Goal: Task Accomplishment & Management: Manage account settings

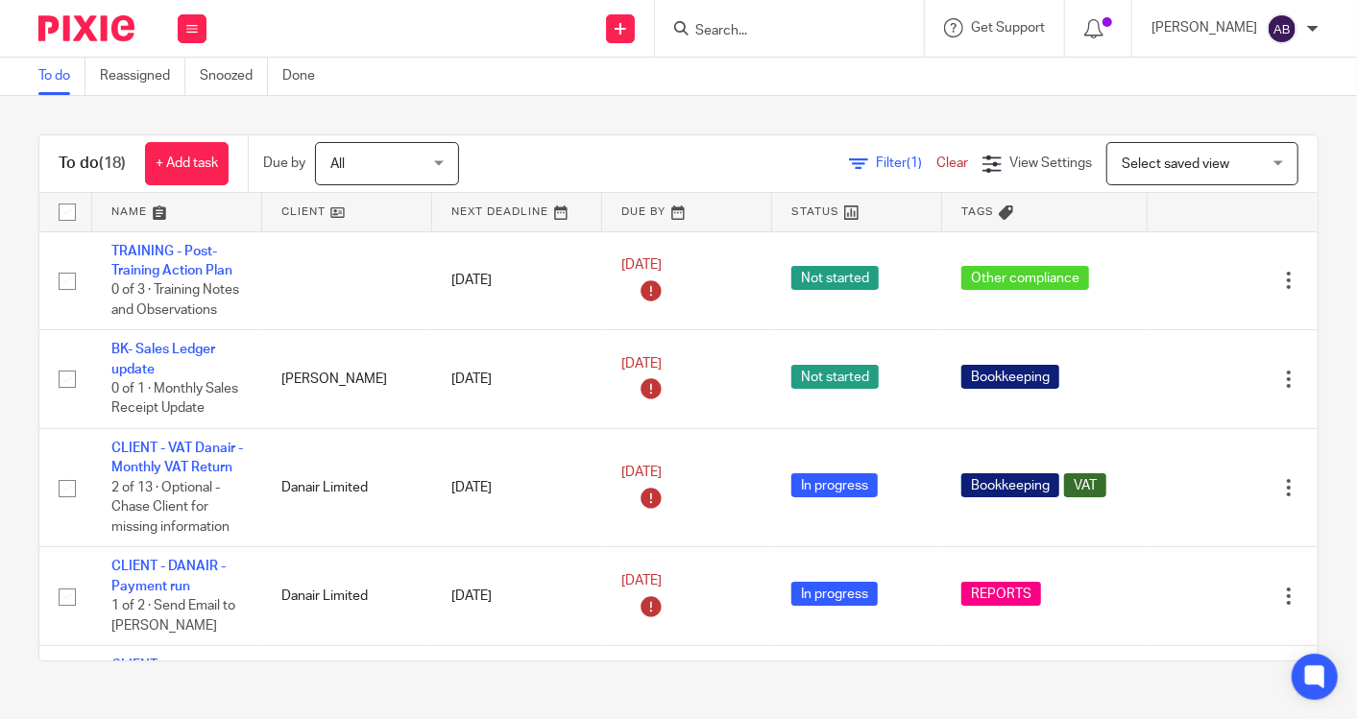
click at [772, 30] on input "Search" at bounding box center [779, 31] width 173 height 17
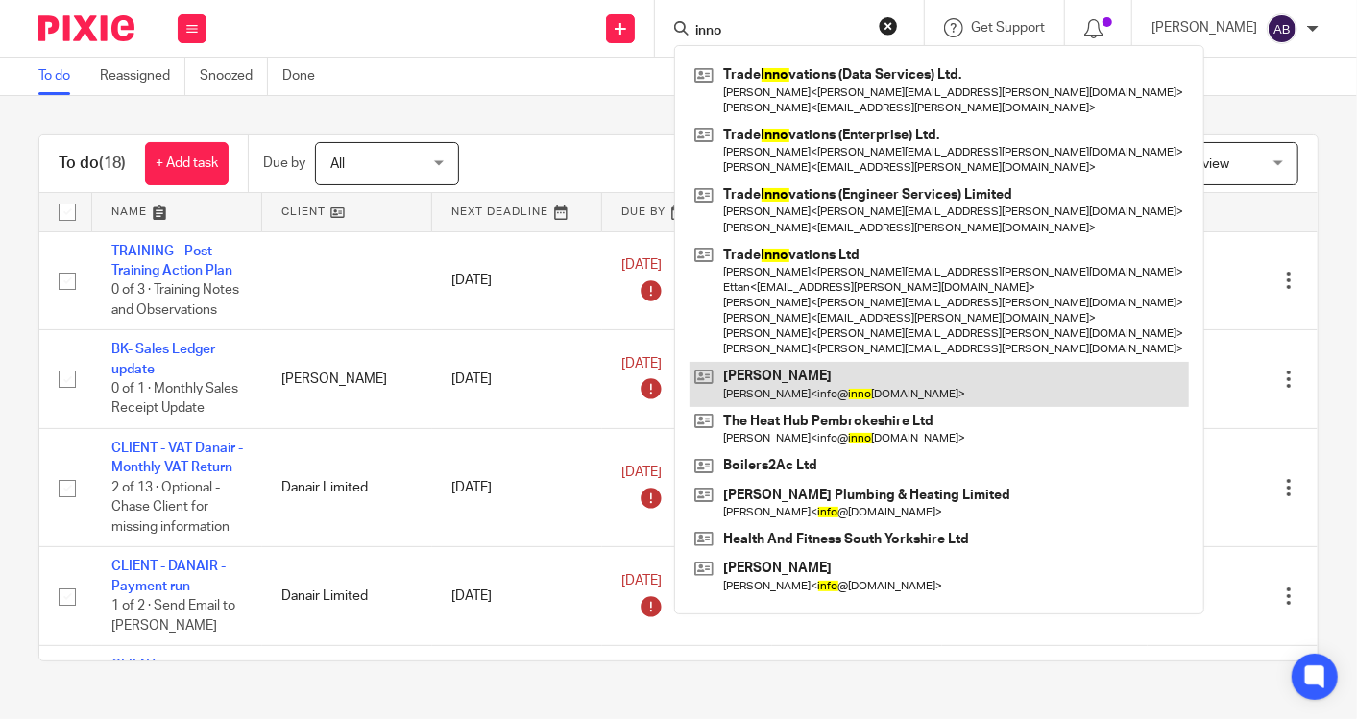
type input "inno"
click at [789, 386] on link at bounding box center [938, 384] width 499 height 44
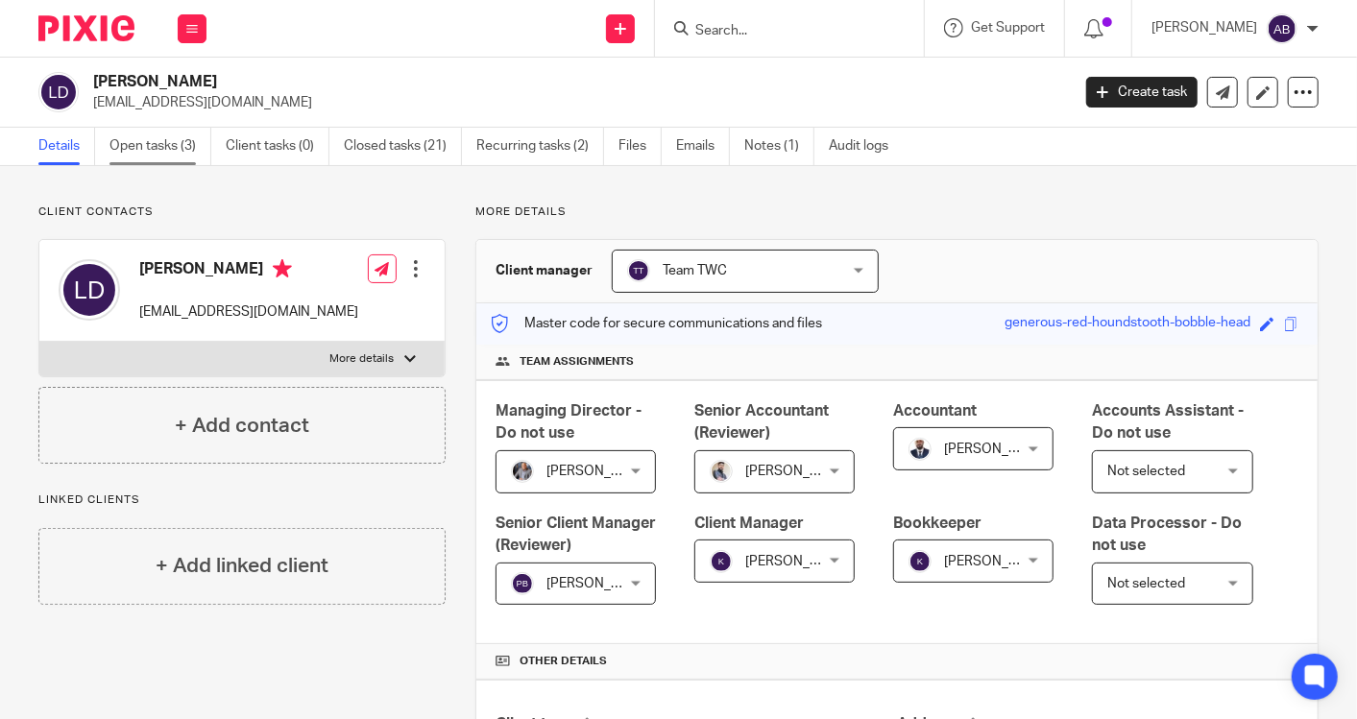
click at [179, 149] on link "Open tasks (3)" at bounding box center [160, 146] width 102 height 37
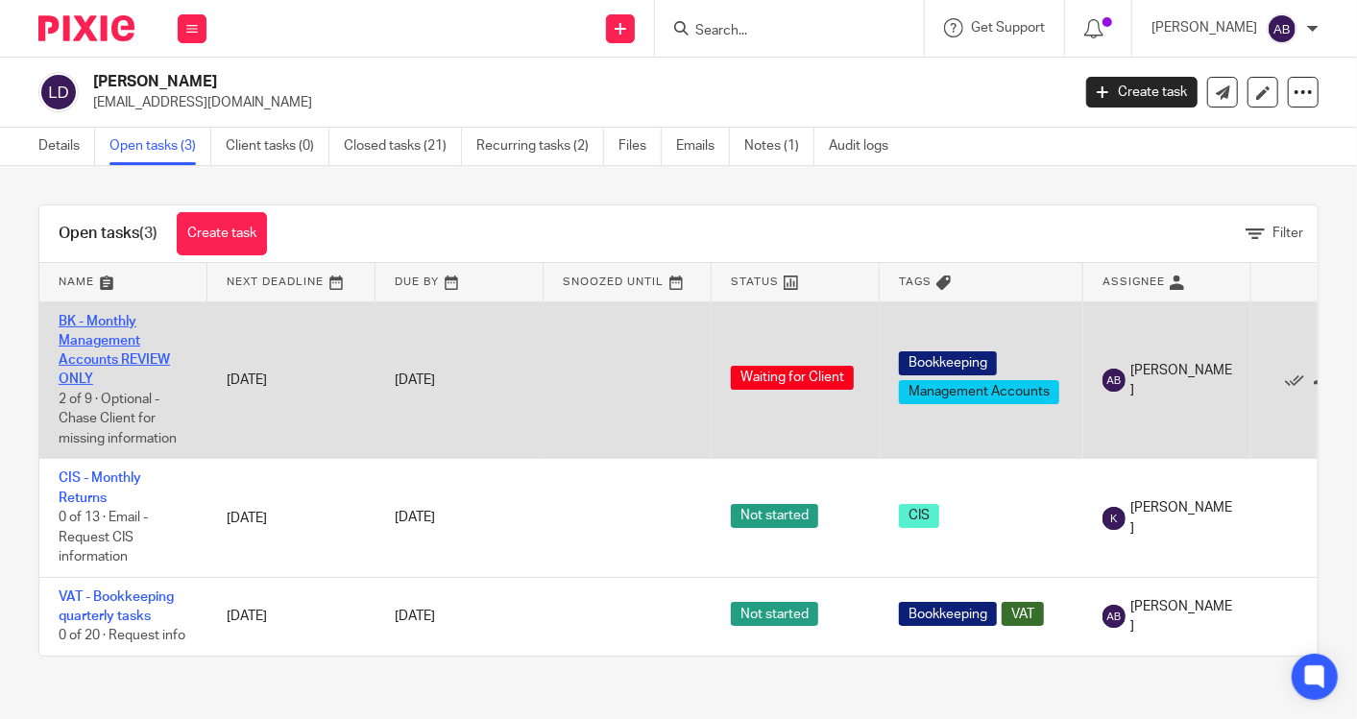
click at [139, 360] on link "BK - Monthly Management Accounts REVIEW ONLY" at bounding box center [114, 351] width 111 height 72
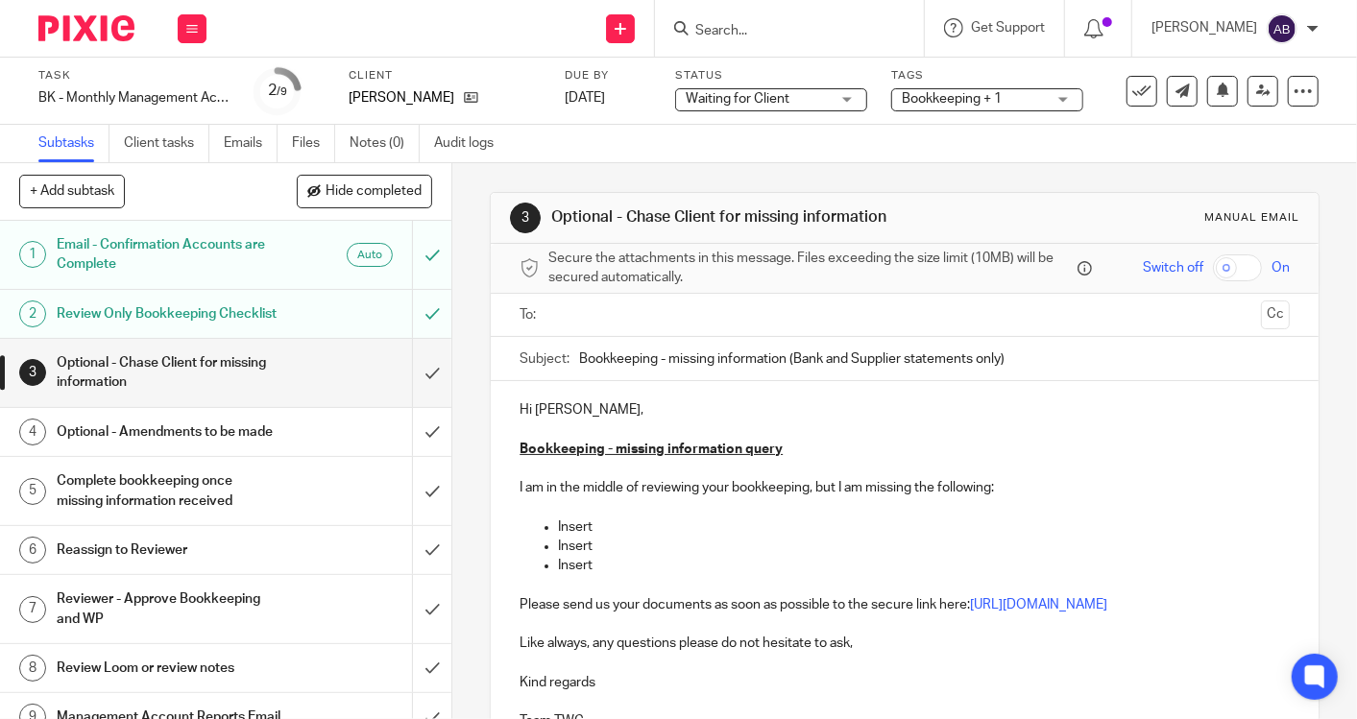
click at [309, 516] on div "Complete bookkeeping once missing information received" at bounding box center [225, 491] width 336 height 49
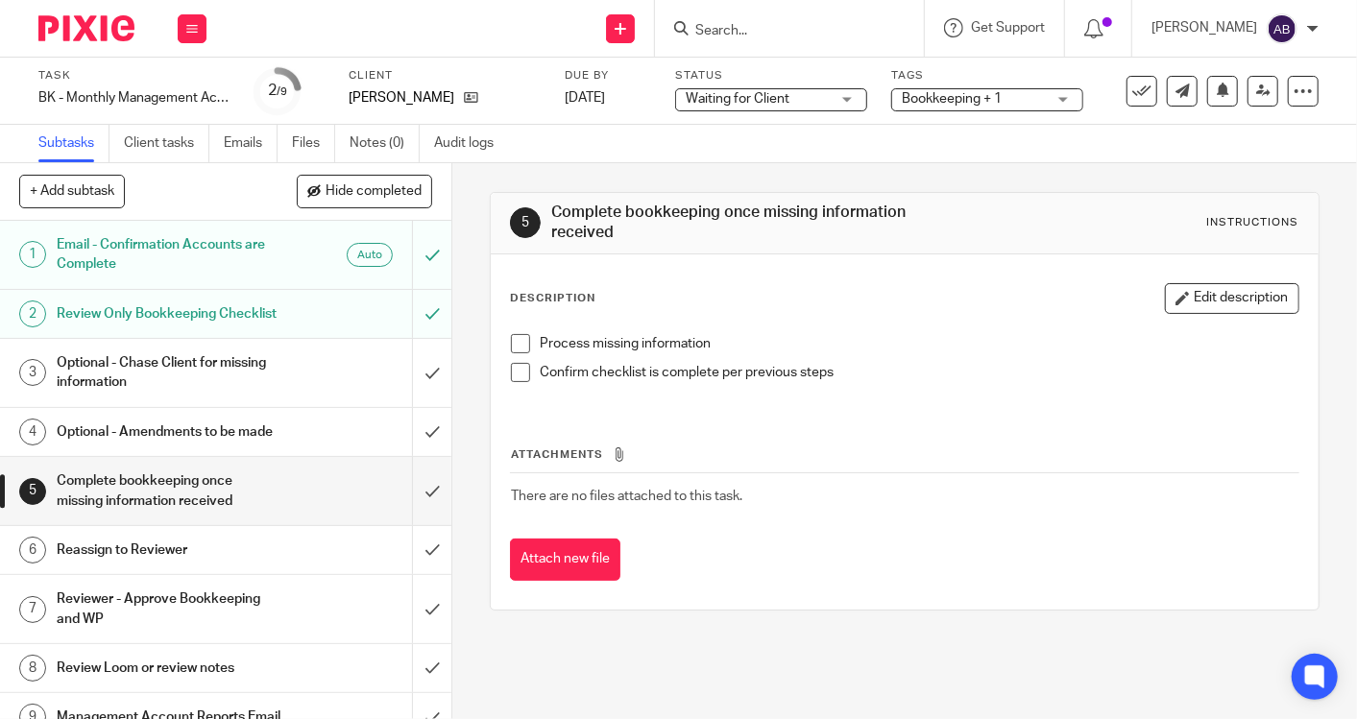
click at [518, 340] on span at bounding box center [520, 343] width 19 height 19
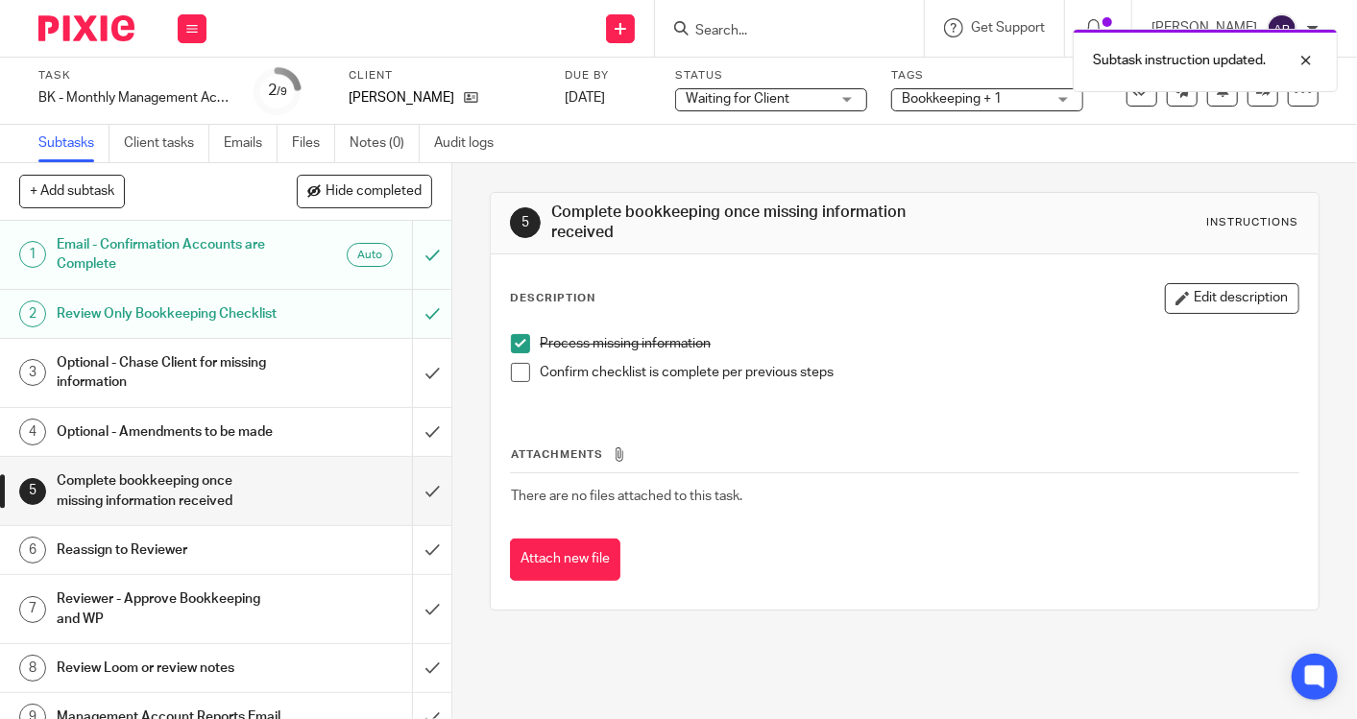
click at [512, 365] on span at bounding box center [520, 372] width 19 height 19
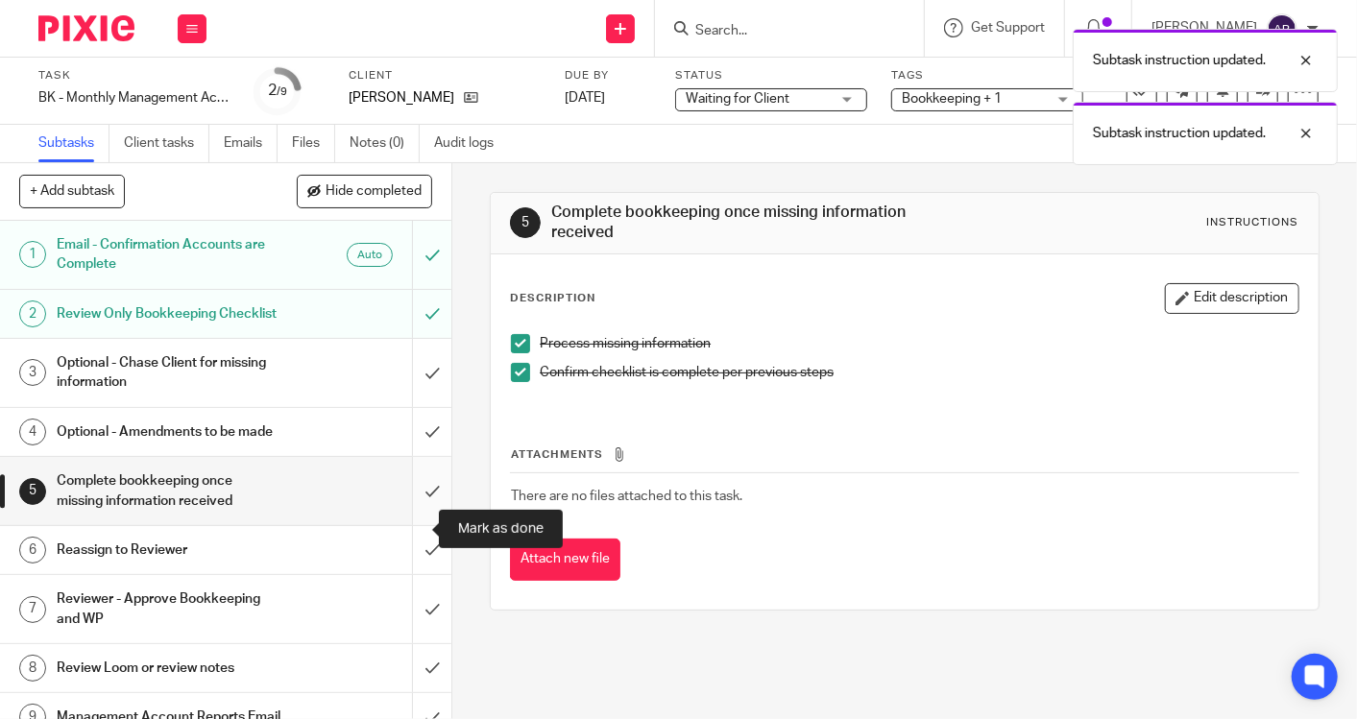
click at [406, 525] on input "submit" at bounding box center [225, 491] width 451 height 68
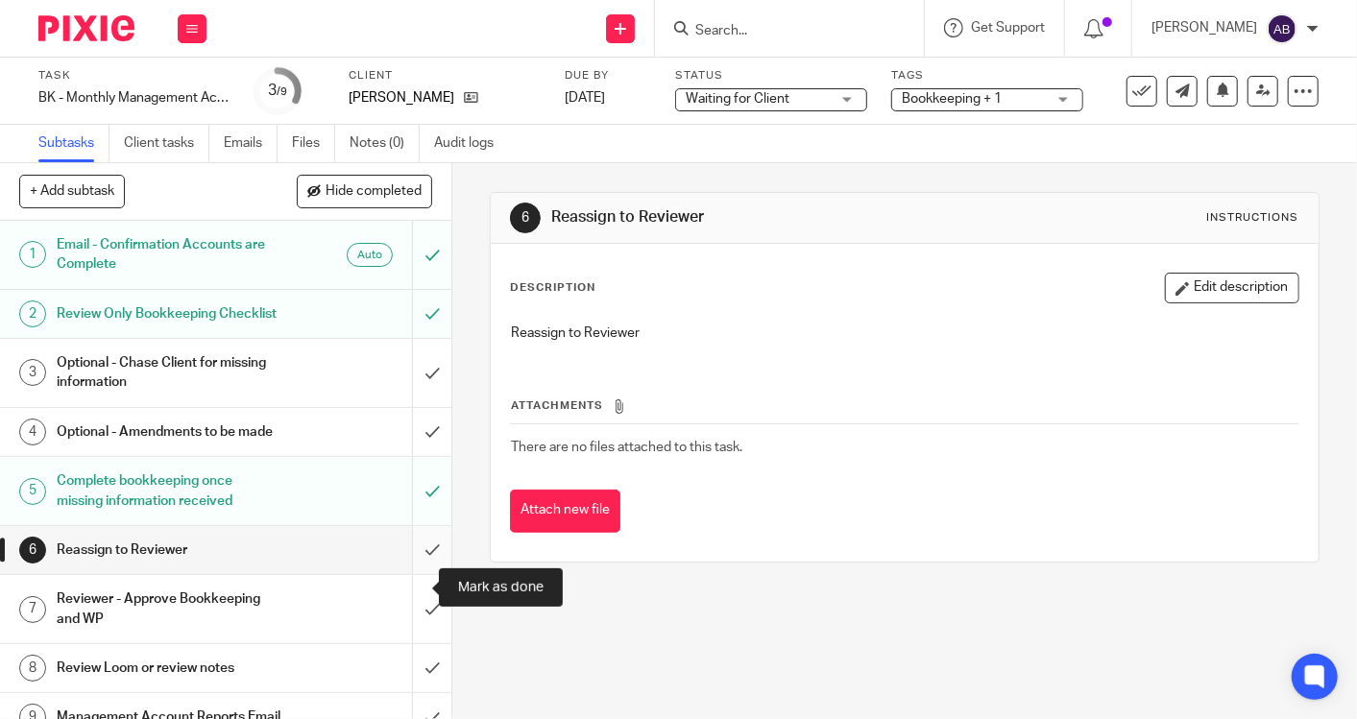
click at [409, 574] on input "submit" at bounding box center [225, 550] width 451 height 48
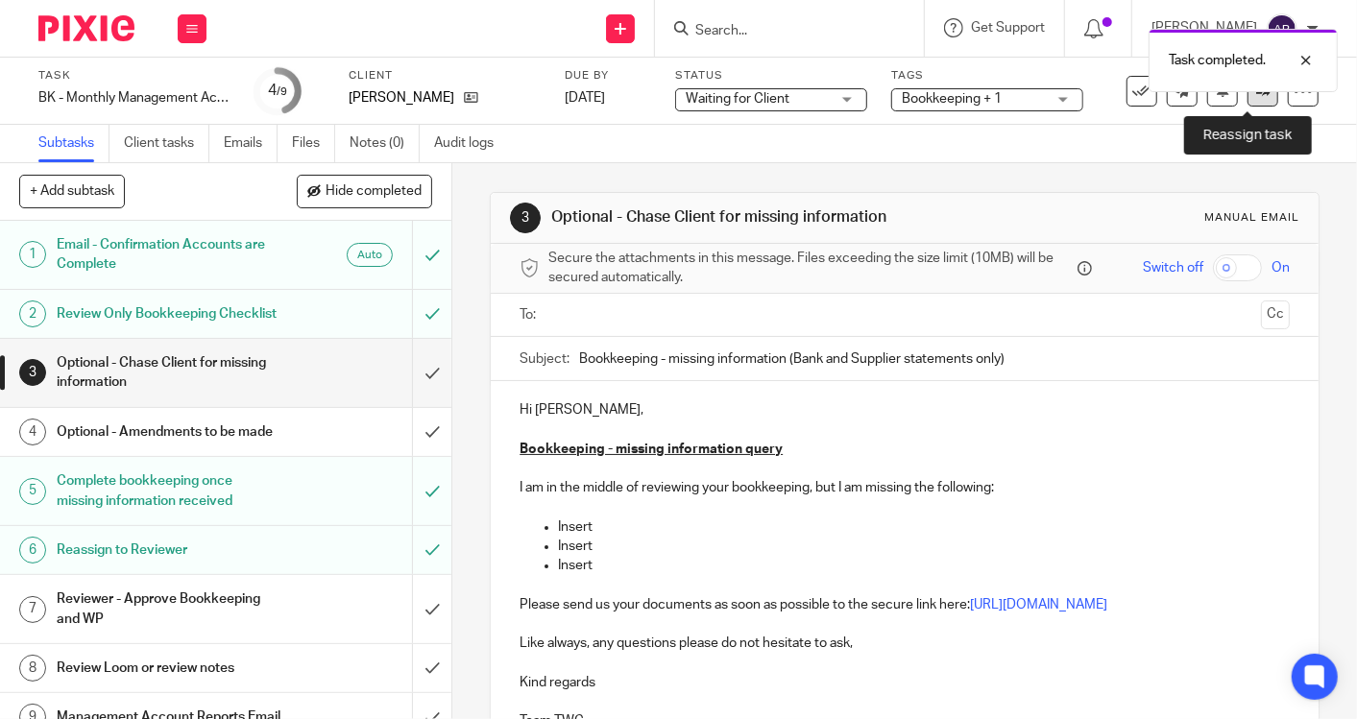
click at [1256, 94] on icon at bounding box center [1263, 91] width 14 height 14
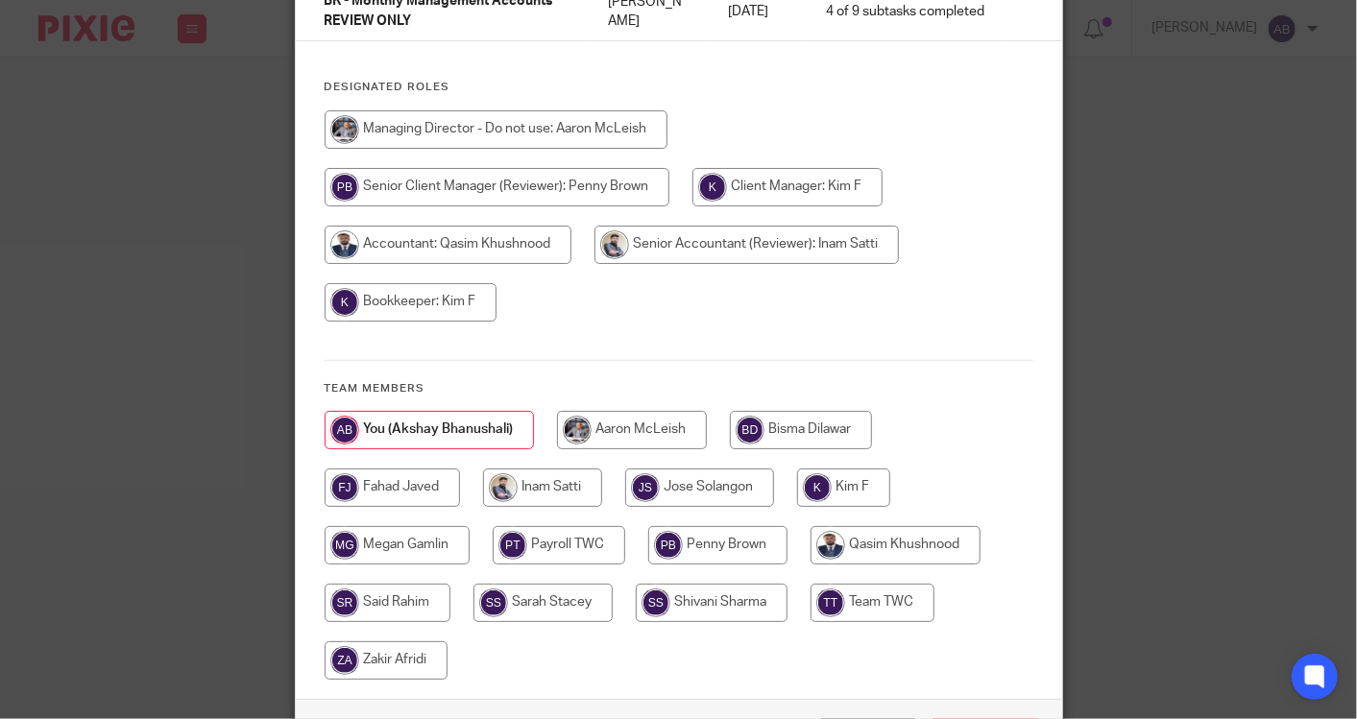
scroll to position [213, 0]
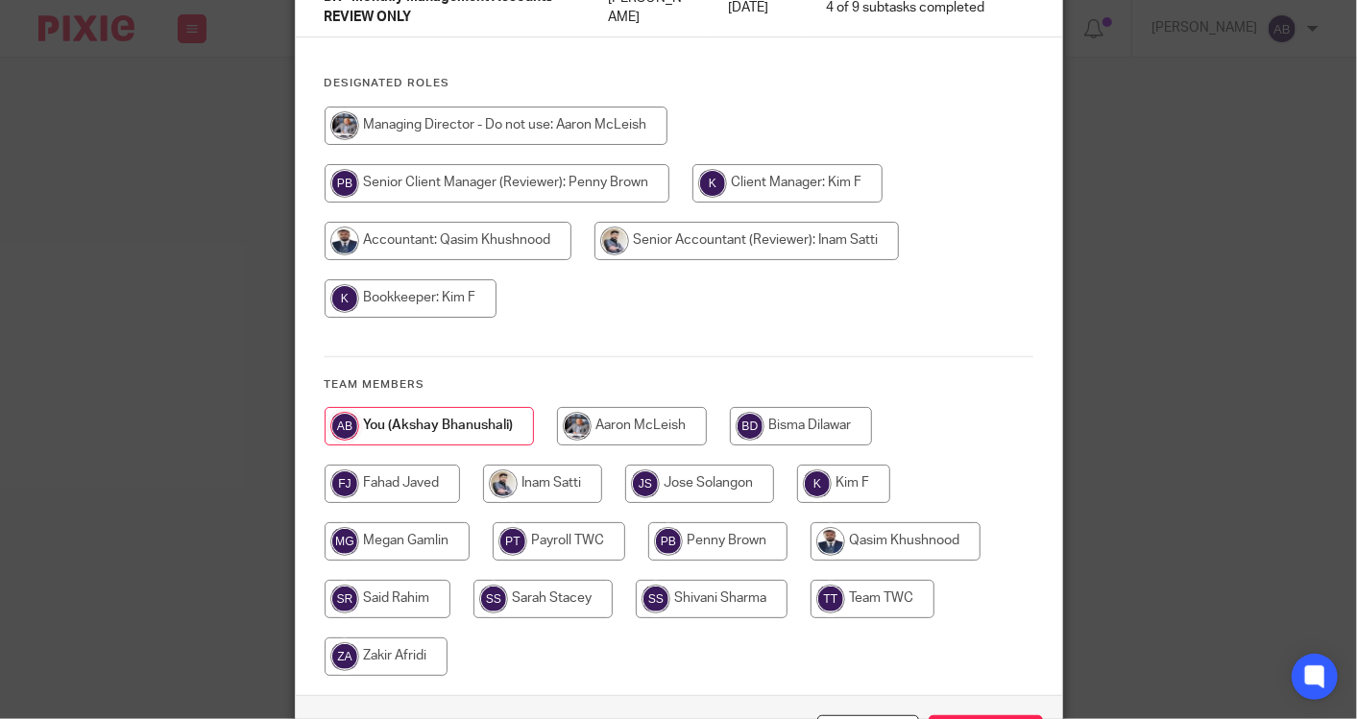
drag, startPoint x: 722, startPoint y: 543, endPoint x: 793, endPoint y: 563, distance: 73.9
click at [723, 543] on input "radio" at bounding box center [717, 541] width 139 height 38
radio input "true"
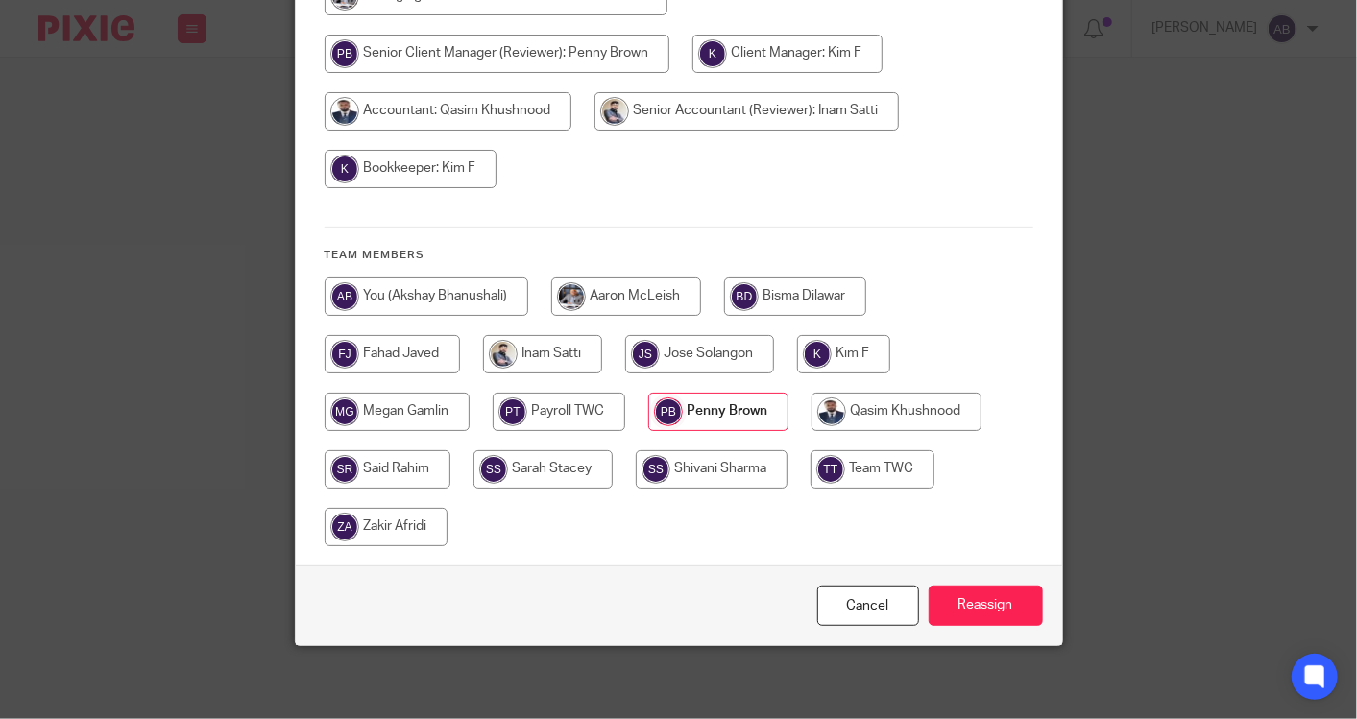
scroll to position [344, 0]
click at [972, 603] on input "Reassign" at bounding box center [986, 605] width 114 height 41
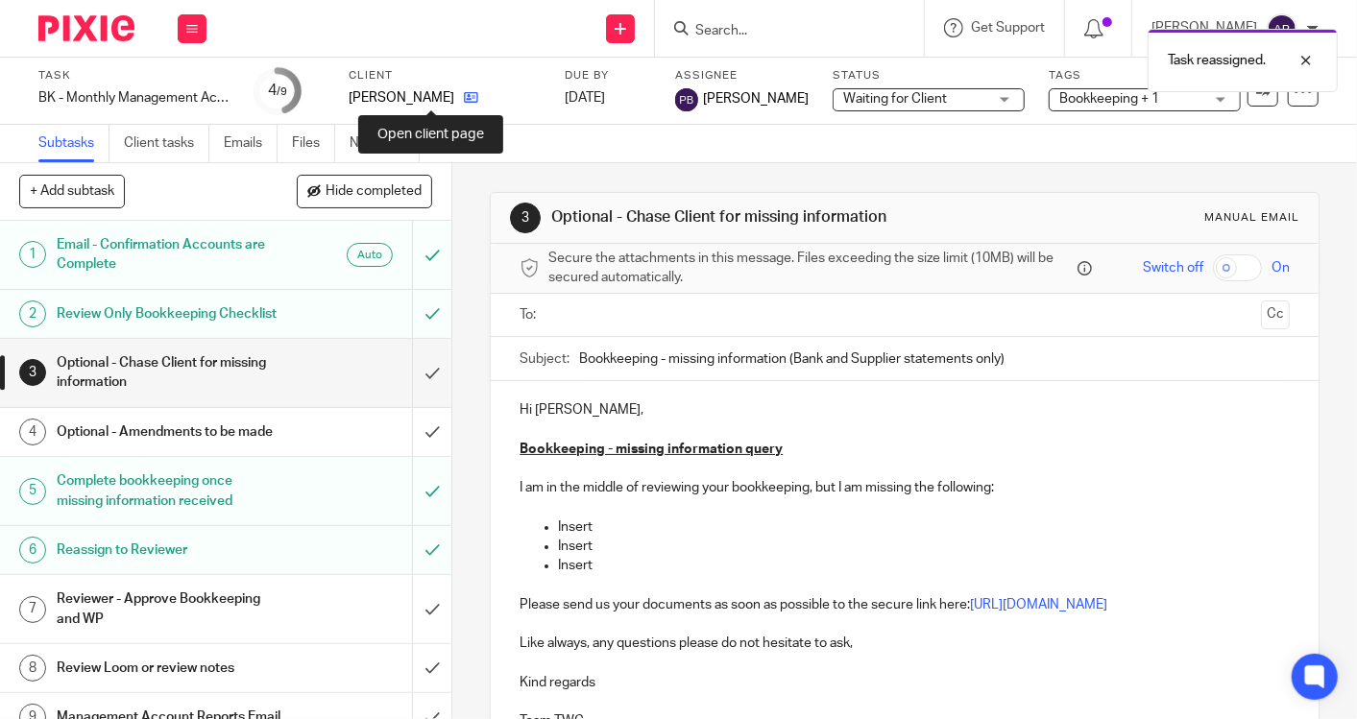
click at [464, 97] on icon at bounding box center [471, 97] width 14 height 14
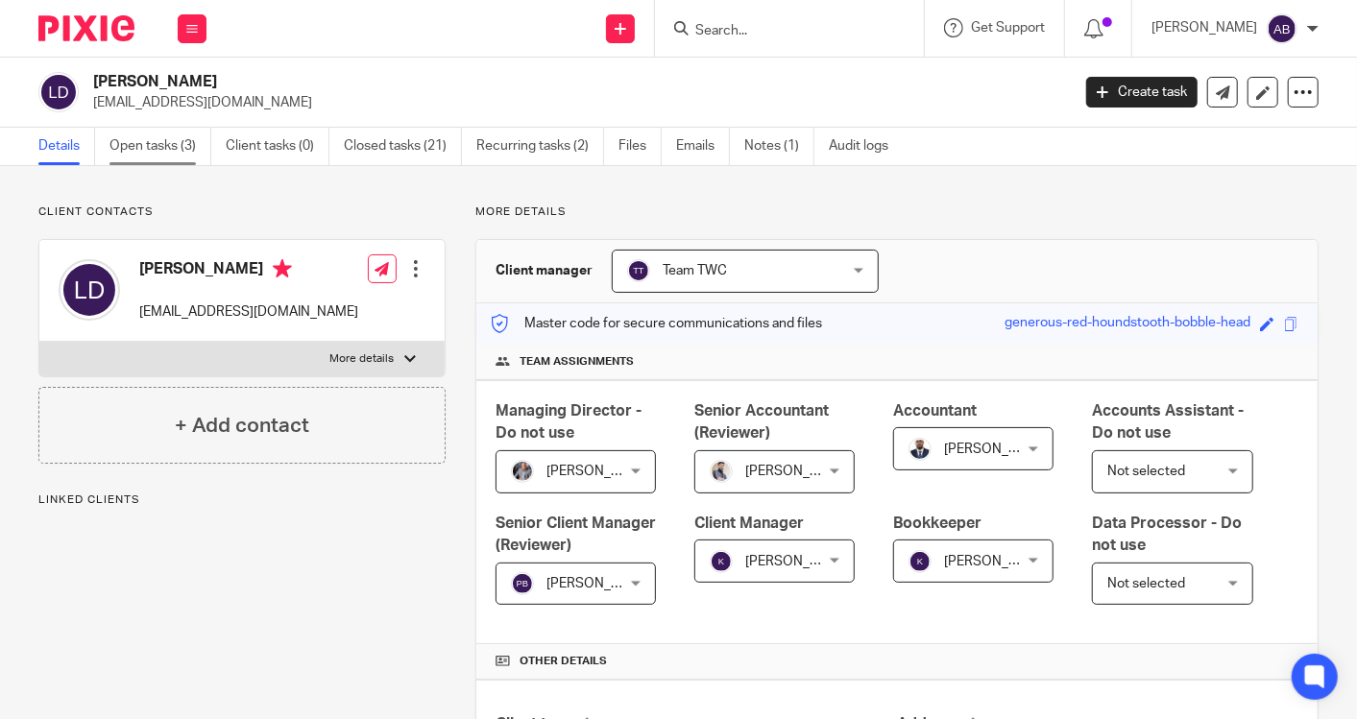
click at [154, 141] on link "Open tasks (3)" at bounding box center [160, 146] width 102 height 37
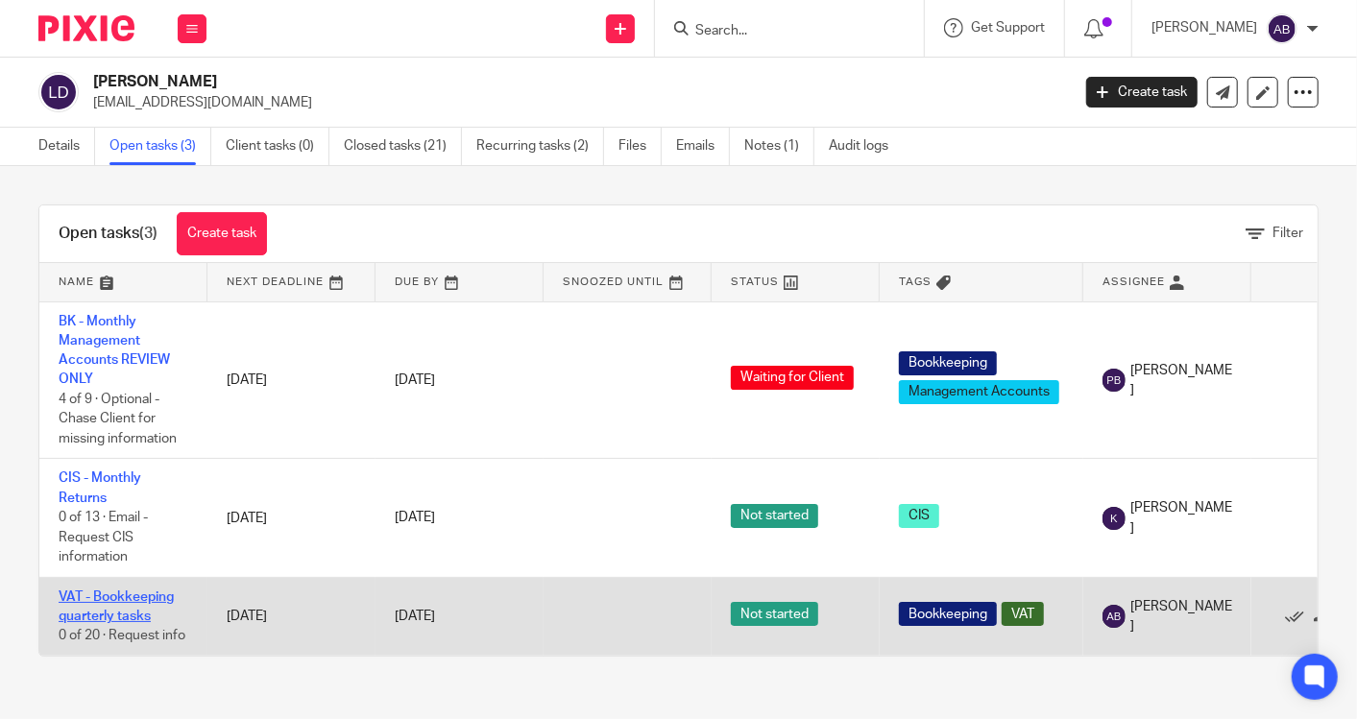
click at [120, 614] on link "VAT - Bookkeeping quarterly tasks" at bounding box center [116, 607] width 115 height 33
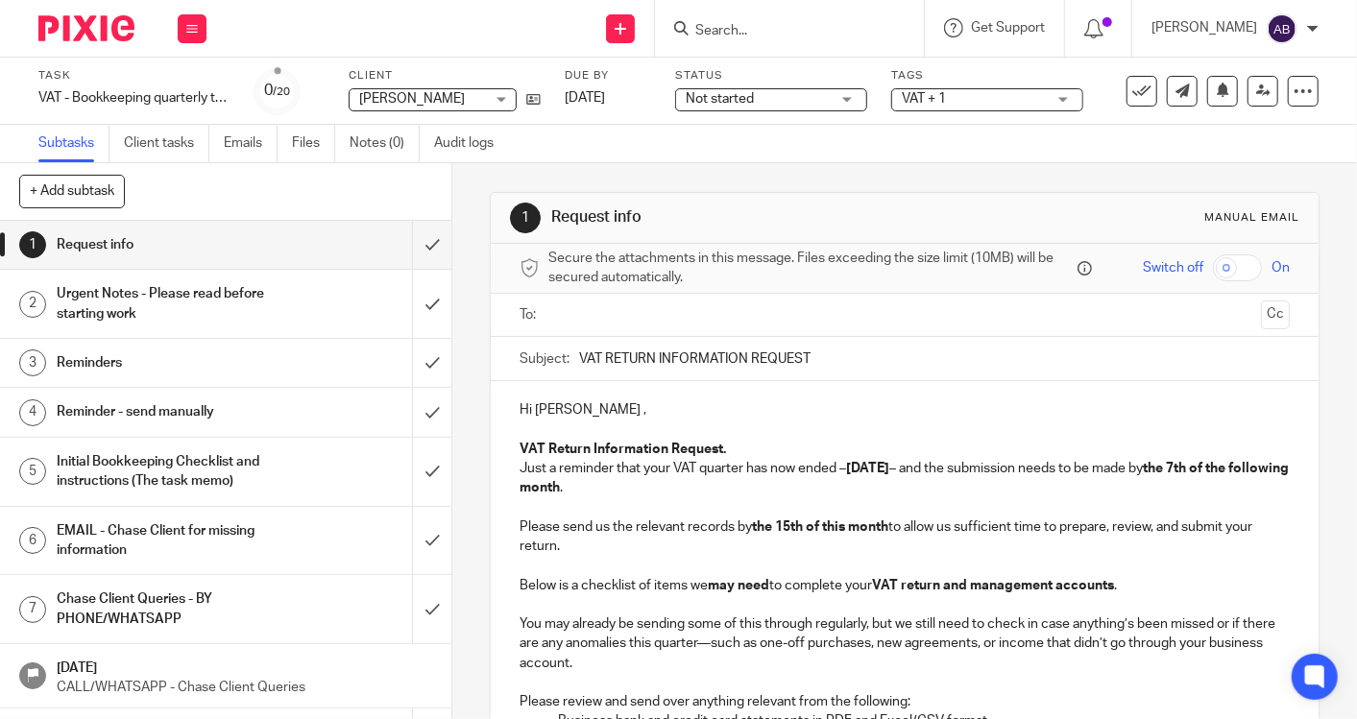
click at [276, 302] on div "Urgent Notes - Please read before starting work" at bounding box center [225, 303] width 336 height 49
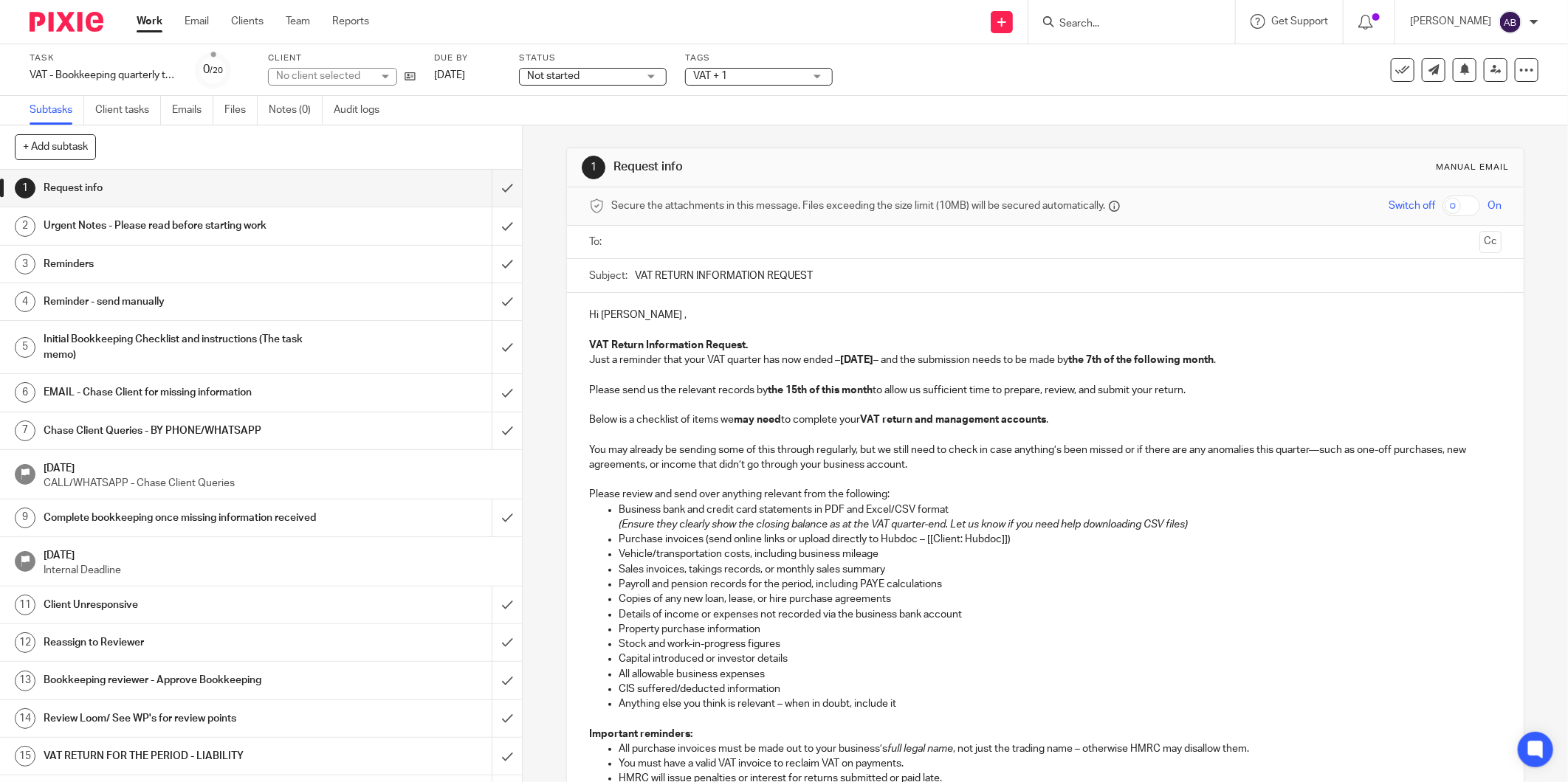
scroll to position [59, 0]
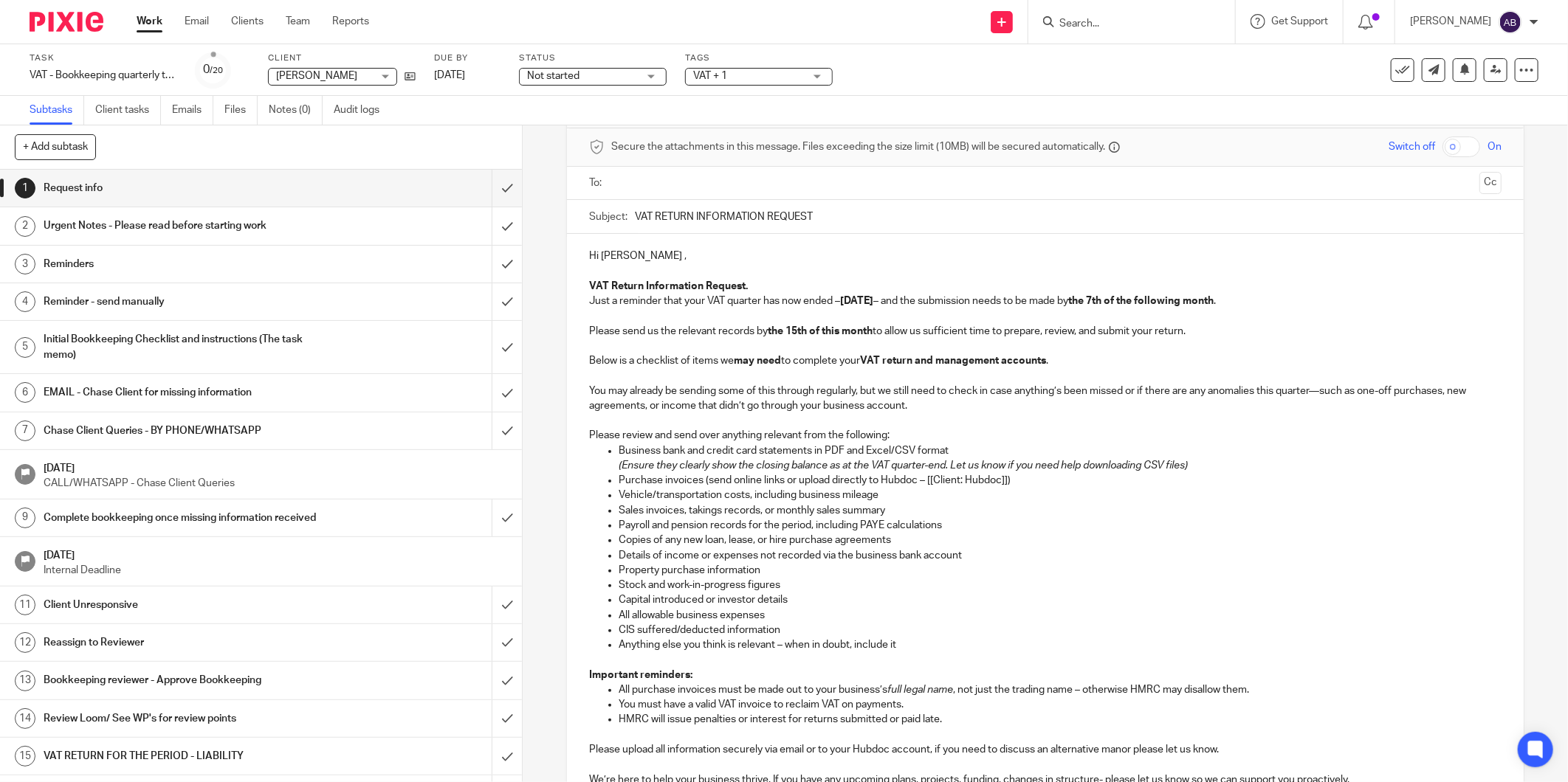
click at [417, 78] on div "Task VAT - Bookkeeping quarterly tasks Save VAT - Bookkeeping quarterly tasks 0…" at bounding box center [657, 70] width 1257 height 35
click at [410, 78] on icon at bounding box center [410, 76] width 11 height 11
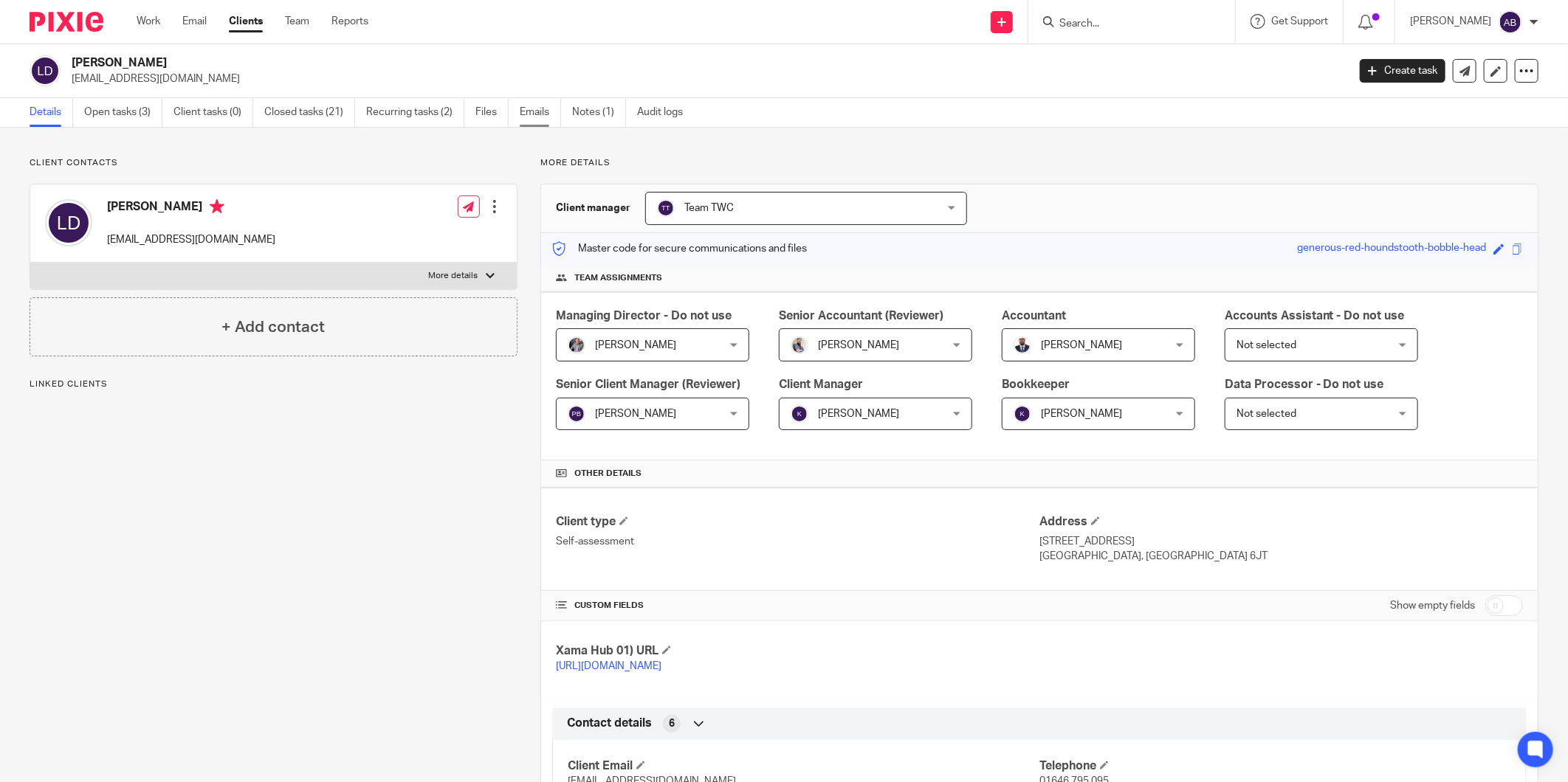
click at [530, 106] on link "Emails" at bounding box center [540, 112] width 42 height 28
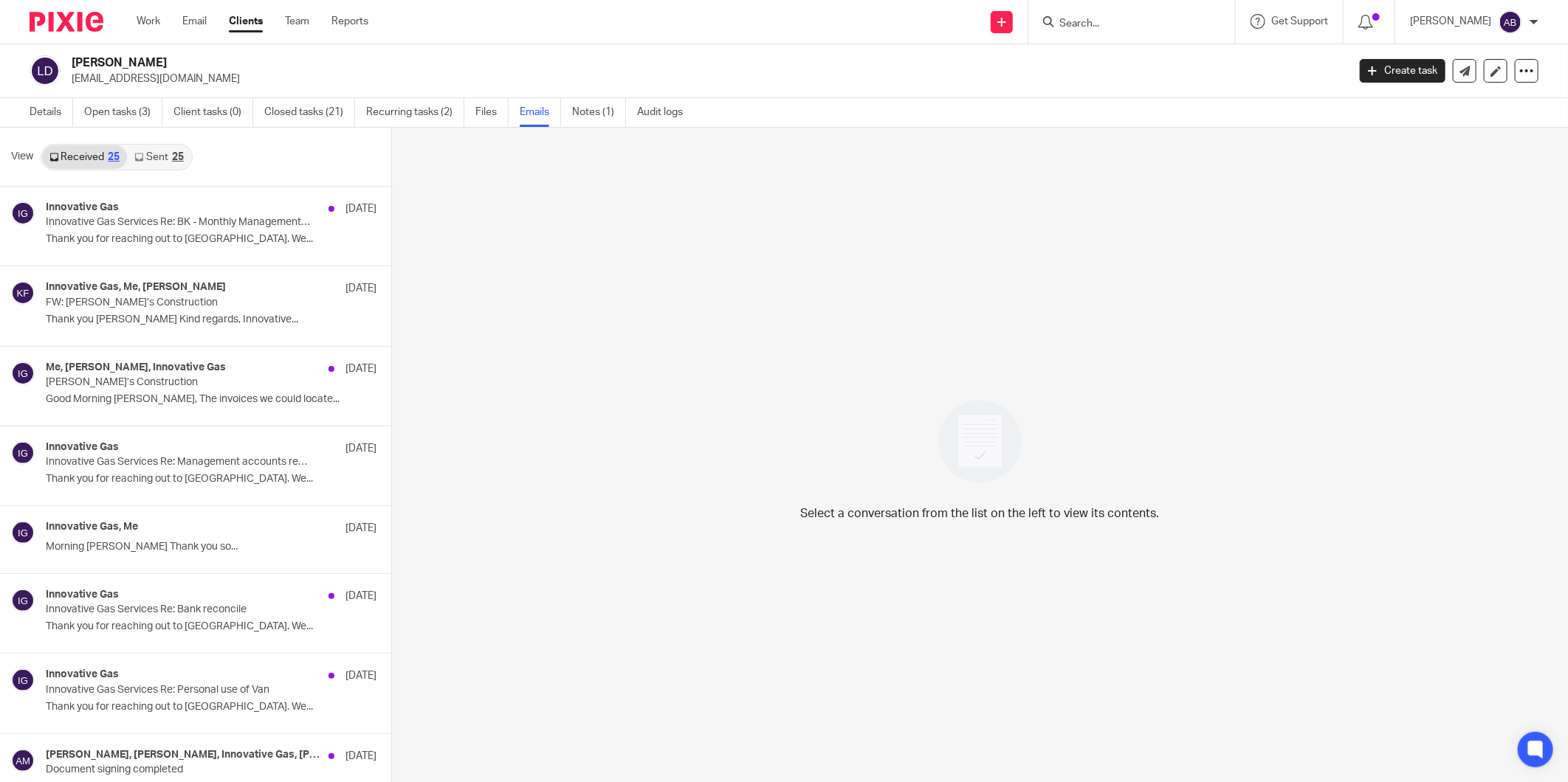
click at [158, 157] on link "Sent 25" at bounding box center [158, 157] width 64 height 24
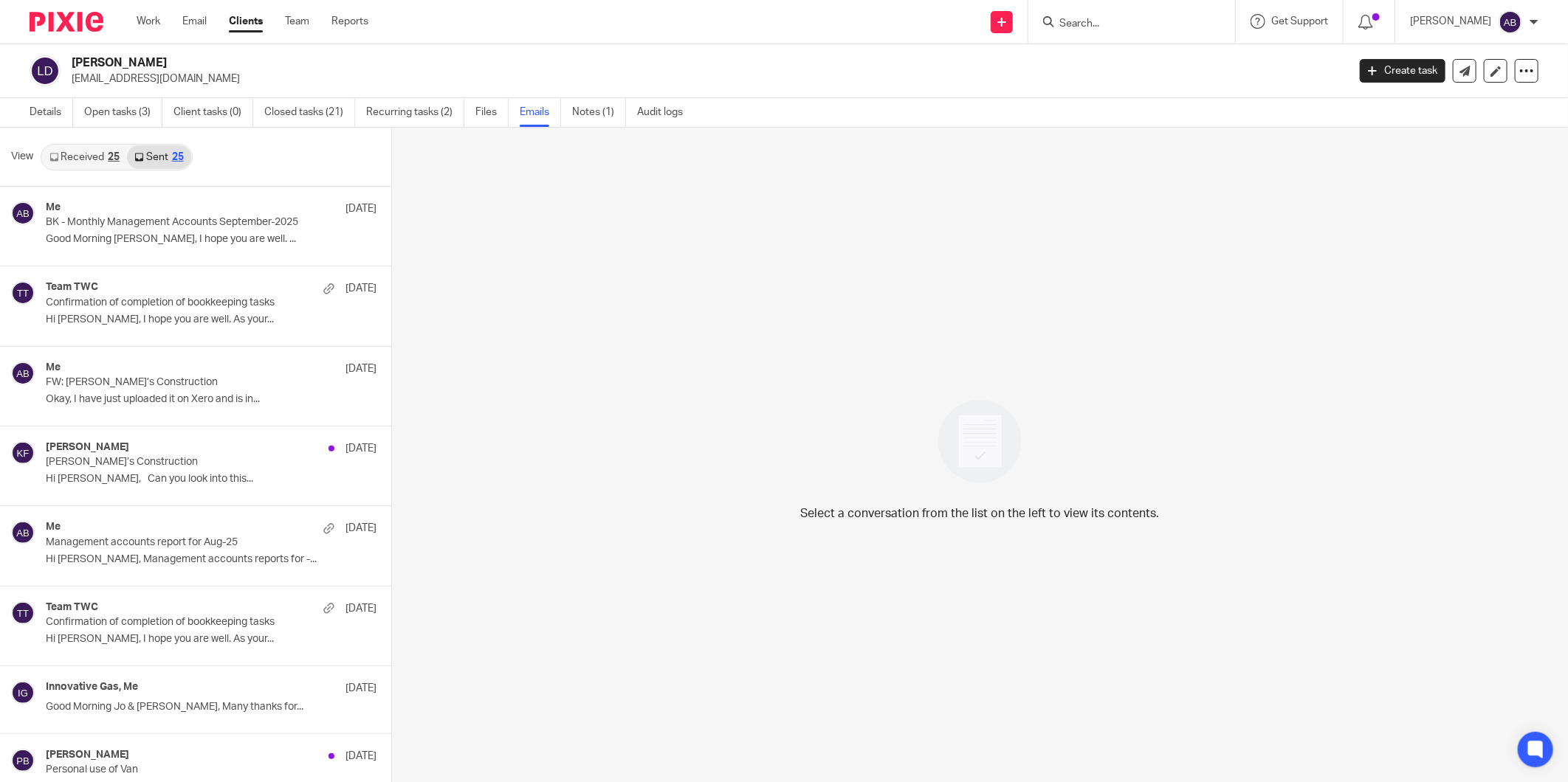
scroll to position [2, 0]
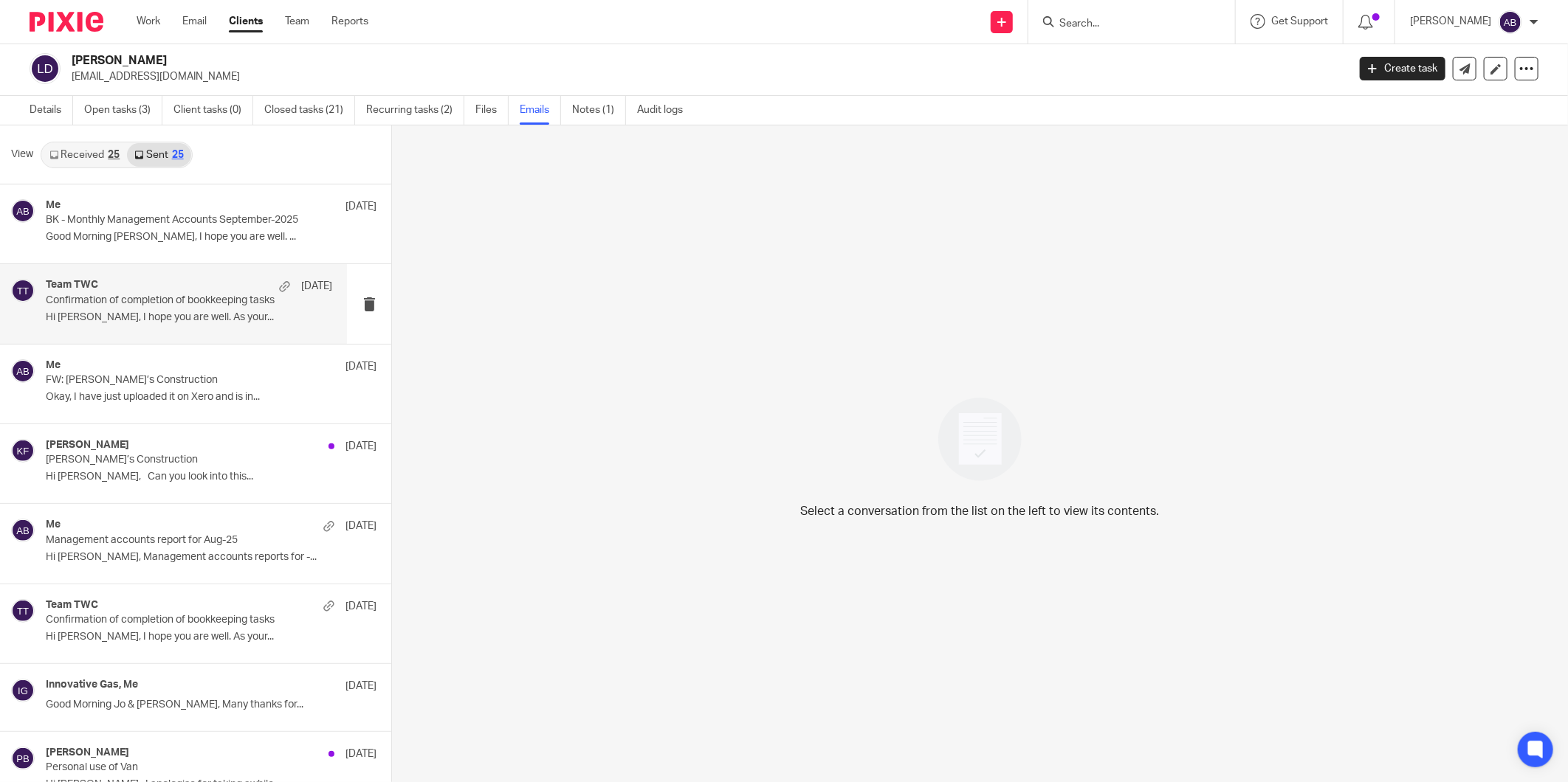
click at [198, 317] on p "Hi Lee, I hope you are well. As your..." at bounding box center [189, 317] width 287 height 12
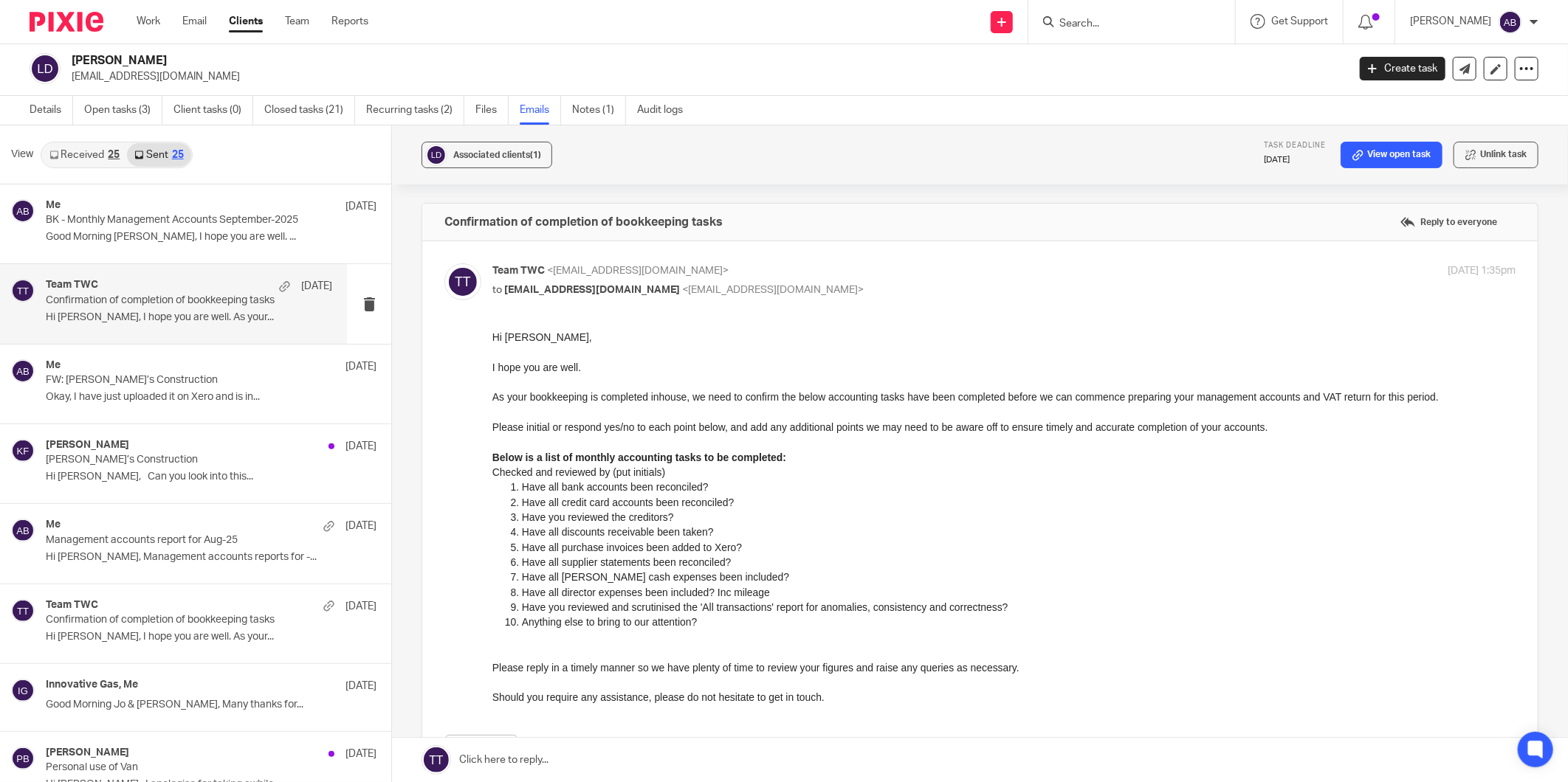
scroll to position [0, 0]
click at [178, 370] on div "Me 26 Sep" at bounding box center [189, 366] width 287 height 15
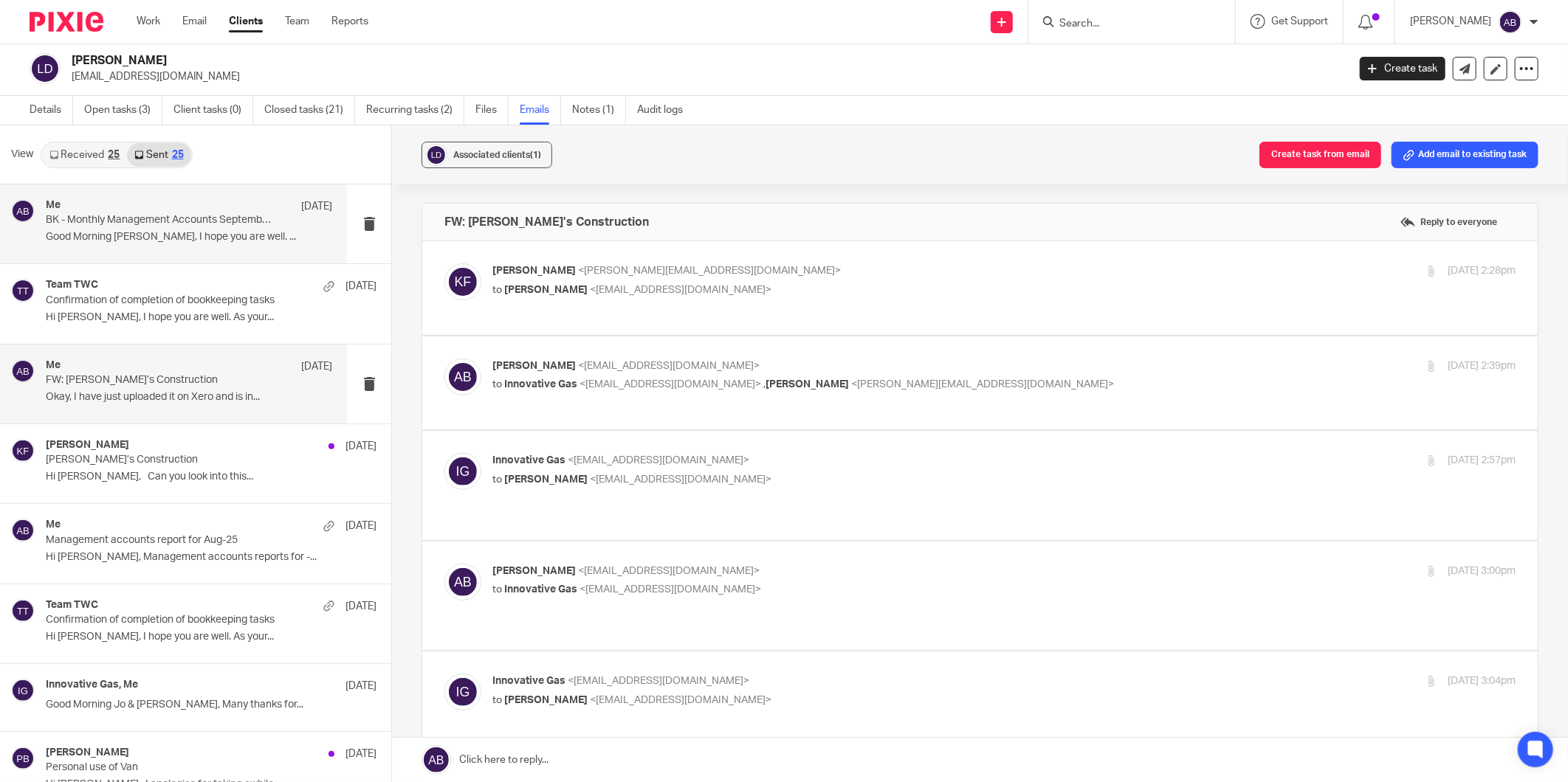
click at [192, 232] on p "Good Morning Lee, I hope you are well. ..." at bounding box center [189, 237] width 287 height 12
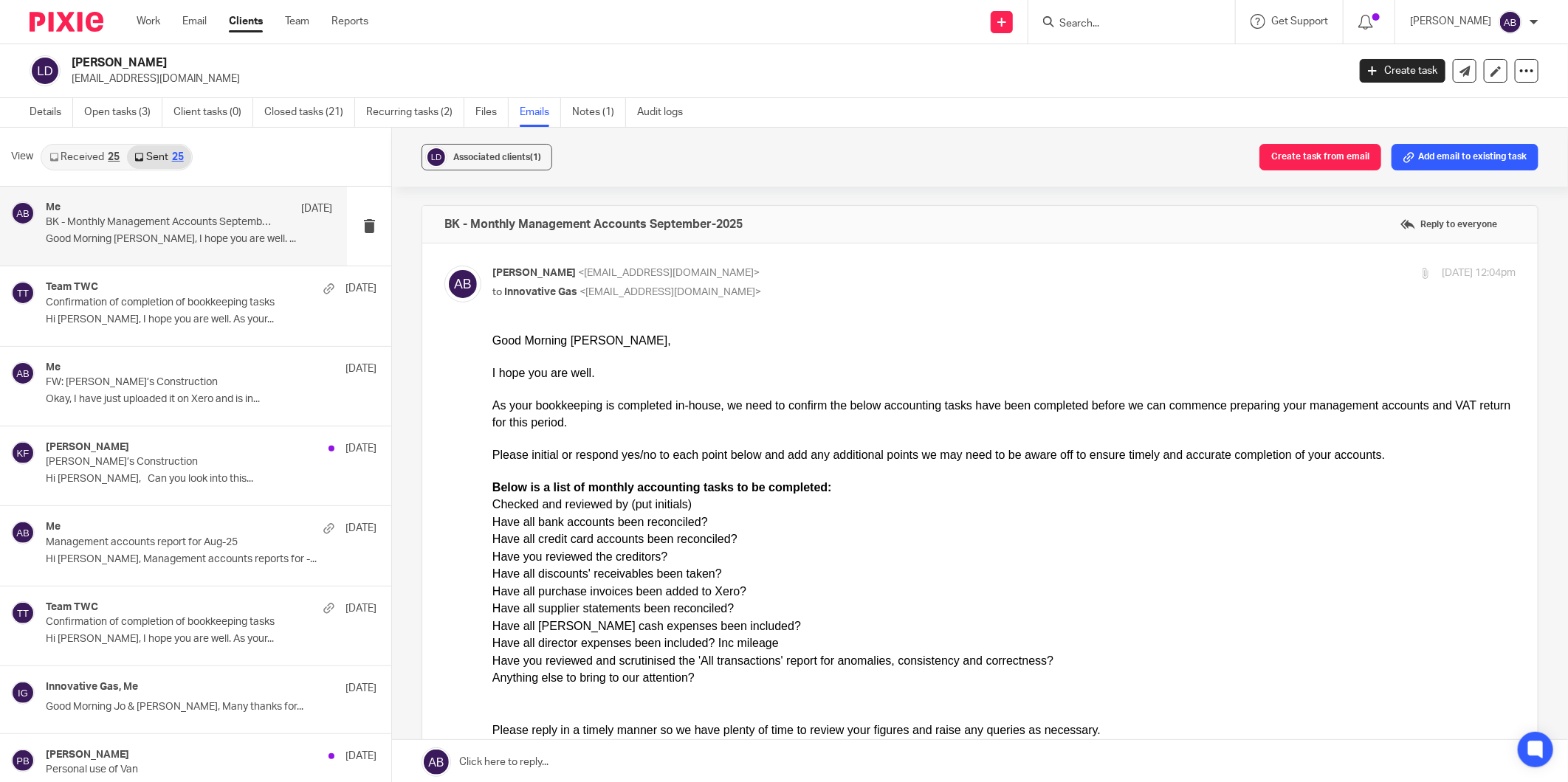
click at [82, 157] on link "Received 25" at bounding box center [85, 157] width 85 height 24
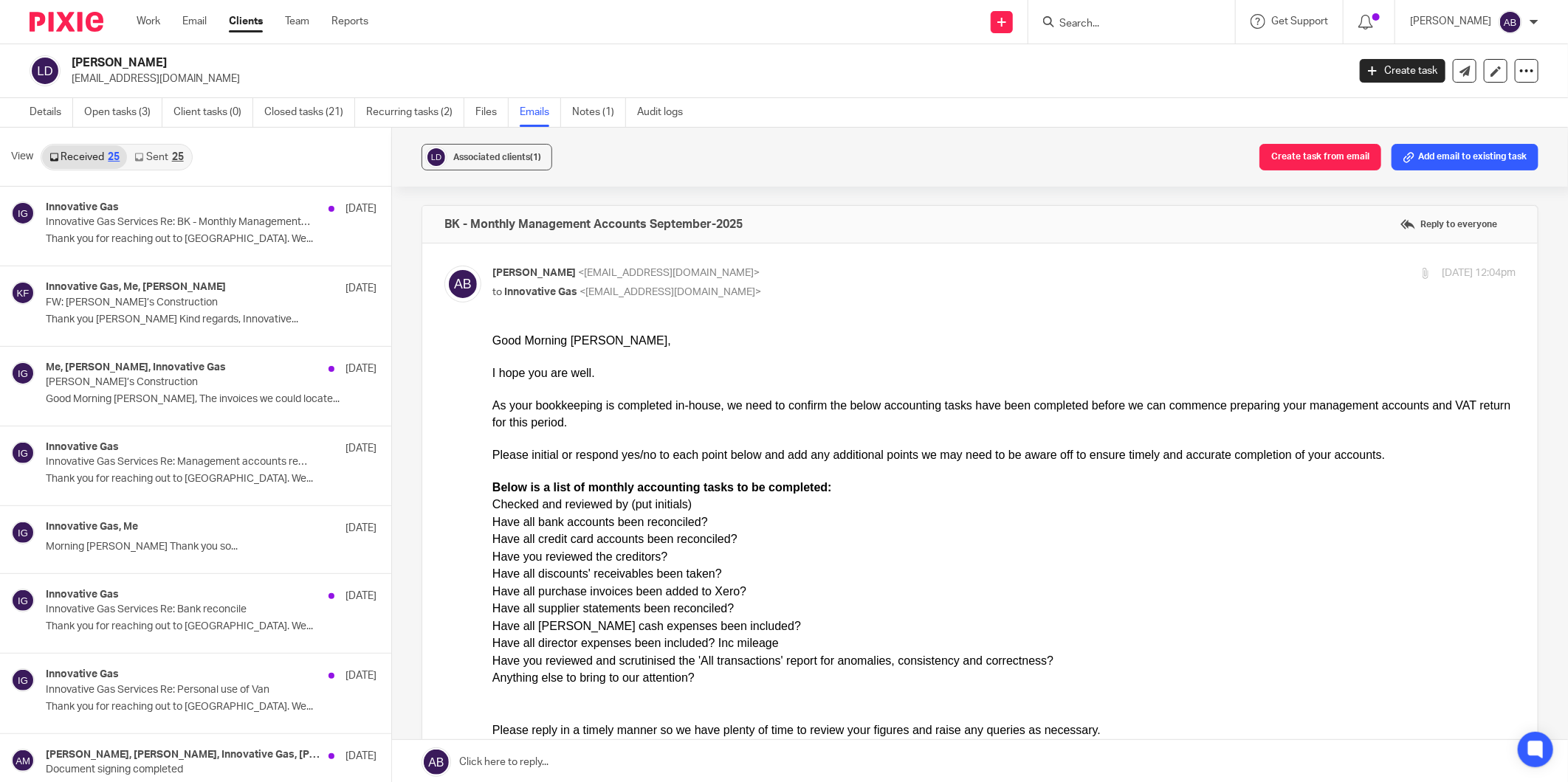
scroll to position [2, 0]
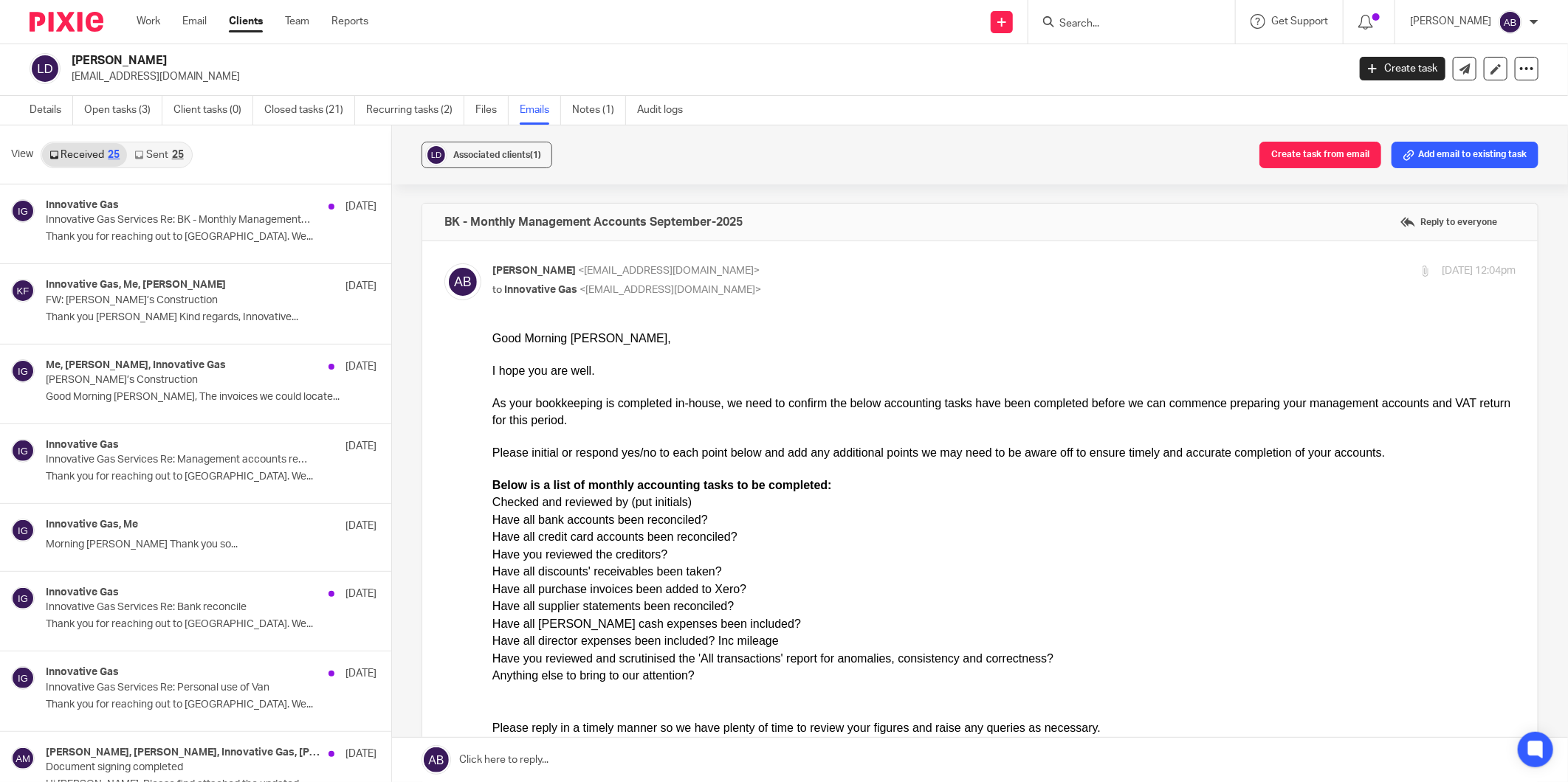
click at [1085, 21] on input "Search" at bounding box center [1124, 24] width 133 height 13
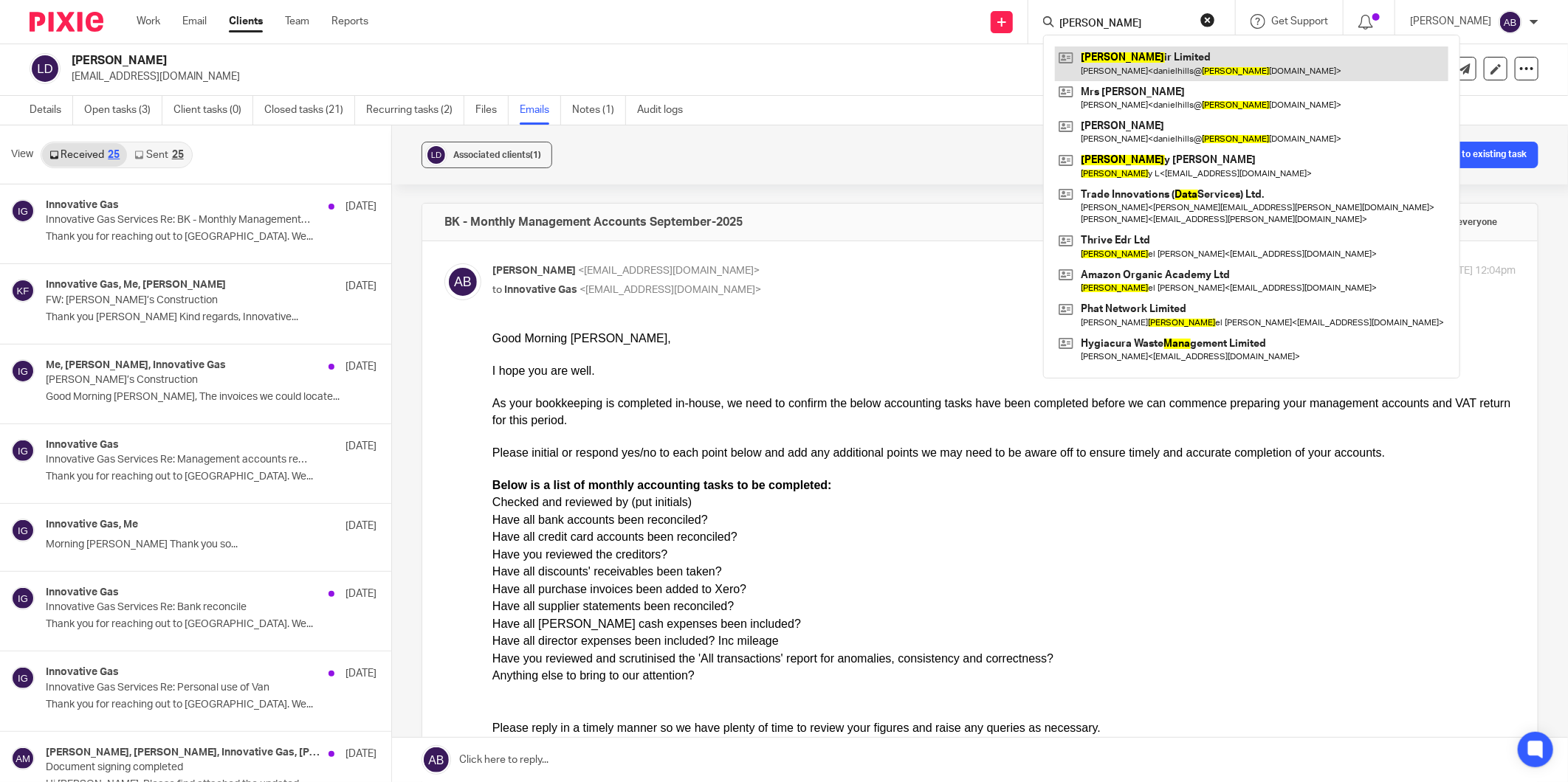
type input "dana"
click at [1125, 57] on link at bounding box center [1251, 63] width 394 height 34
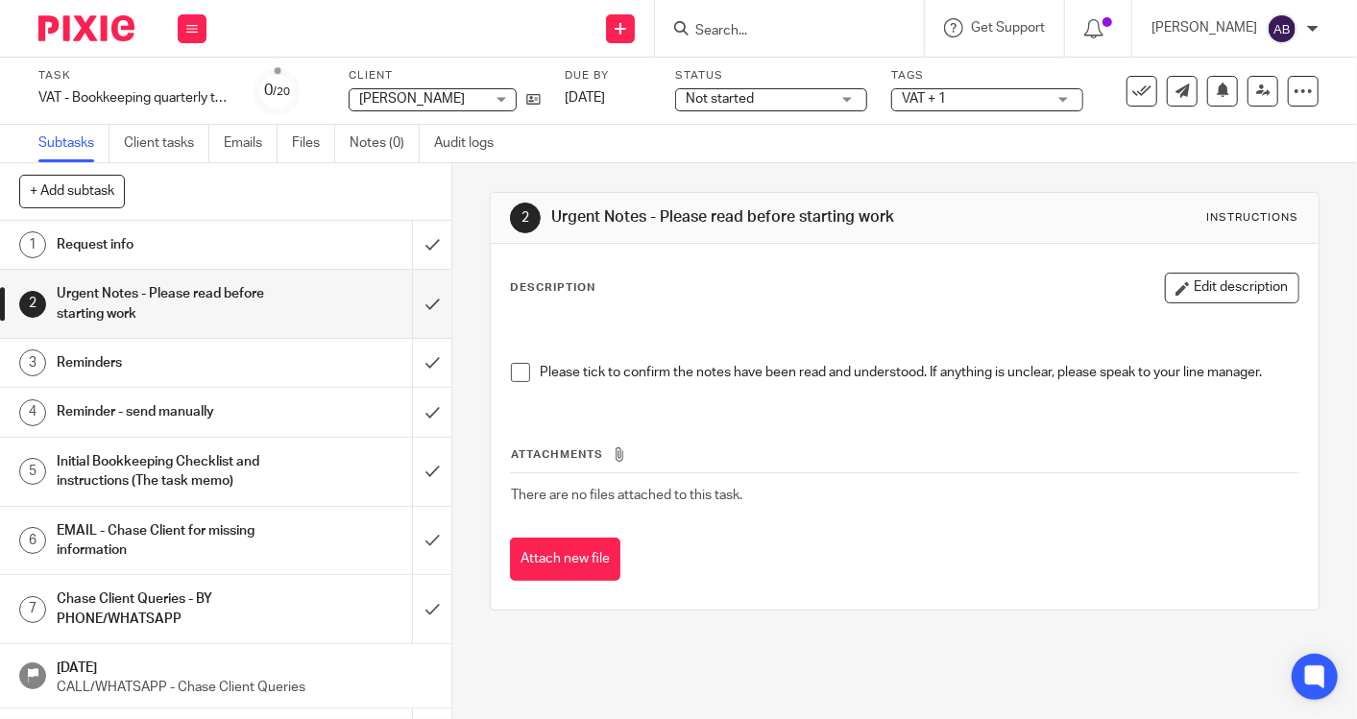
click at [520, 371] on span at bounding box center [520, 372] width 19 height 19
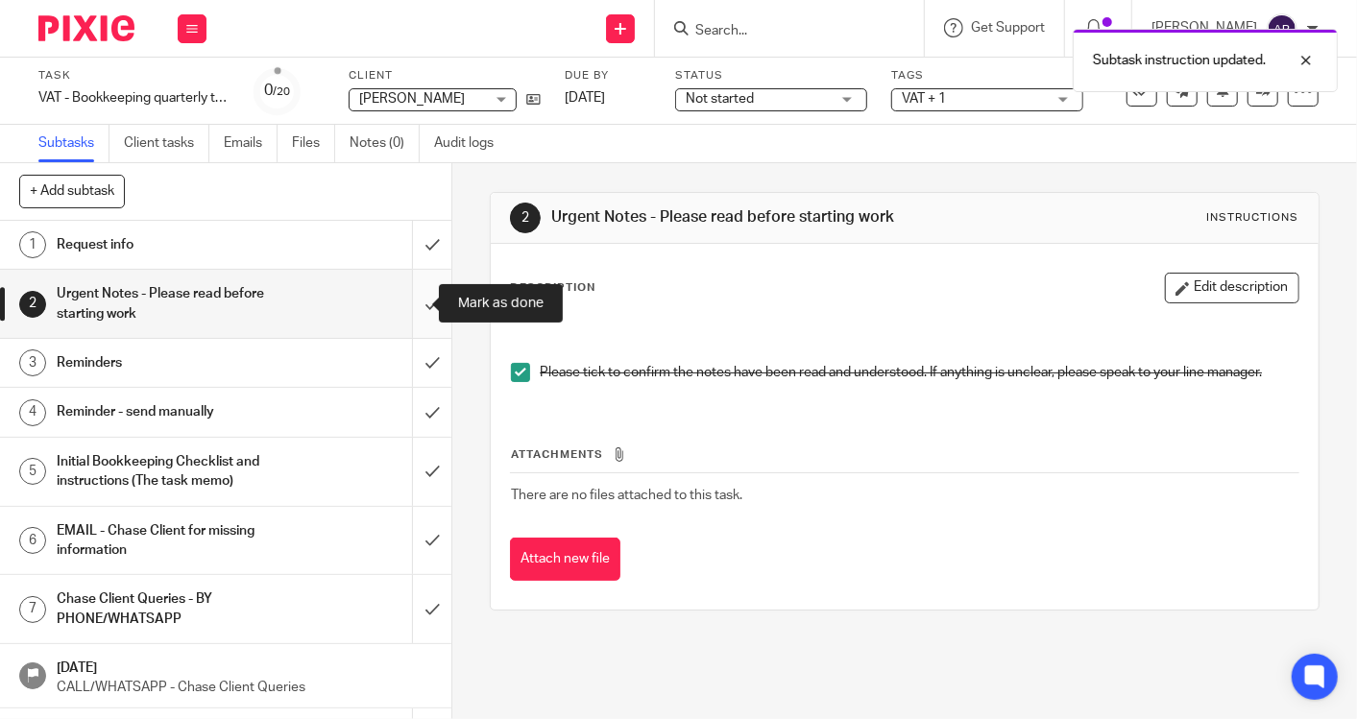
click at [408, 308] on input "submit" at bounding box center [225, 304] width 451 height 68
click at [237, 362] on h1 "Reminders" at bounding box center [169, 363] width 225 height 29
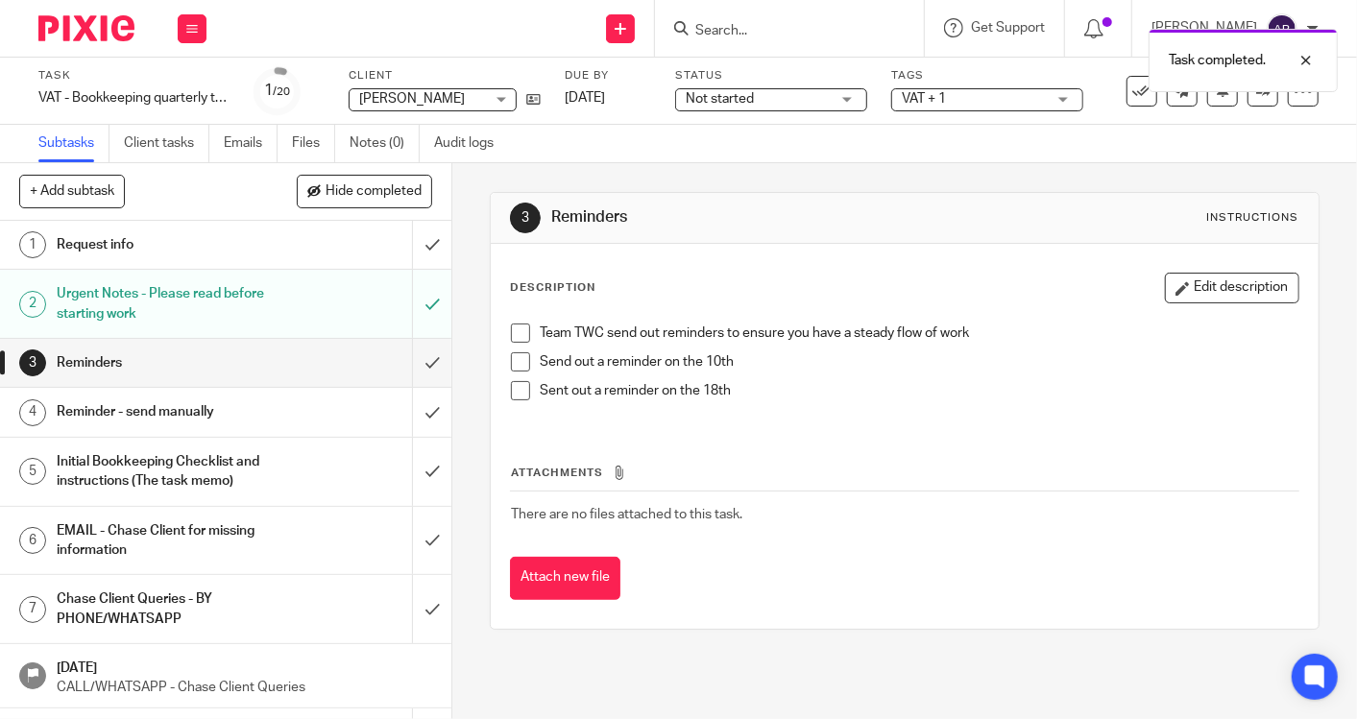
click at [286, 405] on div "Reminder - send manually" at bounding box center [225, 412] width 336 height 29
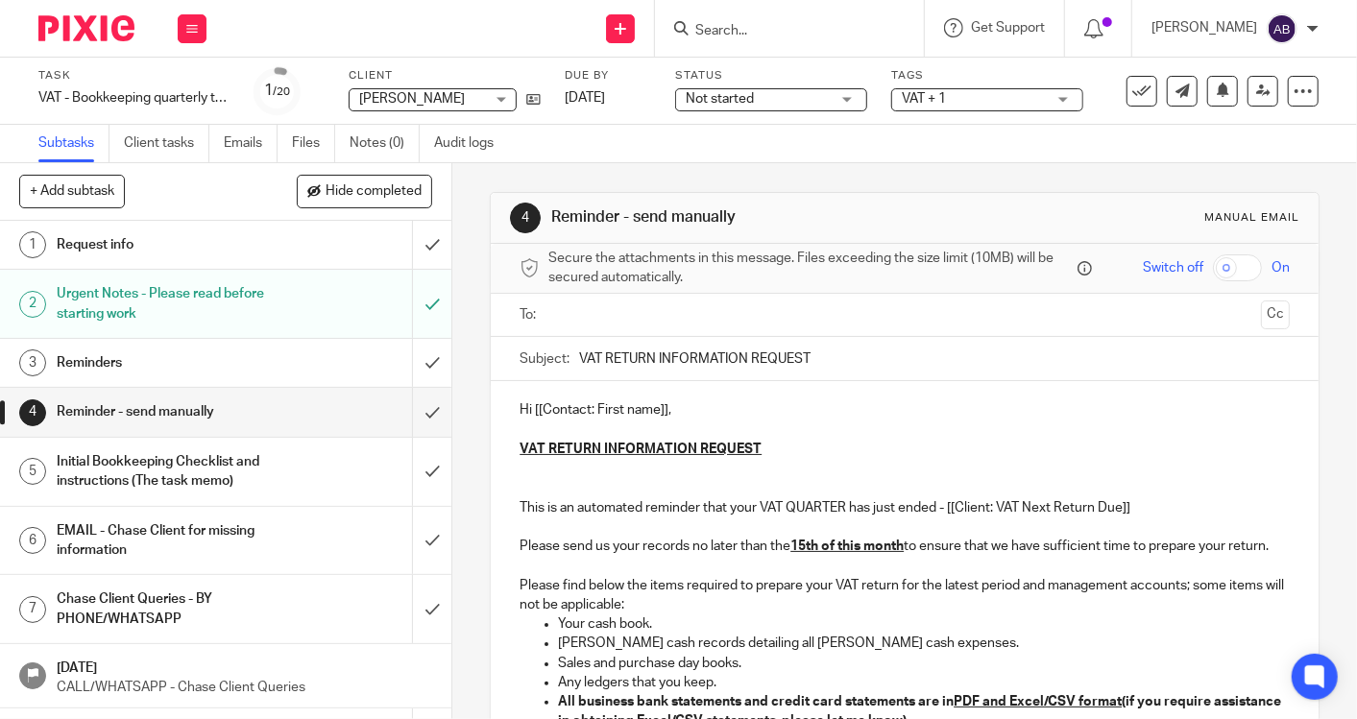
click at [290, 466] on div "Initial Bookkeeping Checklist and instructions (The task memo)" at bounding box center [225, 471] width 336 height 49
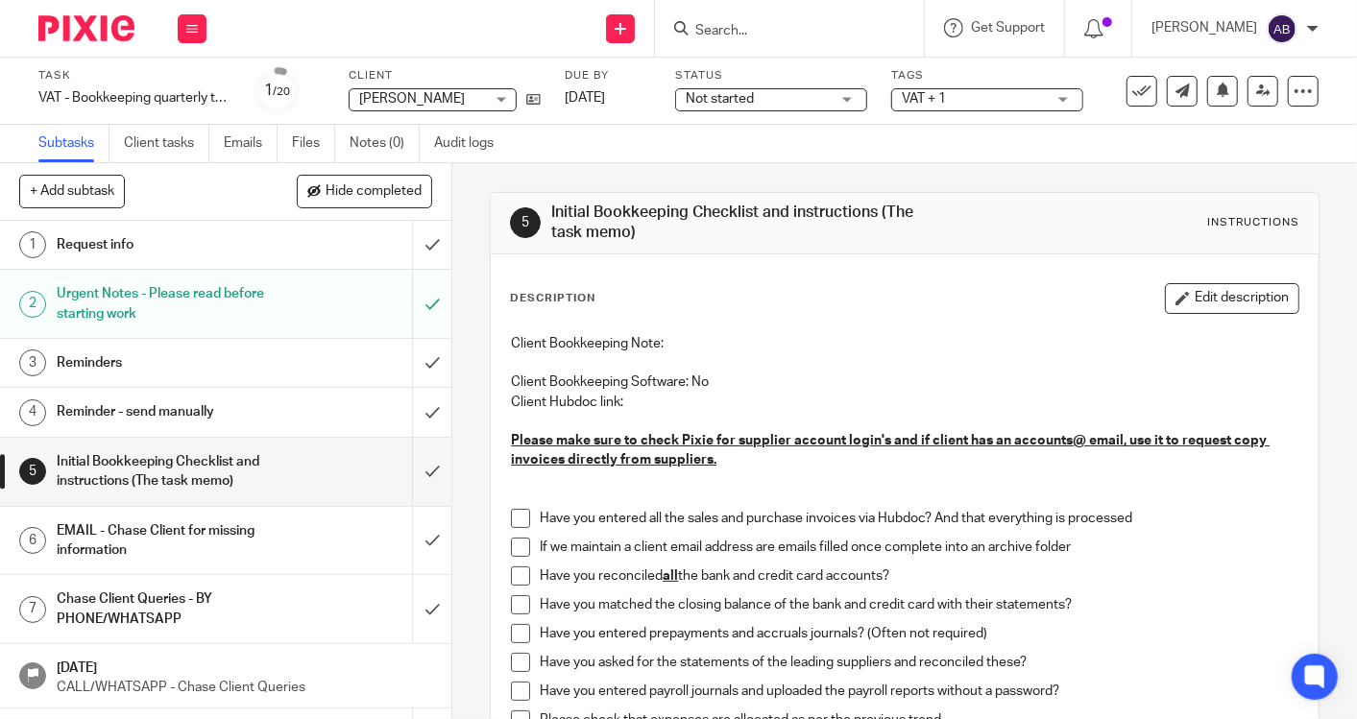
click at [501, 572] on div "Client Bookkeeping Note: Client Bookkeeping Software: No Client Hubdoc link: Pl…" at bounding box center [904, 728] width 807 height 807
click at [512, 575] on span at bounding box center [520, 576] width 19 height 19
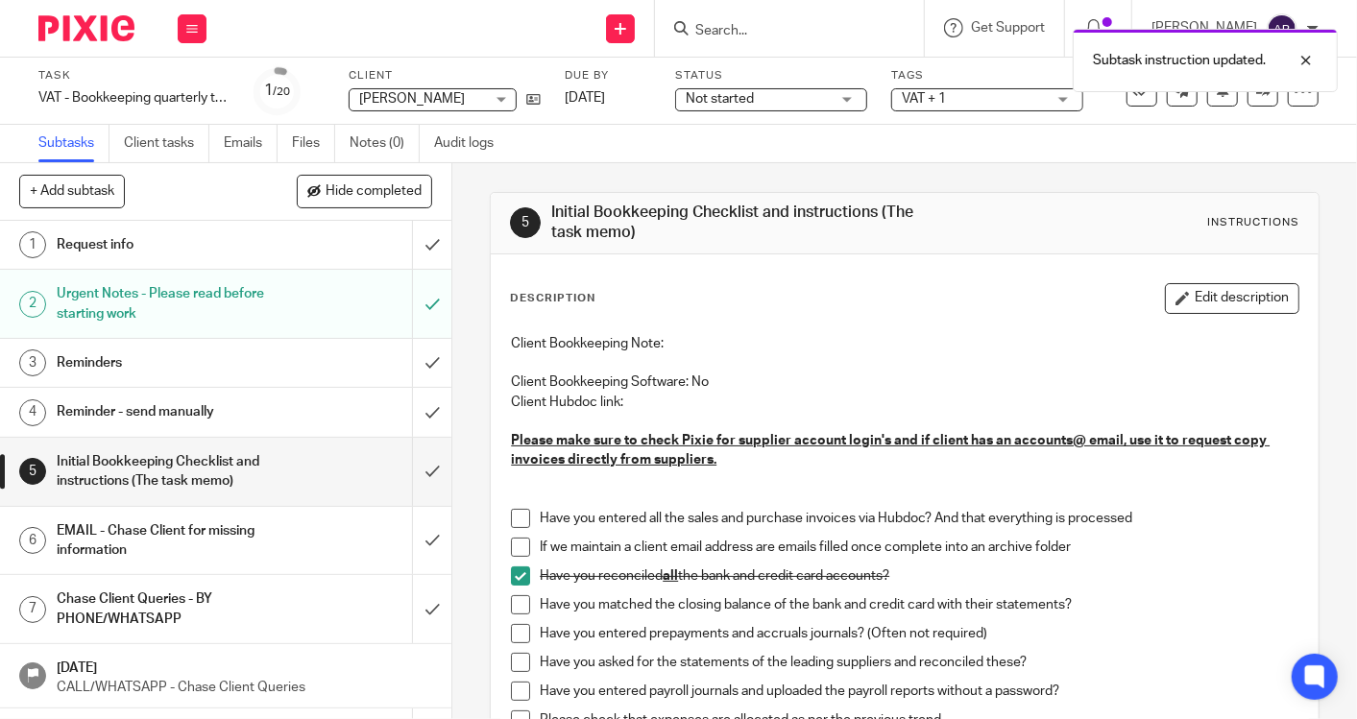
click at [511, 509] on span at bounding box center [520, 518] width 19 height 19
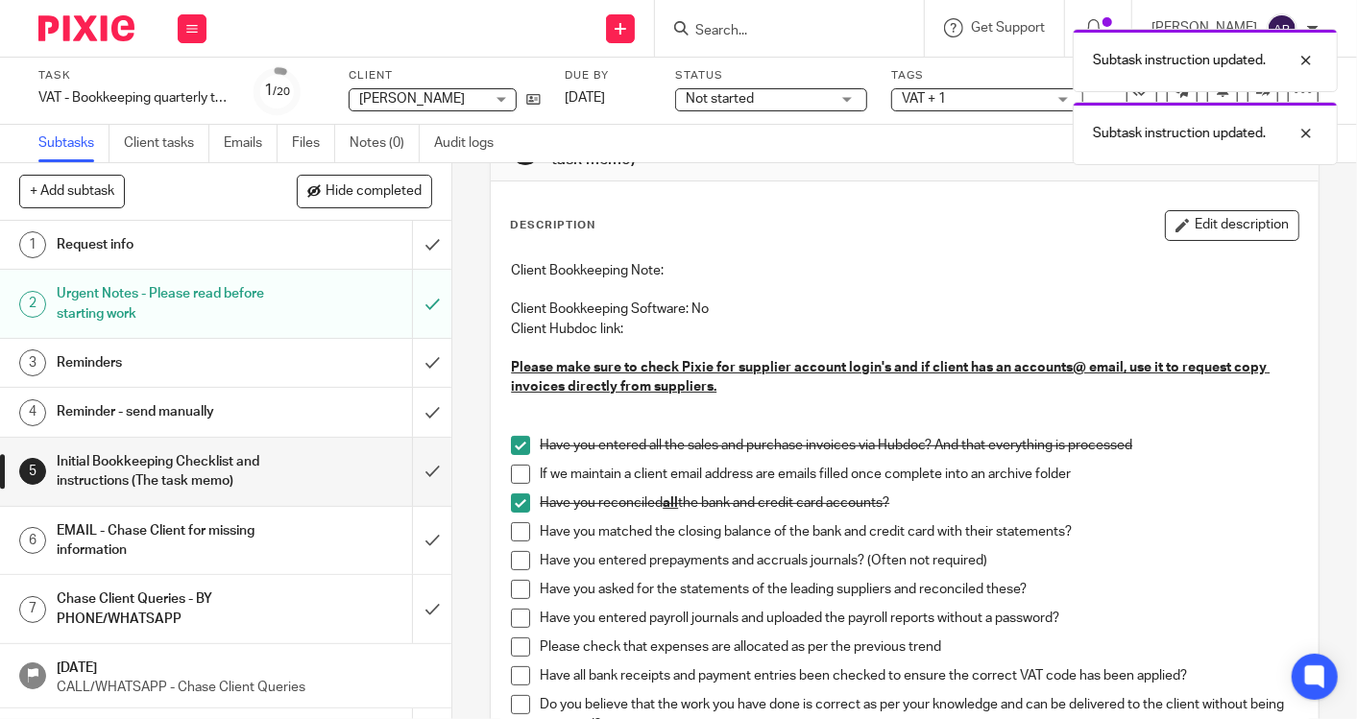
scroll to position [107, 0]
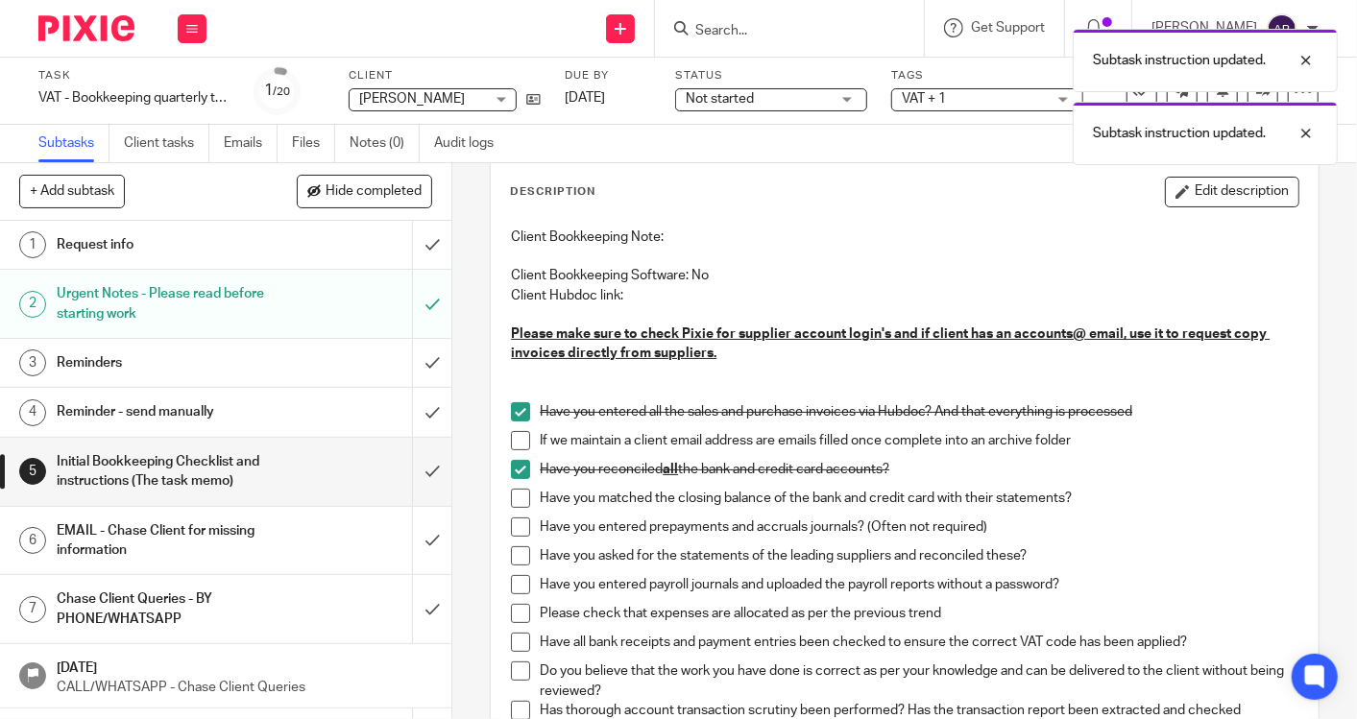
click at [511, 487] on li "Have you reconciled all the bank and credit card accounts?" at bounding box center [904, 474] width 787 height 29
click at [514, 495] on span at bounding box center [520, 498] width 19 height 19
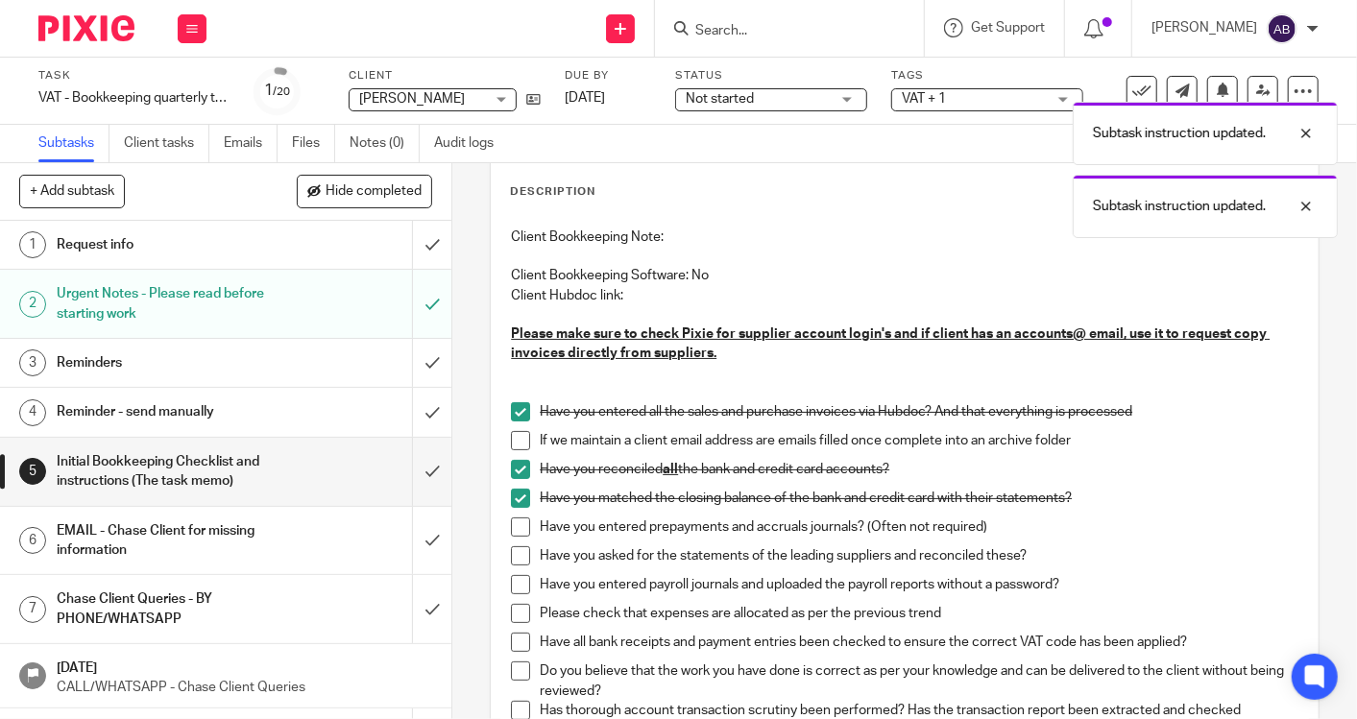
click at [512, 557] on span at bounding box center [520, 555] width 19 height 19
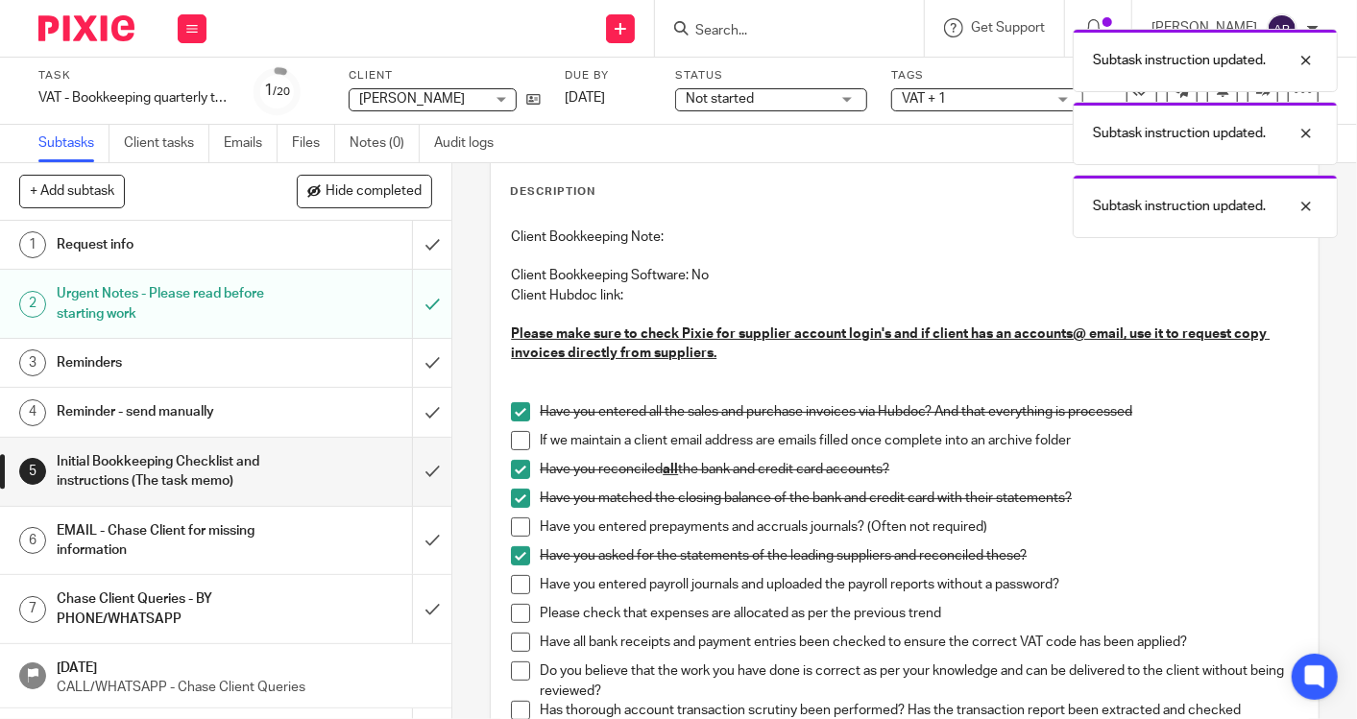
scroll to position [213, 0]
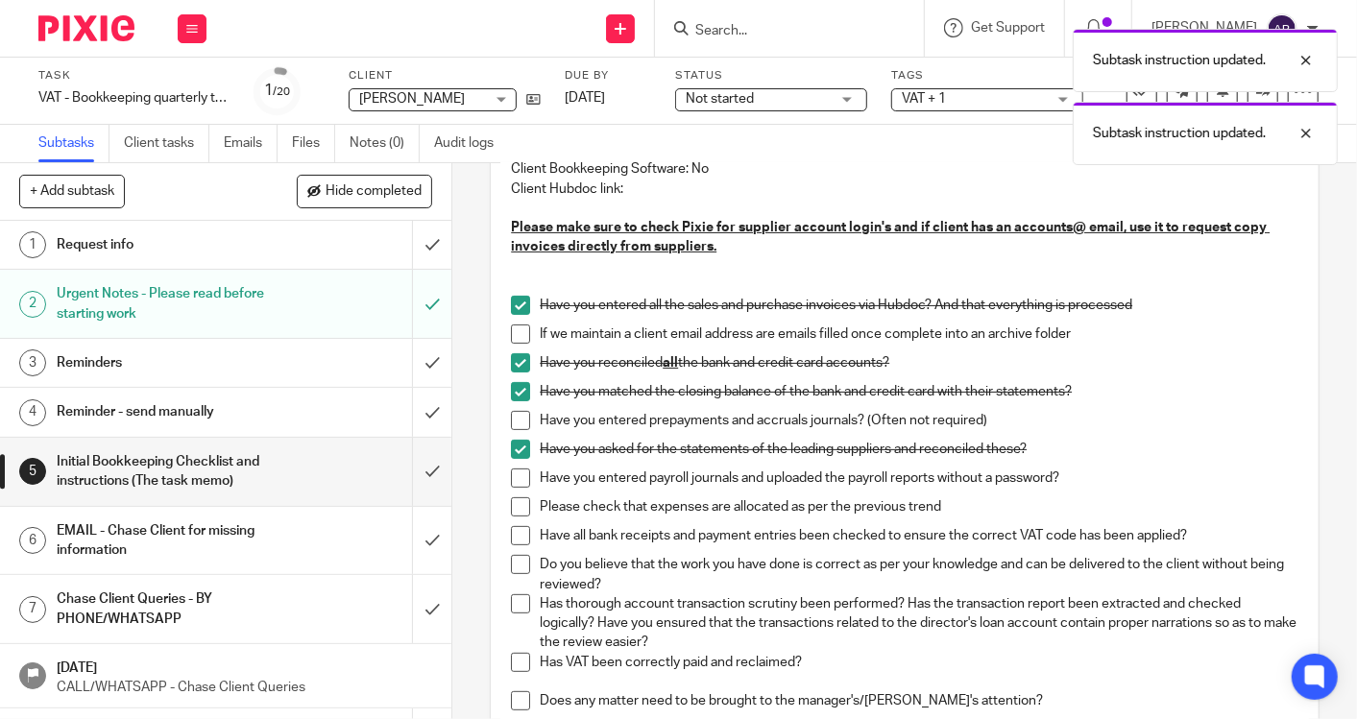
click at [515, 488] on li "Have you entered payroll journals and uploaded the payroll reports without a pa…" at bounding box center [904, 483] width 787 height 29
click at [511, 480] on span at bounding box center [520, 478] width 19 height 19
click at [514, 507] on span at bounding box center [520, 506] width 19 height 19
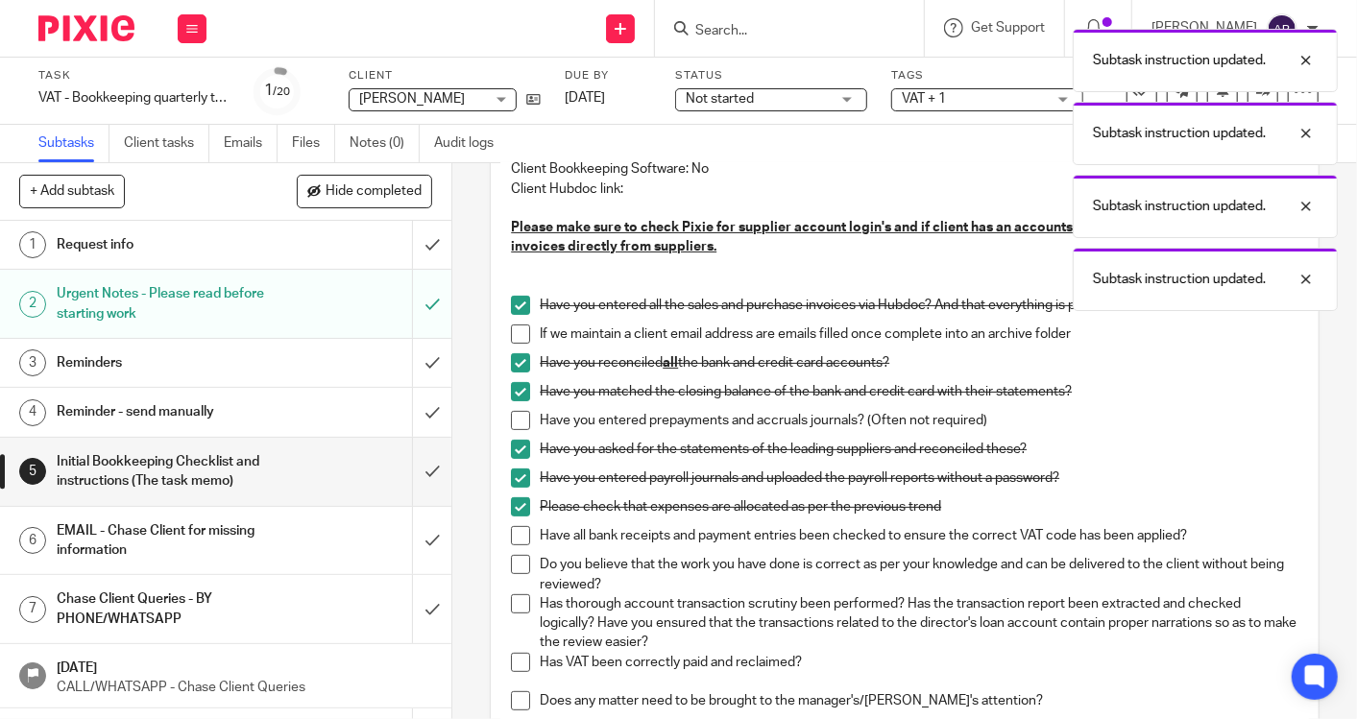
click at [514, 535] on span at bounding box center [520, 535] width 19 height 19
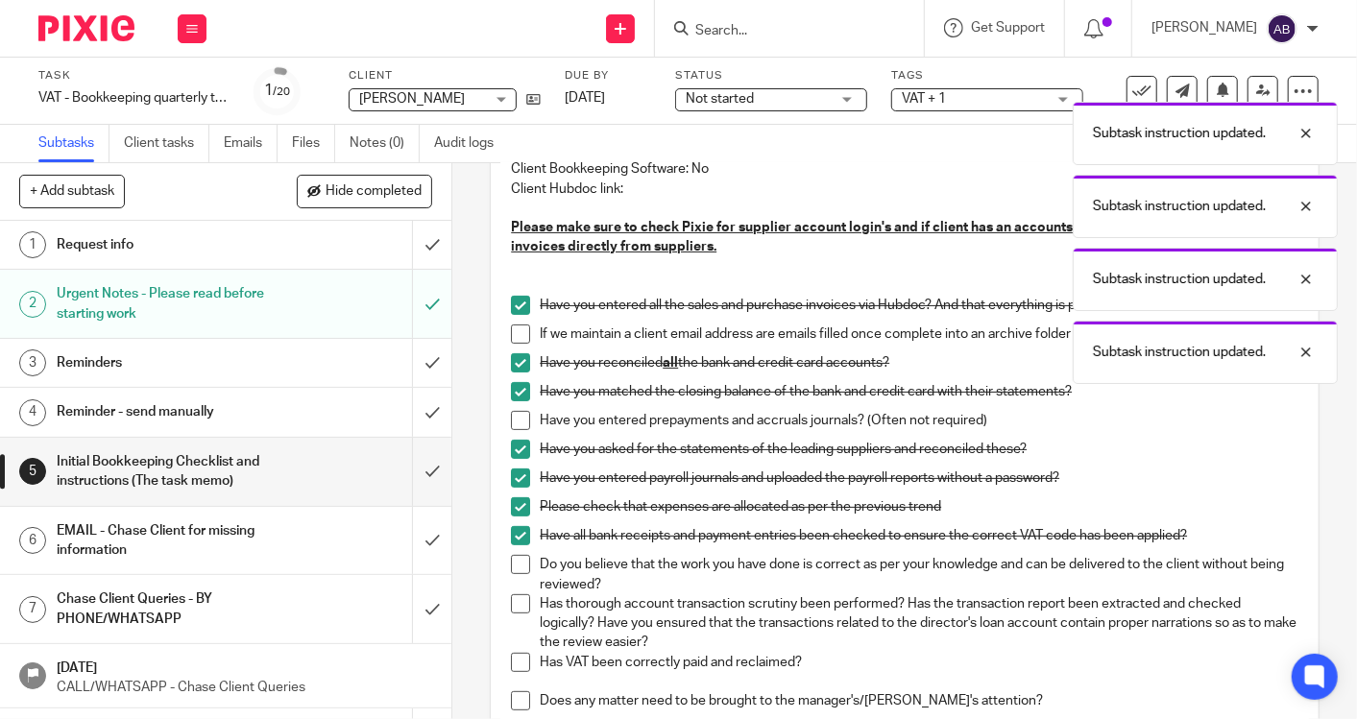
click at [516, 568] on span at bounding box center [520, 564] width 19 height 19
click at [516, 610] on span at bounding box center [520, 603] width 19 height 19
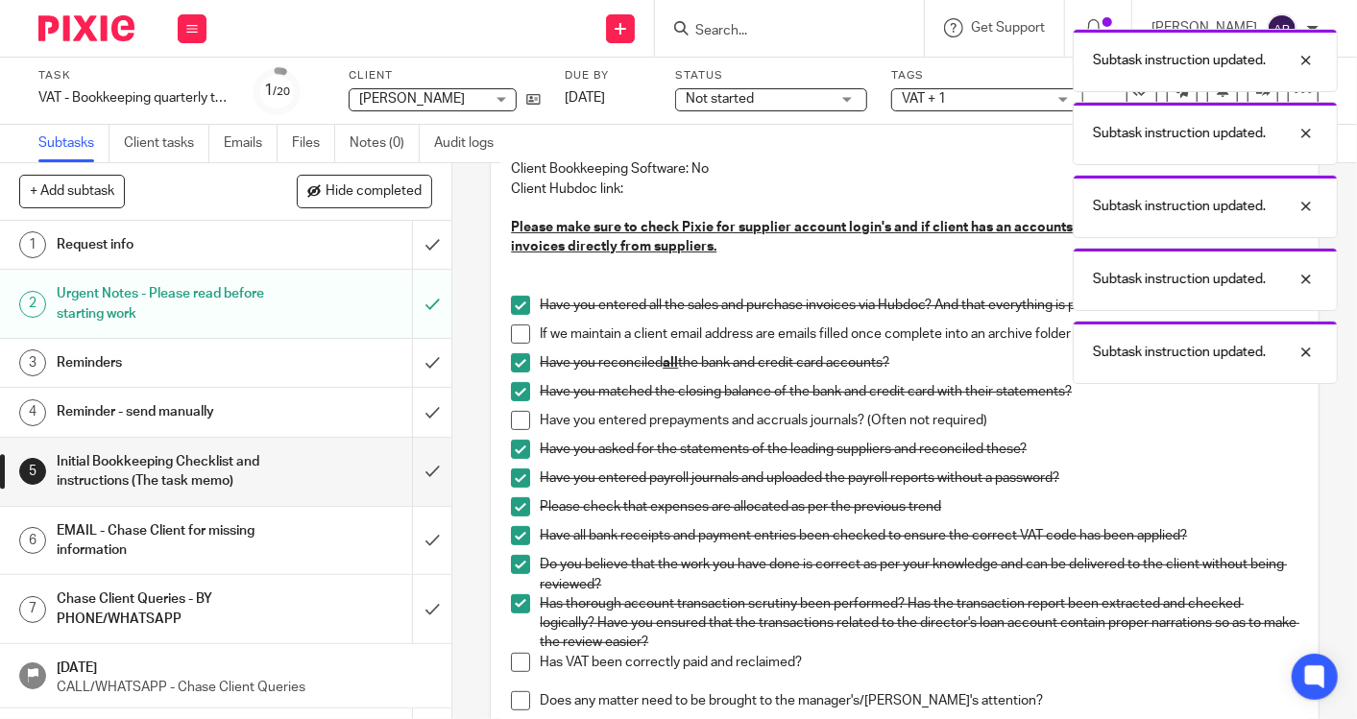
click at [516, 661] on span at bounding box center [520, 662] width 19 height 19
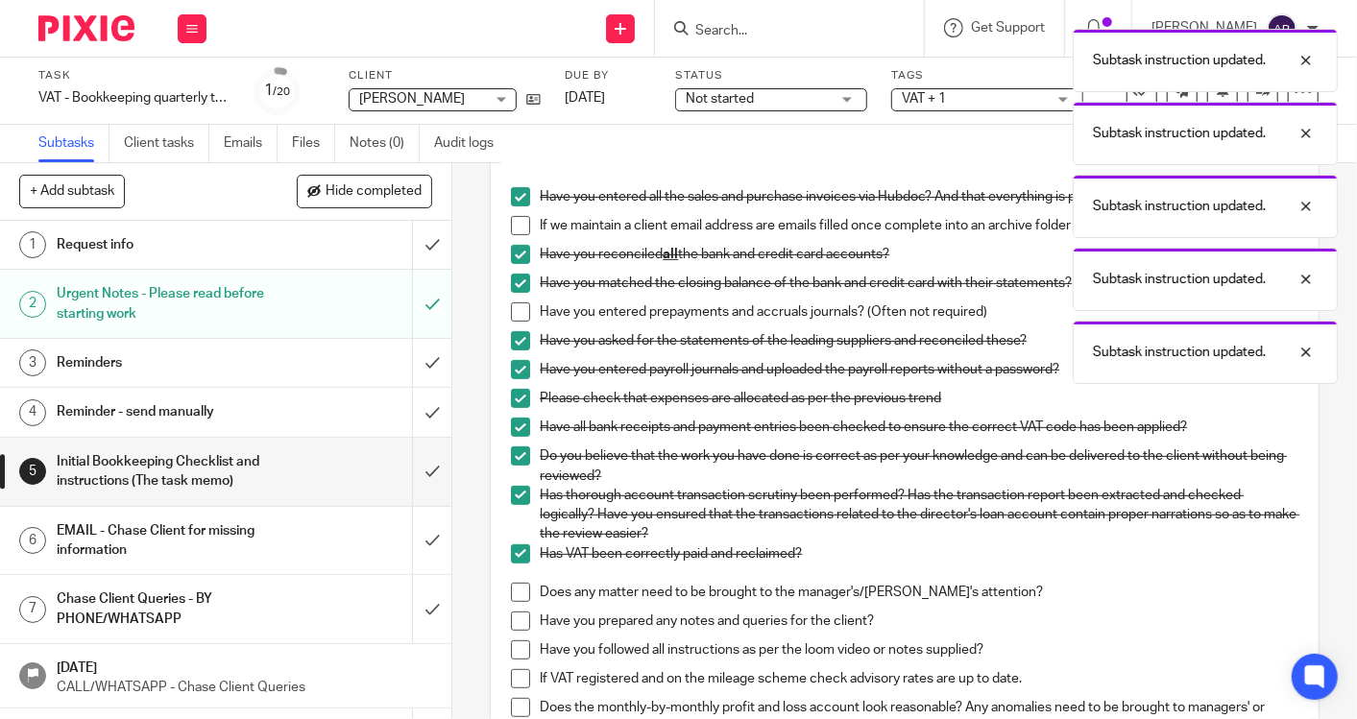
scroll to position [426, 0]
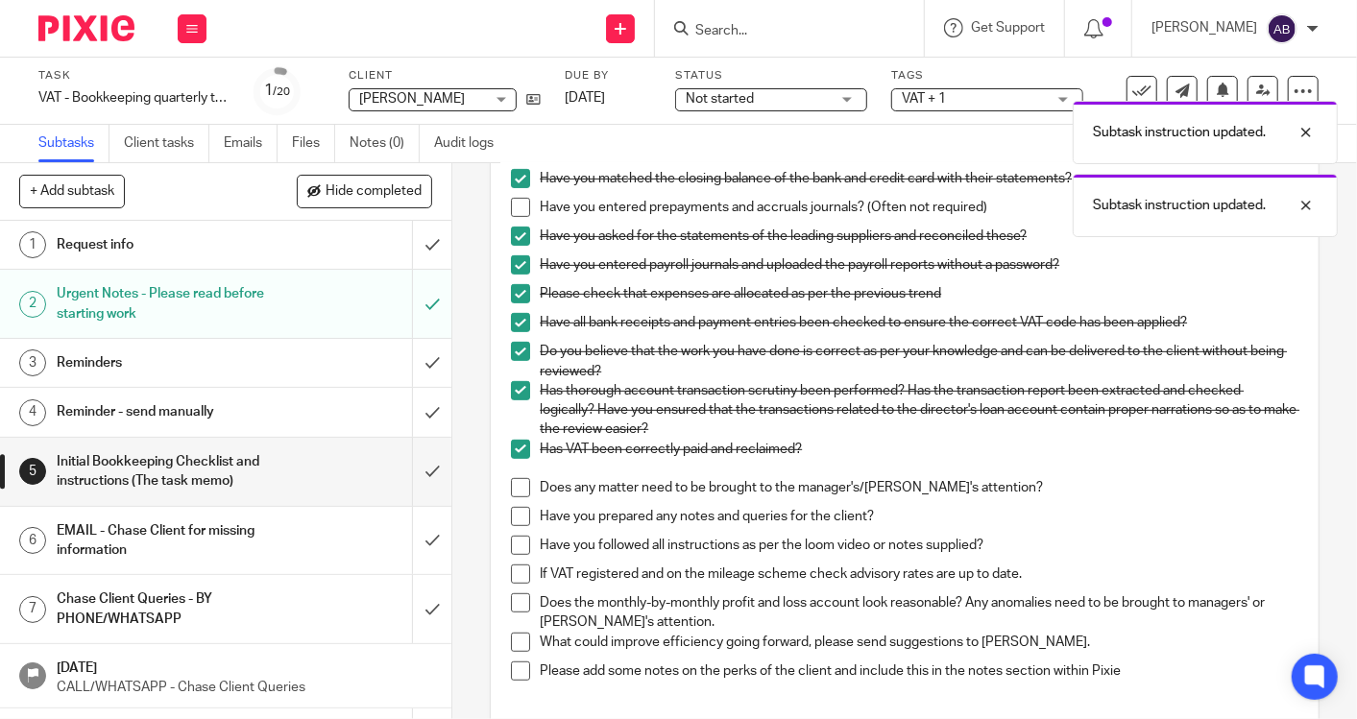
click at [517, 514] on span at bounding box center [520, 516] width 19 height 19
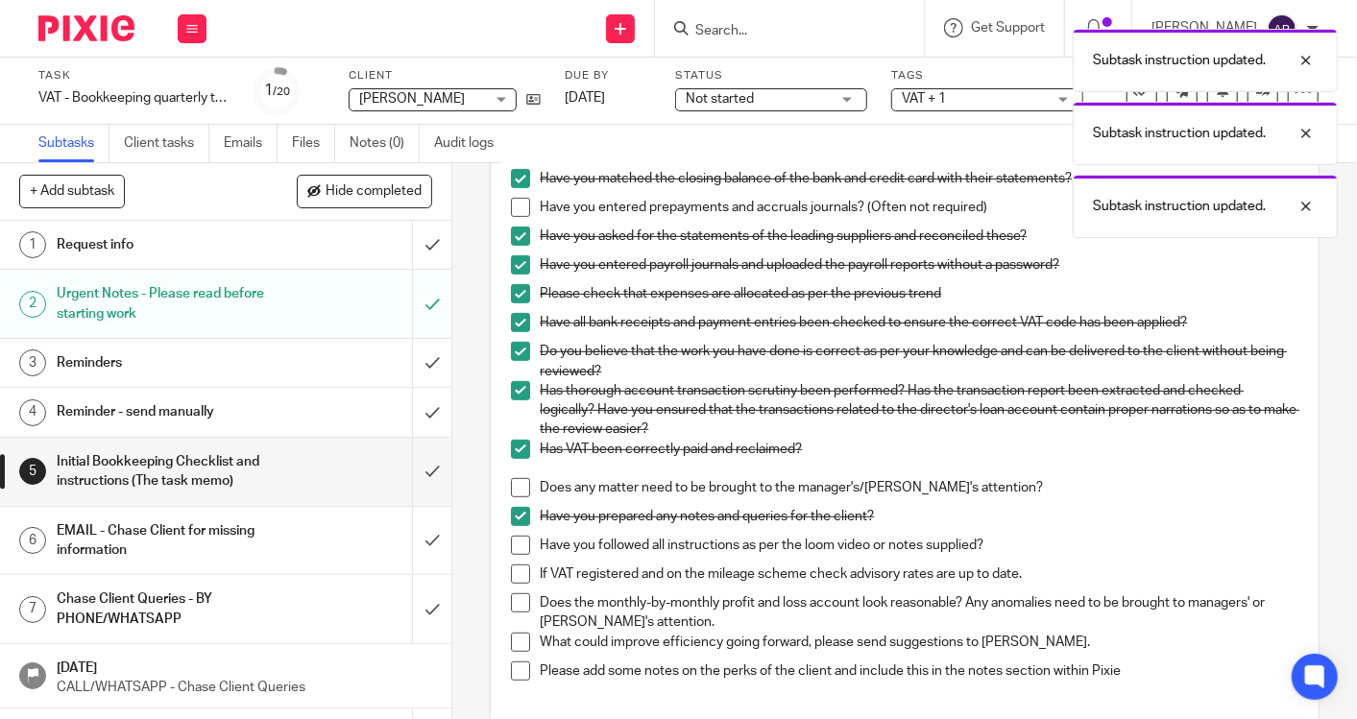
click at [517, 543] on span at bounding box center [520, 545] width 19 height 19
click at [511, 604] on span at bounding box center [520, 602] width 19 height 19
click at [520, 642] on span at bounding box center [520, 642] width 19 height 19
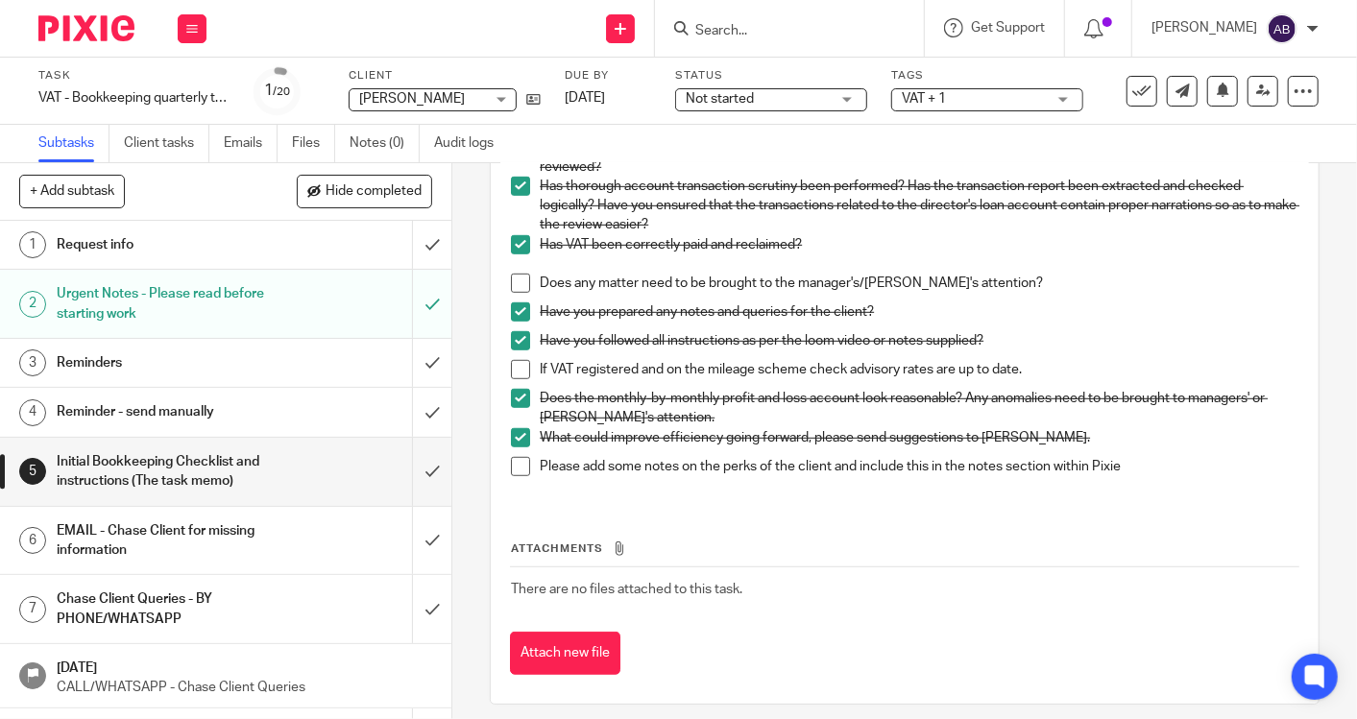
scroll to position [640, 0]
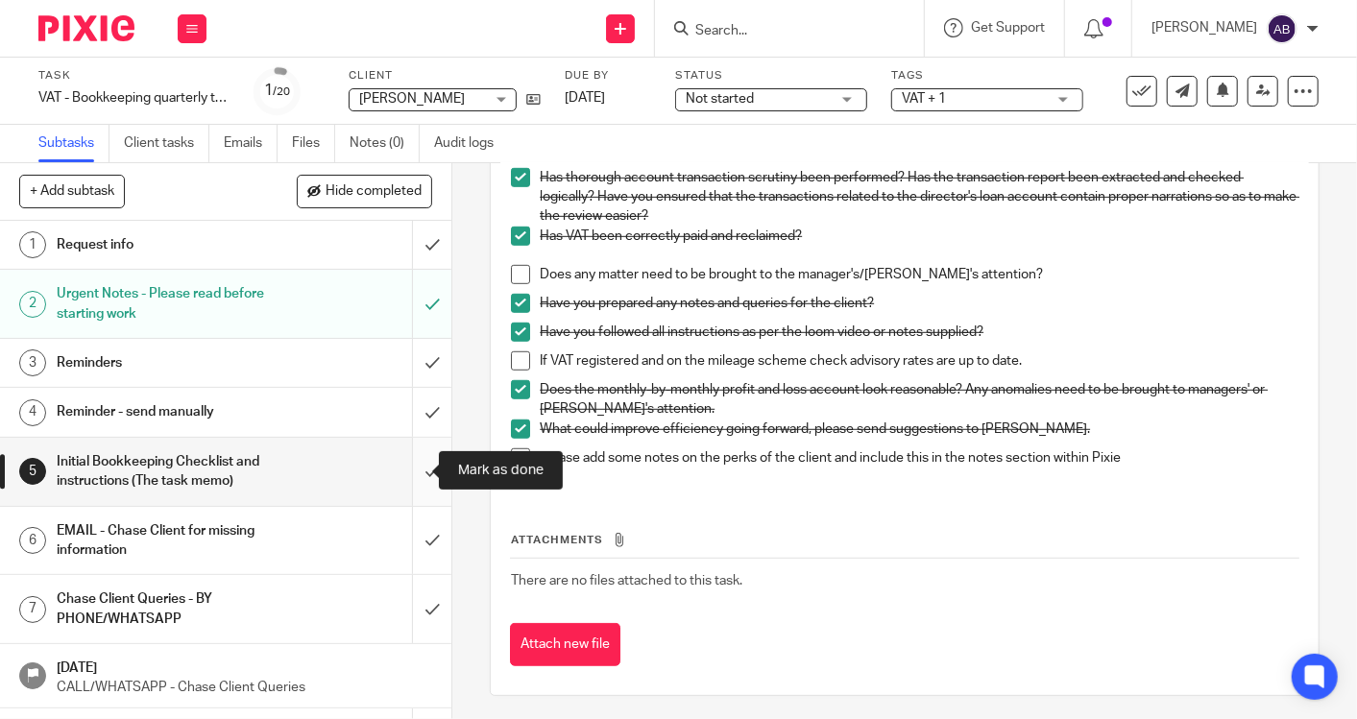
click at [413, 472] on input "submit" at bounding box center [225, 472] width 451 height 68
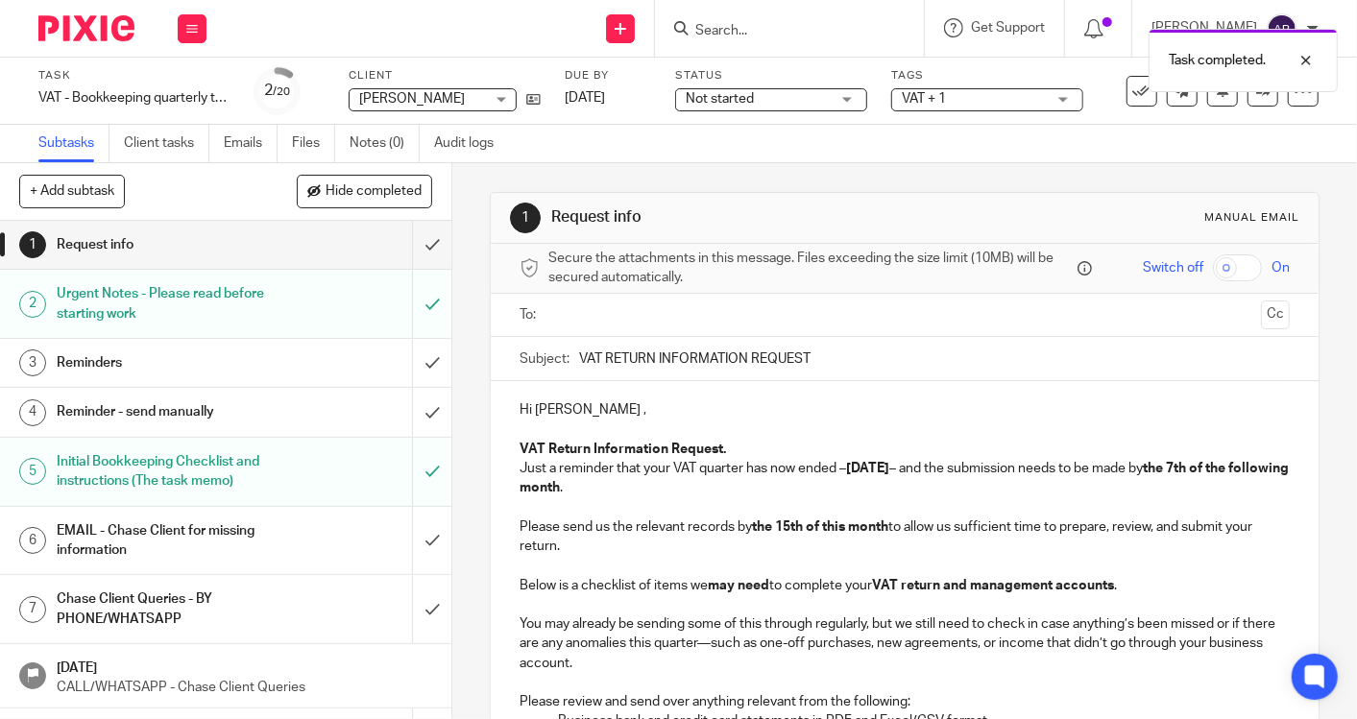
click at [232, 555] on h1 "EMAIL - Chase Client for missing information" at bounding box center [169, 541] width 225 height 49
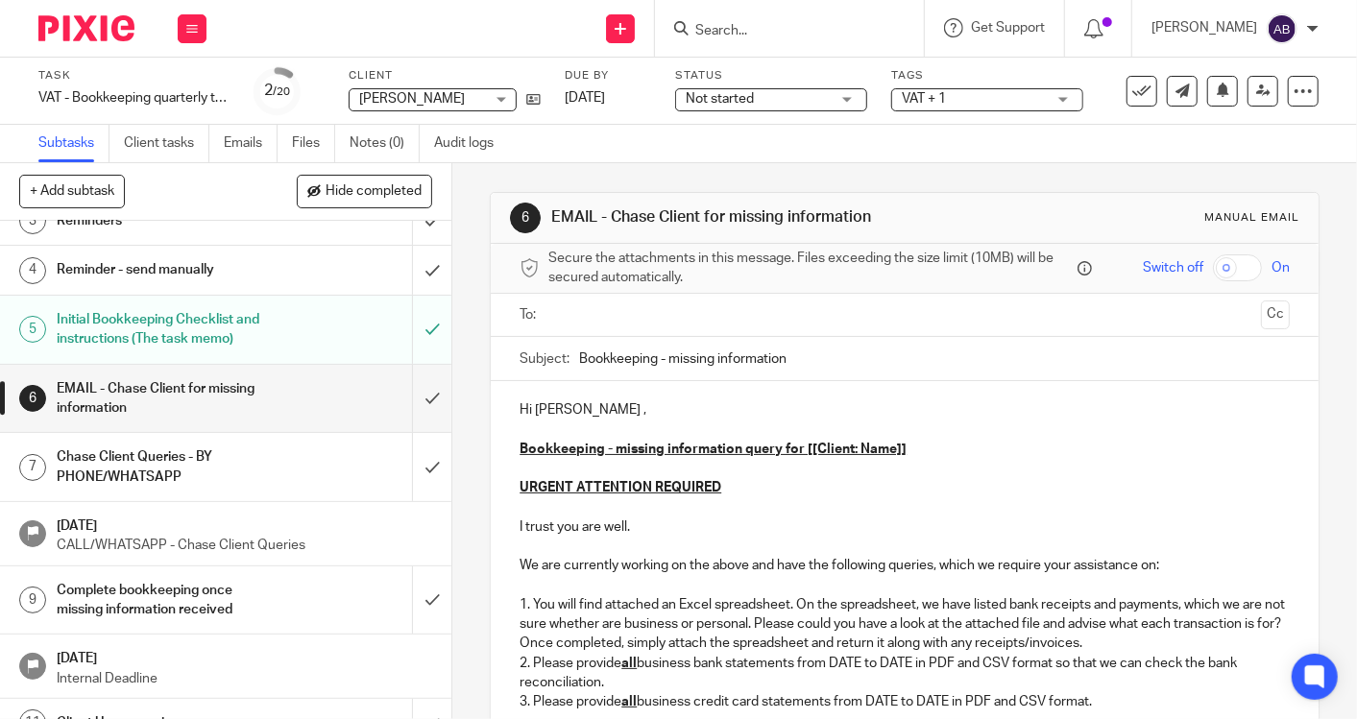
scroll to position [213, 0]
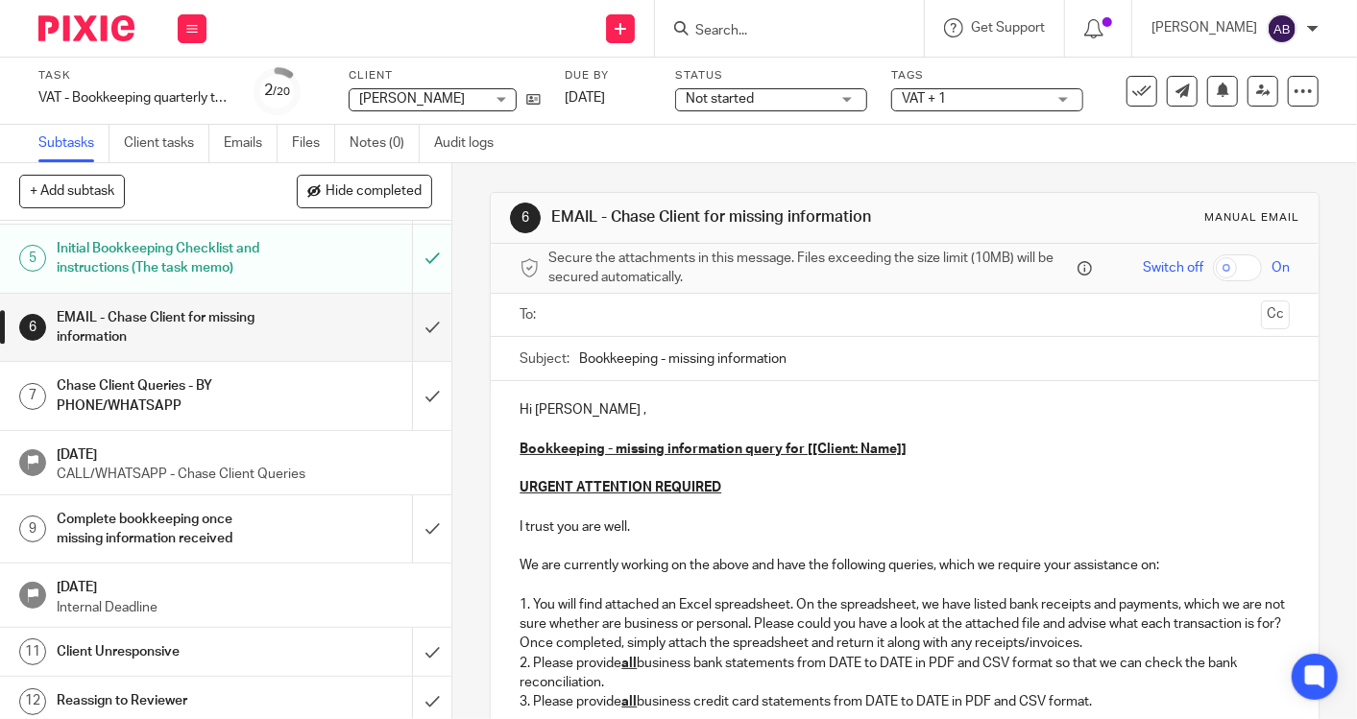
click at [219, 456] on h1 "[DATE]" at bounding box center [244, 453] width 375 height 24
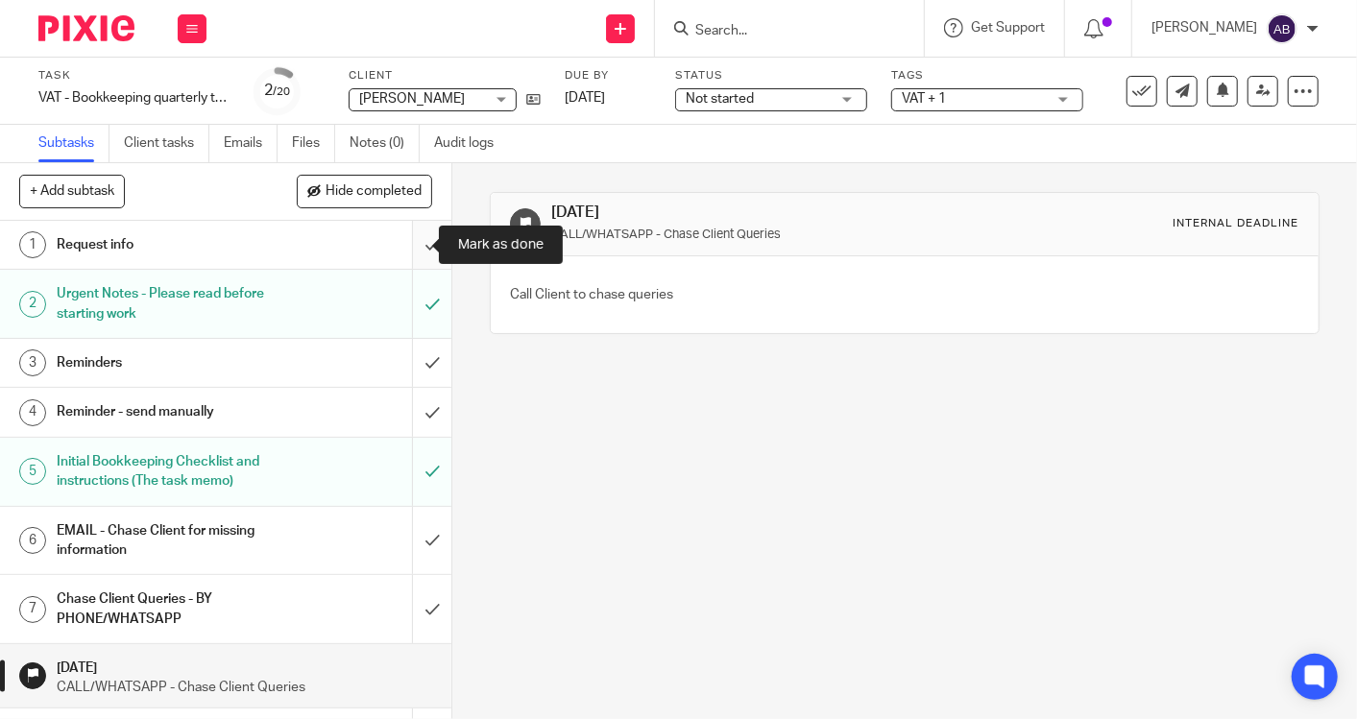
click at [405, 249] on input "submit" at bounding box center [225, 245] width 451 height 48
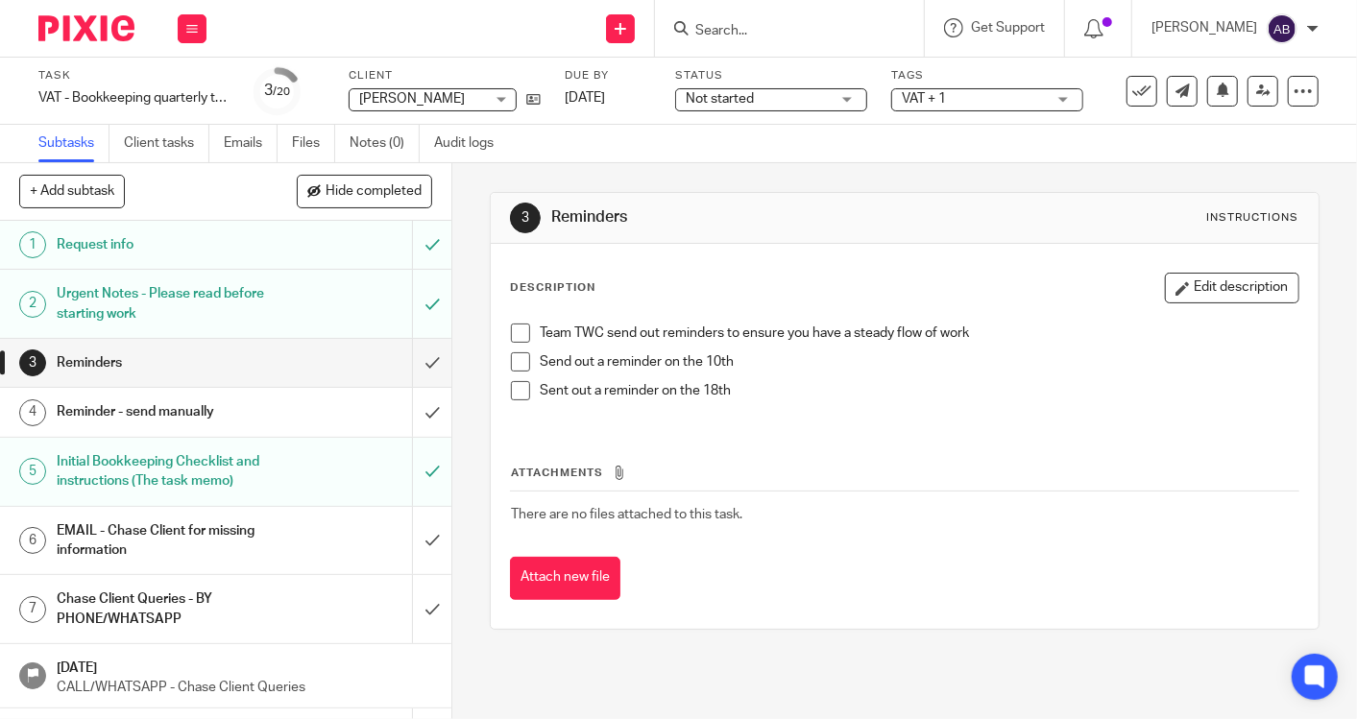
click at [728, 101] on span "Not started" at bounding box center [720, 98] width 68 height 13
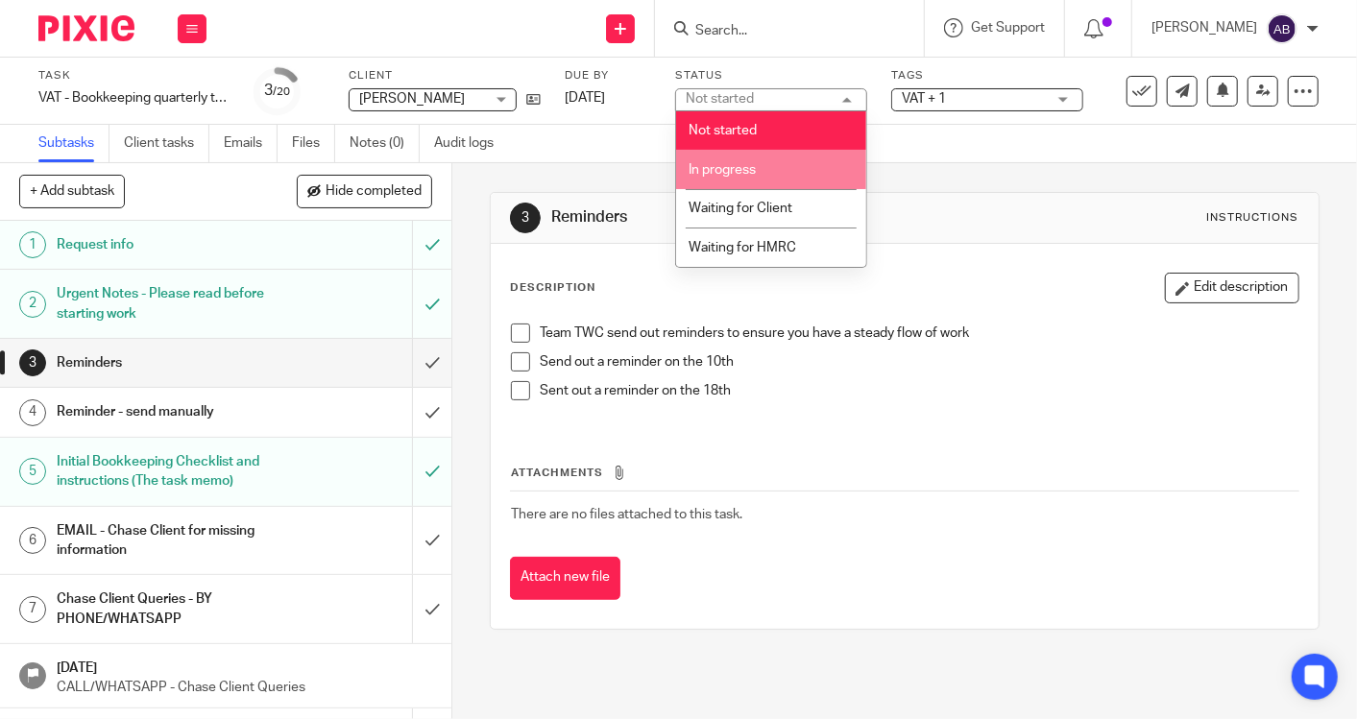
click at [736, 163] on span "In progress" at bounding box center [722, 169] width 67 height 13
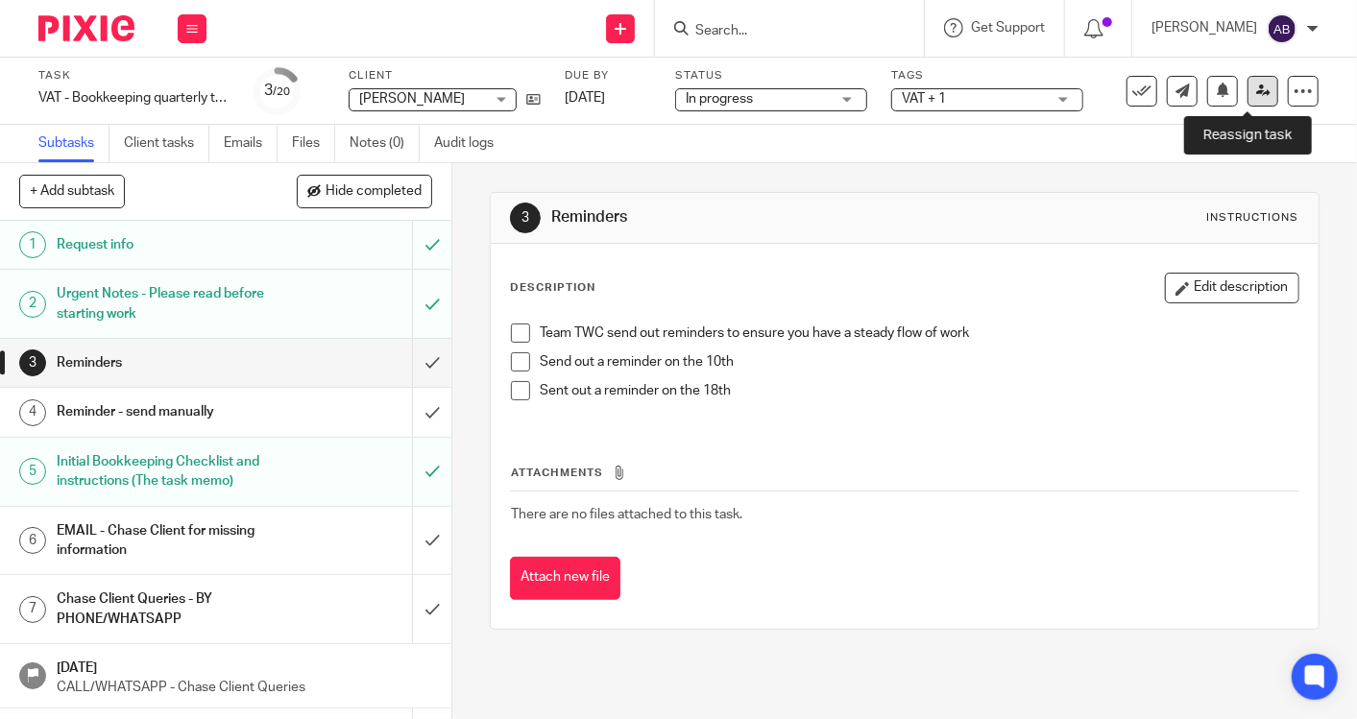
click at [1256, 90] on icon at bounding box center [1263, 91] width 14 height 14
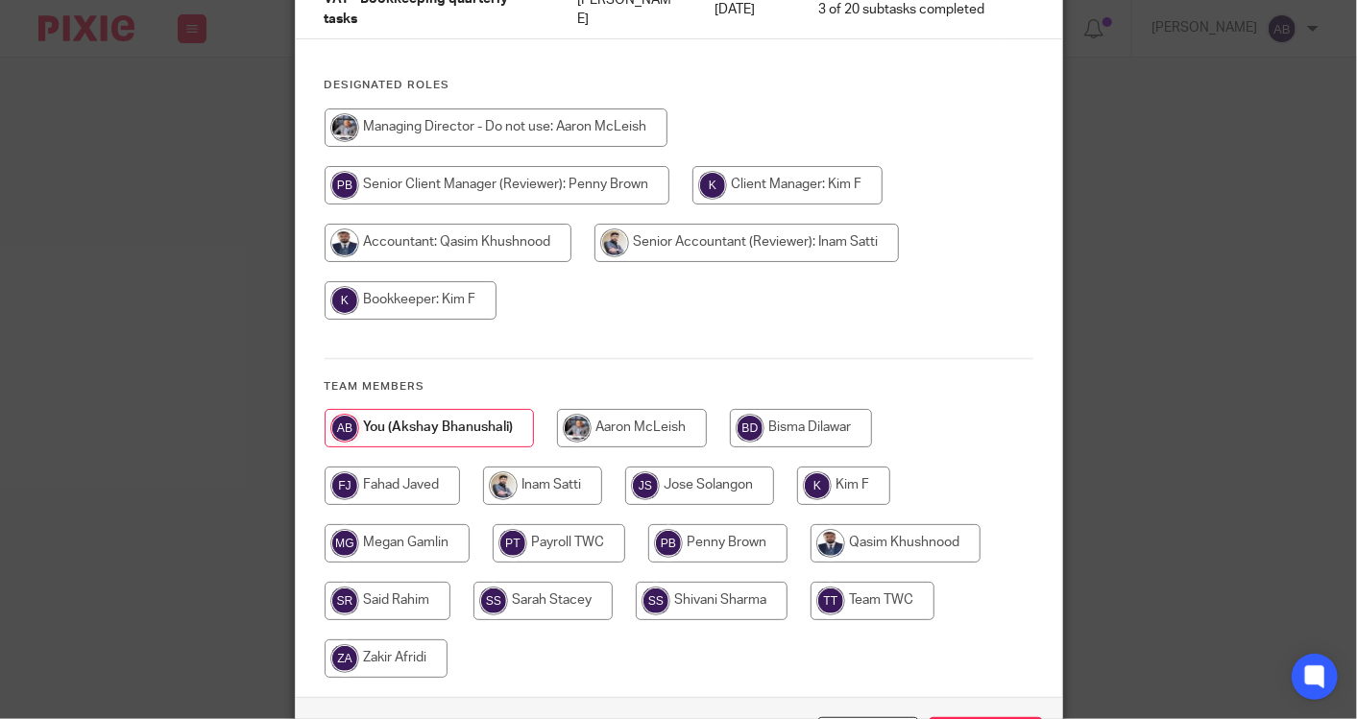
scroll to position [213, 0]
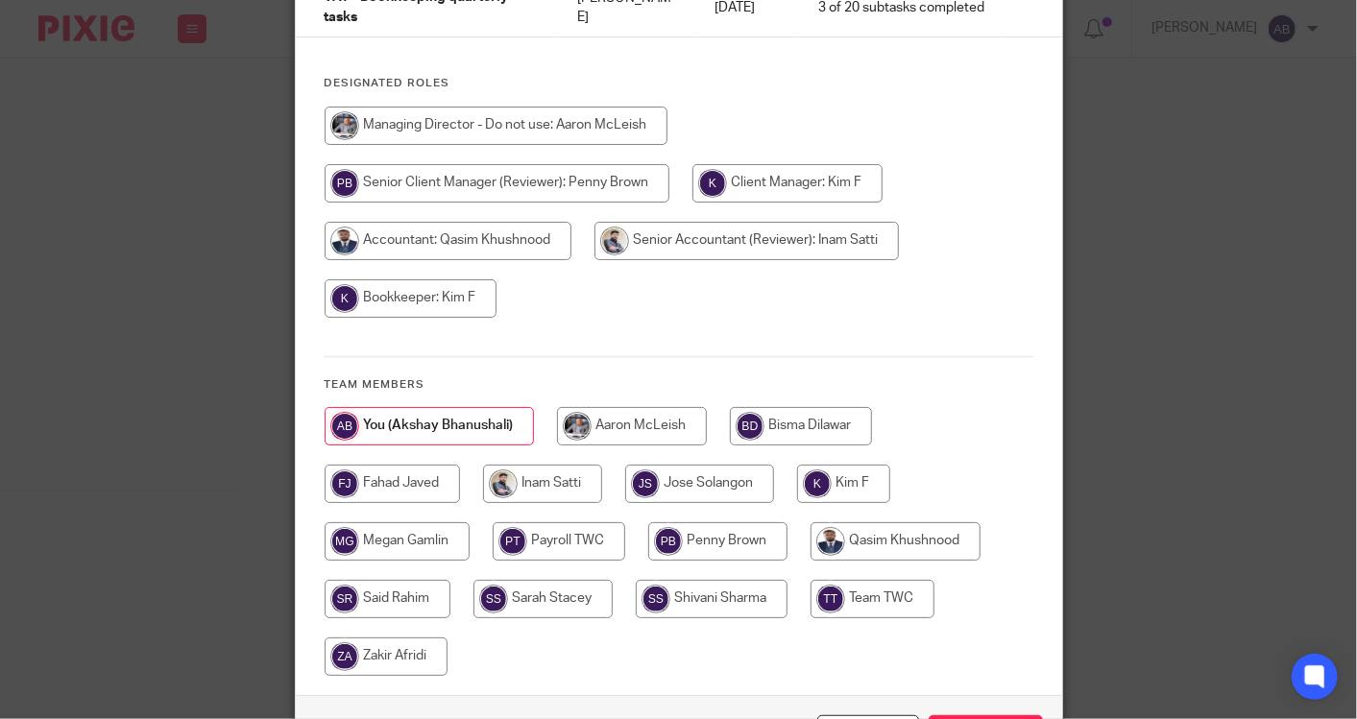
click at [705, 522] on input "radio" at bounding box center [717, 541] width 139 height 38
radio input "true"
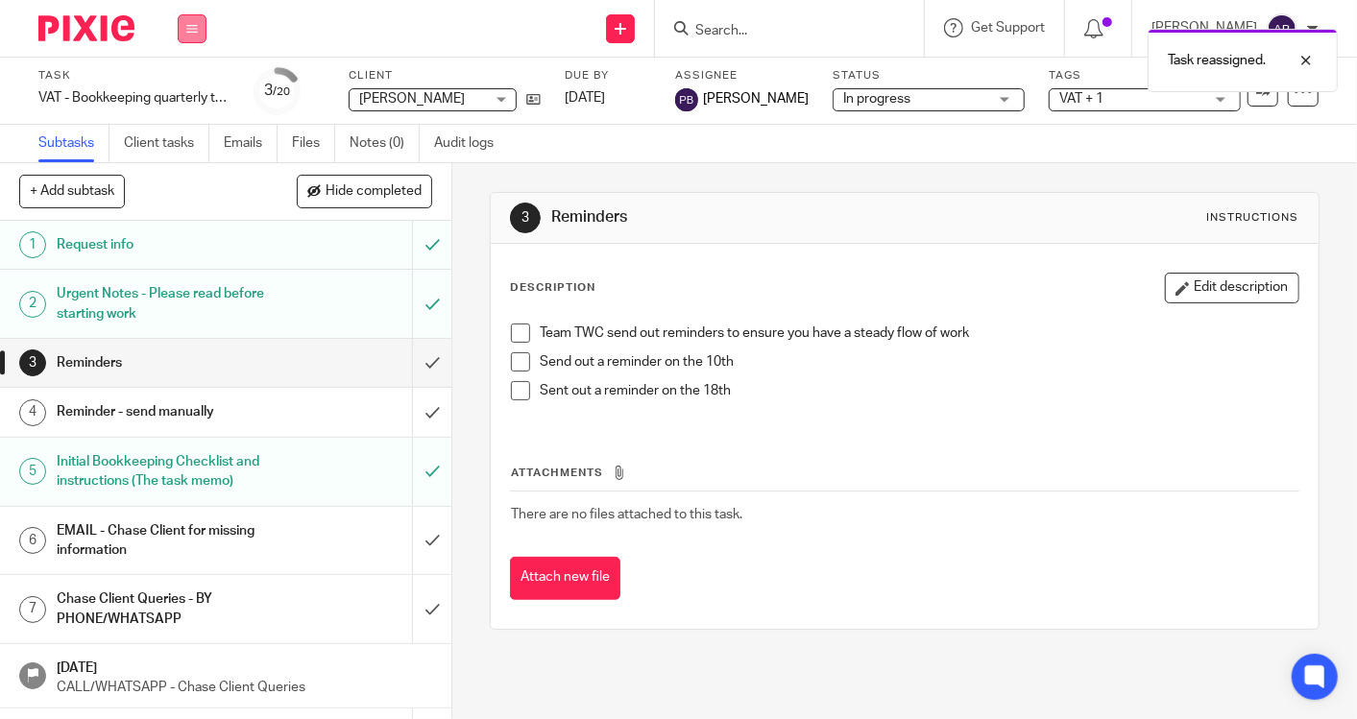
click at [196, 36] on button at bounding box center [192, 28] width 29 height 29
click at [183, 93] on link "Work" at bounding box center [183, 89] width 34 height 13
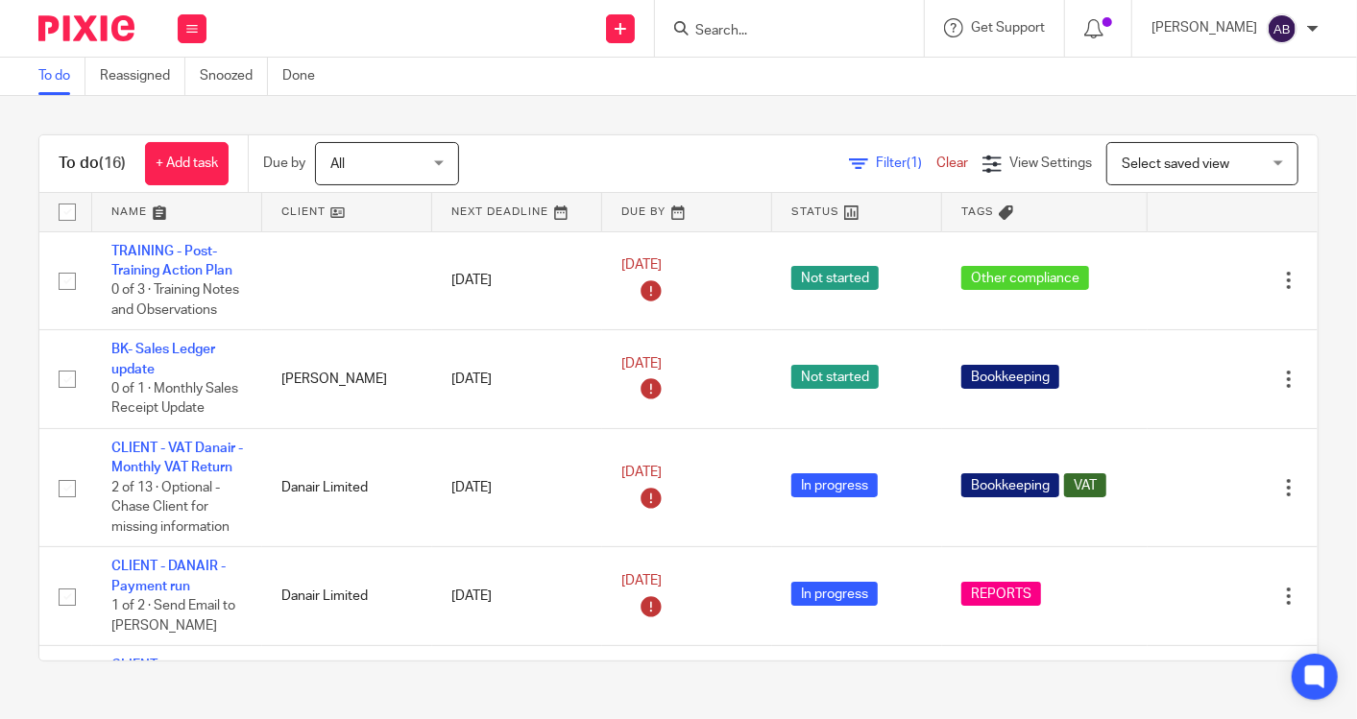
click at [161, 215] on link at bounding box center [177, 212] width 170 height 38
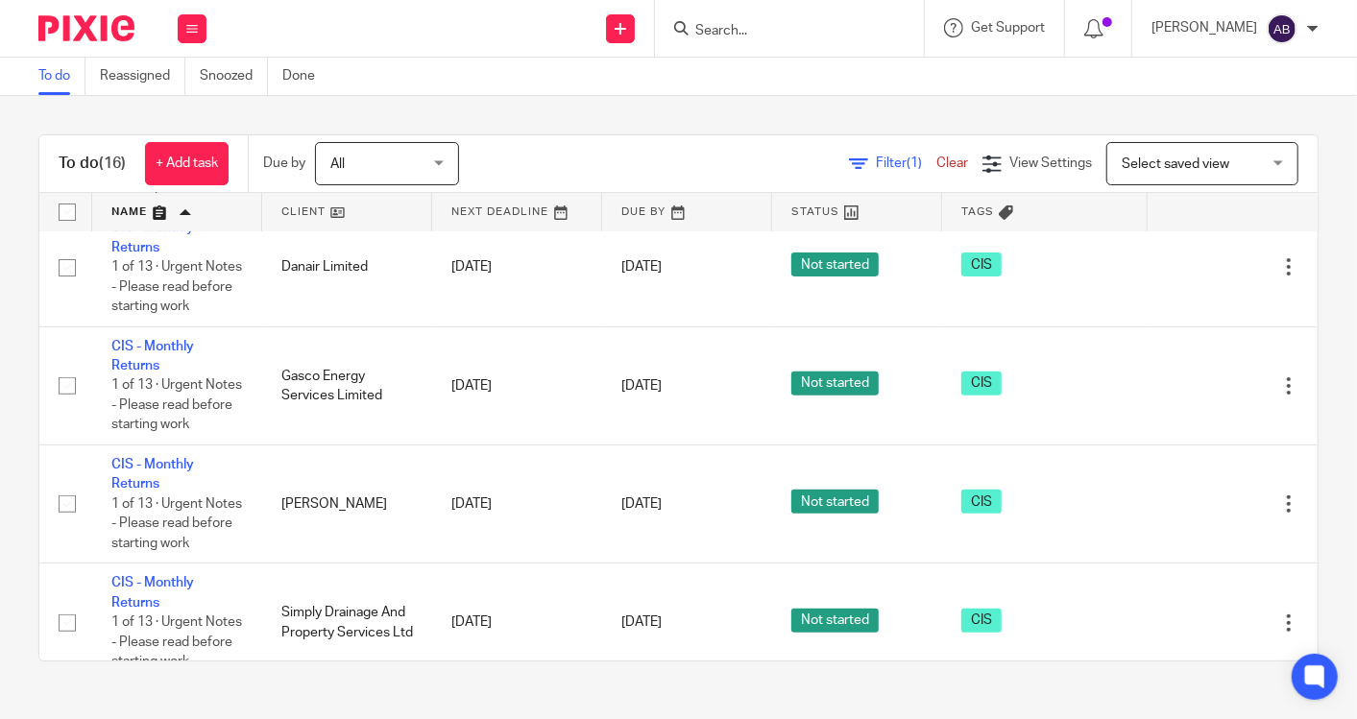
scroll to position [107, 0]
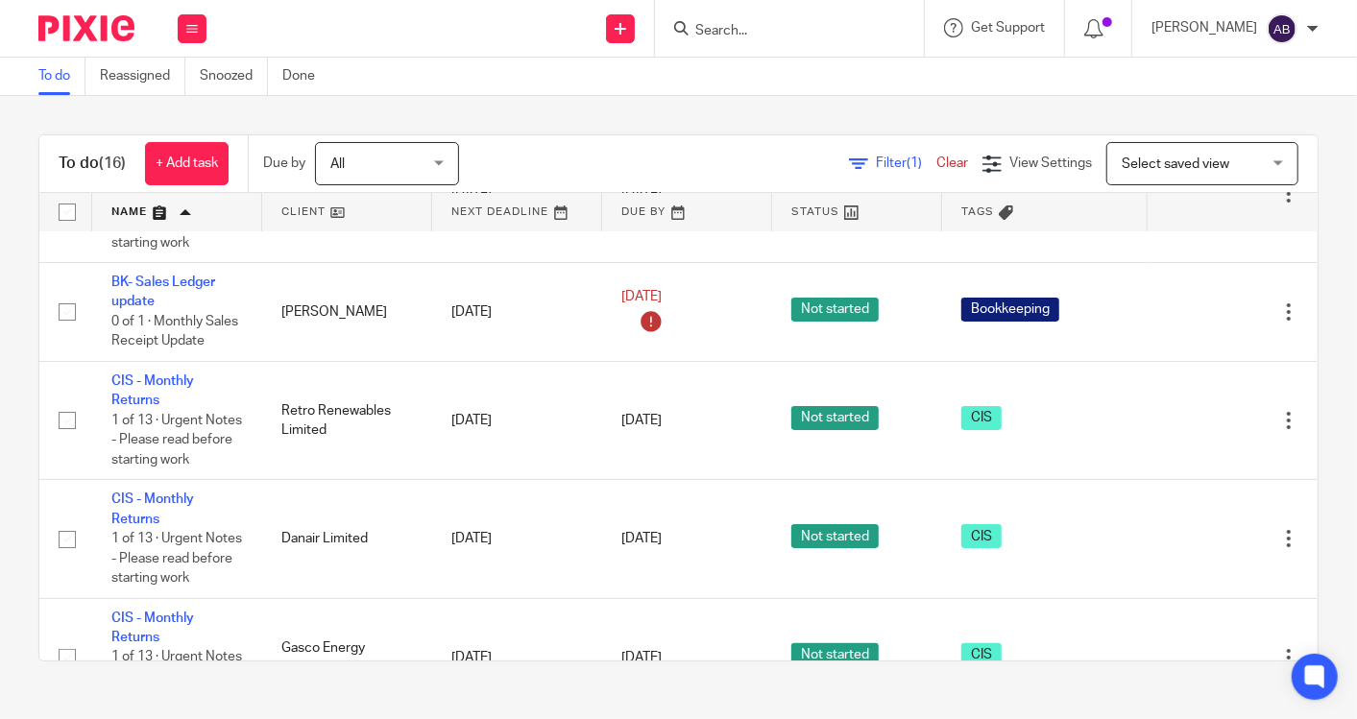
click at [326, 213] on link at bounding box center [347, 212] width 170 height 38
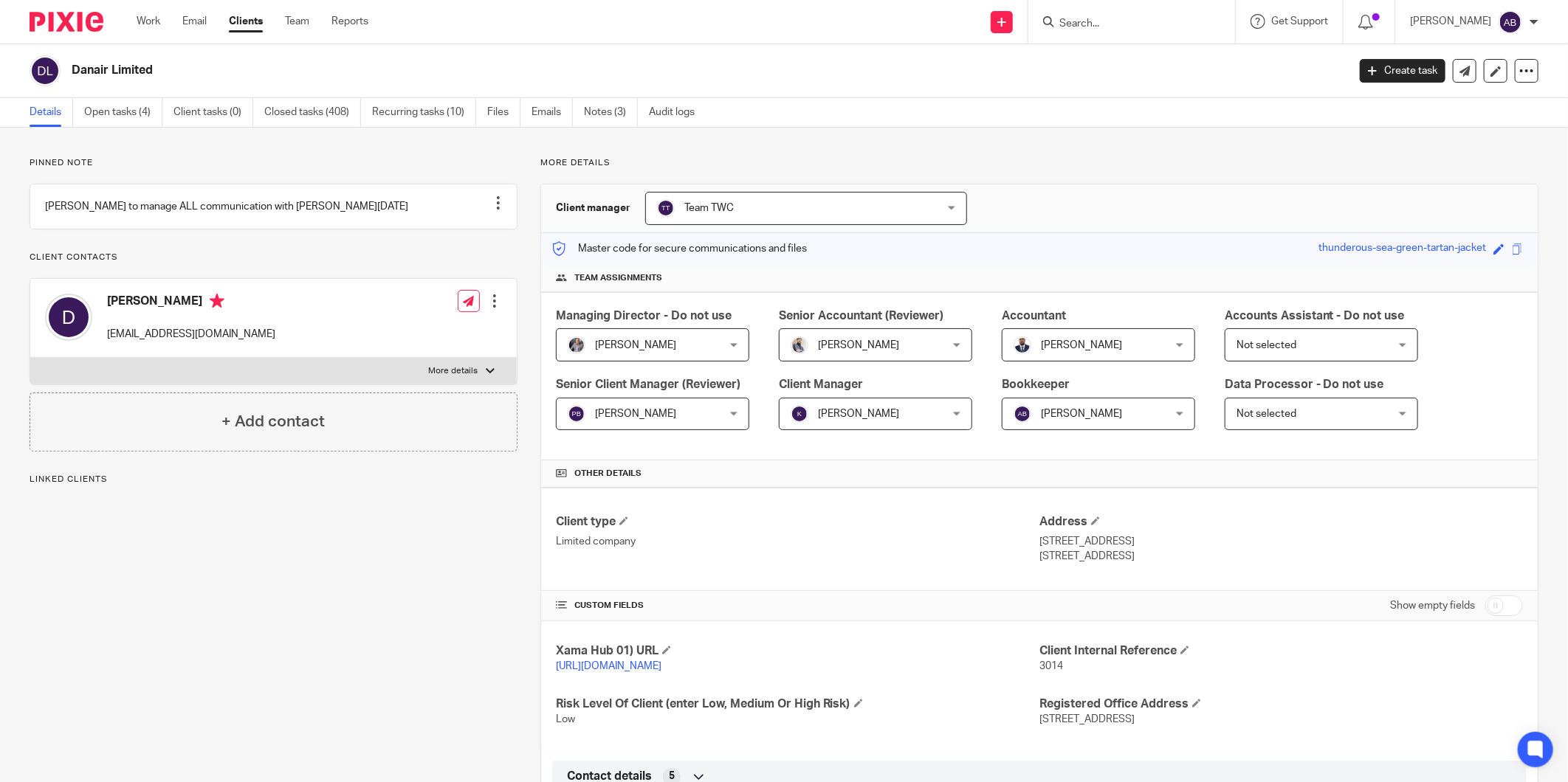
drag, startPoint x: 126, startPoint y: 106, endPoint x: 232, endPoint y: 72, distance: 111.3
click at [126, 106] on link "Open tasks (4)" at bounding box center [123, 112] width 78 height 28
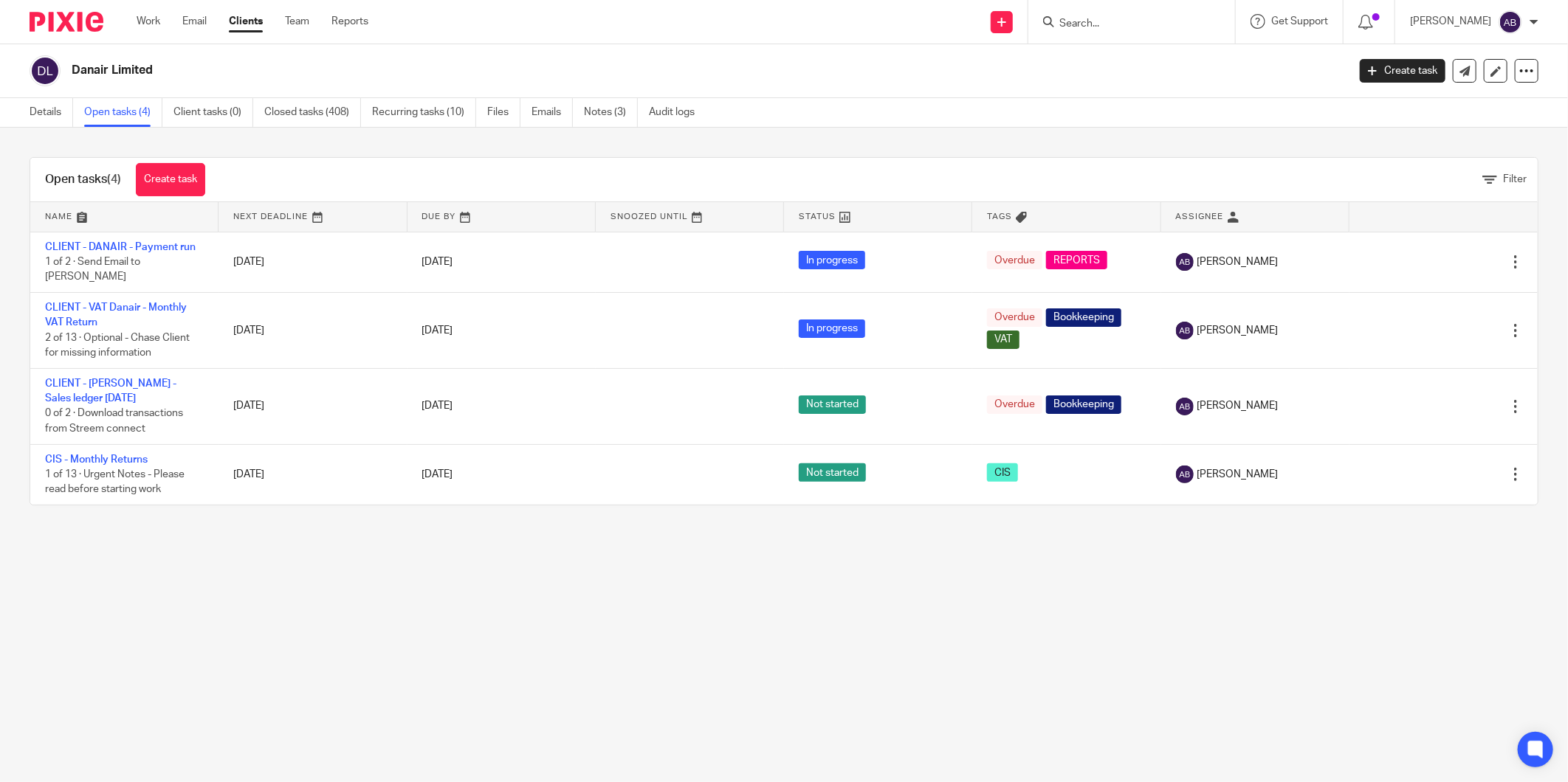
click at [143, 111] on link "Open tasks (4)" at bounding box center [123, 112] width 78 height 28
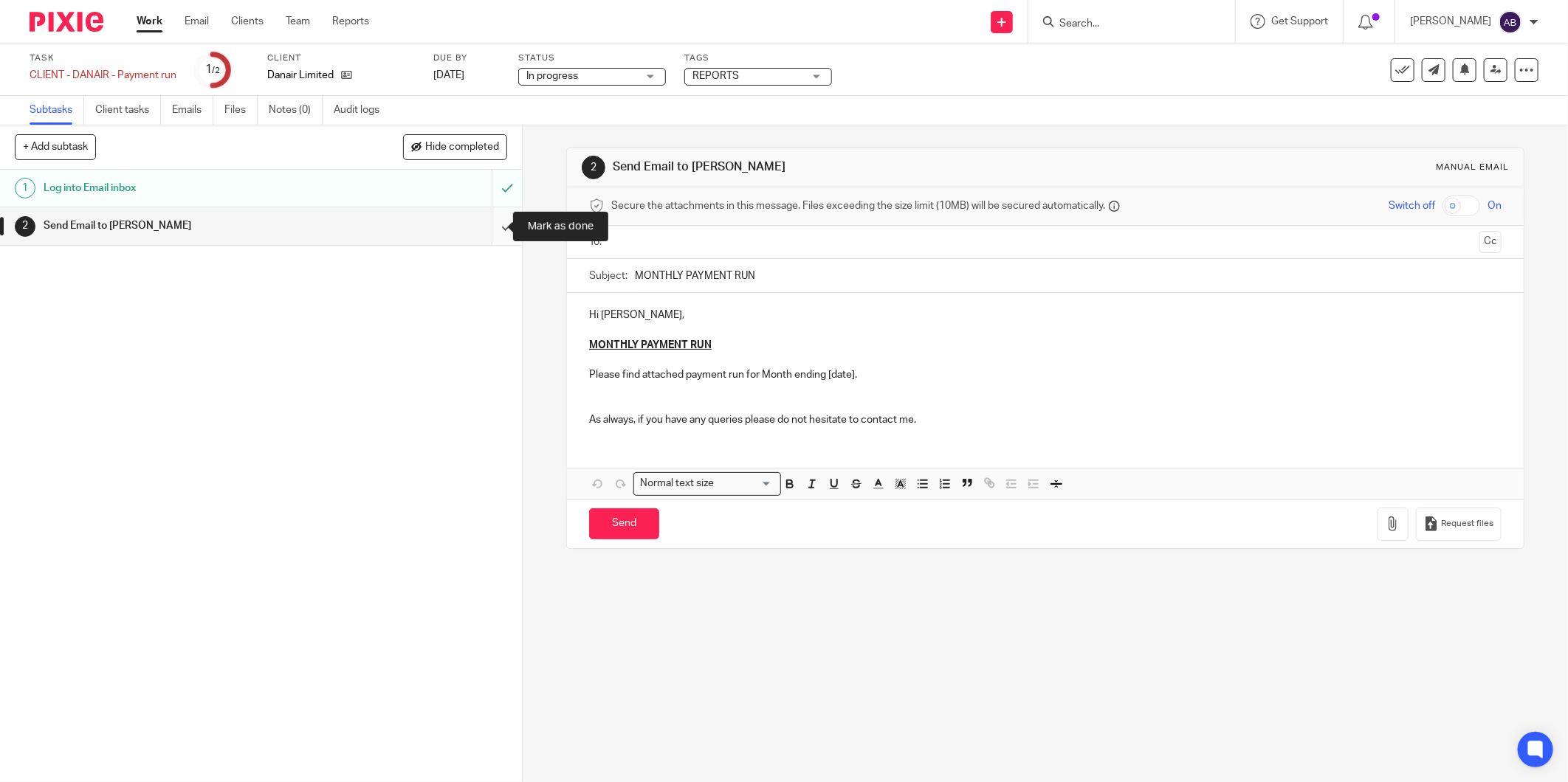
click at [490, 225] on input "submit" at bounding box center [261, 226] width 522 height 37
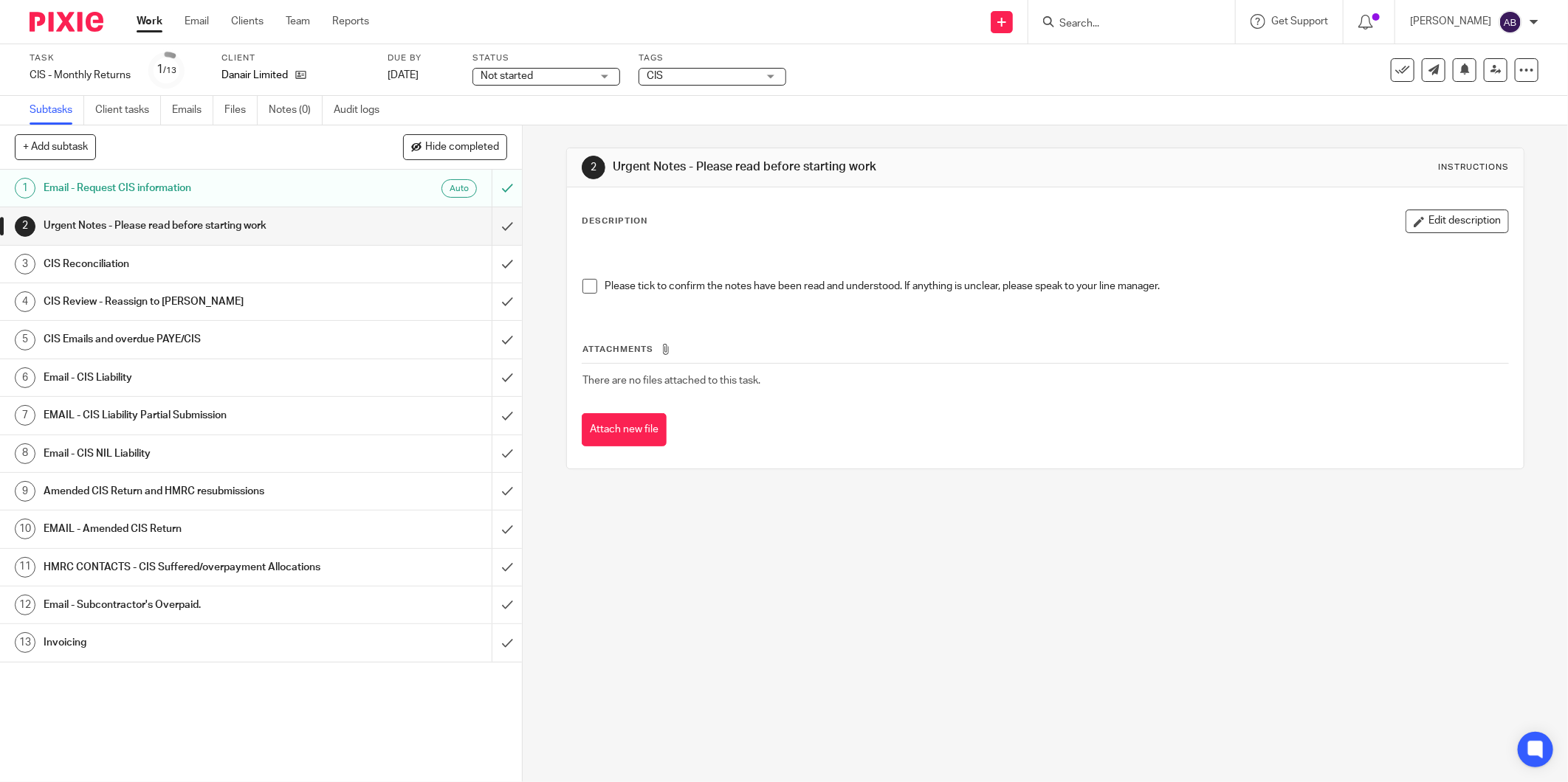
click at [588, 291] on span at bounding box center [590, 286] width 15 height 15
click at [492, 225] on input "submit" at bounding box center [261, 226] width 522 height 37
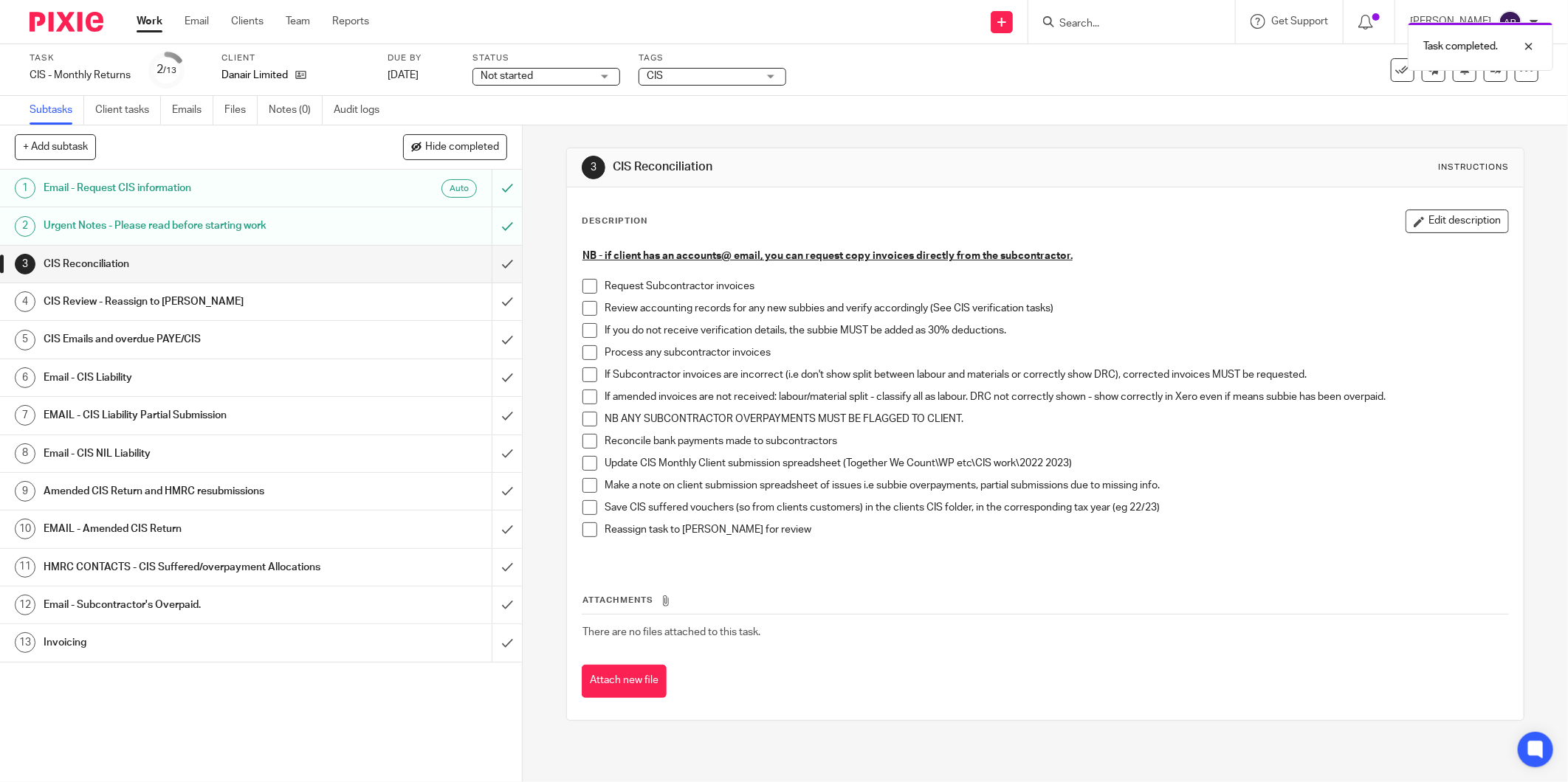
click at [583, 305] on span at bounding box center [590, 308] width 15 height 15
click at [583, 325] on span at bounding box center [590, 330] width 15 height 15
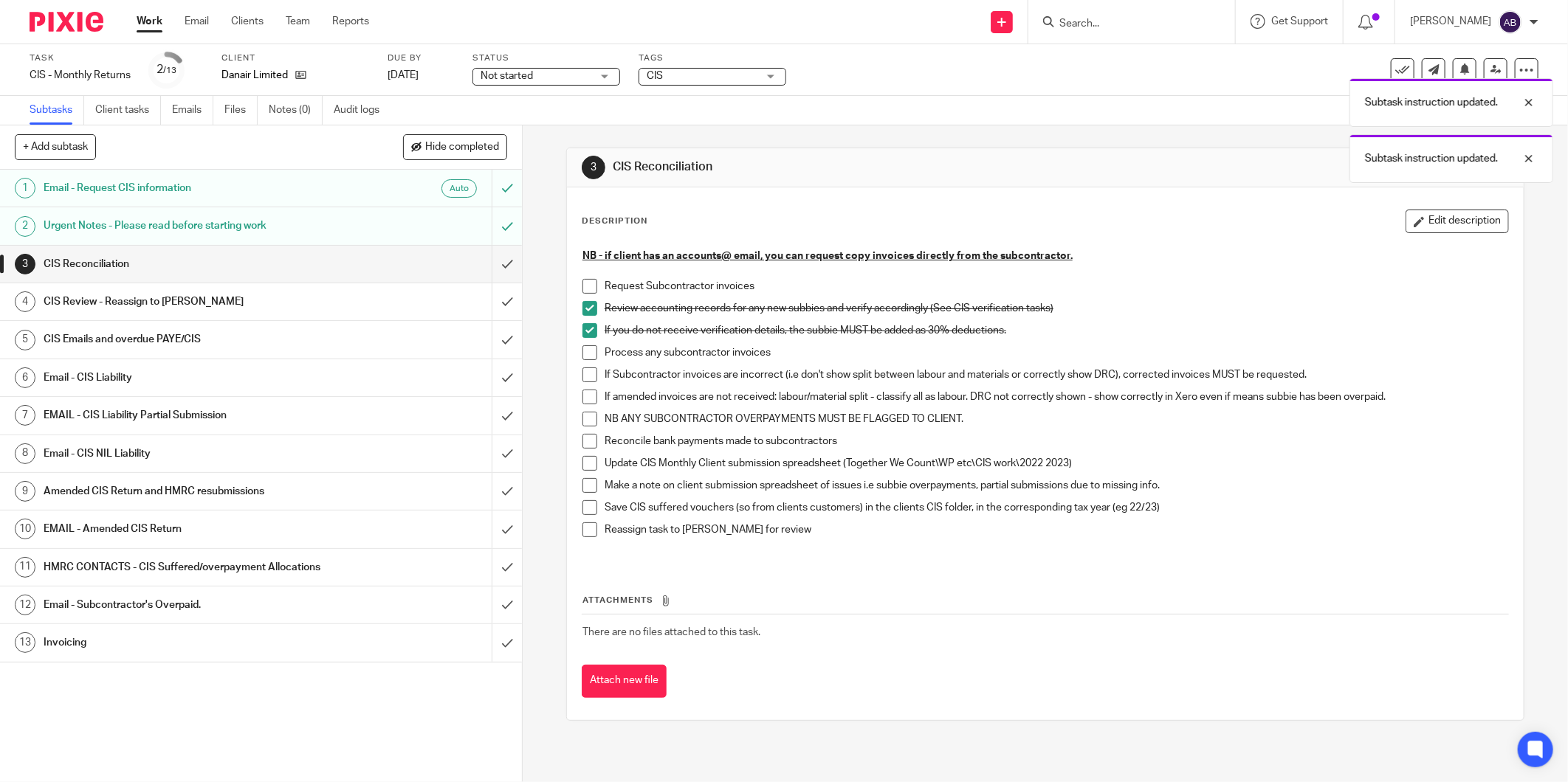
drag, startPoint x: 585, startPoint y: 350, endPoint x: 588, endPoint y: 356, distance: 6.7
click at [585, 350] on span at bounding box center [590, 352] width 15 height 15
click at [588, 371] on span at bounding box center [590, 374] width 15 height 15
click at [583, 383] on li "If Subcontractor invoices are incorrect (i.e don't show split between labour an…" at bounding box center [1045, 378] width 925 height 22
click at [585, 388] on li "If Subcontractor invoices are incorrect (i.e don't show split between labour an…" at bounding box center [1045, 378] width 925 height 22
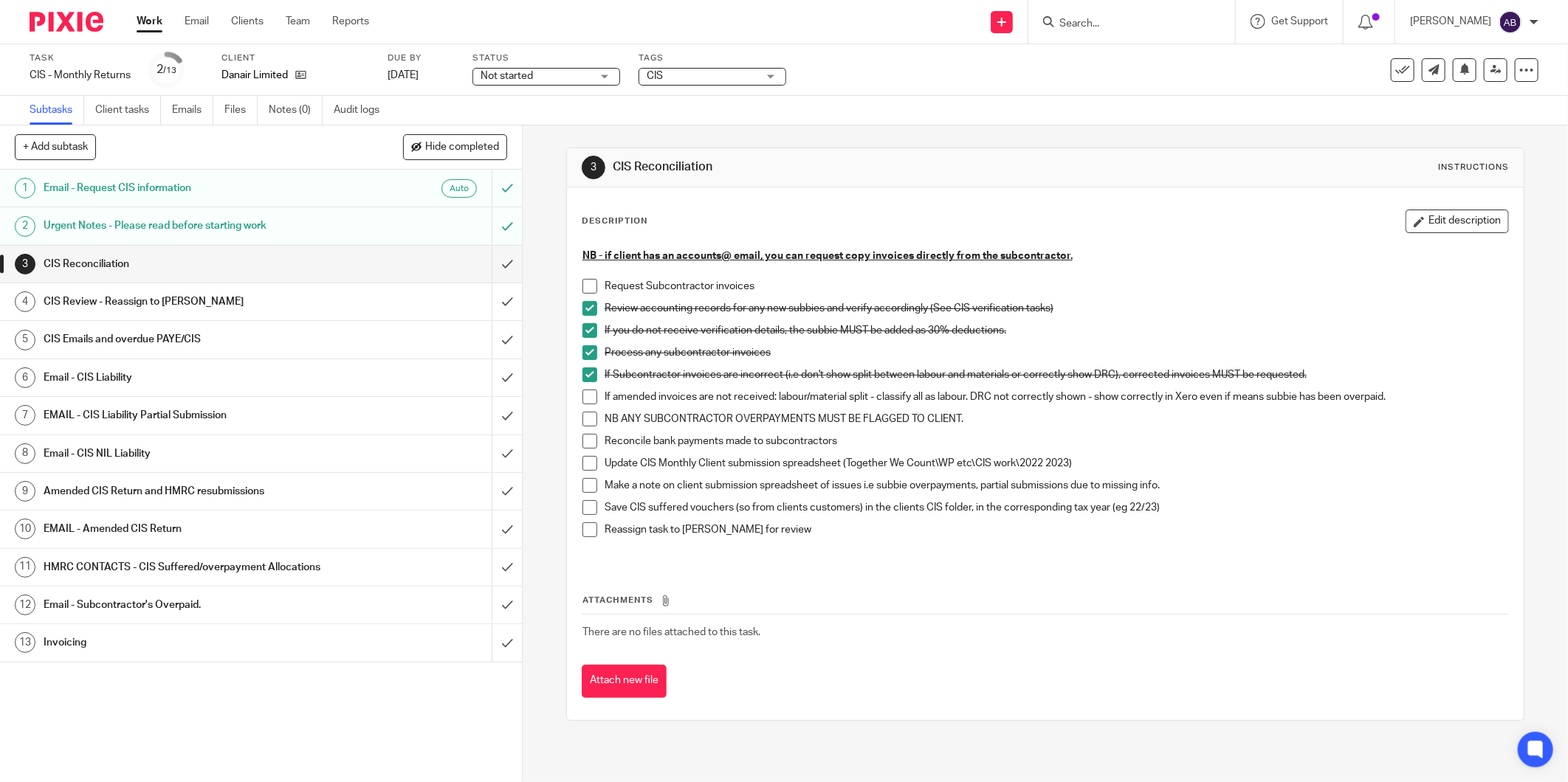
click at [586, 391] on span at bounding box center [590, 396] width 15 height 15
click at [586, 418] on span at bounding box center [590, 419] width 15 height 15
click at [583, 444] on span at bounding box center [590, 441] width 15 height 15
drag, startPoint x: 526, startPoint y: 78, endPoint x: 527, endPoint y: 89, distance: 11.0
click at [527, 78] on span "Not started" at bounding box center [507, 75] width 52 height 10
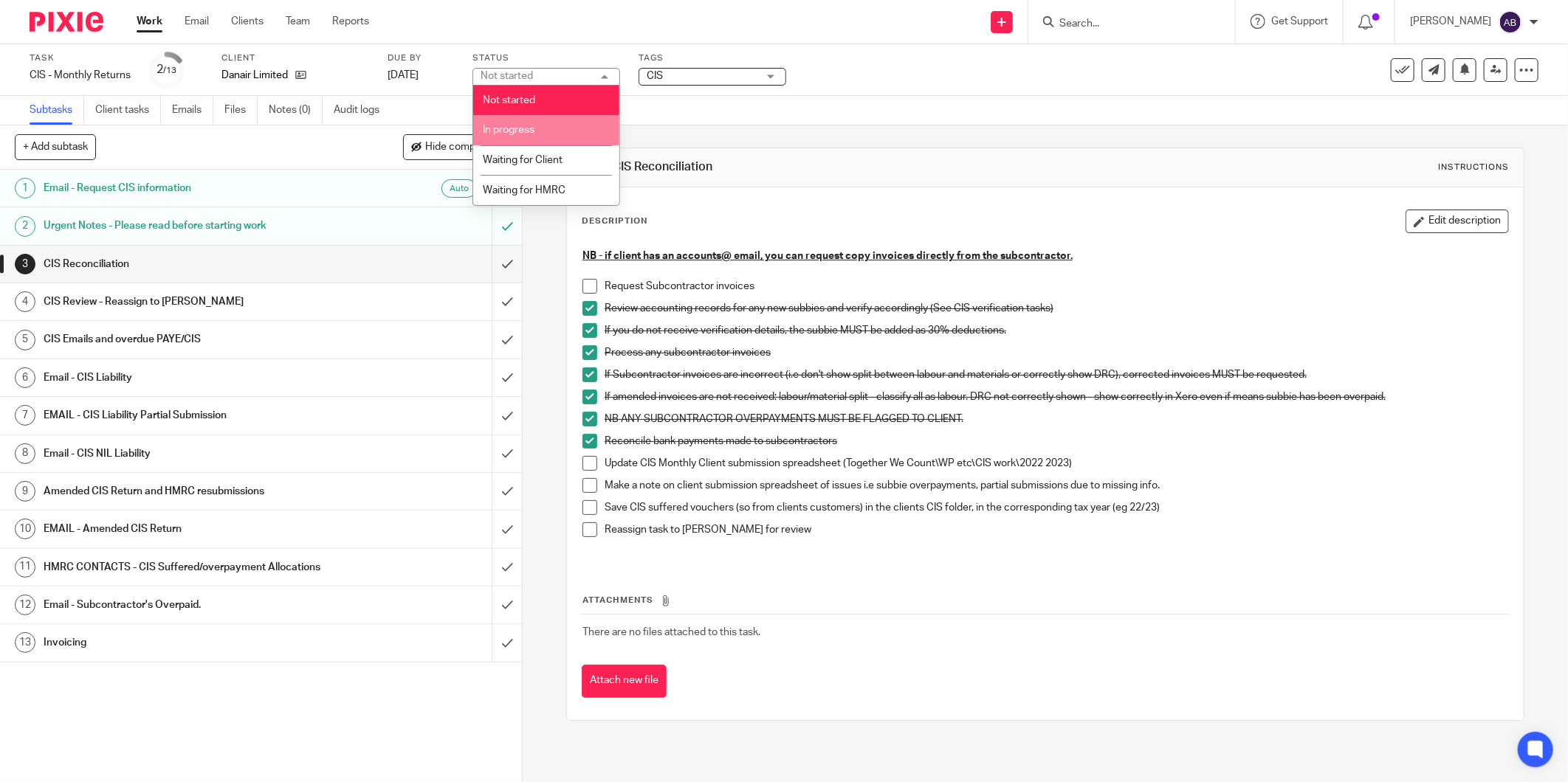
click at [530, 128] on span "In progress" at bounding box center [508, 129] width 51 height 10
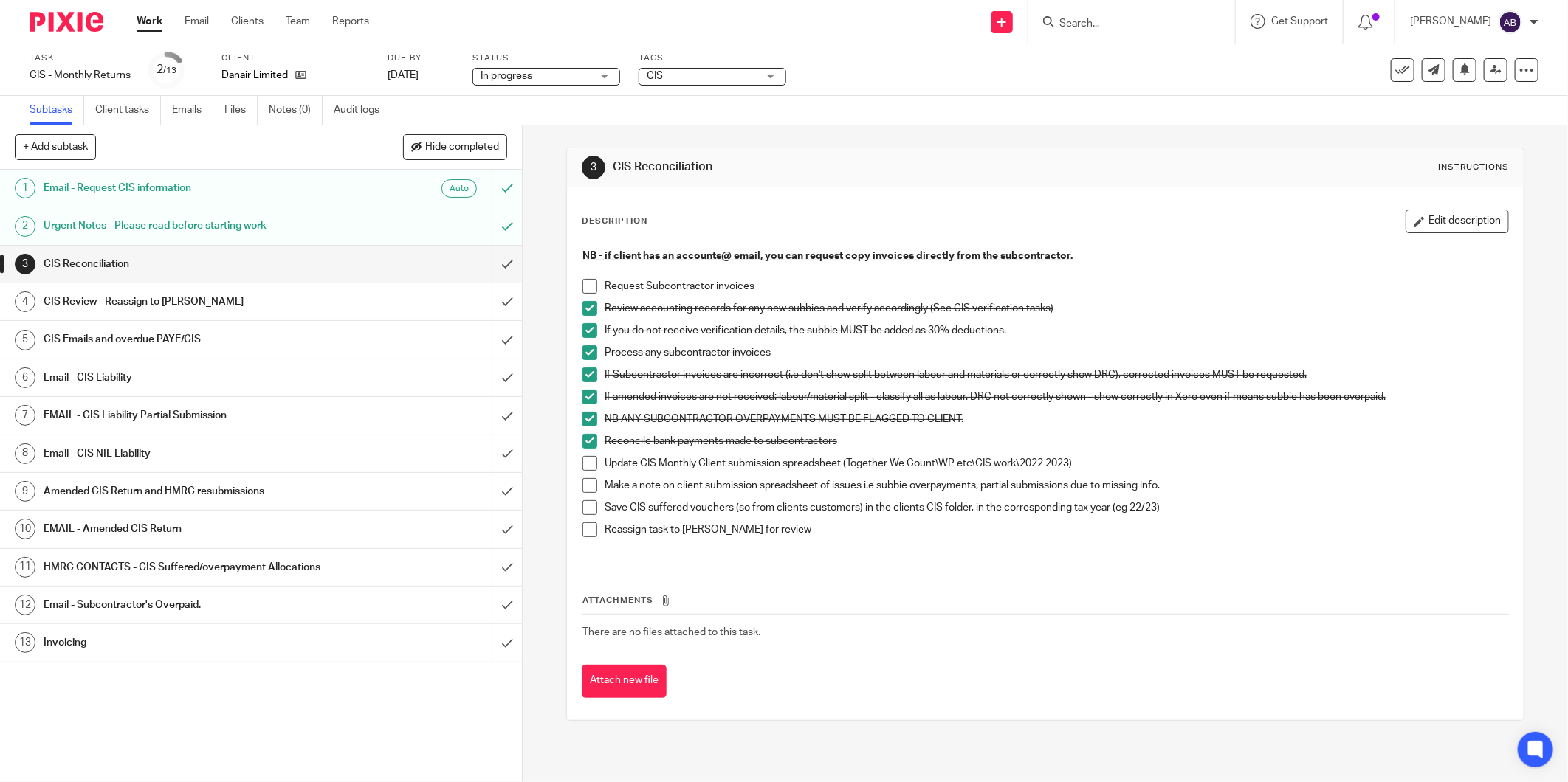
click at [584, 460] on span at bounding box center [590, 462] width 15 height 15
click at [586, 480] on span at bounding box center [590, 485] width 15 height 15
click at [586, 508] on span at bounding box center [590, 507] width 15 height 15
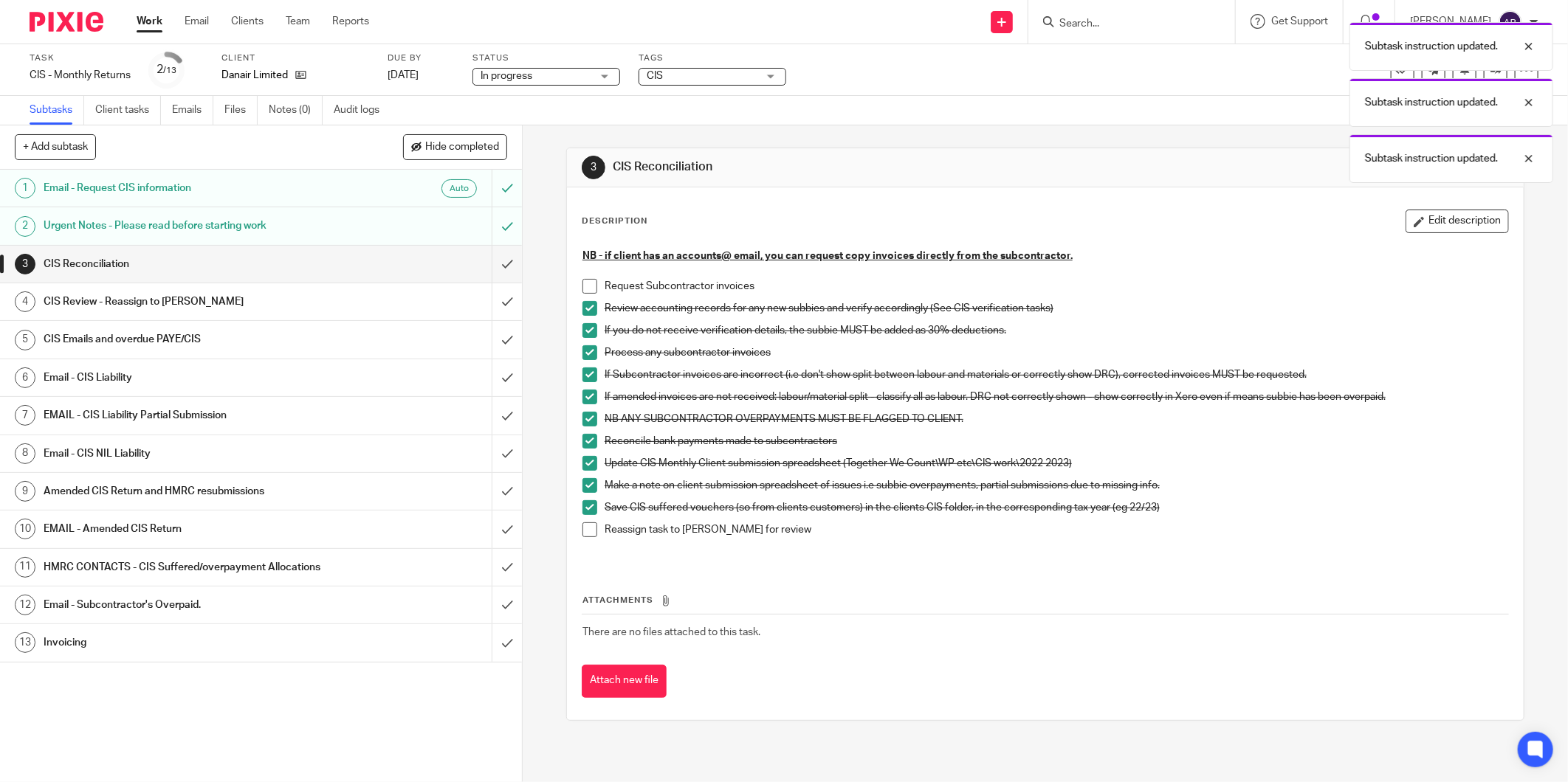
click at [586, 529] on span at bounding box center [590, 529] width 15 height 15
click at [491, 263] on input "submit" at bounding box center [261, 264] width 522 height 37
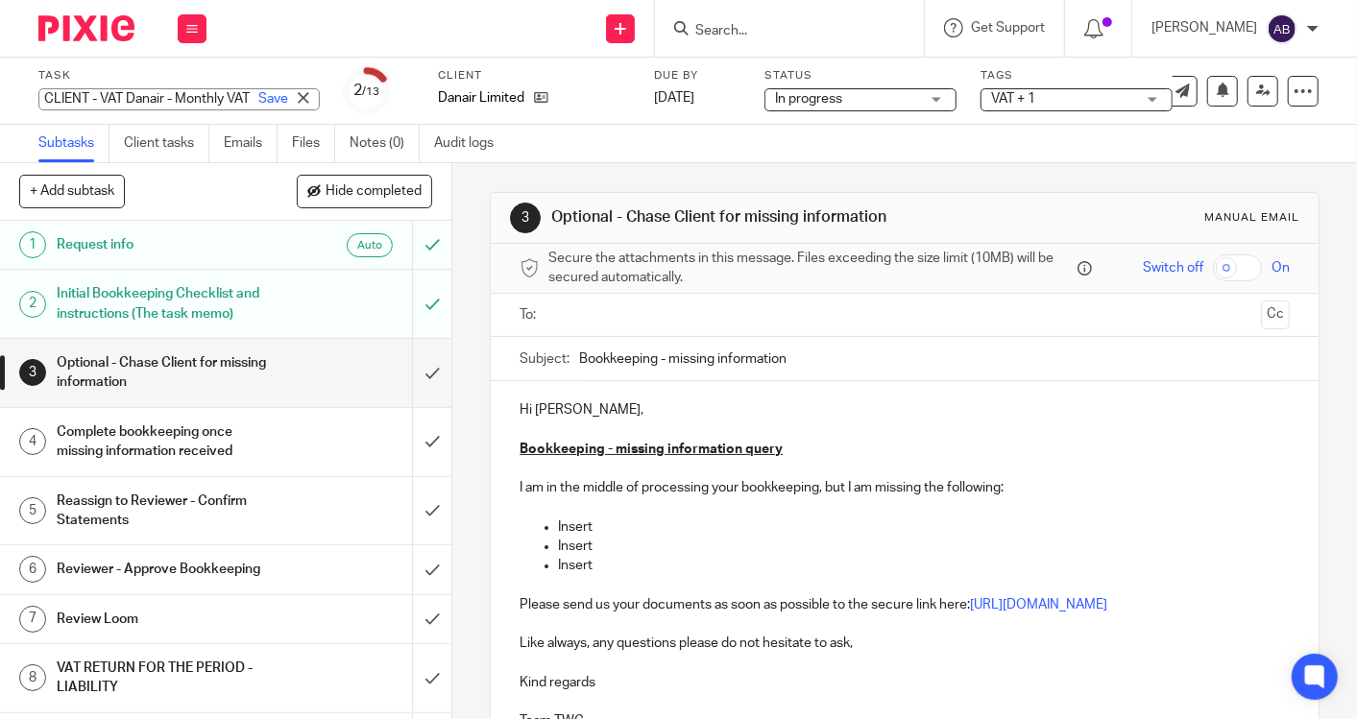
click at [148, 101] on div "CLIENT - VAT Danair - Monthly VAT Return Save CLIENT - VAT Danair - Monthly VAT…" at bounding box center [178, 99] width 281 height 22
click at [148, 100] on input "CLIENT - VAT Danair - Monthly VAT Return" at bounding box center [178, 99] width 281 height 22
click at [158, 96] on input "CLIENT - VAT Danair - Monthly VAT Return" at bounding box center [178, 99] width 281 height 22
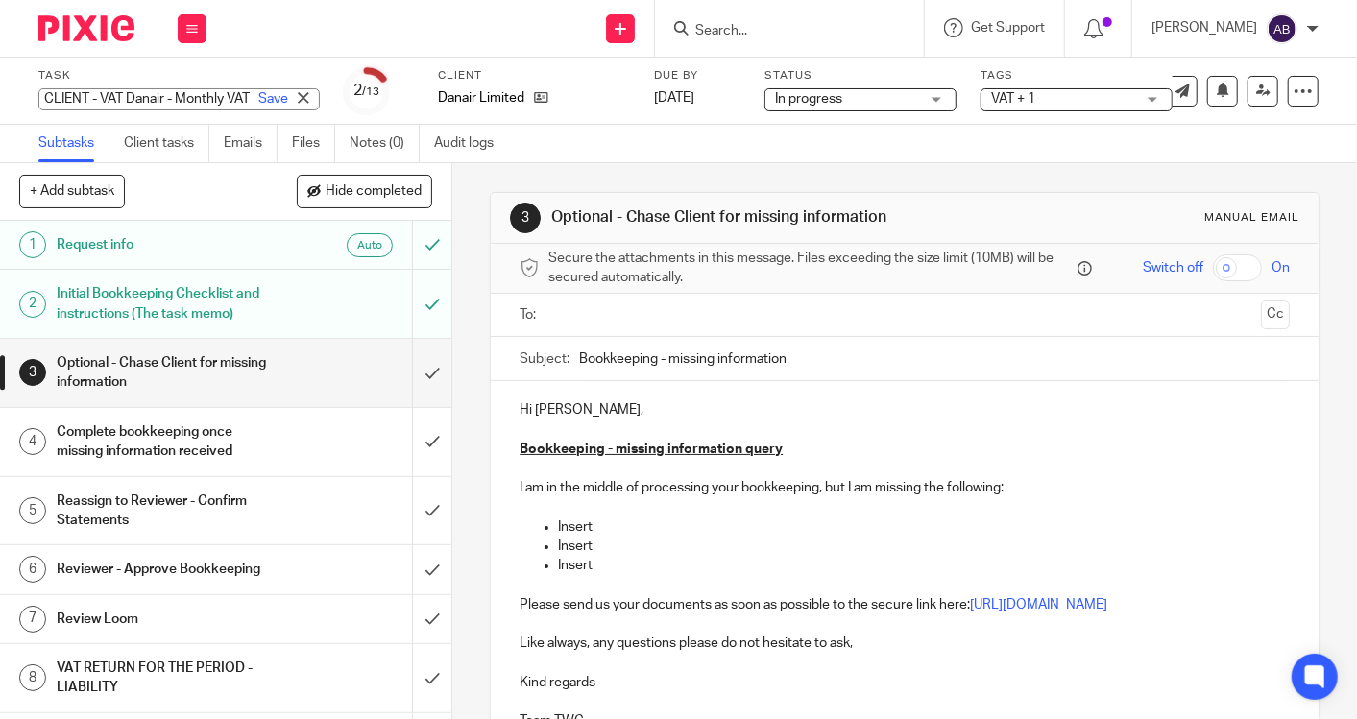
click at [739, 30] on input "Search" at bounding box center [779, 31] width 173 height 17
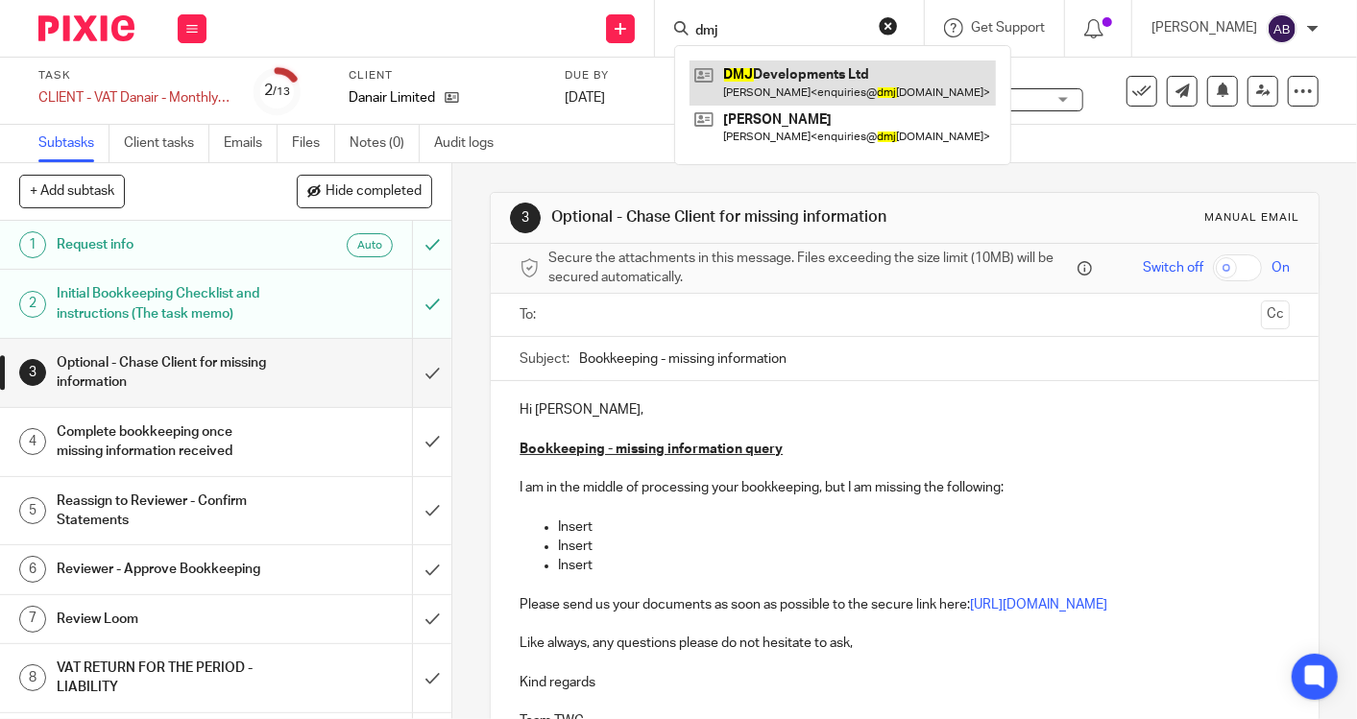
type input "dmj"
click at [789, 83] on link at bounding box center [842, 82] width 306 height 44
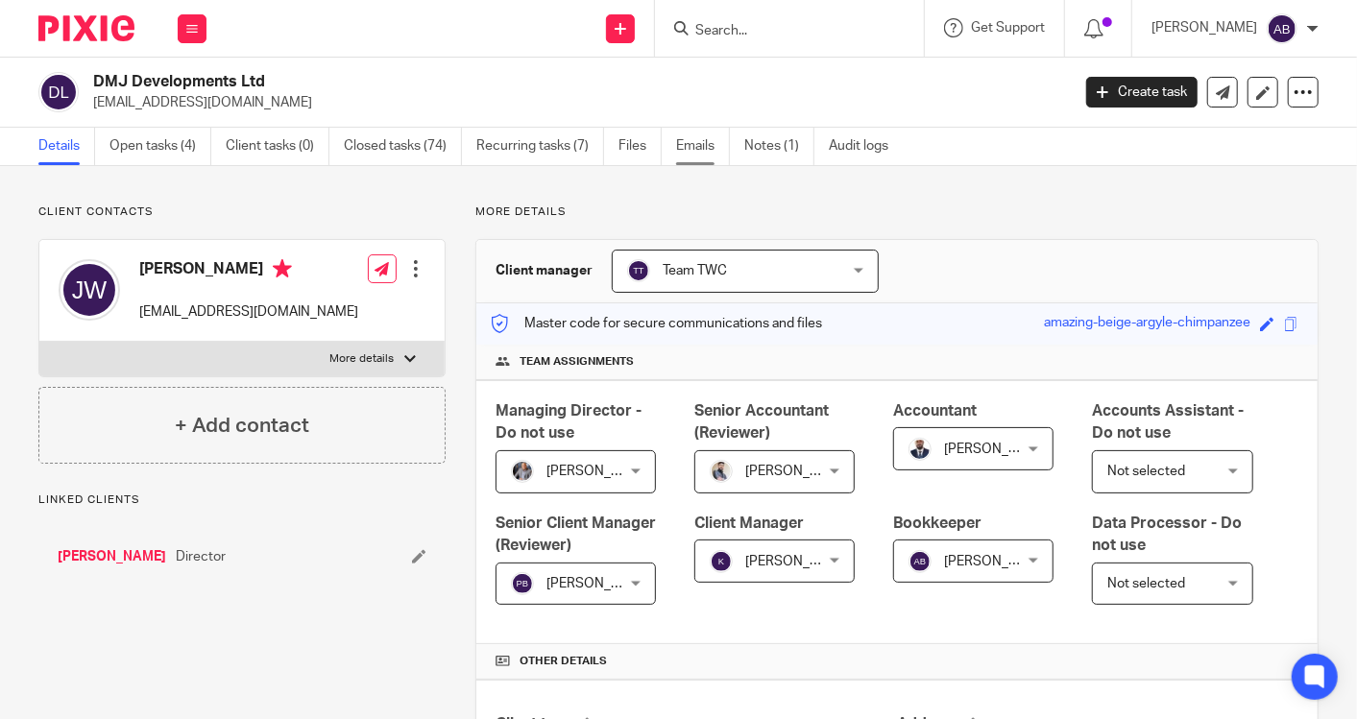
click at [697, 147] on link "Emails" at bounding box center [703, 146] width 54 height 37
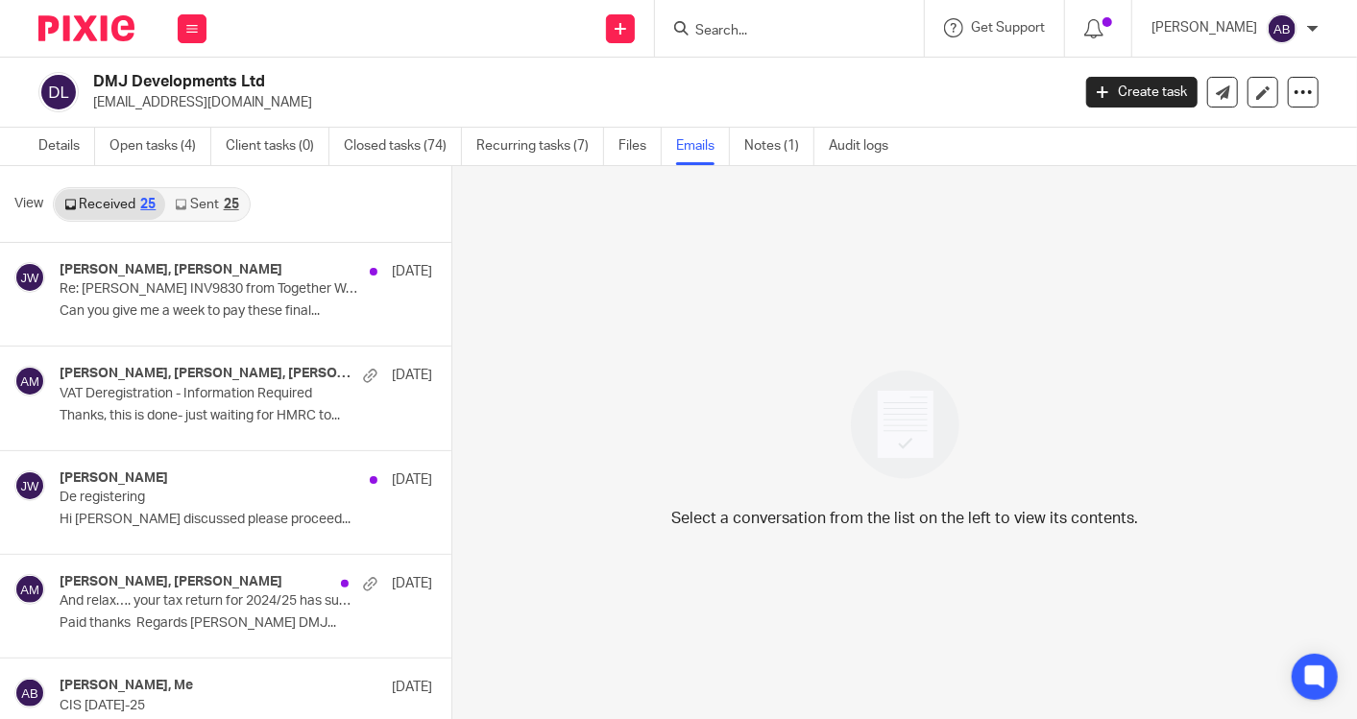
click at [181, 210] on link "Sent 25" at bounding box center [206, 204] width 83 height 31
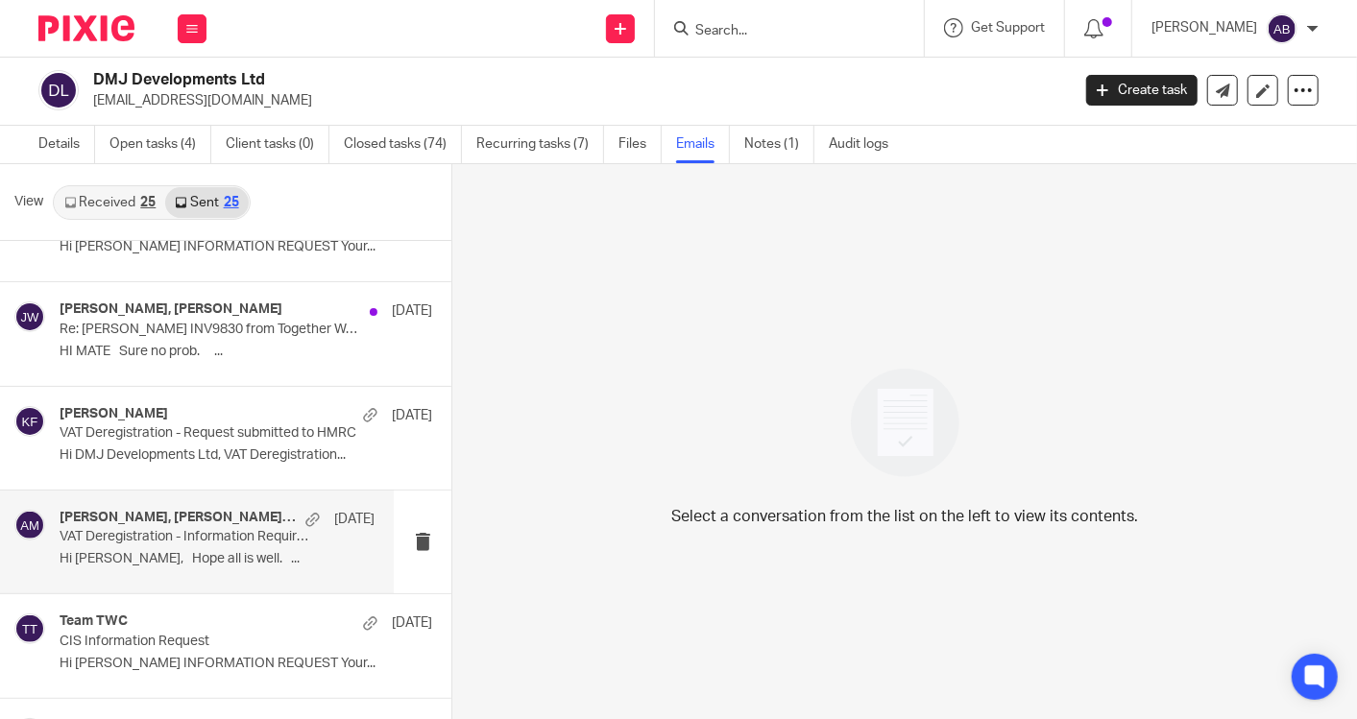
scroll to position [107, 0]
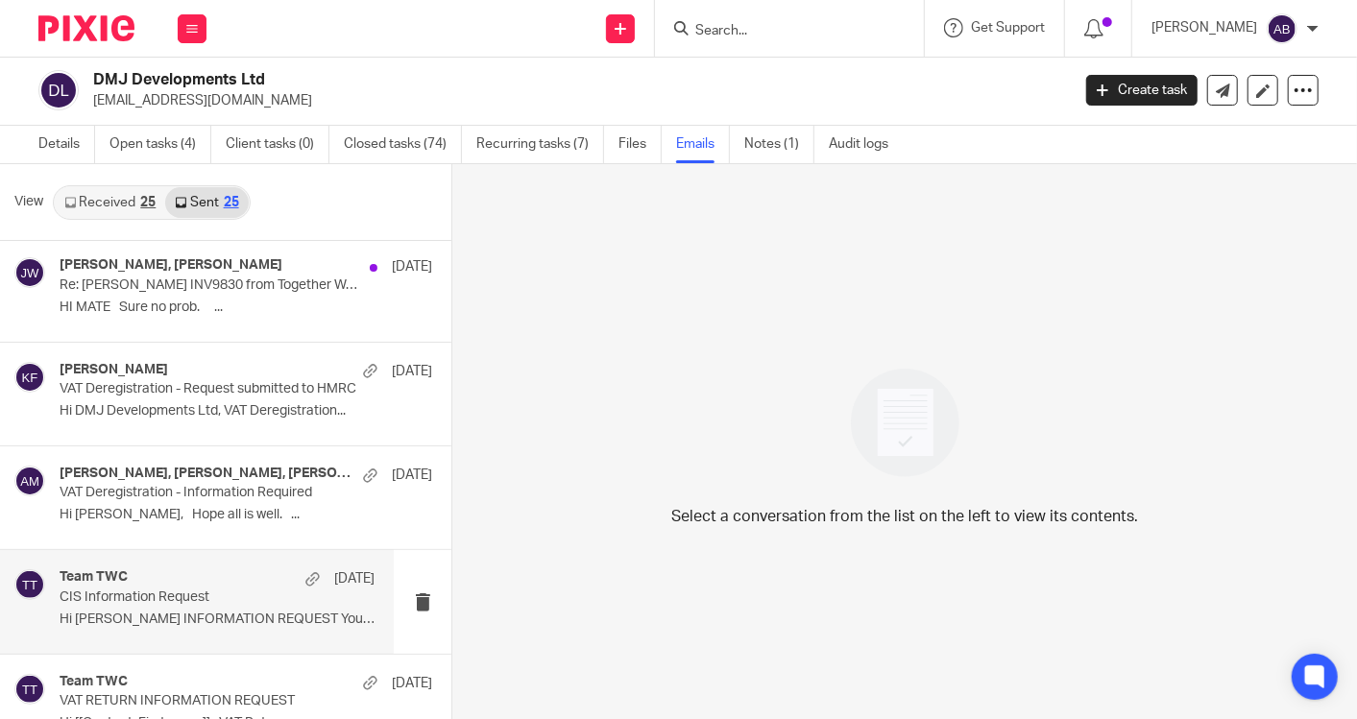
click at [216, 597] on p "CIS Information Request" at bounding box center [186, 598] width 252 height 16
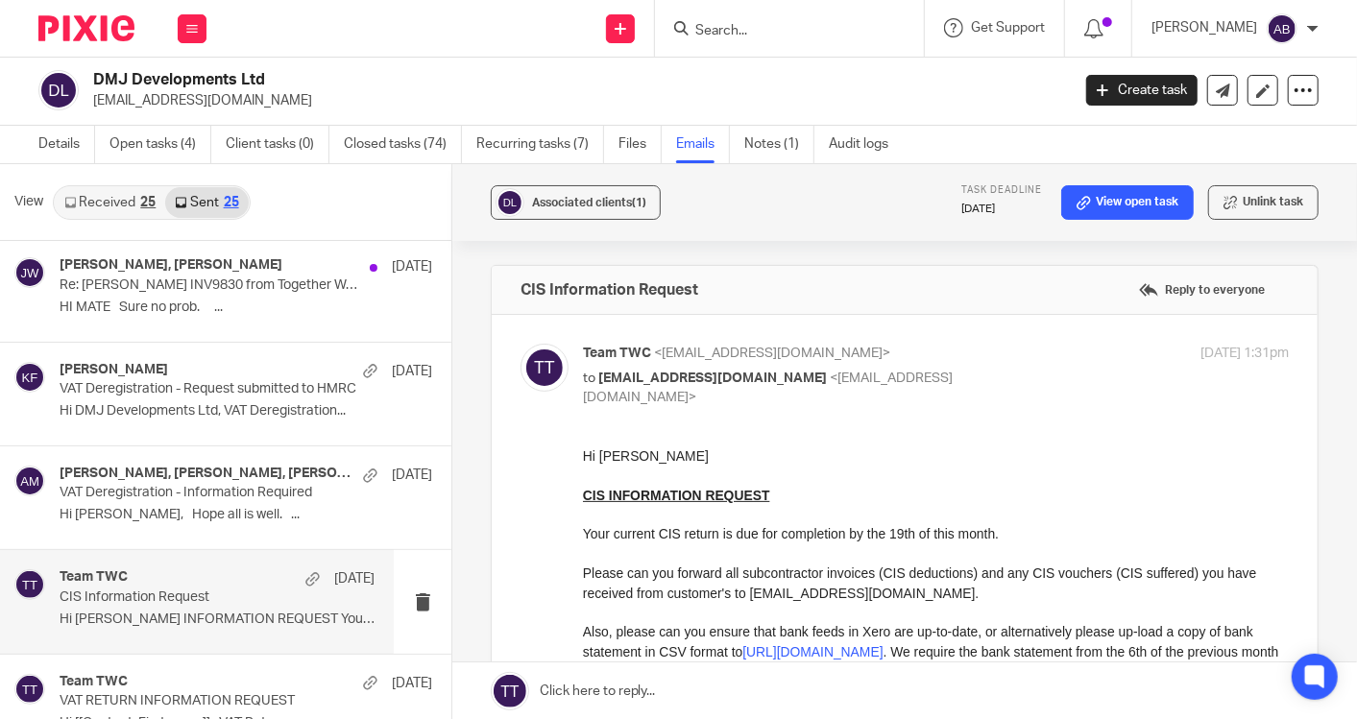
scroll to position [0, 0]
click at [793, 30] on input "Search" at bounding box center [779, 31] width 173 height 17
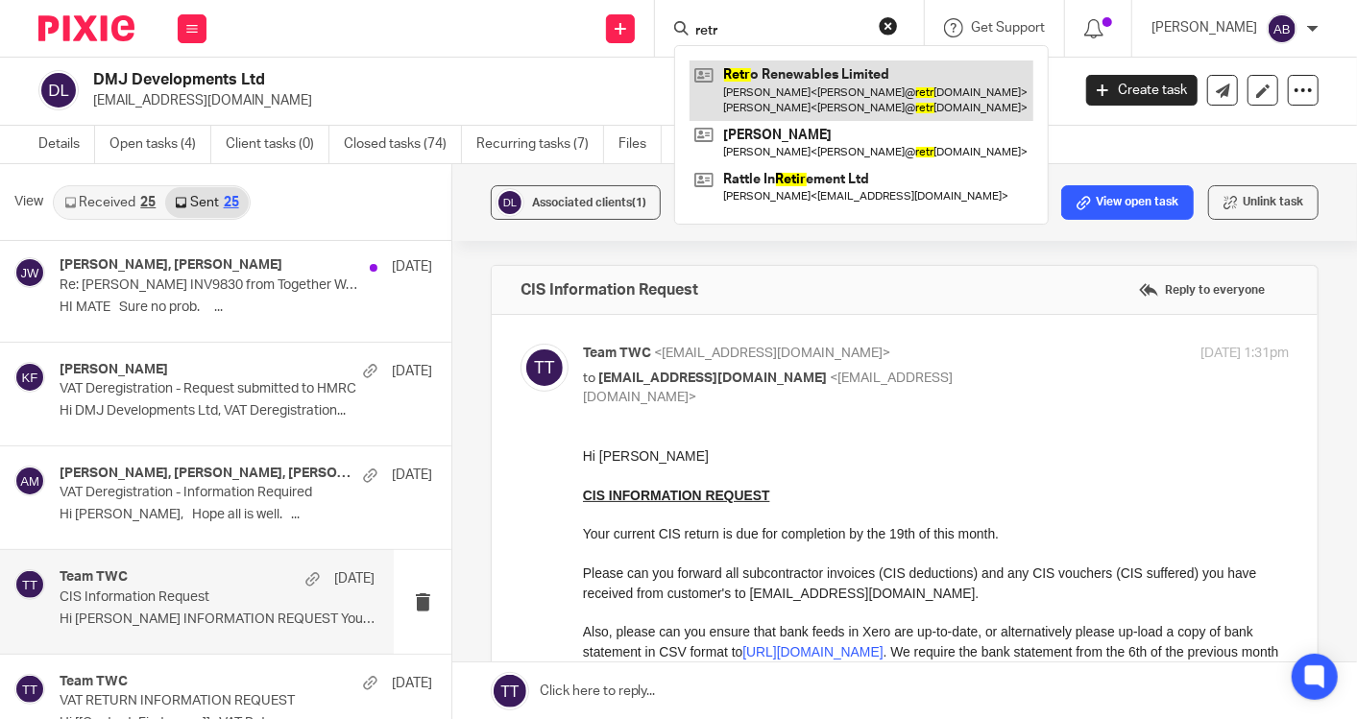
type input "retr"
click at [796, 74] on link at bounding box center [861, 90] width 344 height 60
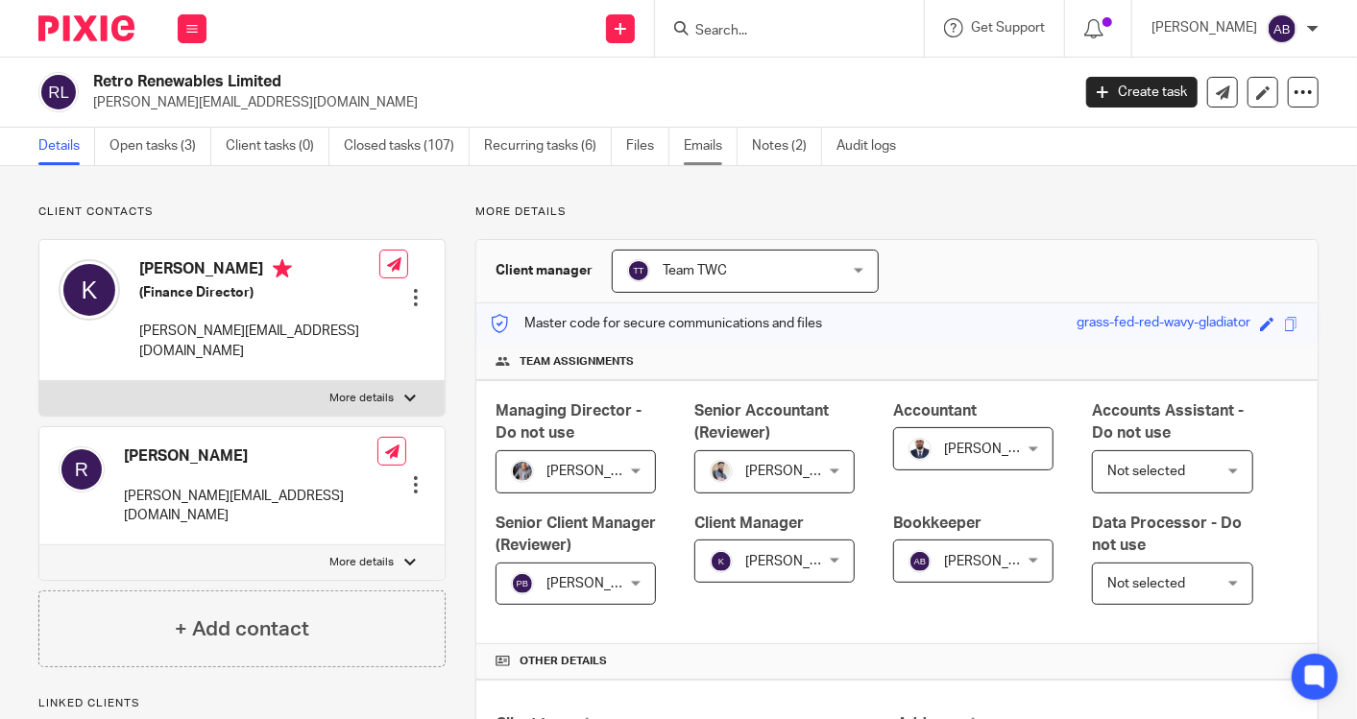
click at [709, 151] on link "Emails" at bounding box center [711, 146] width 54 height 37
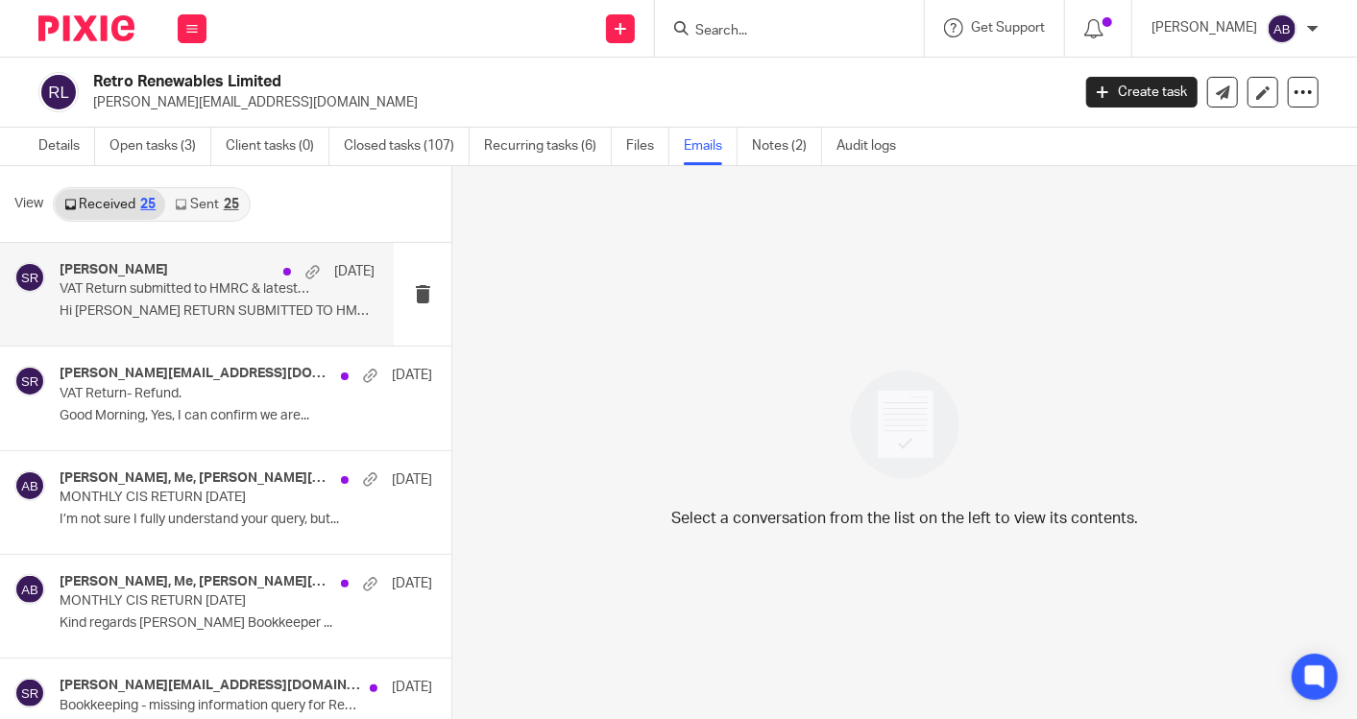
click at [203, 293] on p "VAT Return submitted to HMRC & latest Management Accounts." at bounding box center [186, 289] width 252 height 16
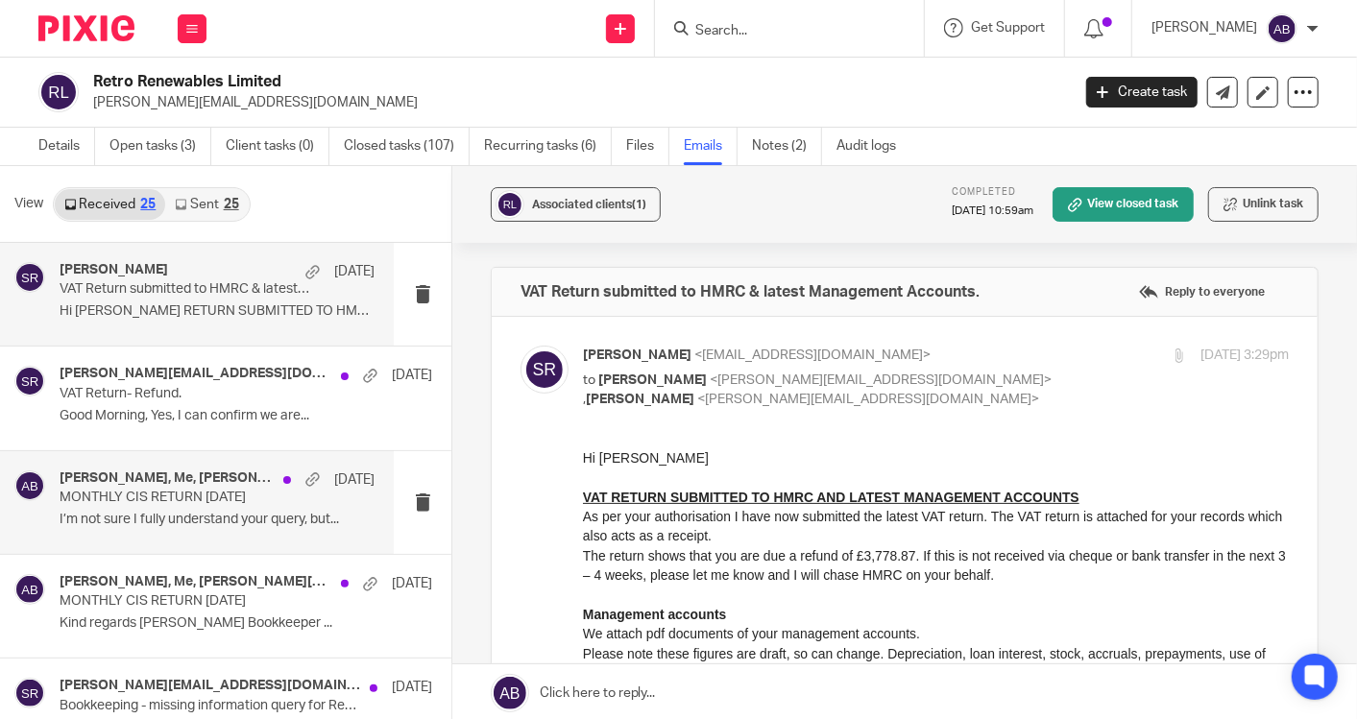
click at [173, 508] on div "[PERSON_NAME], Me, [PERSON_NAME][EMAIL_ADDRESS][DOMAIN_NAME] [DATE] MONTHLY CIS…" at bounding box center [217, 503] width 315 height 64
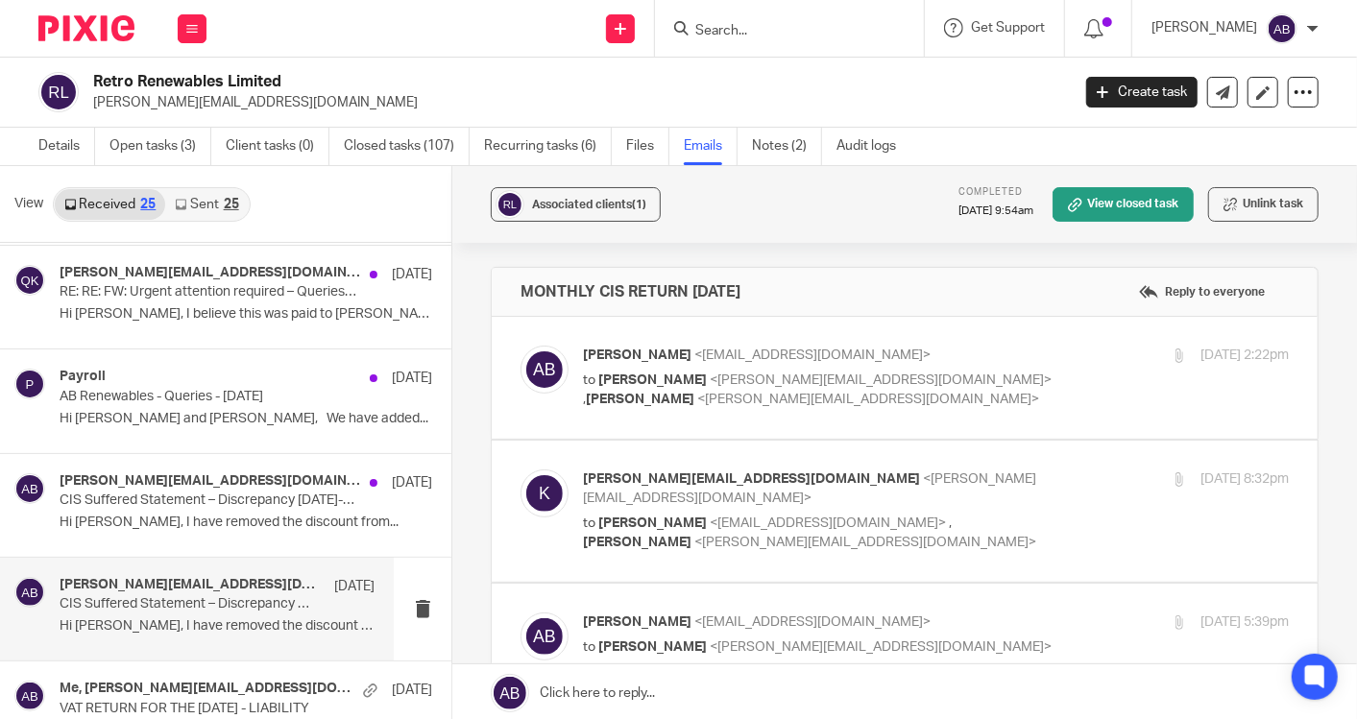
scroll to position [1173, 0]
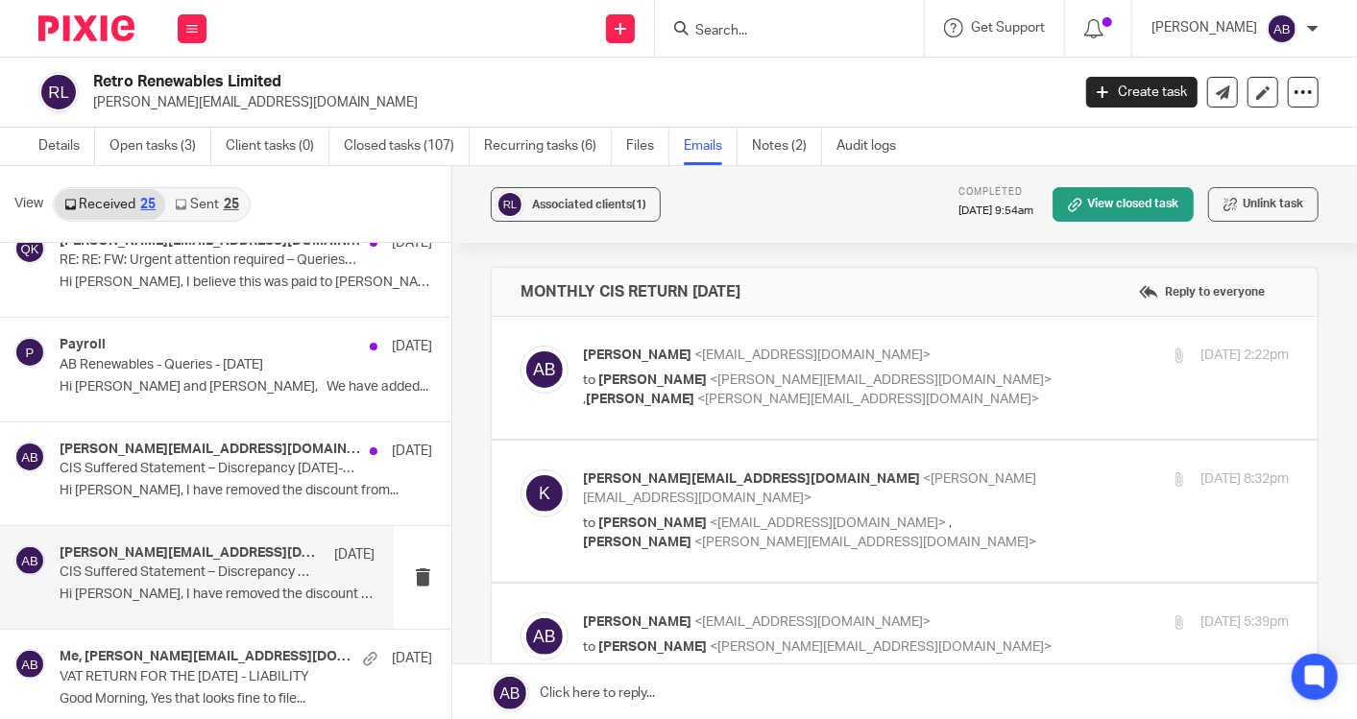
click at [189, 565] on p "CIS Suffered Statement – Discrepancy [DATE]-25" at bounding box center [186, 573] width 252 height 16
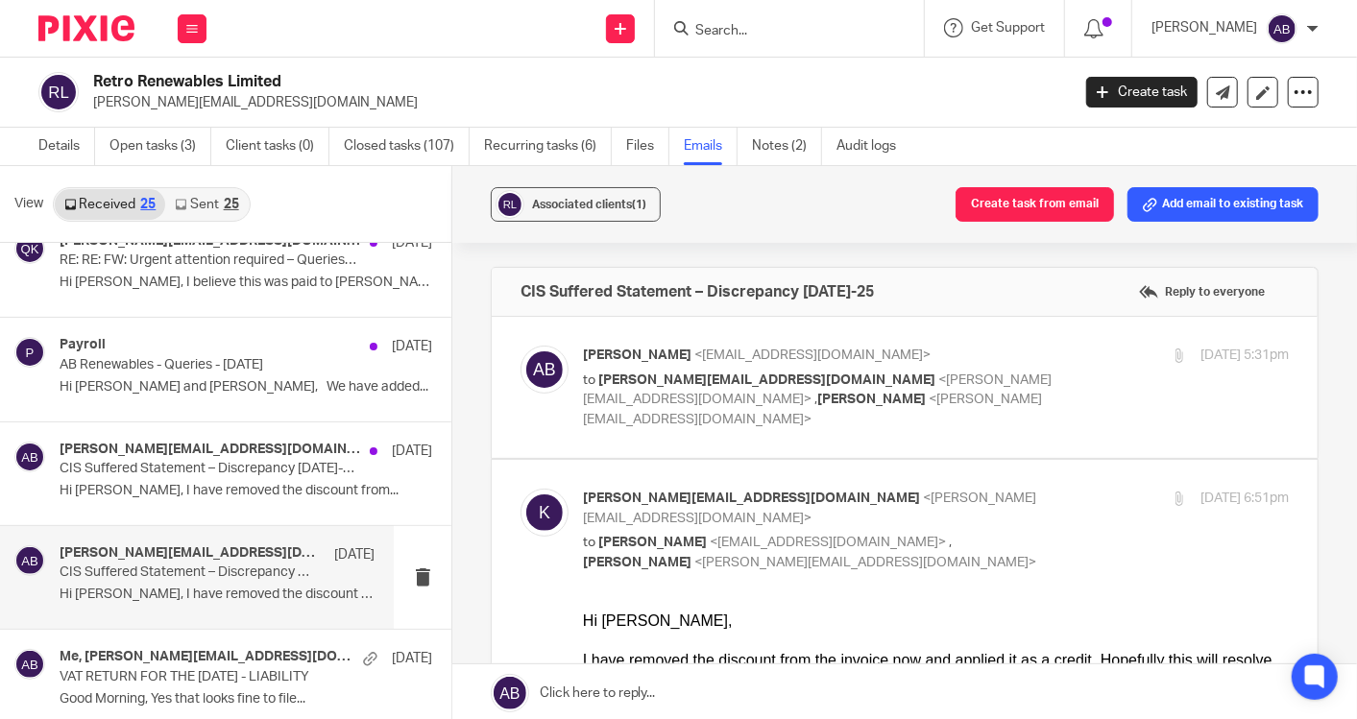
scroll to position [0, 0]
click at [999, 333] on label at bounding box center [905, 387] width 826 height 141
click at [520, 345] on input "checkbox" at bounding box center [520, 345] width 1 height 1
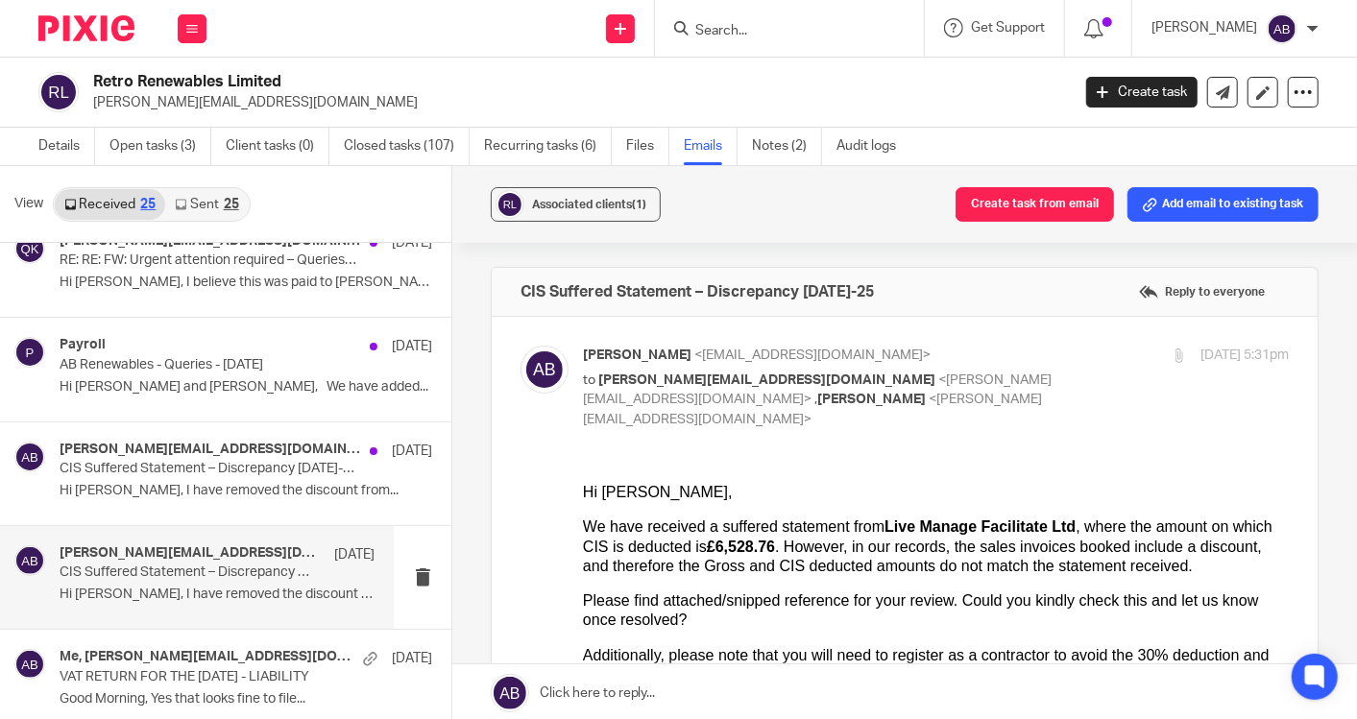
click at [520, 345] on input "checkbox" at bounding box center [520, 345] width 1 height 1
checkbox input "false"
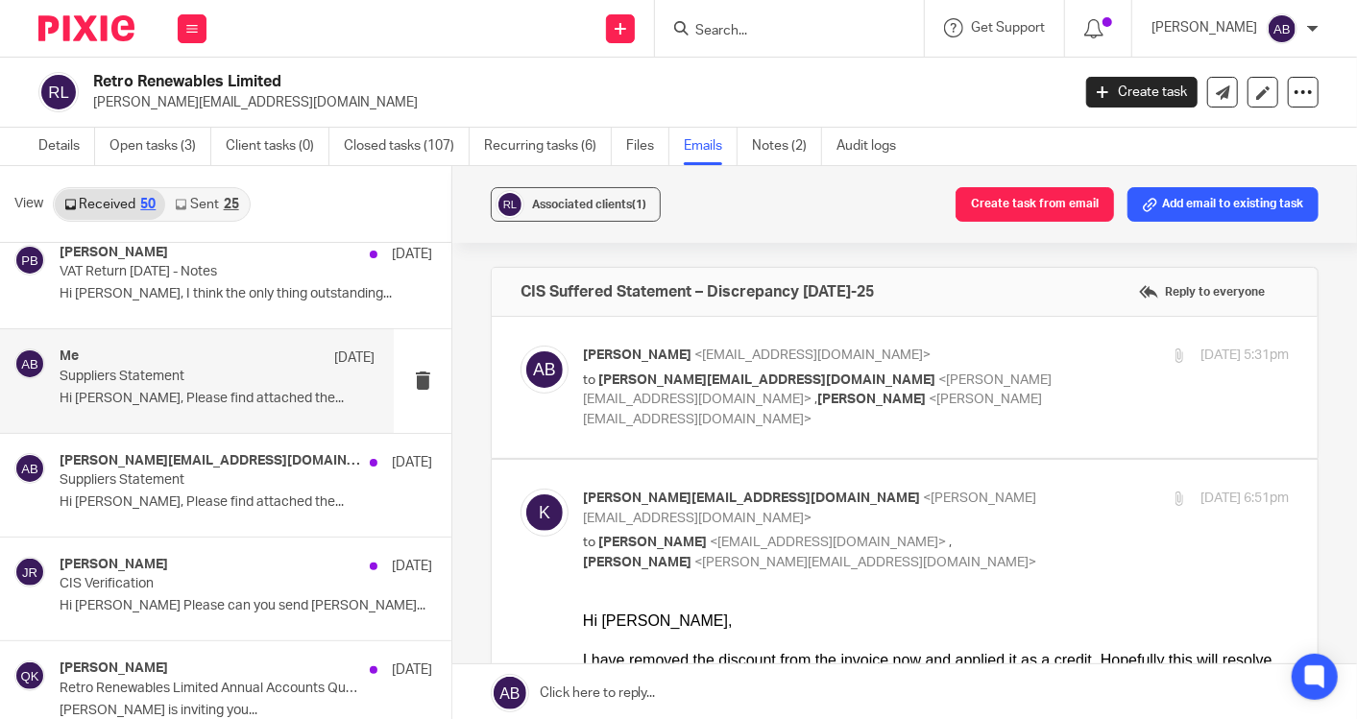
scroll to position [2027, 0]
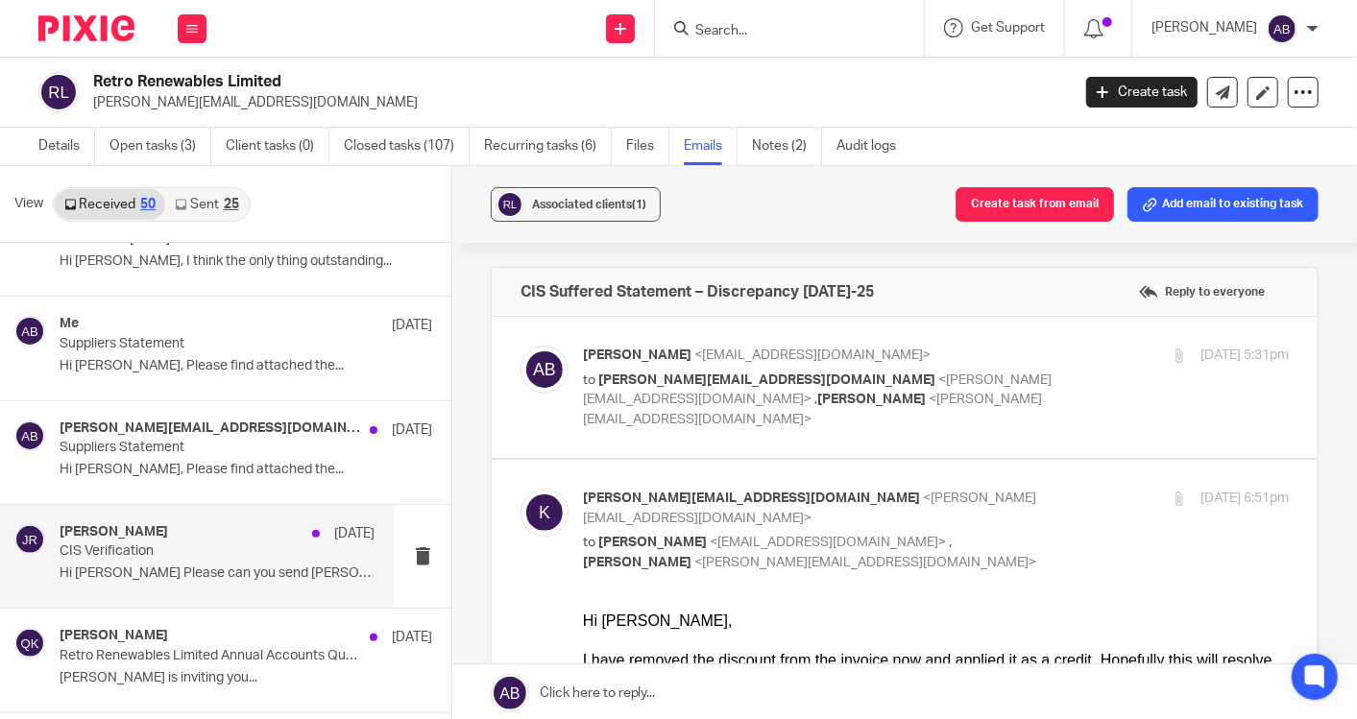
click at [149, 566] on p "Hi [PERSON_NAME] Please can you send [PERSON_NAME]..." at bounding box center [217, 574] width 315 height 16
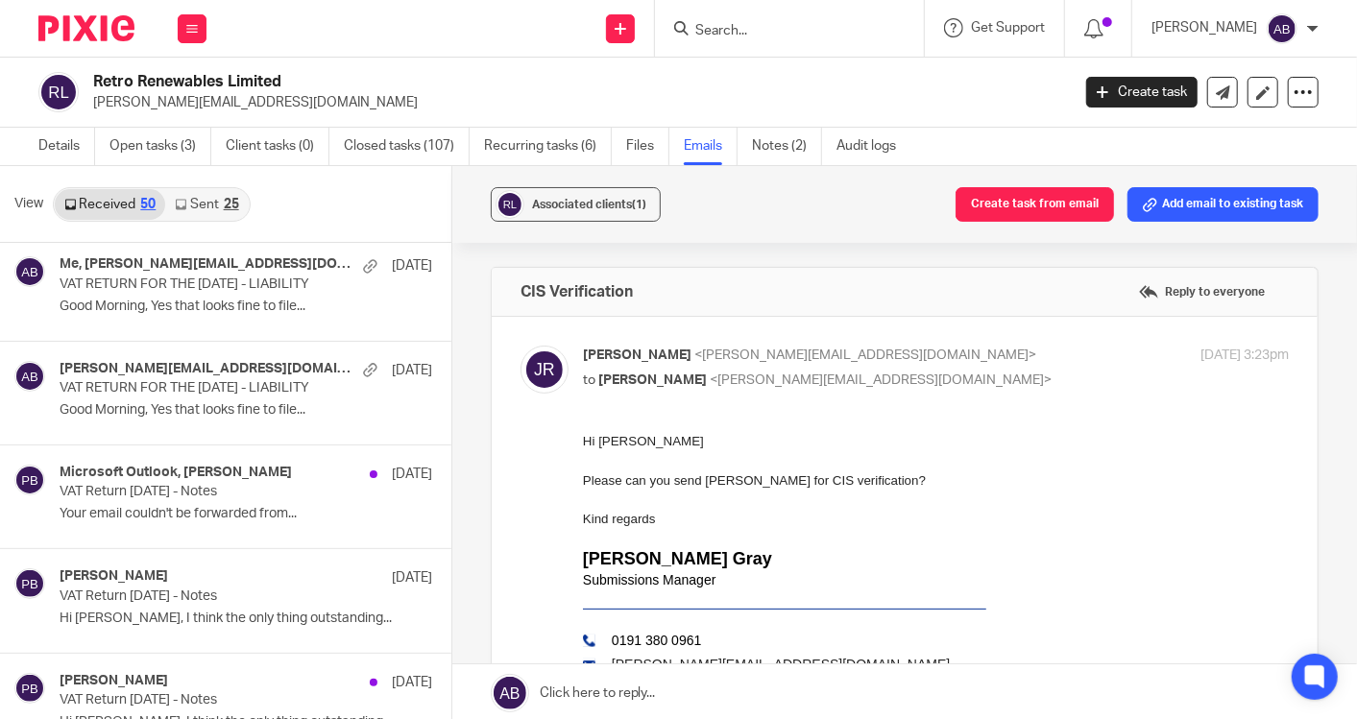
scroll to position [1493, 0]
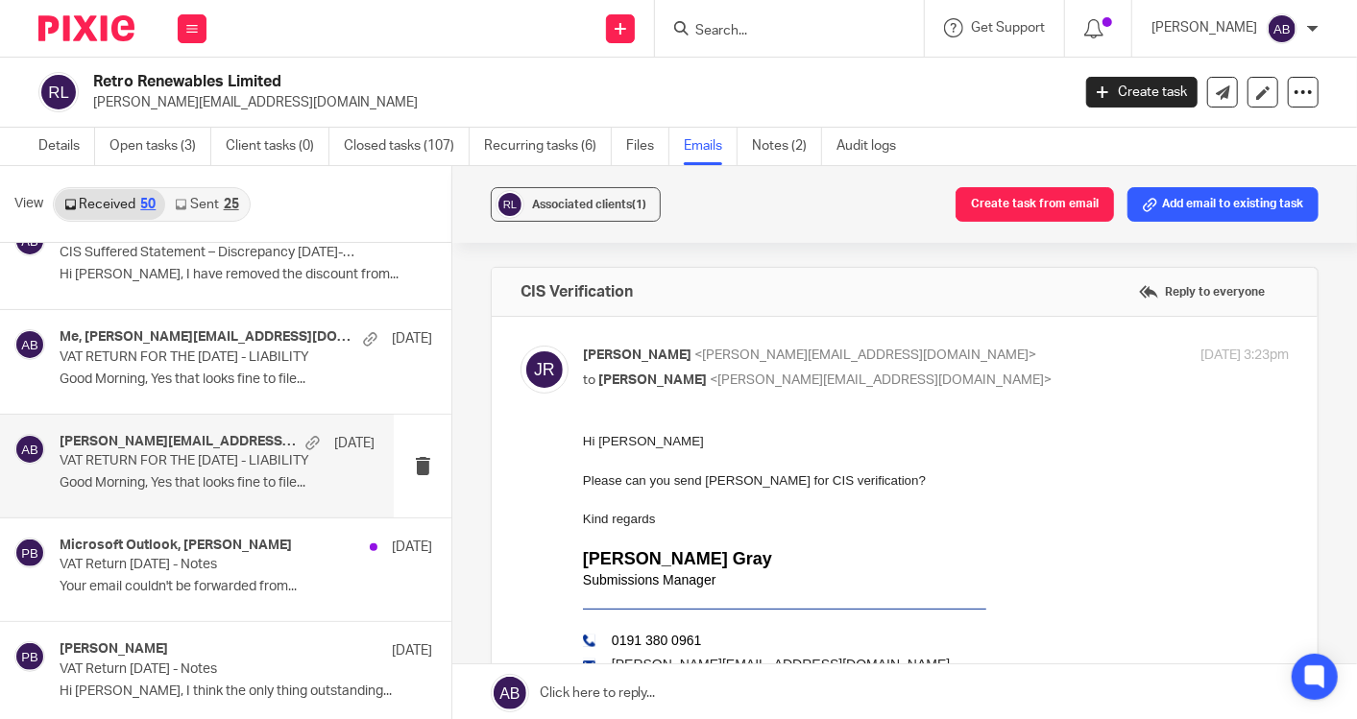
click at [126, 487] on div "[PERSON_NAME][EMAIL_ADDRESS][DOMAIN_NAME], Me [DATE] VAT RETURN FOR THE [DATE] …" at bounding box center [217, 466] width 315 height 64
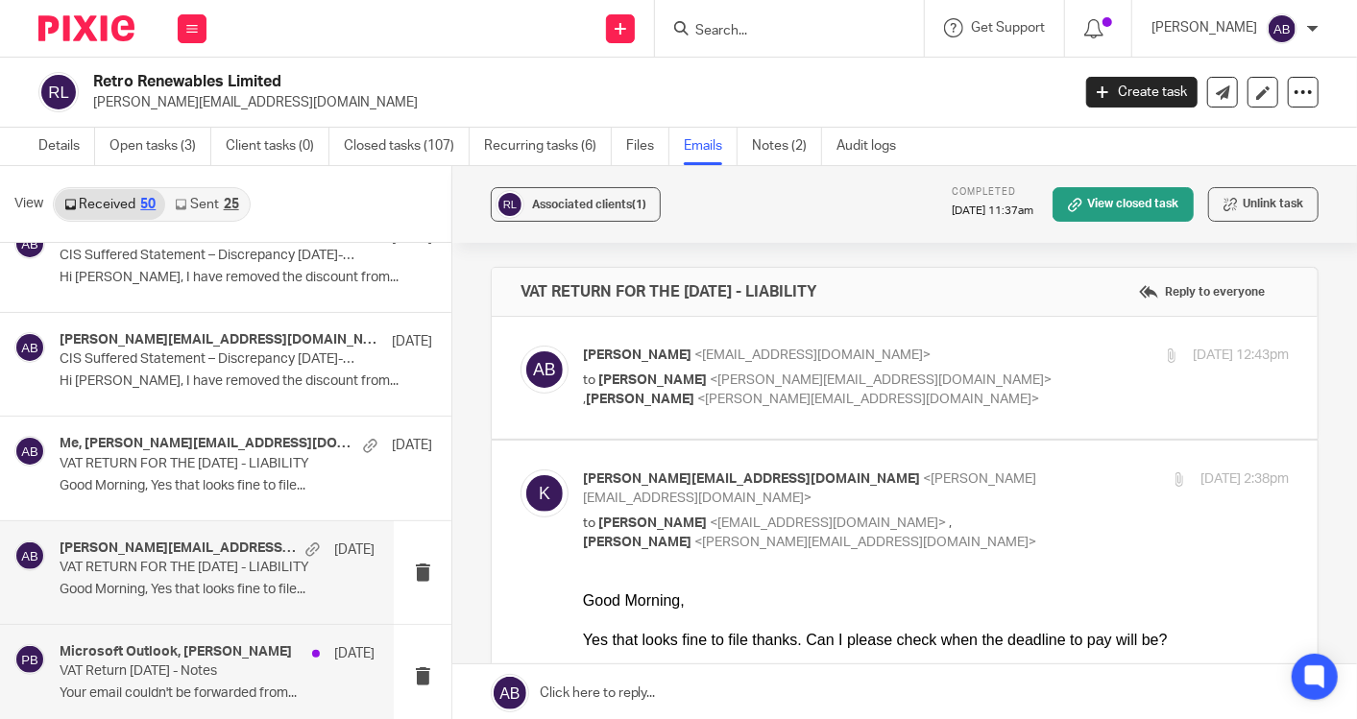
scroll to position [1280, 0]
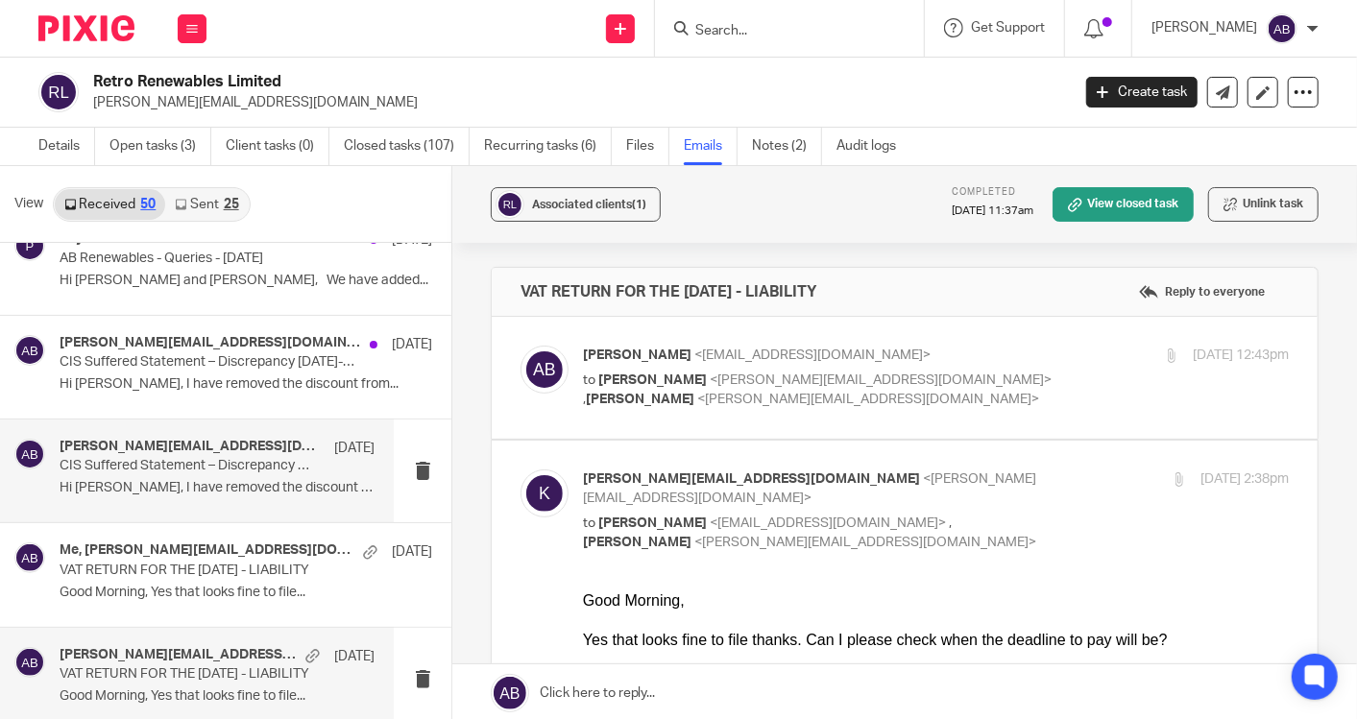
click at [173, 471] on div "[PERSON_NAME][EMAIL_ADDRESS][DOMAIN_NAME], Me [DATE] CIS Suffered Statement – D…" at bounding box center [217, 471] width 315 height 64
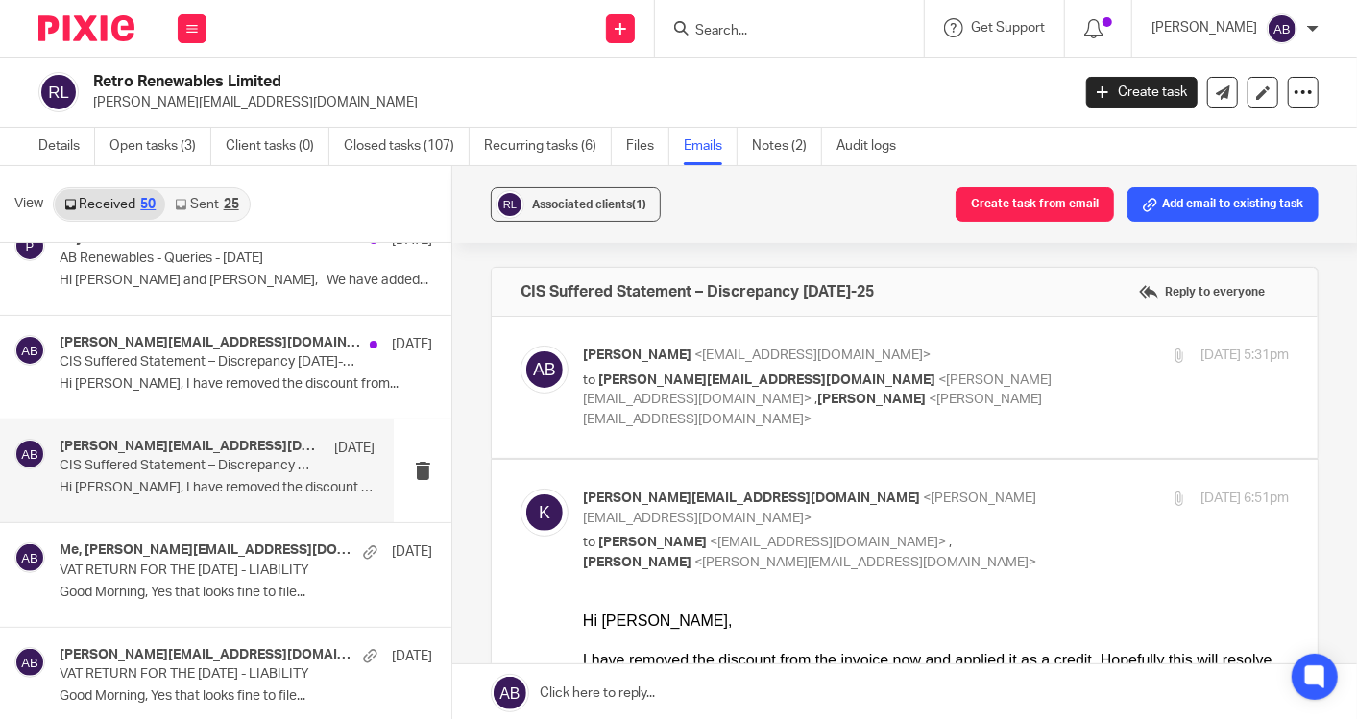
scroll to position [0, 0]
click at [952, 399] on p "to [PERSON_NAME][EMAIL_ADDRESS][DOMAIN_NAME] <[PERSON_NAME][EMAIL_ADDRESS][DOMA…" at bounding box center [818, 401] width 471 height 60
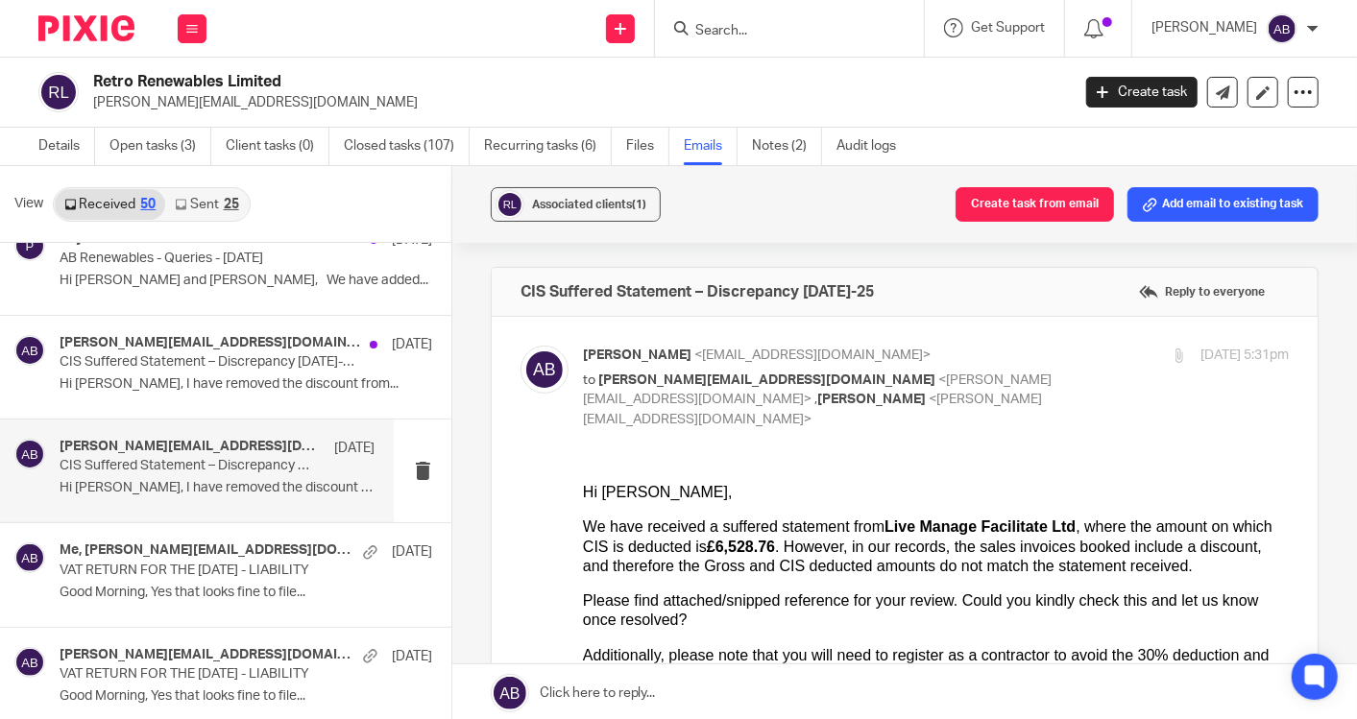
click at [905, 402] on p "to [PERSON_NAME][EMAIL_ADDRESS][DOMAIN_NAME] <[PERSON_NAME][EMAIL_ADDRESS][DOMA…" at bounding box center [818, 401] width 471 height 60
checkbox input "false"
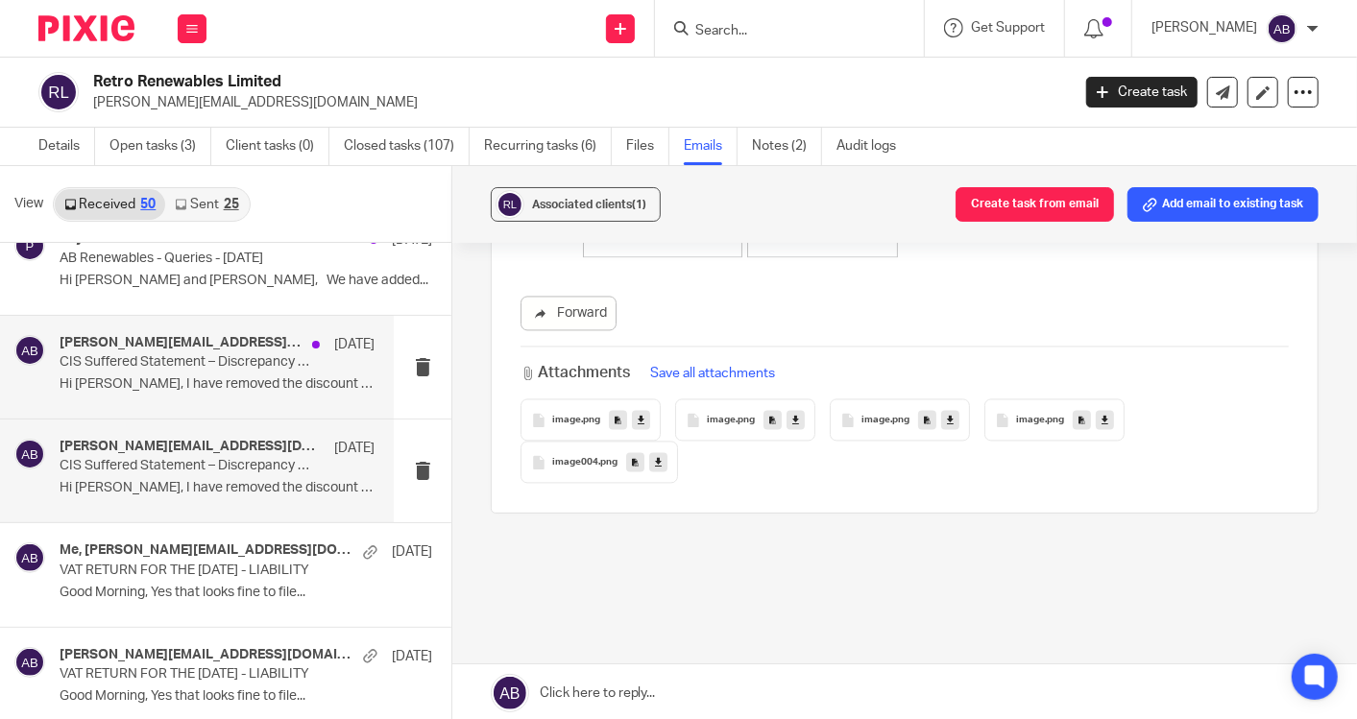
scroll to position [1173, 0]
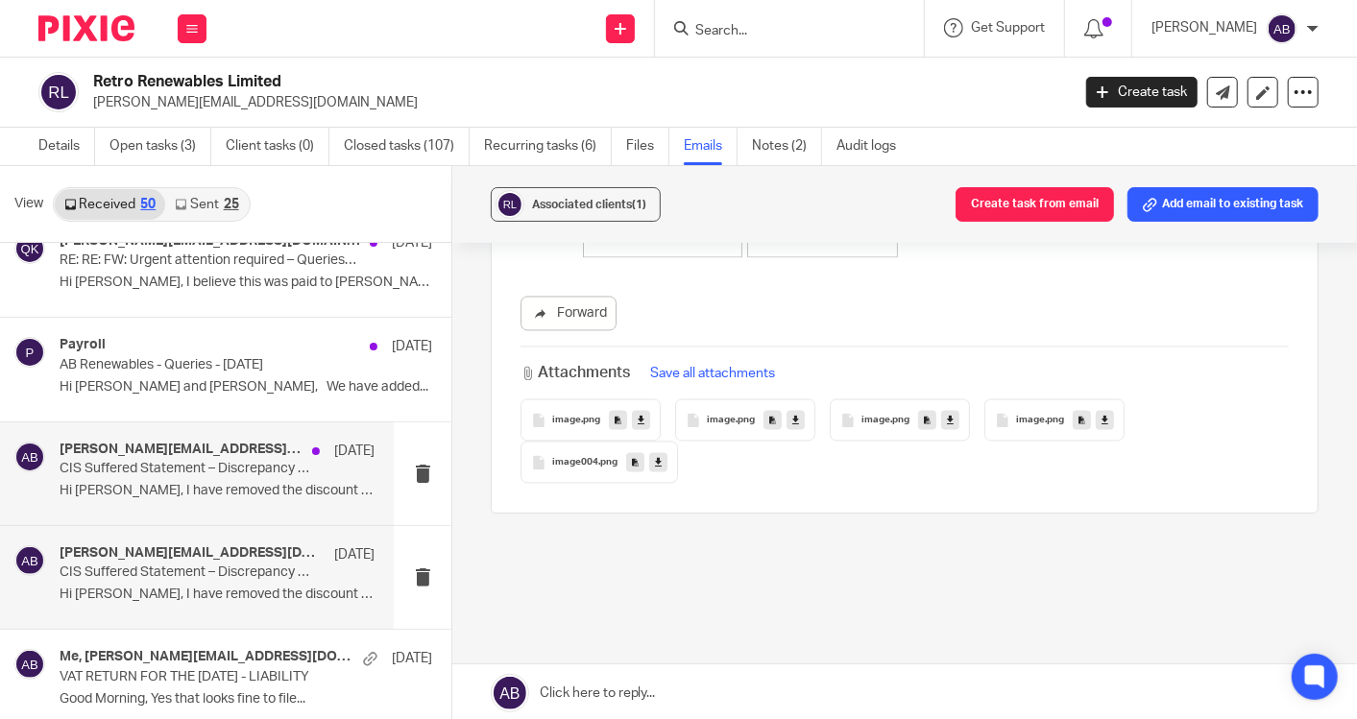
click at [183, 471] on p "CIS Suffered Statement – Discrepancy [DATE]-25" at bounding box center [186, 469] width 252 height 16
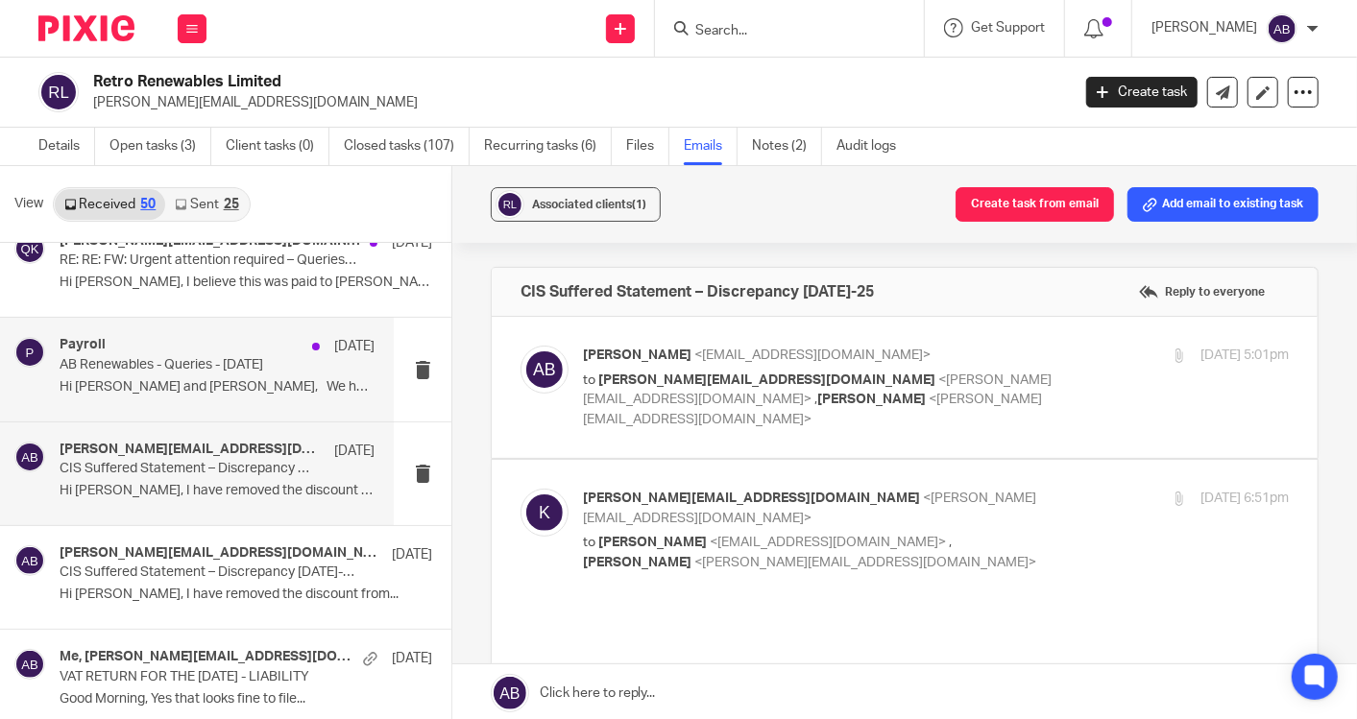
scroll to position [0, 0]
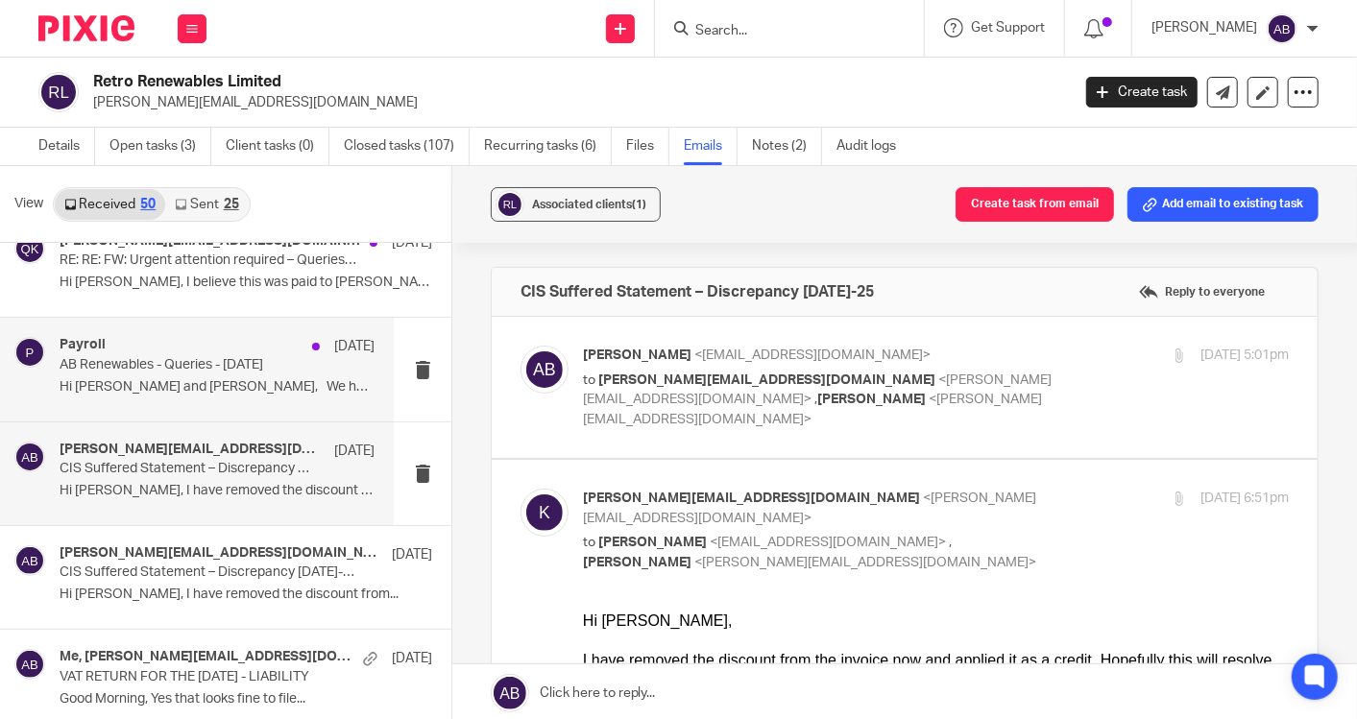
click at [190, 379] on p "Hi [PERSON_NAME] and [PERSON_NAME], We have added..." at bounding box center [217, 387] width 315 height 16
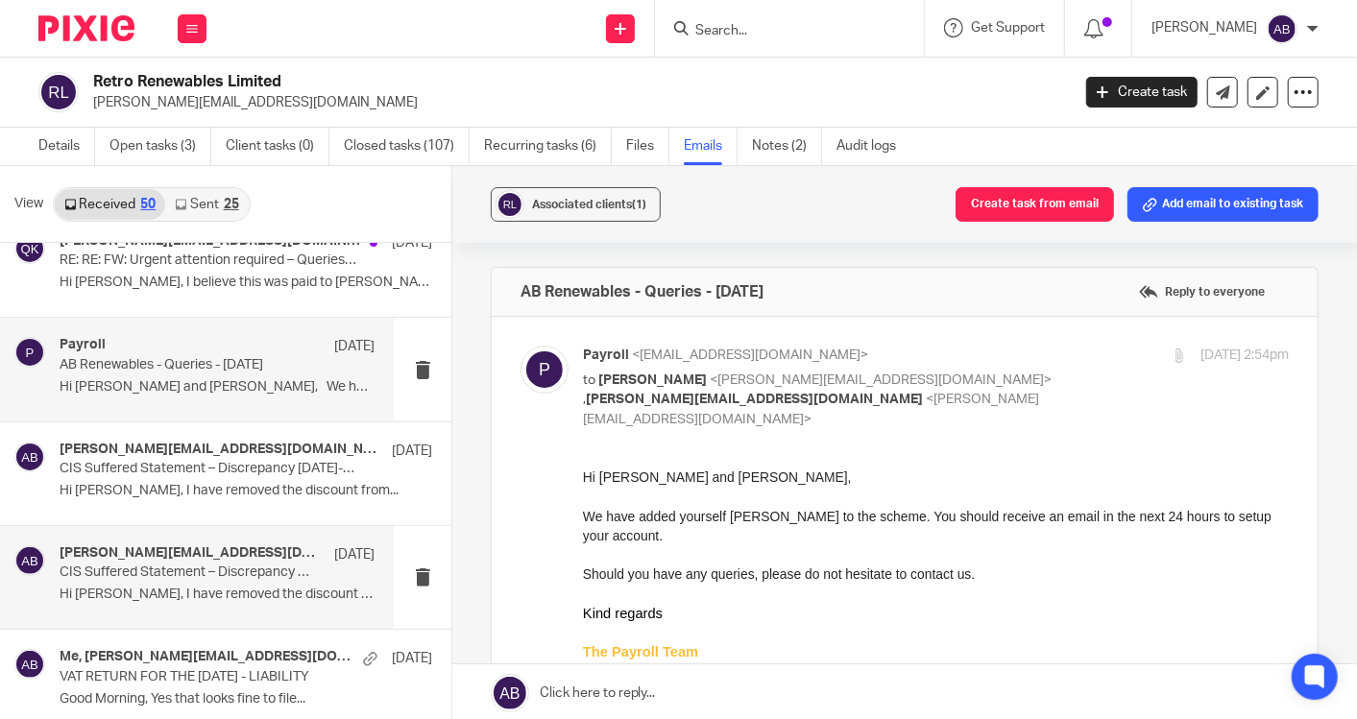
scroll to position [1067, 0]
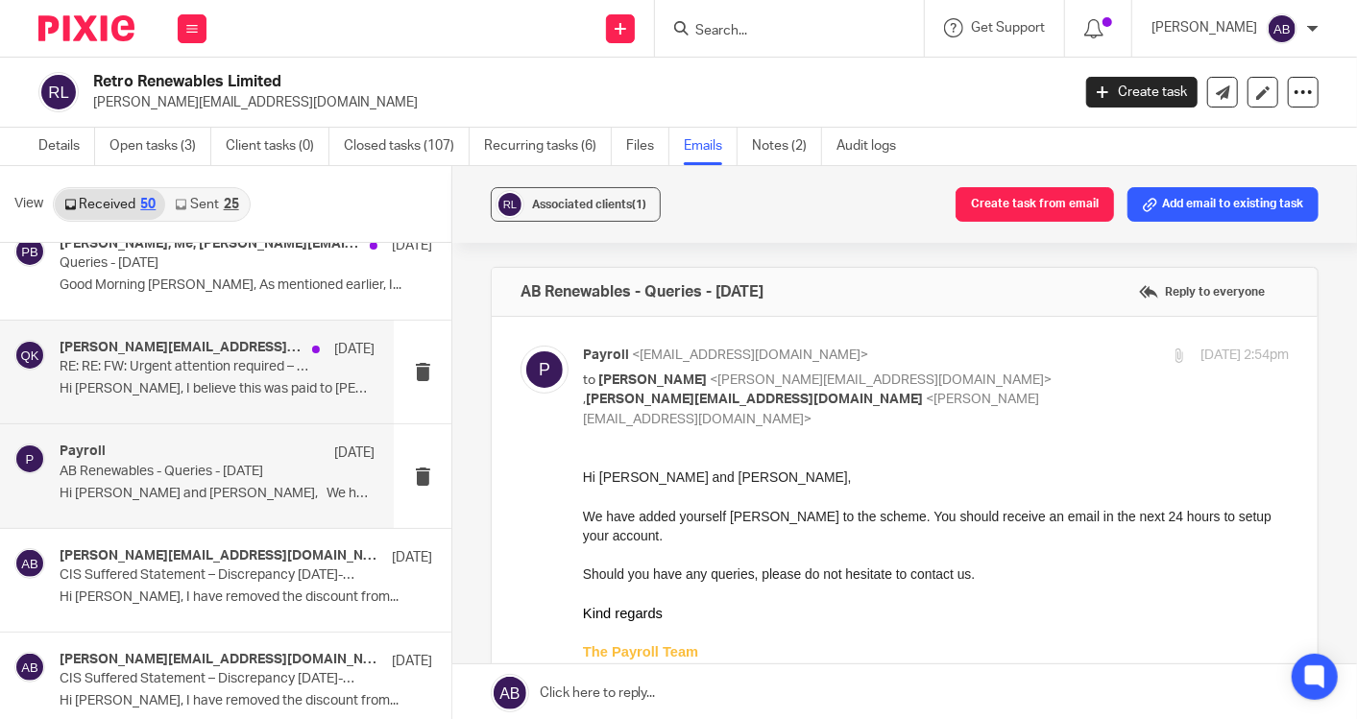
click at [236, 381] on p "Hi [PERSON_NAME], I believe this was paid to [PERSON_NAME]..." at bounding box center [217, 389] width 315 height 16
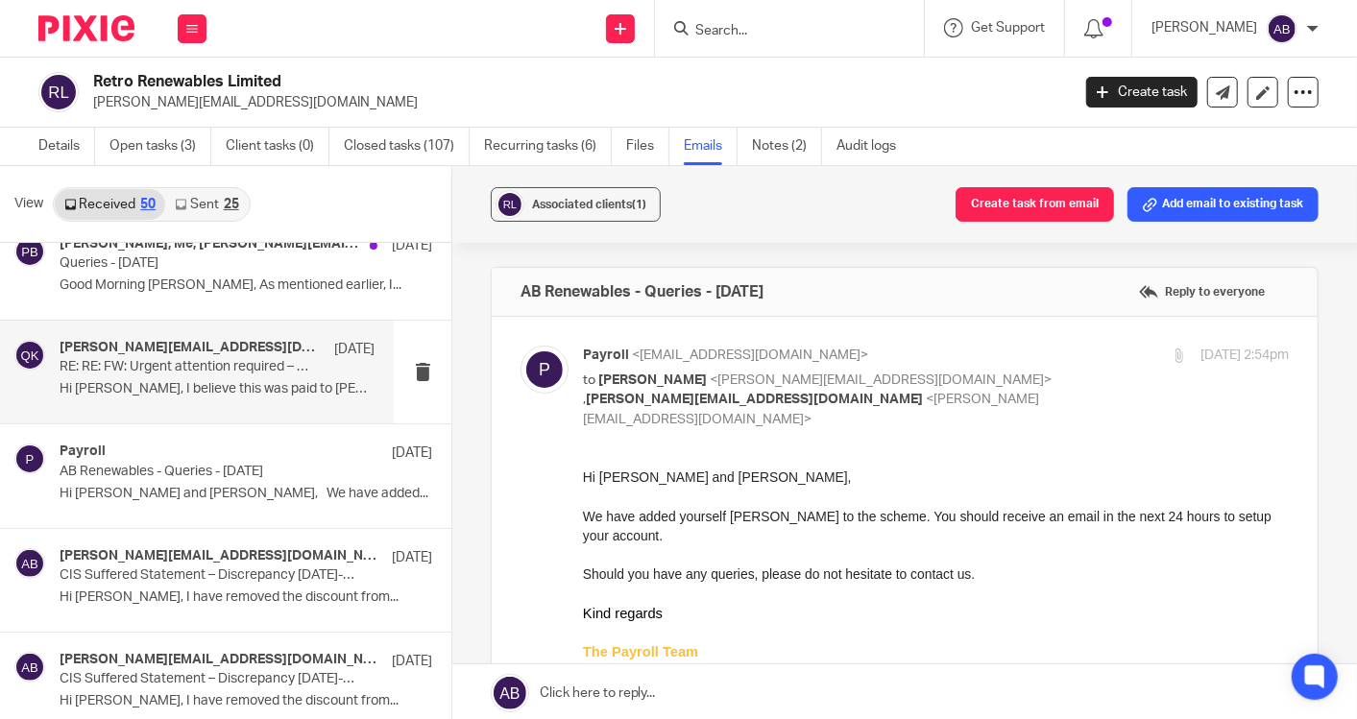
scroll to position [960, 0]
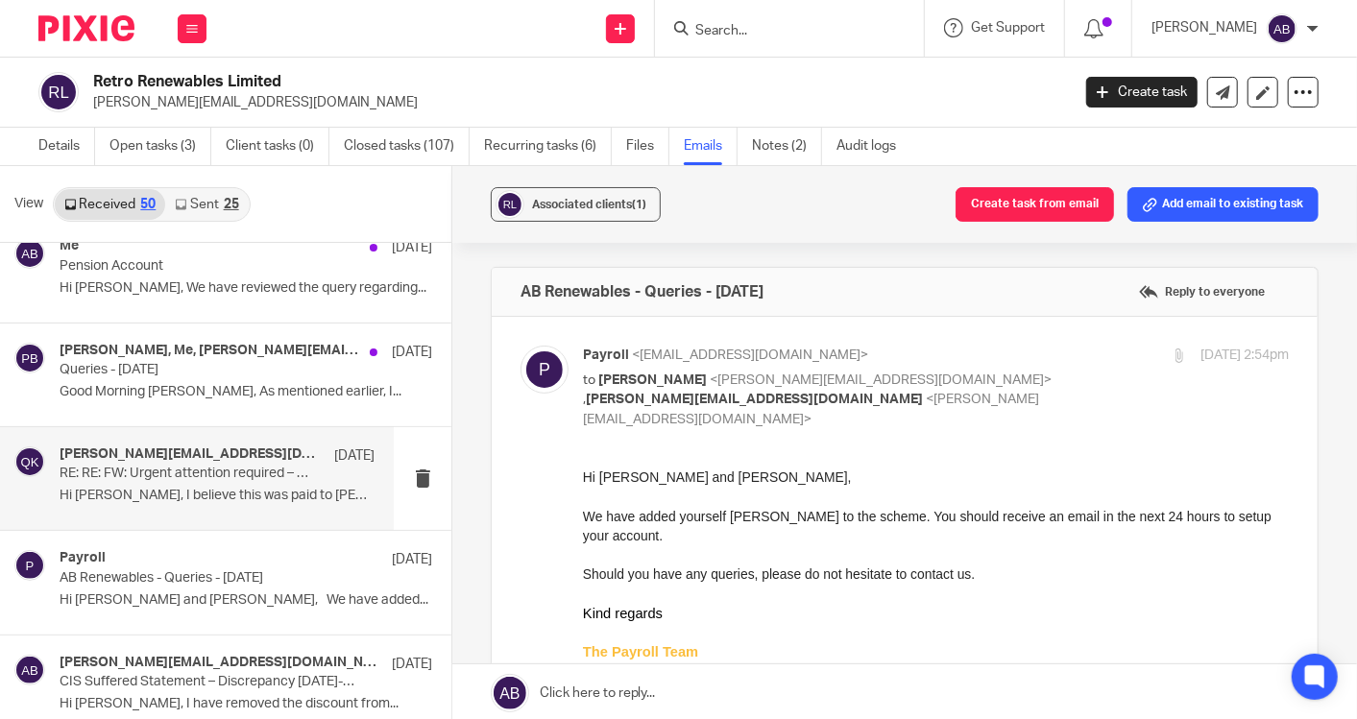
click at [233, 395] on p "Good Morning [PERSON_NAME], As mentioned earlier, I..." at bounding box center [246, 392] width 373 height 16
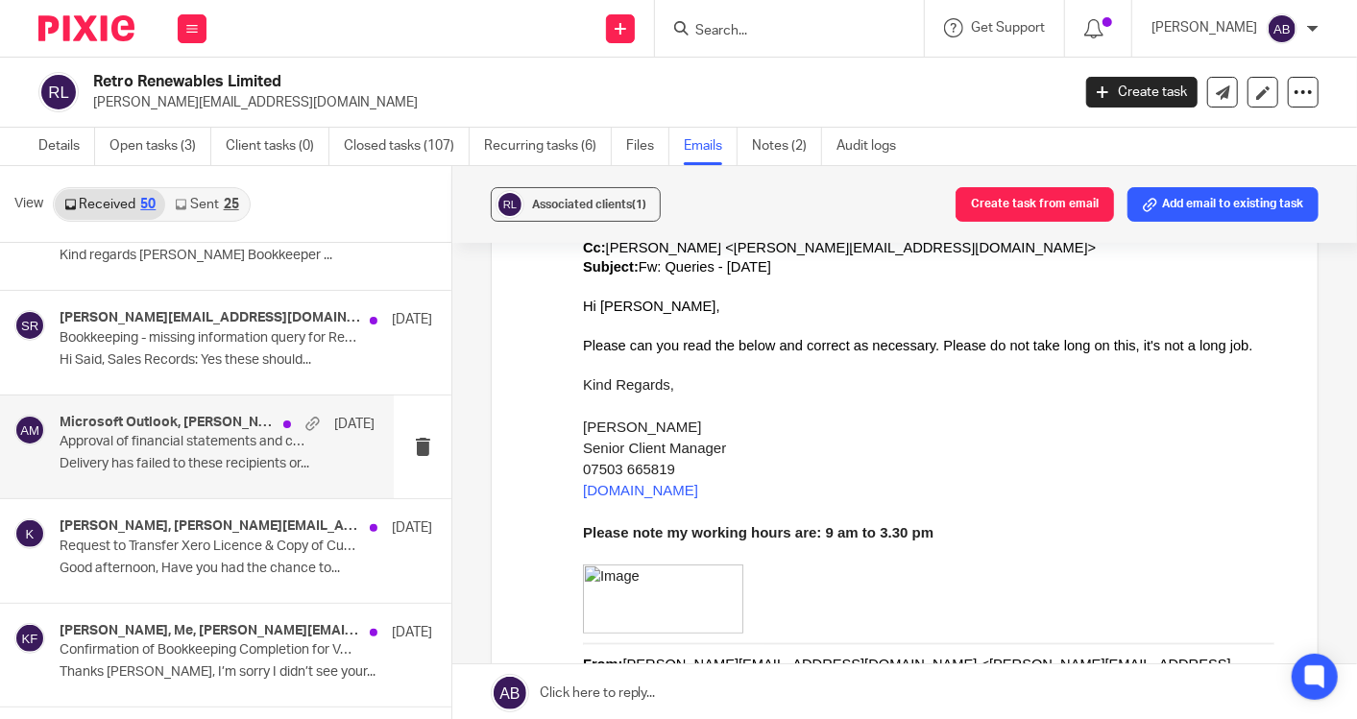
scroll to position [320, 0]
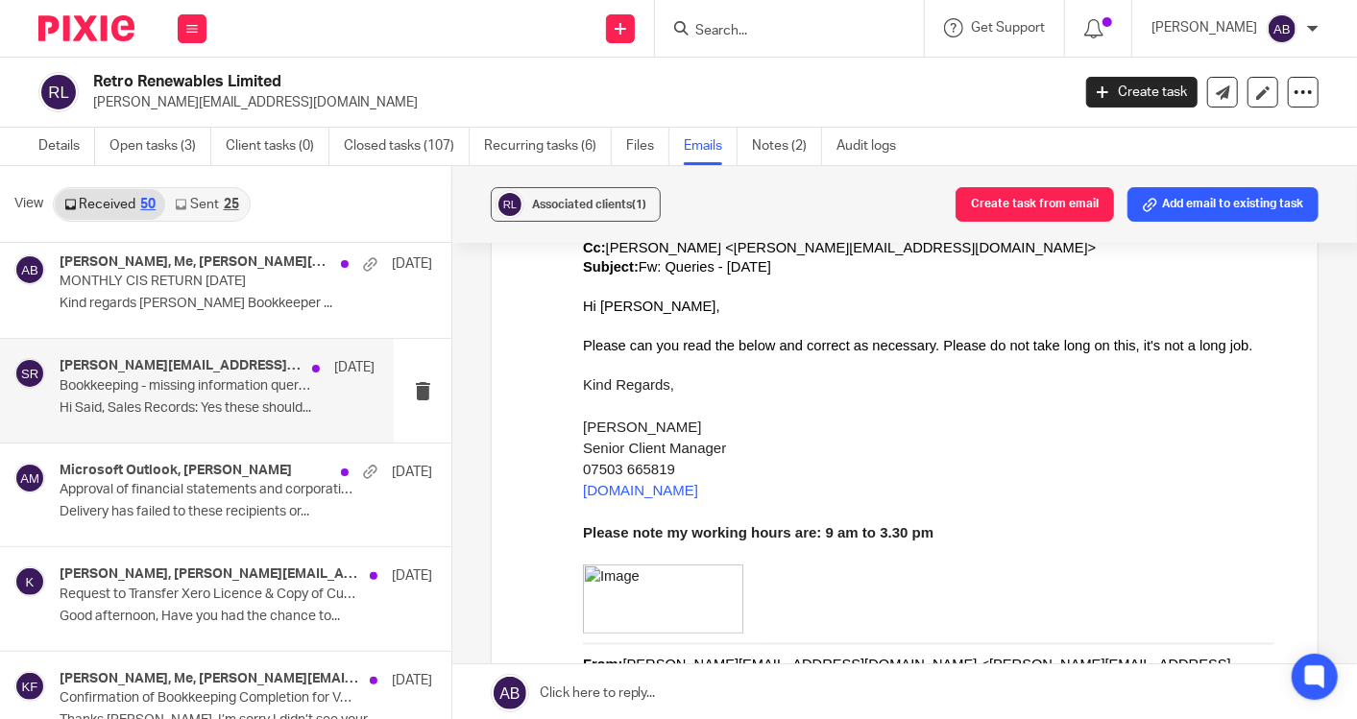
click at [182, 414] on p "Hi Said, Sales Records: Yes these should..." at bounding box center [217, 408] width 315 height 16
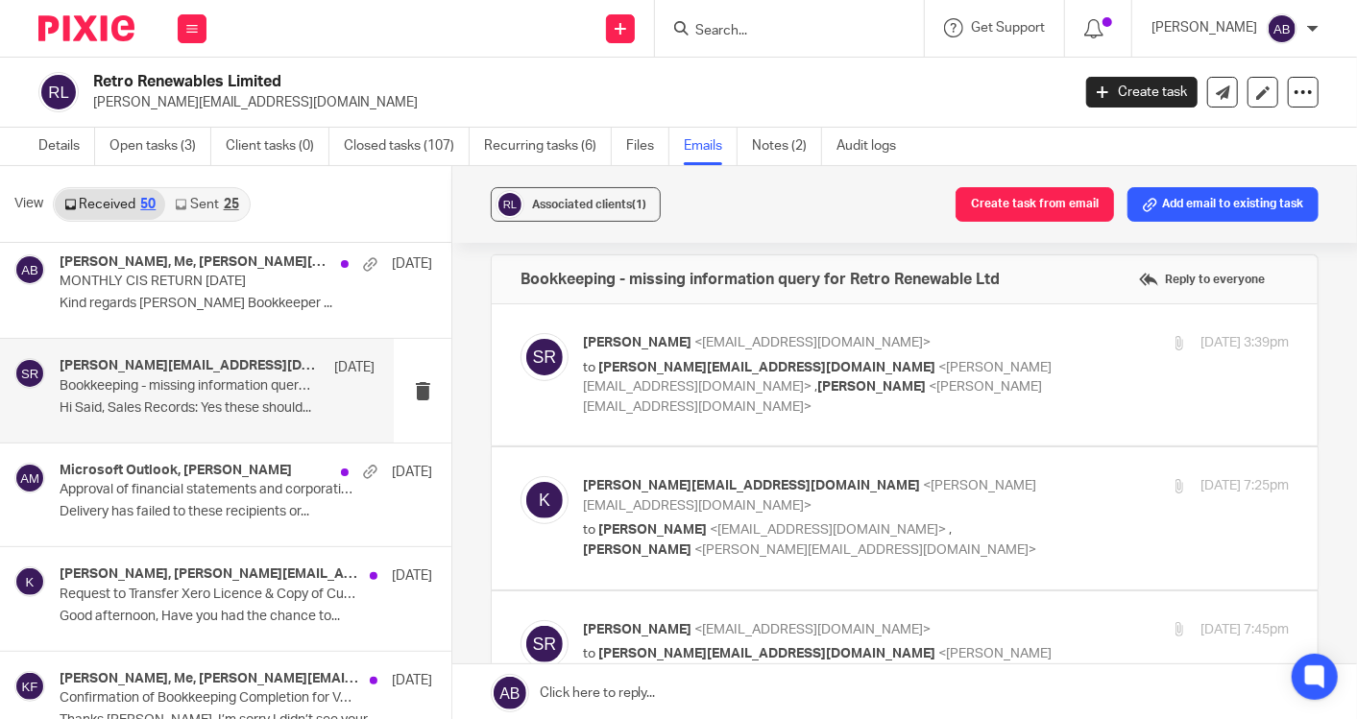
scroll to position [0, 0]
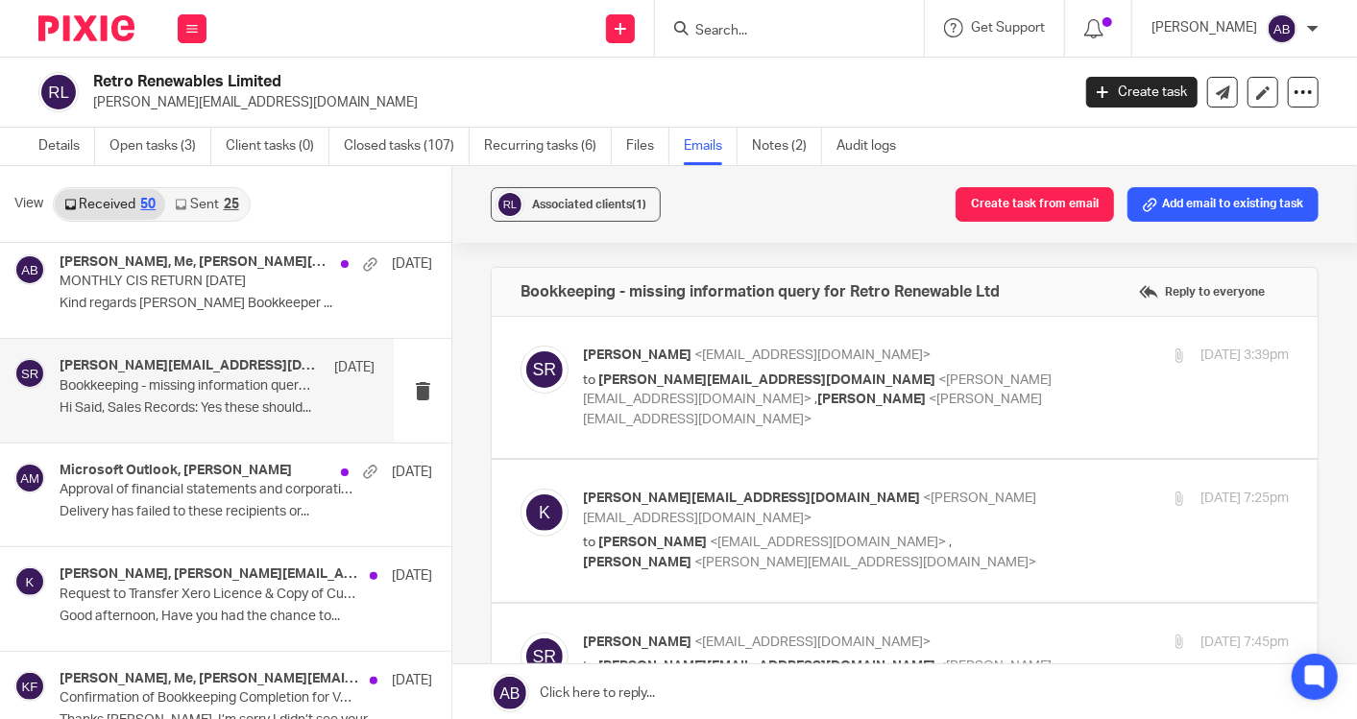
click at [1024, 393] on p "to kate@retrorenewables.co.uk <kate@retrorenewables.co.uk> , Kim Faulkner <kim@…" at bounding box center [818, 401] width 471 height 60
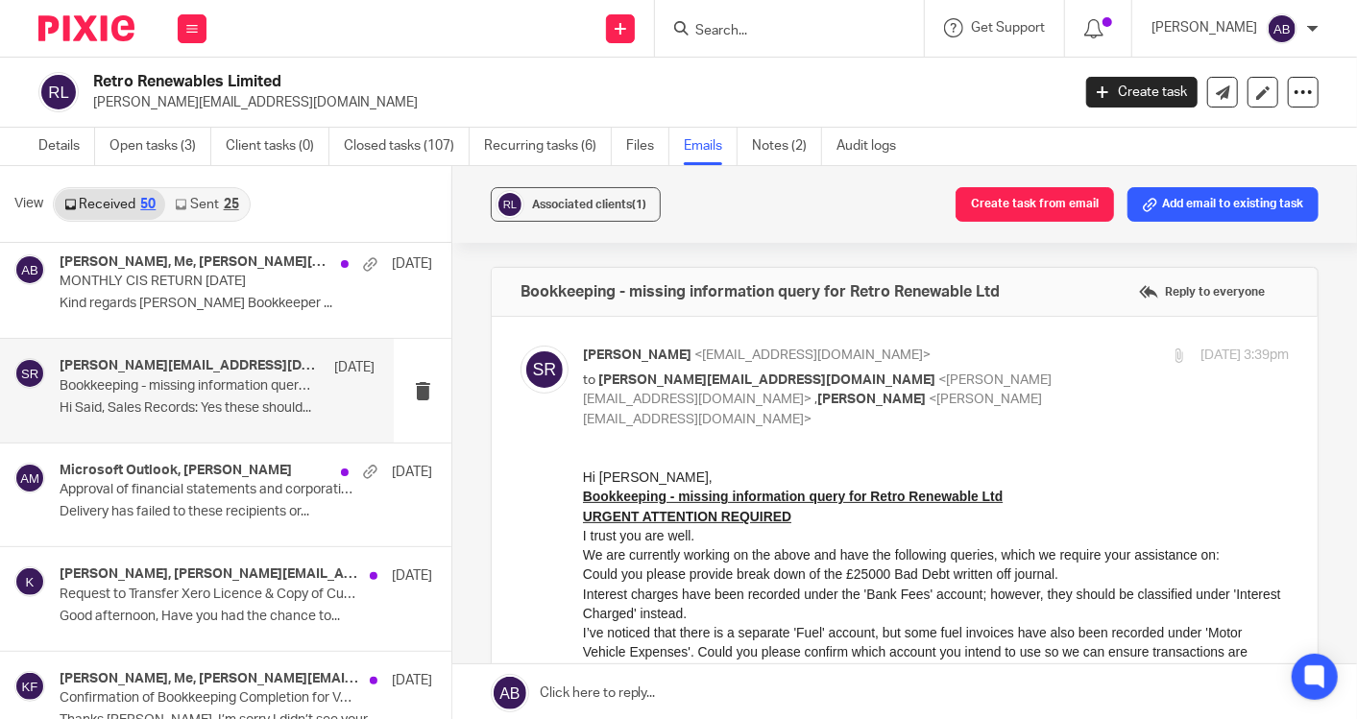
click at [954, 398] on p "to kate@retrorenewables.co.uk <kate@retrorenewables.co.uk> , Kim Faulkner <kim@…" at bounding box center [818, 401] width 471 height 60
checkbox input "false"
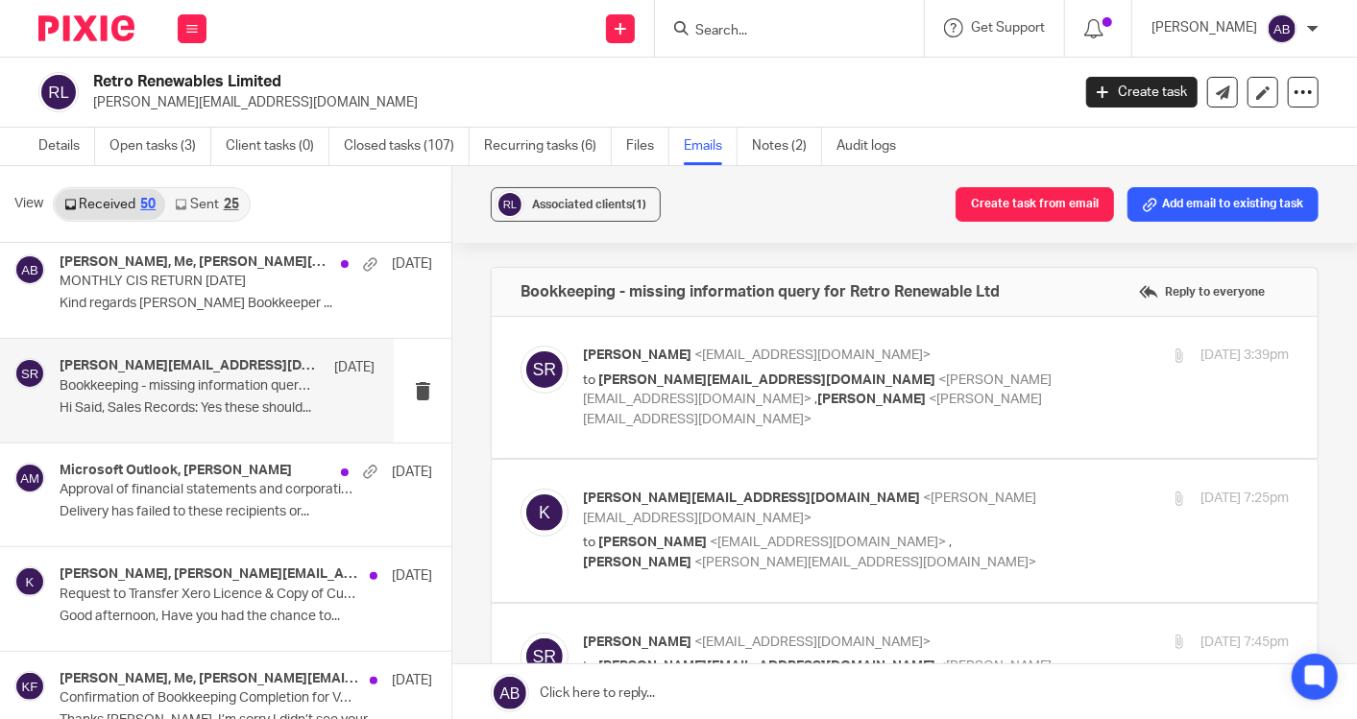
click at [872, 533] on p "to Said Rahim <said@togetherwecount.co.uk> , Kim Faulkner <kim@togetherwecount.…" at bounding box center [818, 552] width 471 height 39
checkbox input "true"
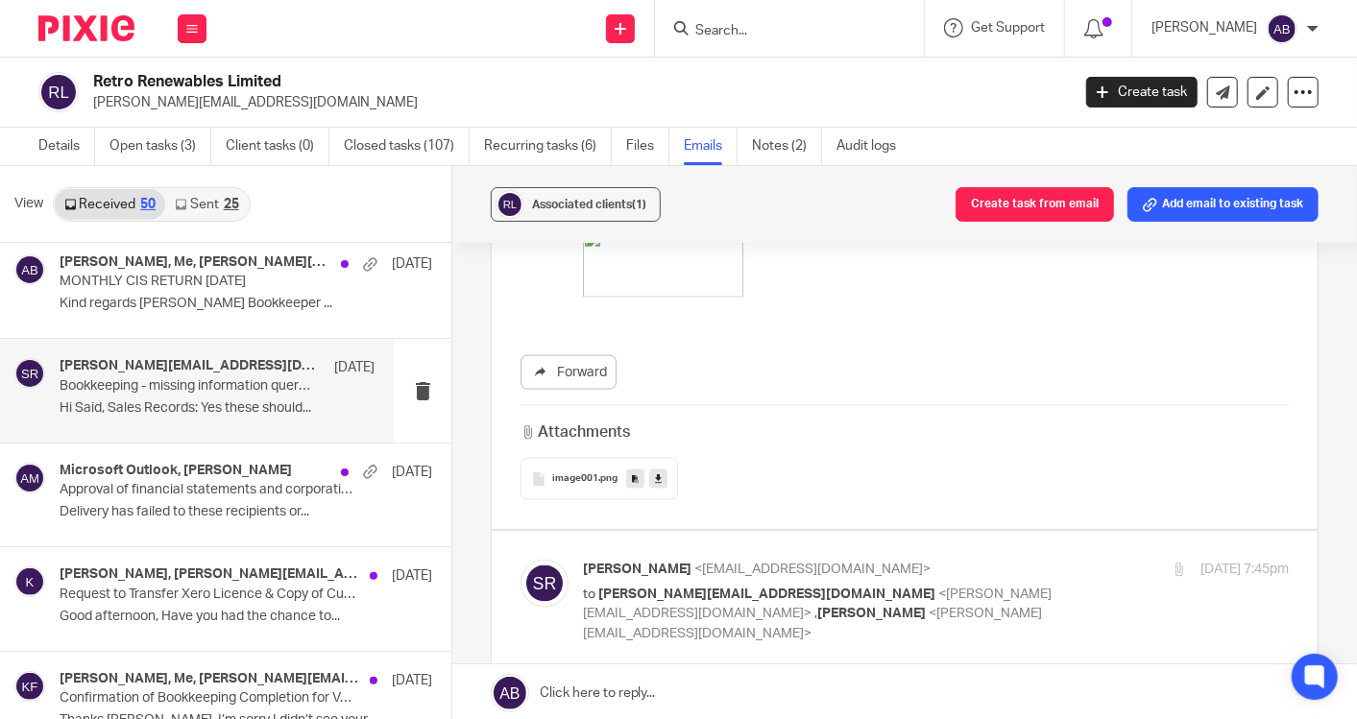
scroll to position [1600, 0]
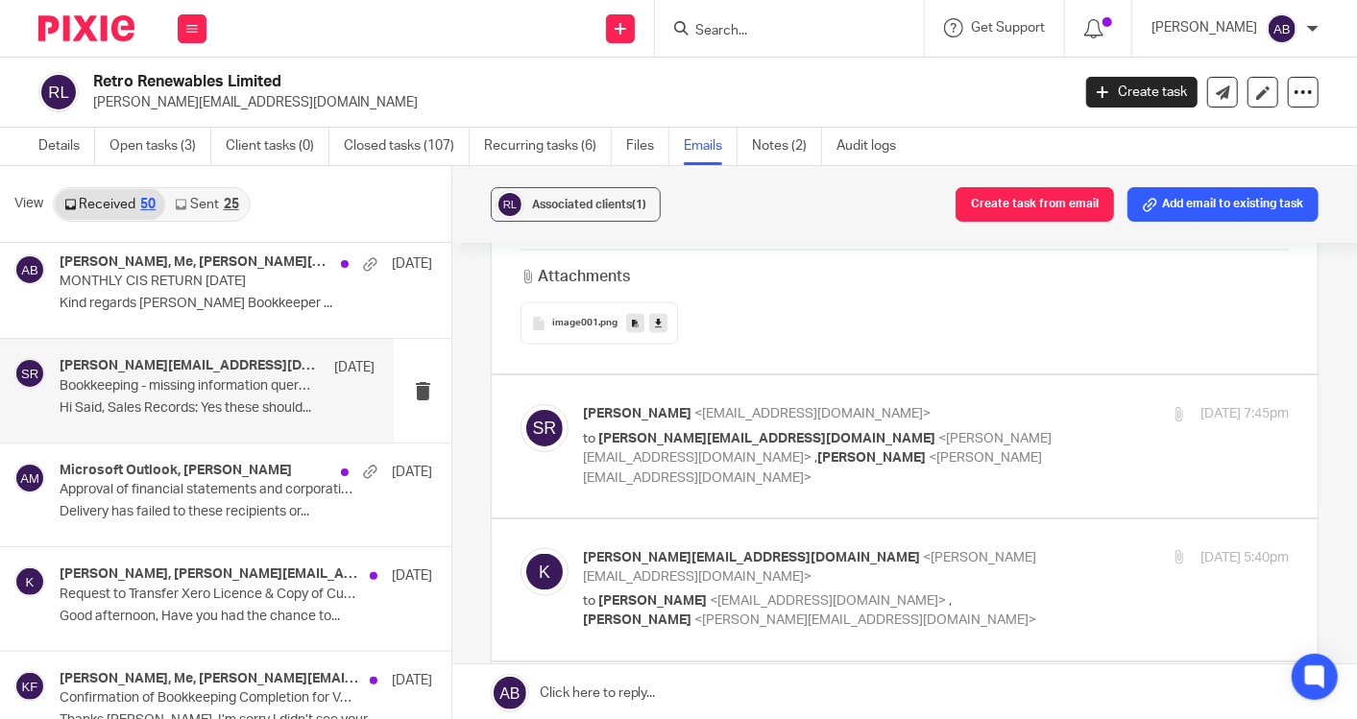
click at [1057, 404] on div "Said Rahim <said@togetherwecount.co.uk> to kate@retrorenewables.co.uk <kate@ret…" at bounding box center [936, 446] width 706 height 84
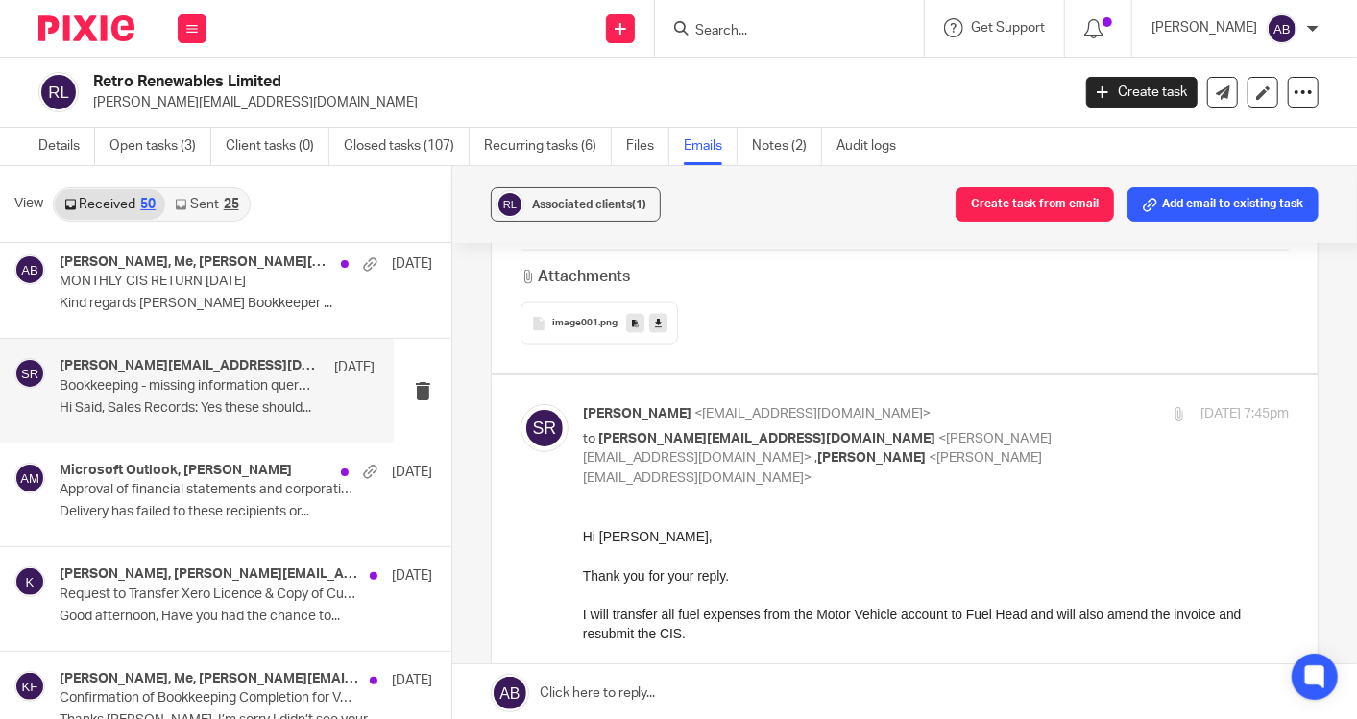
scroll to position [1706, 0]
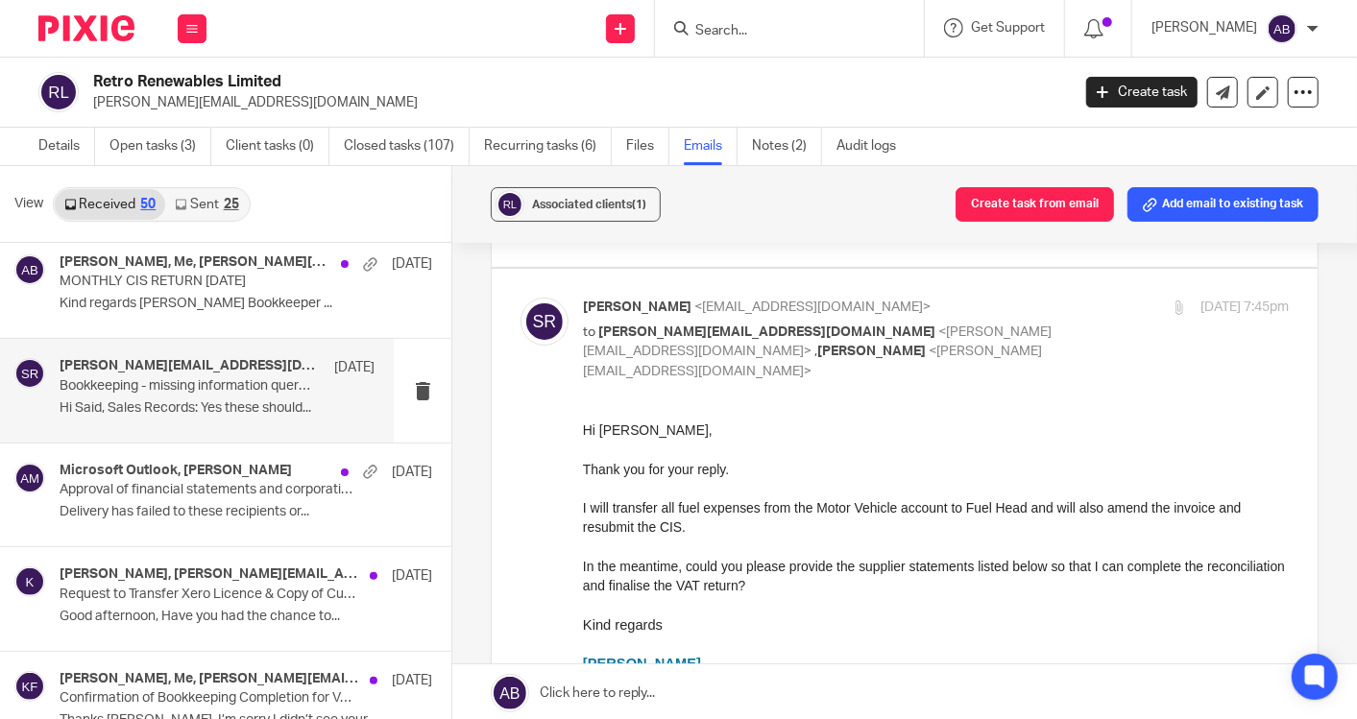
click at [1053, 298] on div "2 Oct 2025 7:45pm" at bounding box center [1170, 308] width 235 height 20
checkbox input "false"
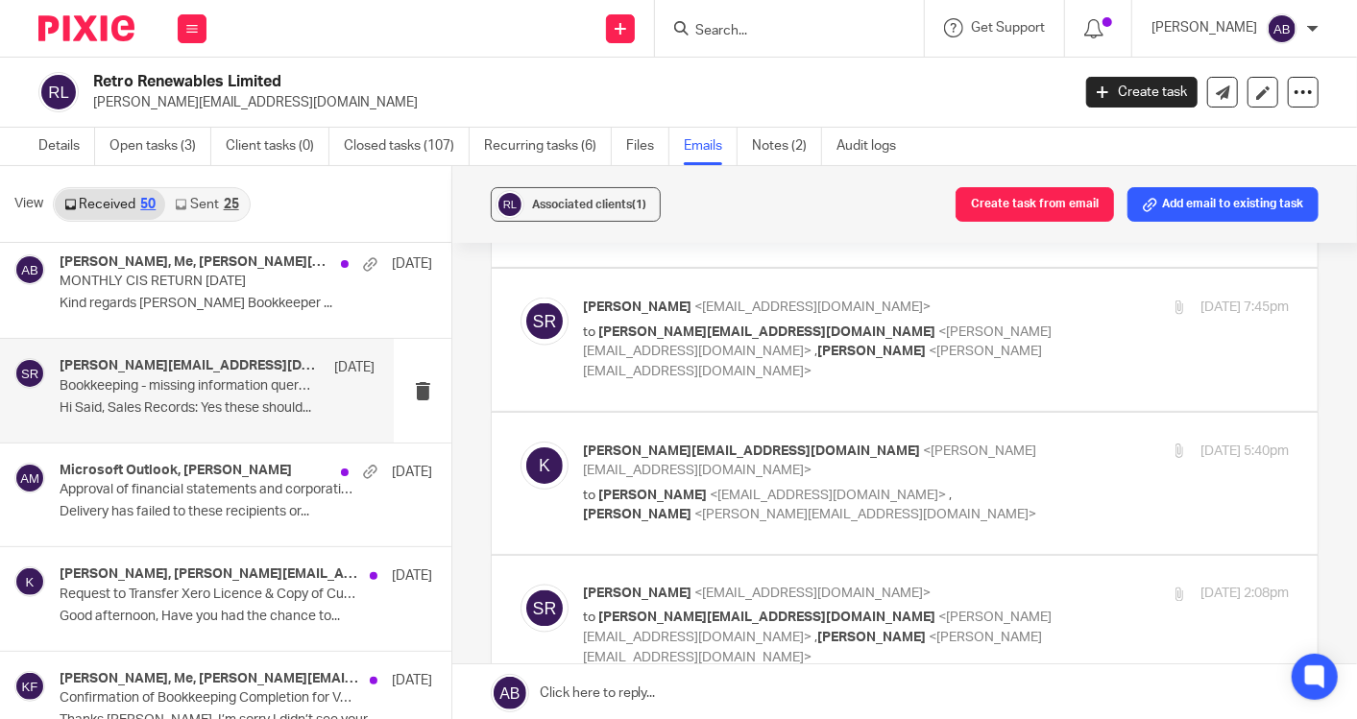
click at [1029, 486] on p "to Said Rahim <said@togetherwecount.co.uk> , Kim Faulkner <kim@togetherwecount.…" at bounding box center [818, 505] width 471 height 39
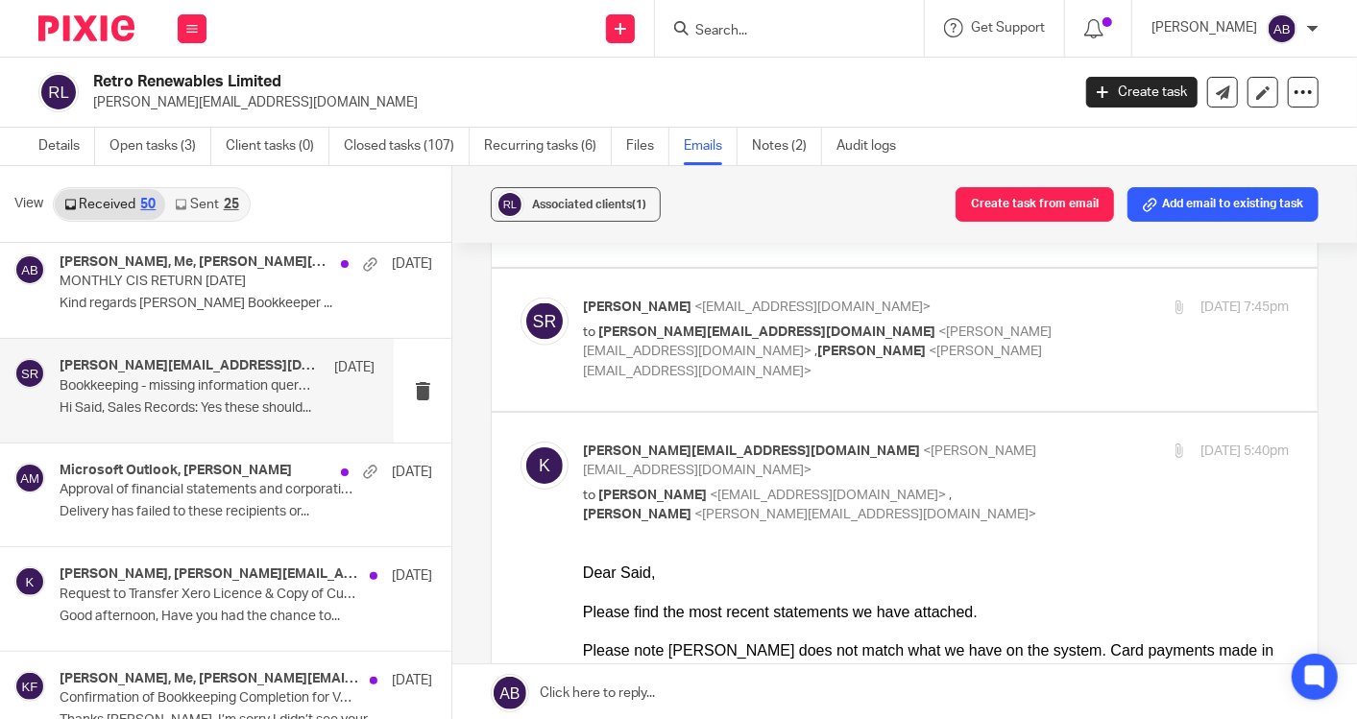
click at [981, 442] on div "kate@retrorenewables.co.uk <kate@retrorenewables.co.uk> to Said Rahim <said@tog…" at bounding box center [818, 484] width 471 height 84
checkbox input "false"
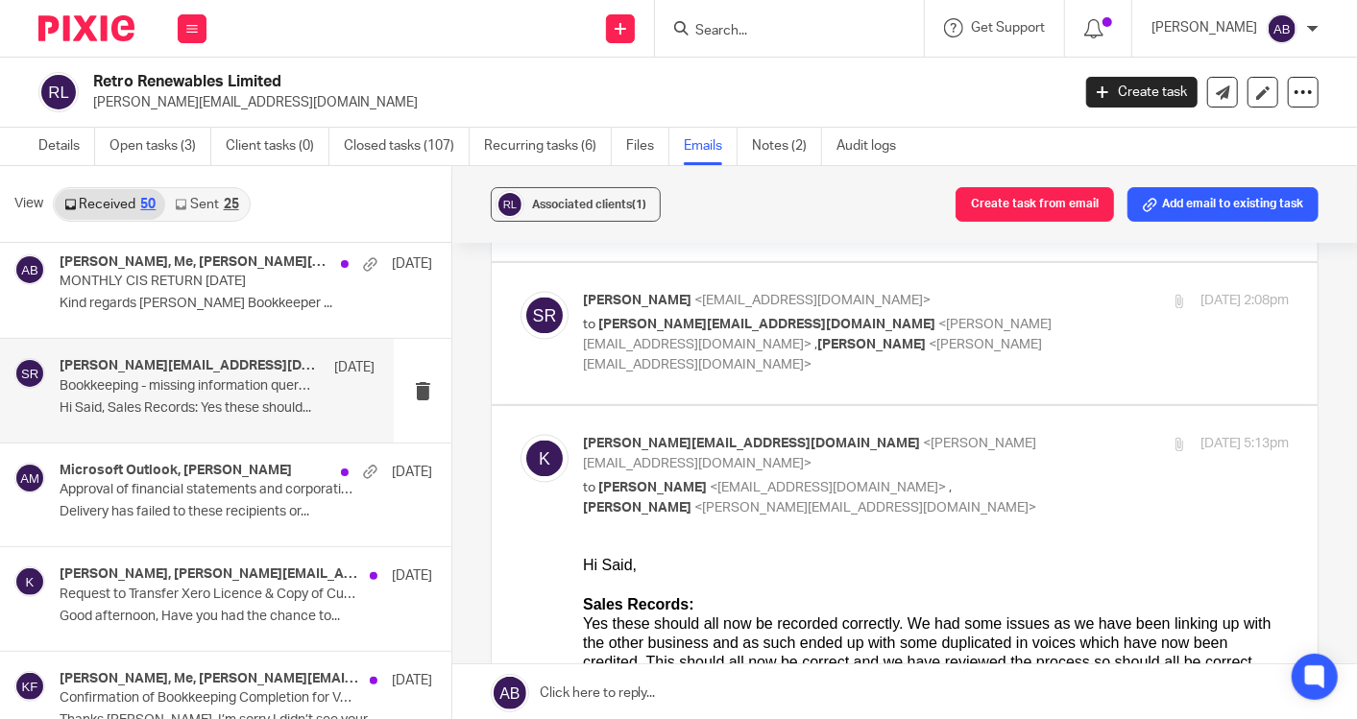
scroll to position [1921, 0]
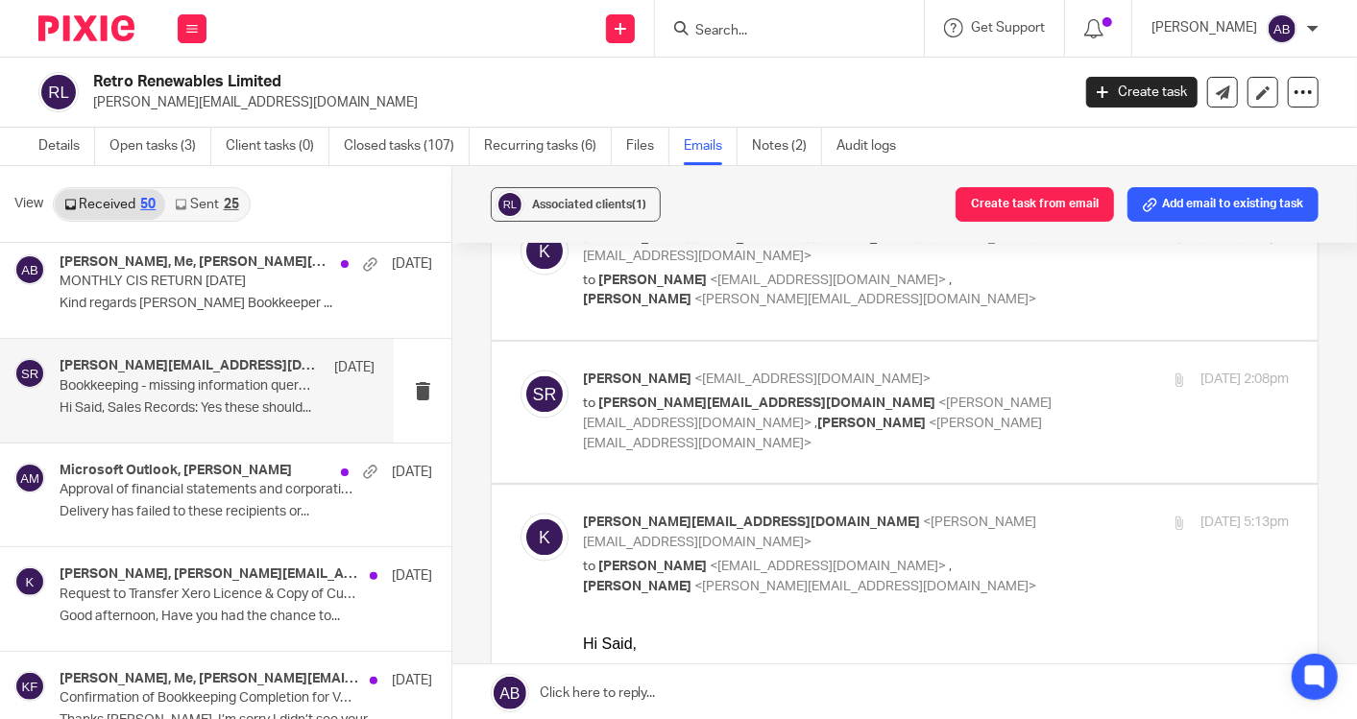
click at [998, 514] on p "kate@retrorenewables.co.uk <kate@retrorenewables.co.uk>" at bounding box center [818, 533] width 471 height 39
checkbox input "false"
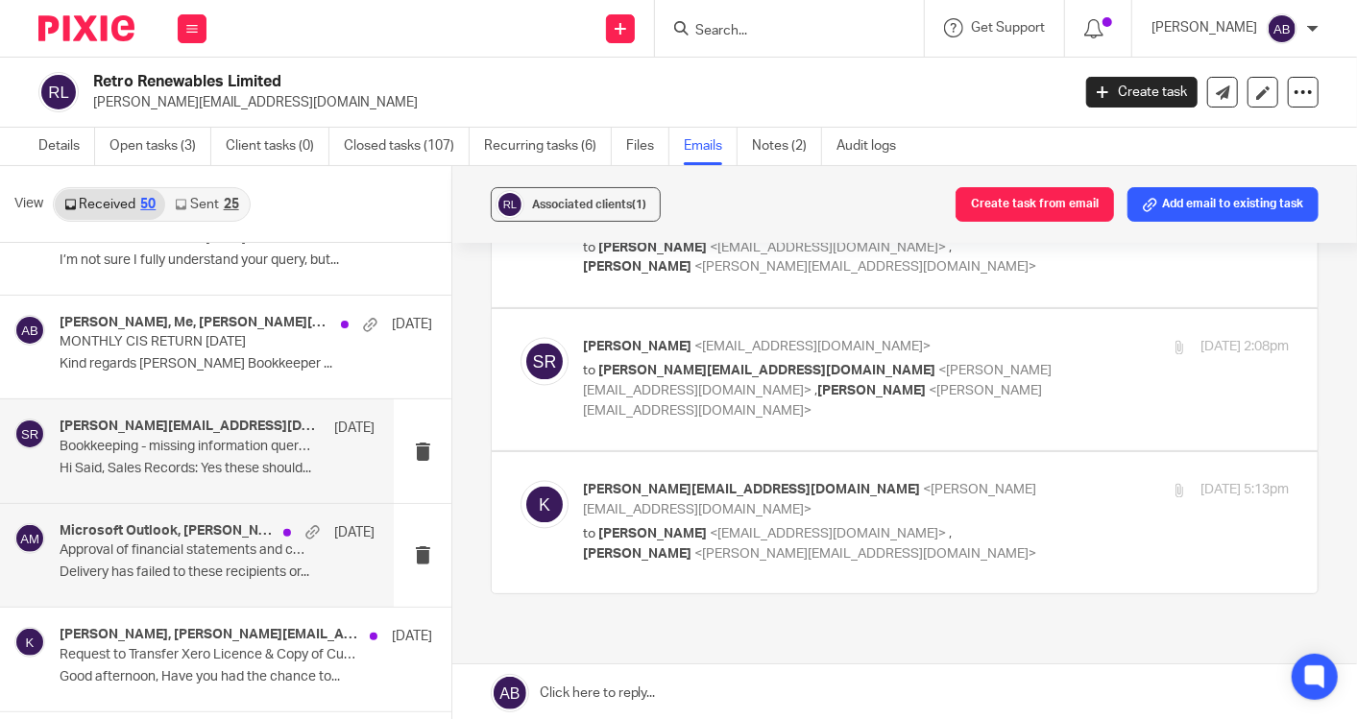
scroll to position [213, 0]
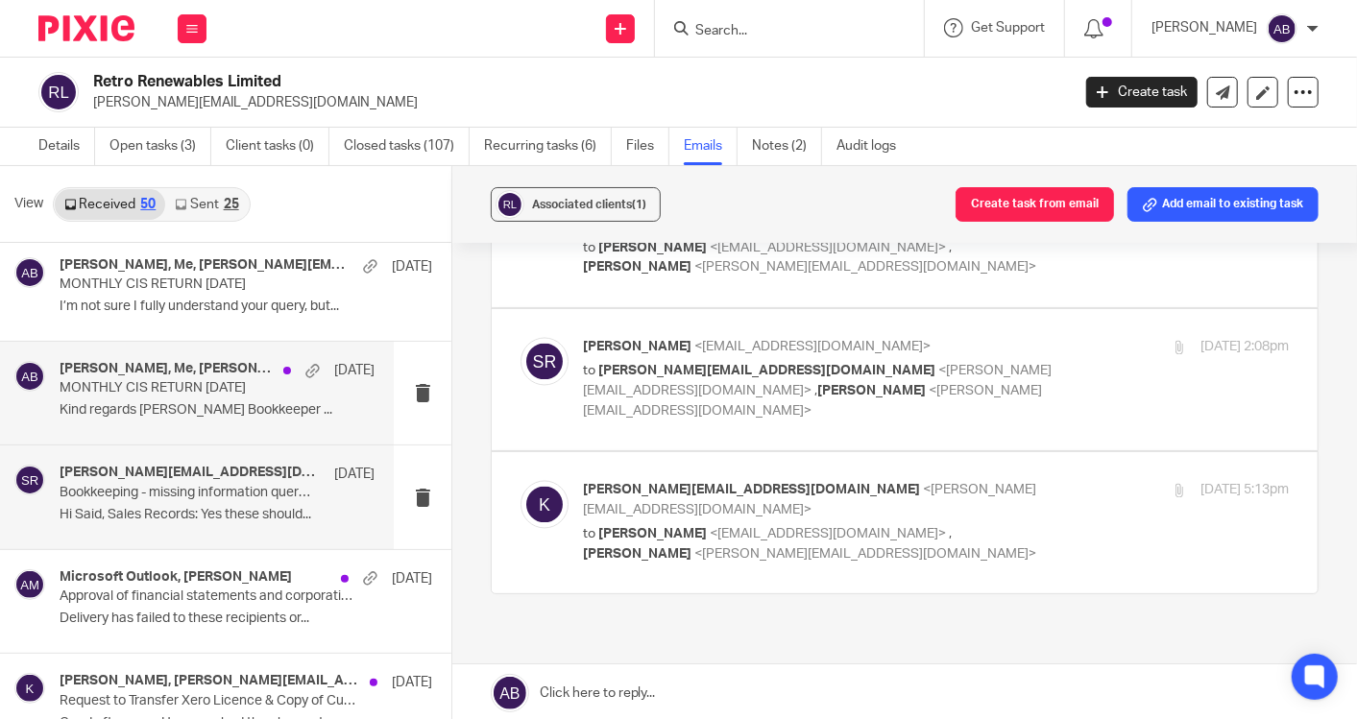
click at [196, 423] on div "Kim Faulkner, Me, kate@retrorenewables.co.uk 6 Oct MONTHLY CIS RETURN 5th Sep 2…" at bounding box center [217, 393] width 315 height 64
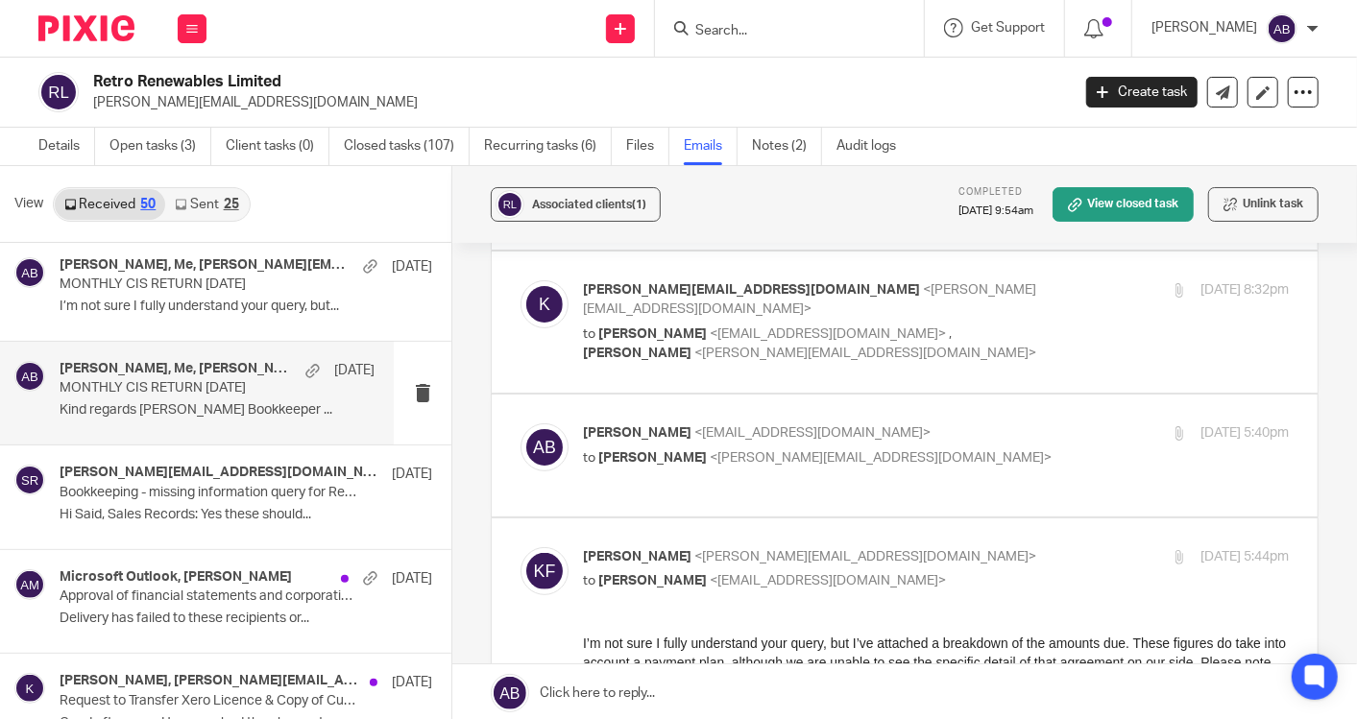
scroll to position [0, 0]
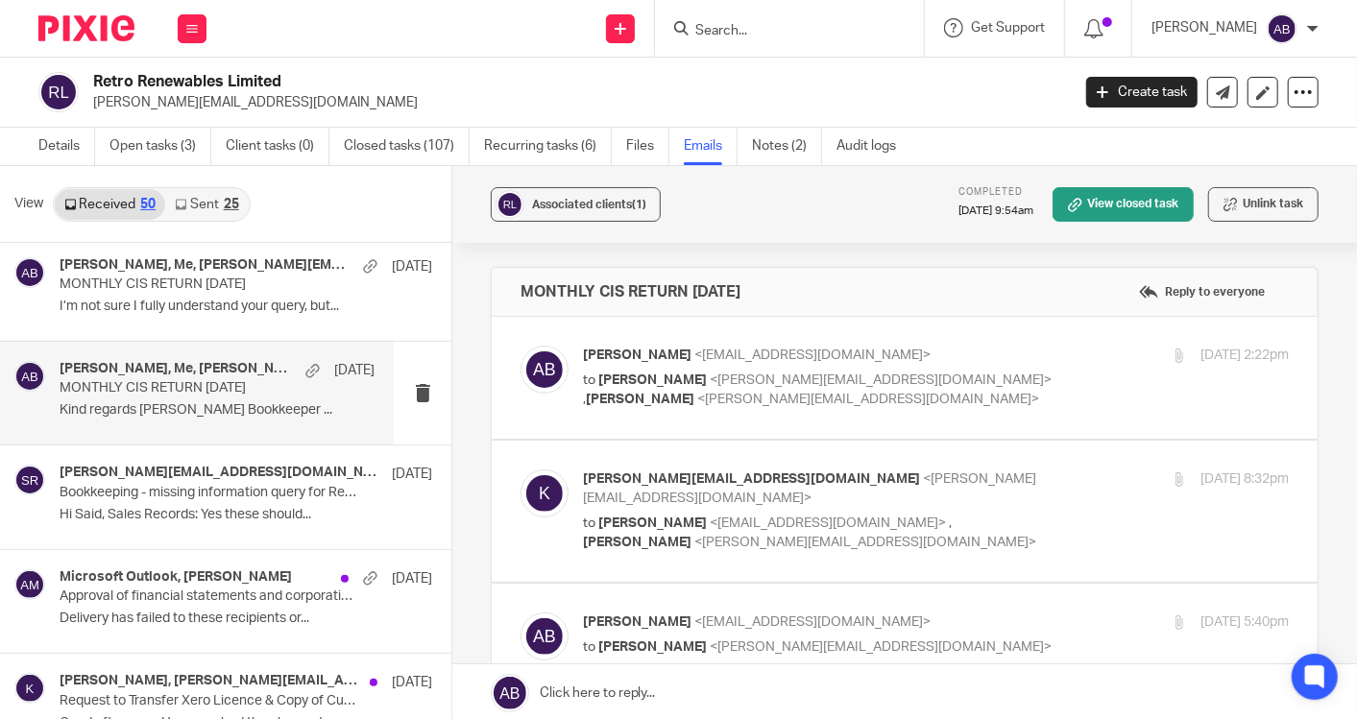
click at [992, 373] on p "to Kate <kate@retrorenewables.co.uk> , Kim Faulkner <kim@togetherwecount.co.uk>" at bounding box center [818, 390] width 471 height 39
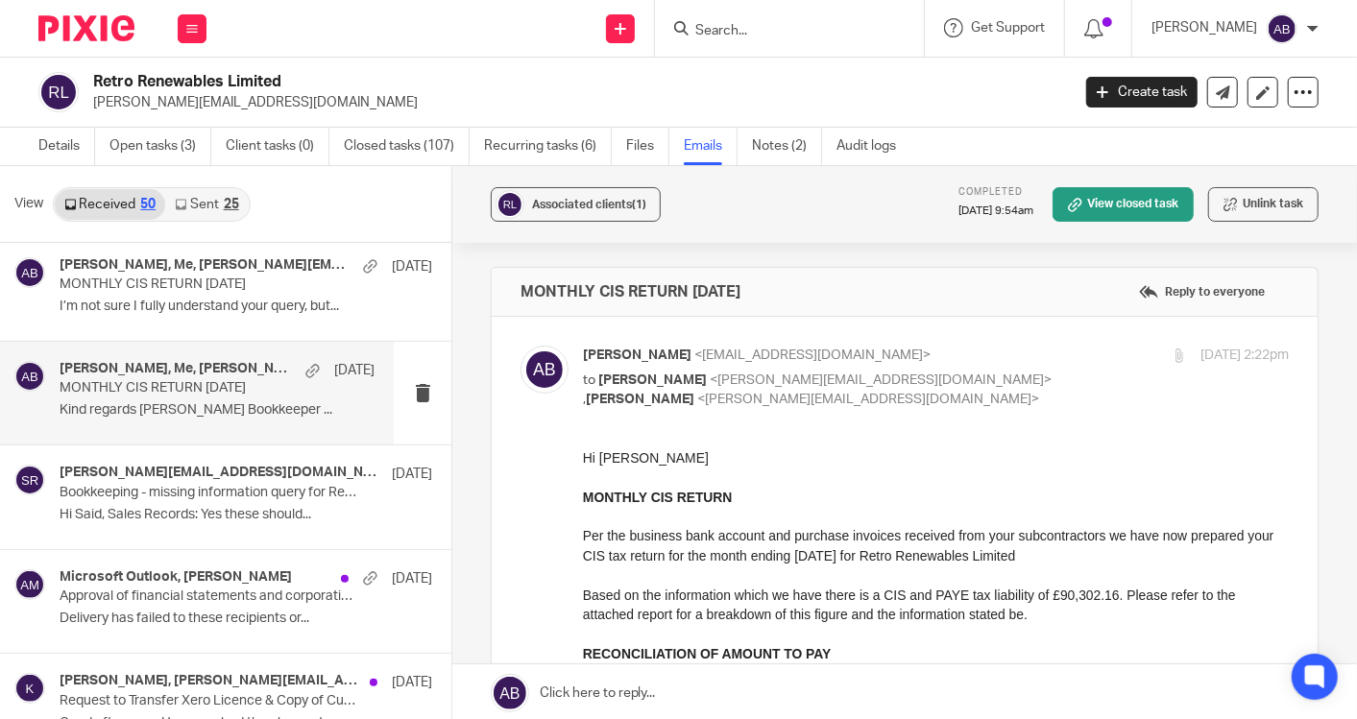
click at [982, 367] on div "Akshay Bhanushali <akshay@togetherwecount.co.uk> to Kate <kate@retrorenewables.…" at bounding box center [818, 378] width 471 height 64
checkbox input "false"
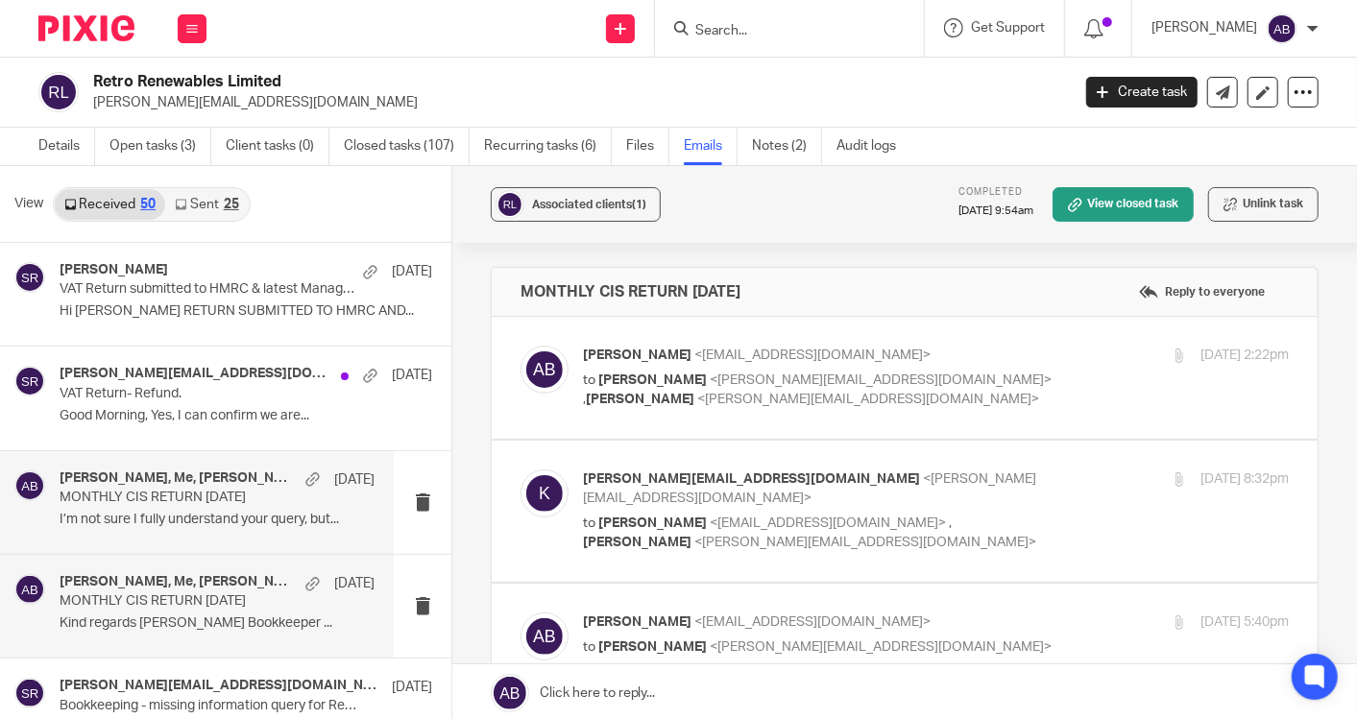
click at [167, 421] on p "Good Morning, Yes, I can confirm we are..." at bounding box center [246, 416] width 373 height 16
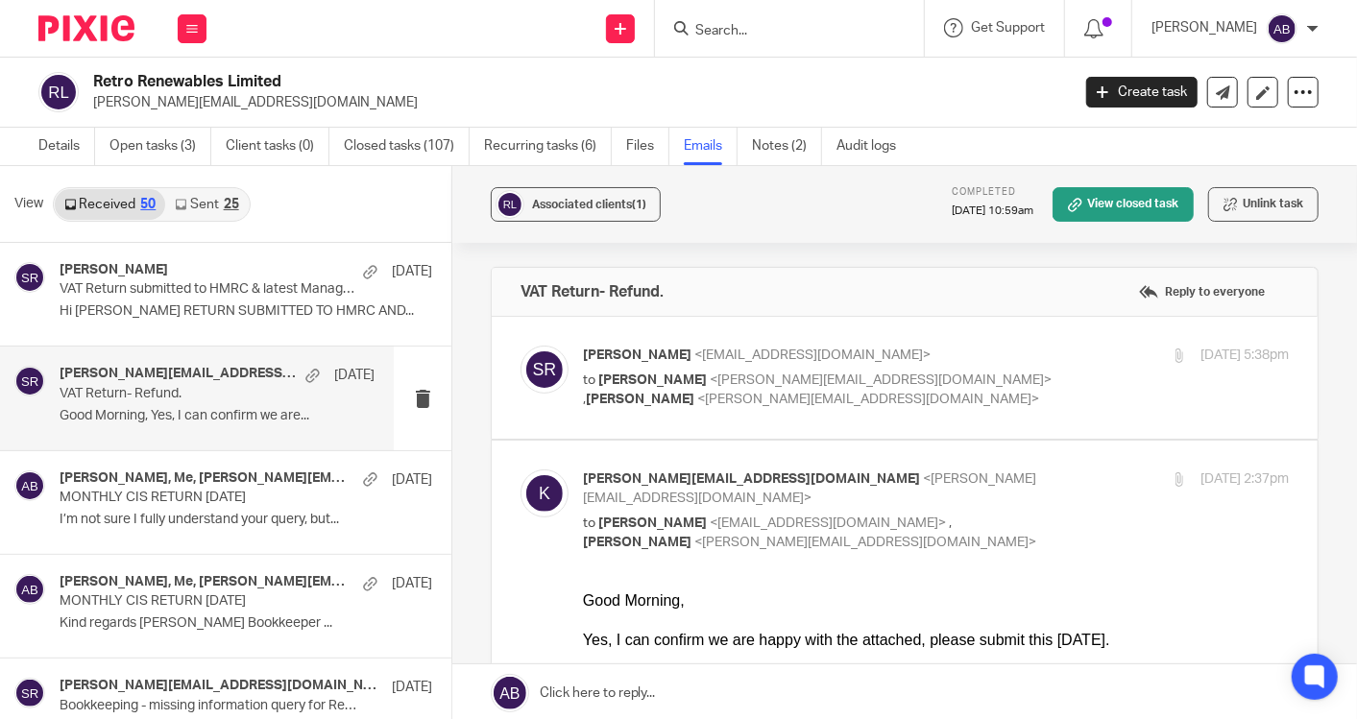
click at [963, 385] on p "to Kate <kate@retrorenewables.co.uk> , Kim Faulkner <kim@togetherwecount.co.uk>" at bounding box center [818, 390] width 471 height 39
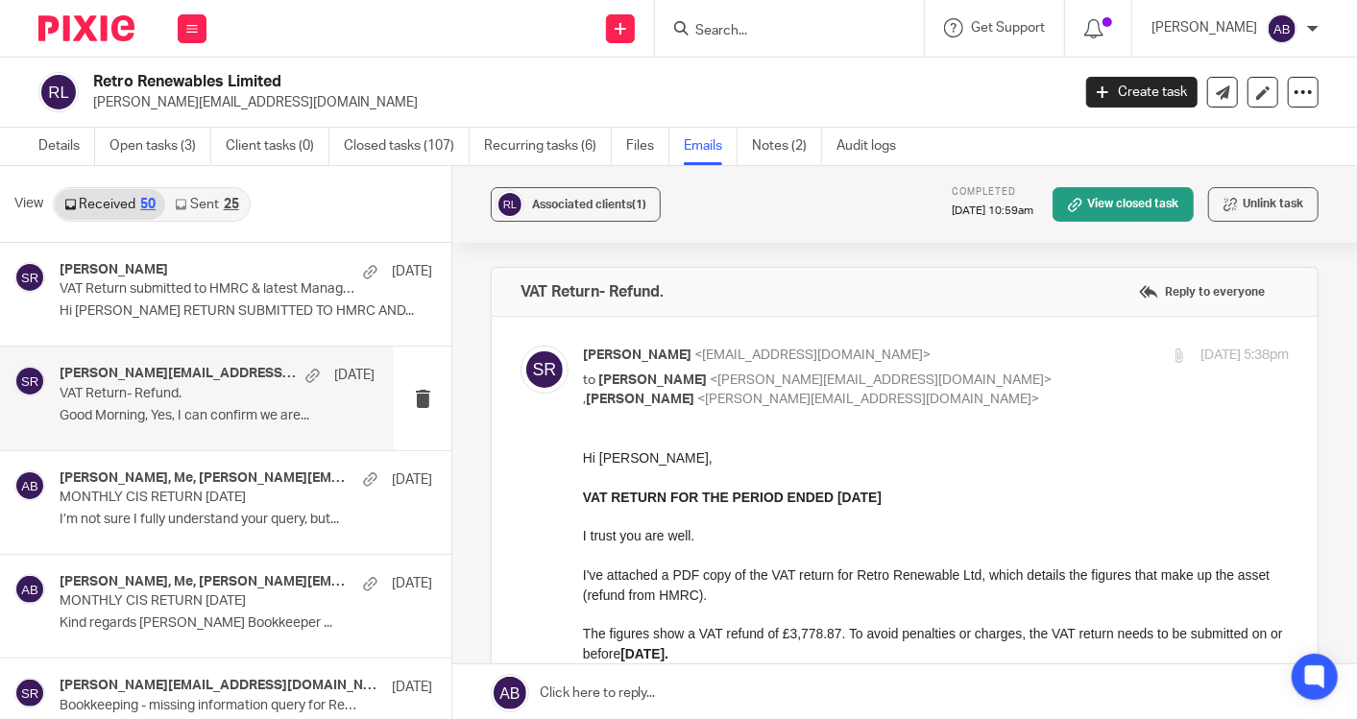
click at [963, 378] on p "to Kate <kate@retrorenewables.co.uk> , Kim Faulkner <kim@togetherwecount.co.uk>" at bounding box center [818, 390] width 471 height 39
checkbox input "false"
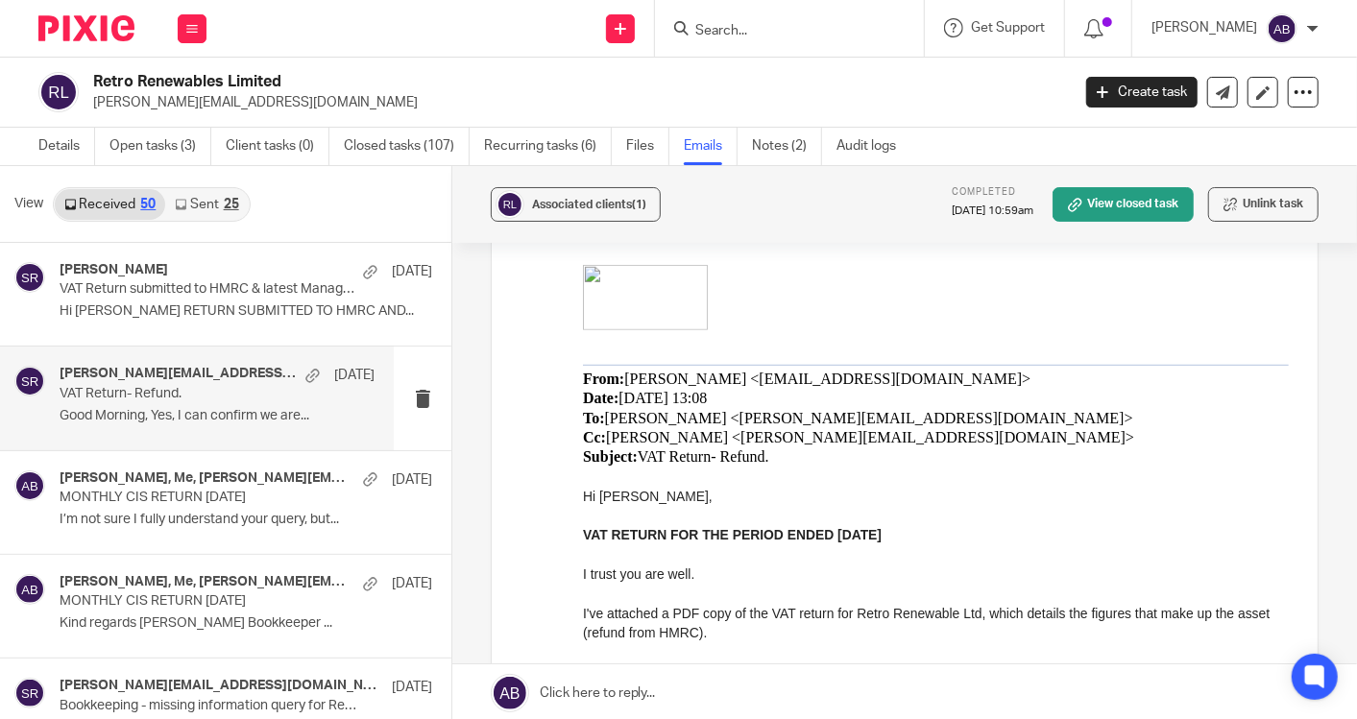
scroll to position [426, 0]
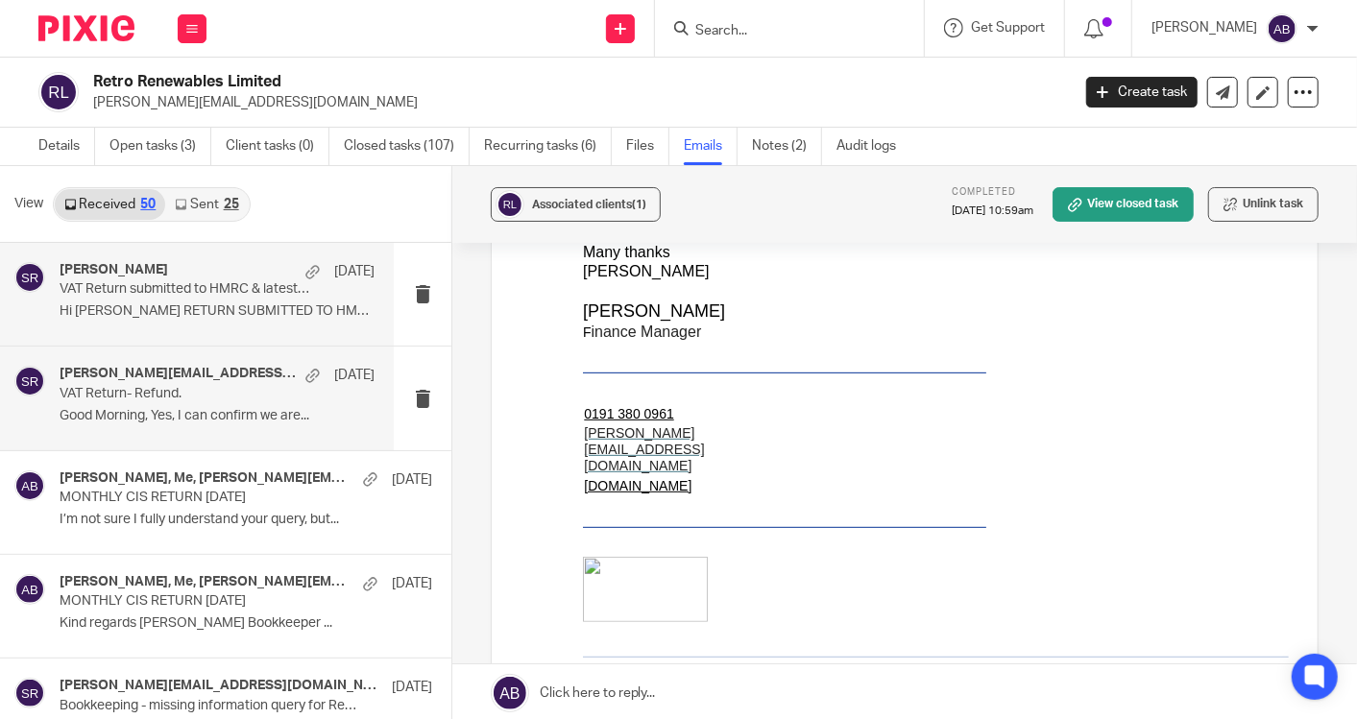
click at [224, 340] on div "Said Rahim 7 Oct VAT Return submitted to HMRC & latest Management Accounts. Hi …" at bounding box center [197, 294] width 394 height 103
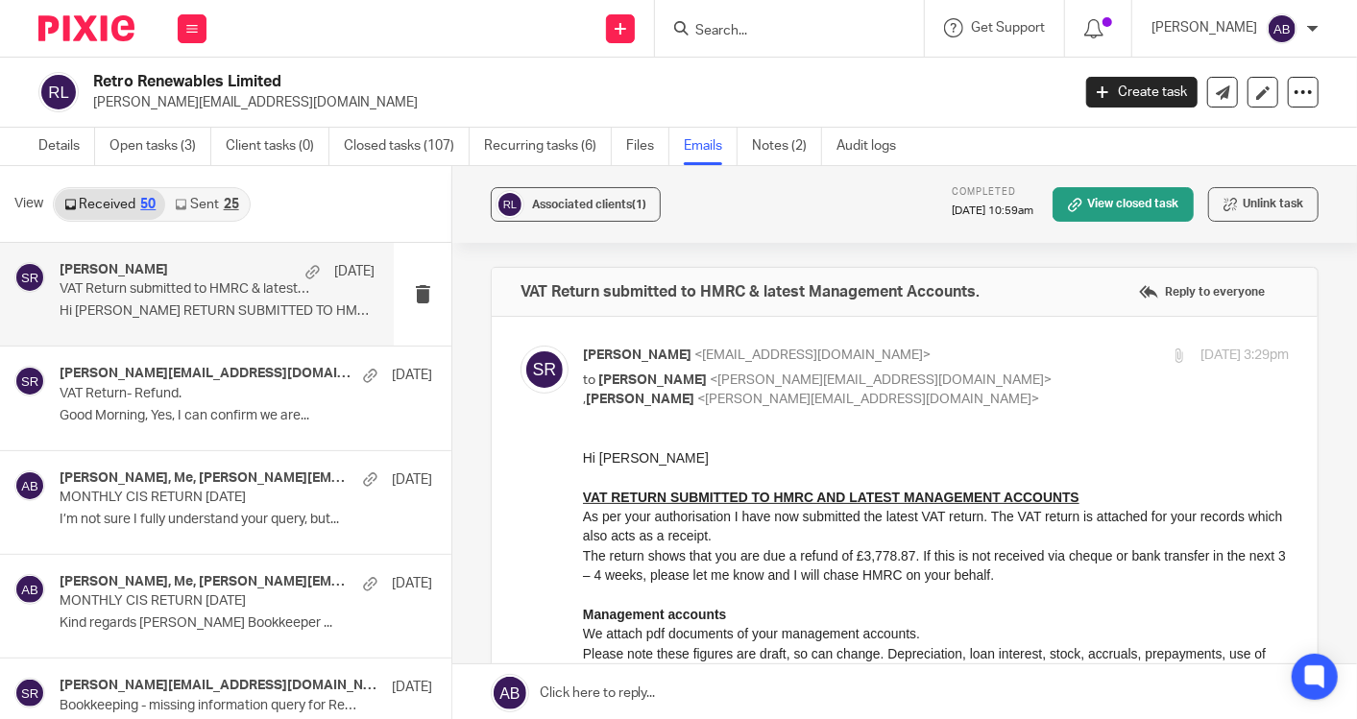
scroll to position [0, 0]
click at [205, 205] on link "Sent 25" at bounding box center [206, 204] width 83 height 31
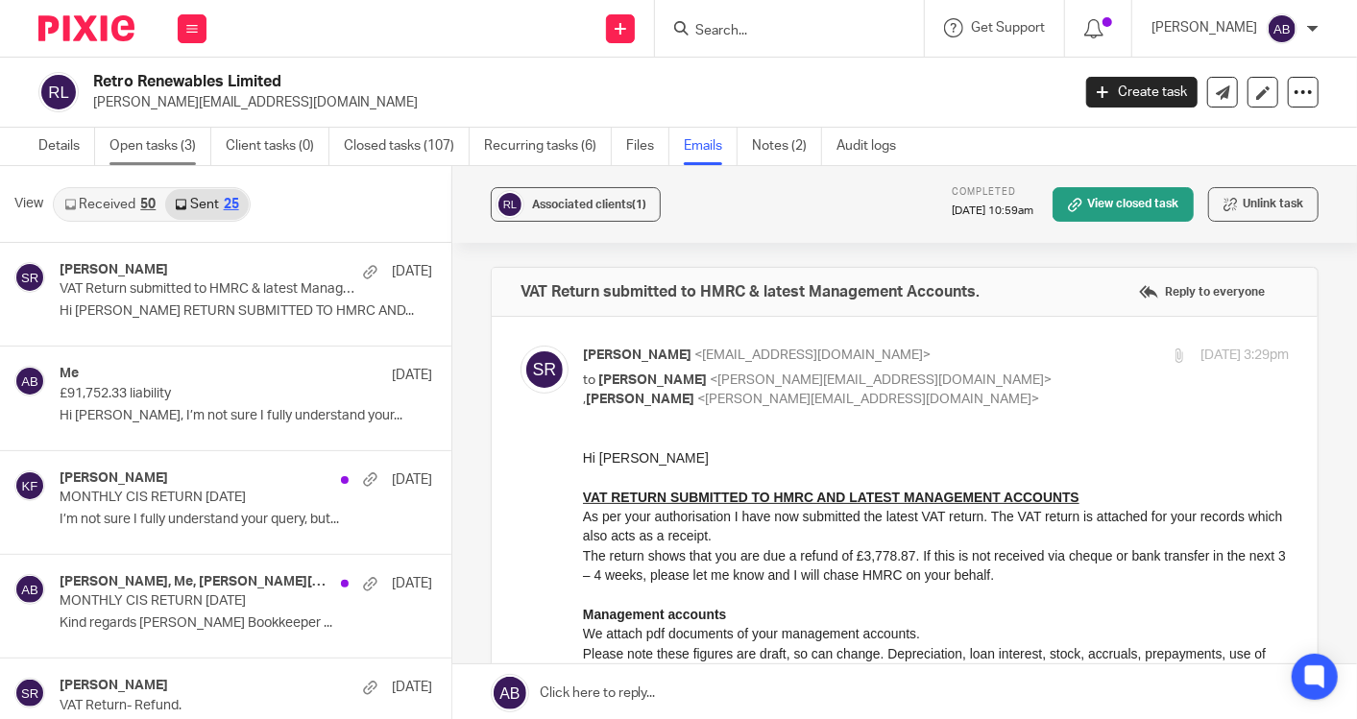
click at [162, 156] on link "Open tasks (3)" at bounding box center [160, 146] width 102 height 37
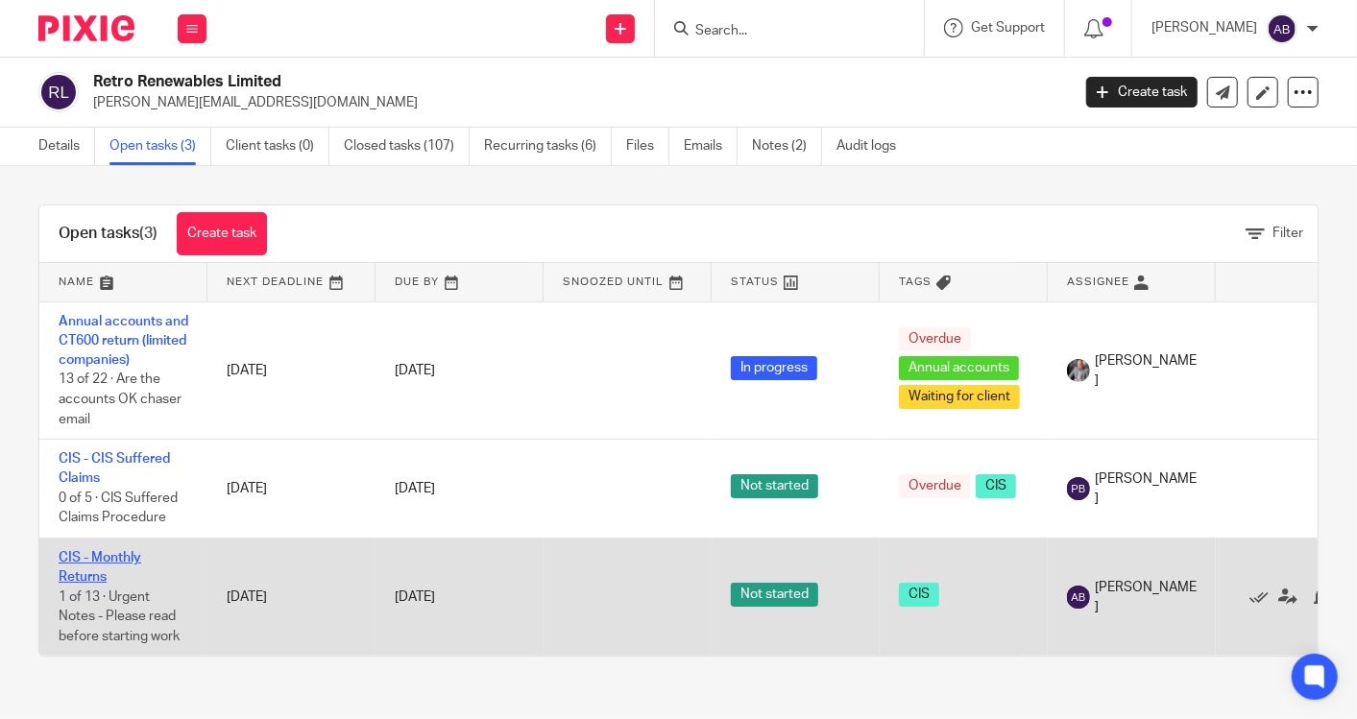
click at [124, 551] on link "CIS - Monthly Returns" at bounding box center [100, 567] width 83 height 33
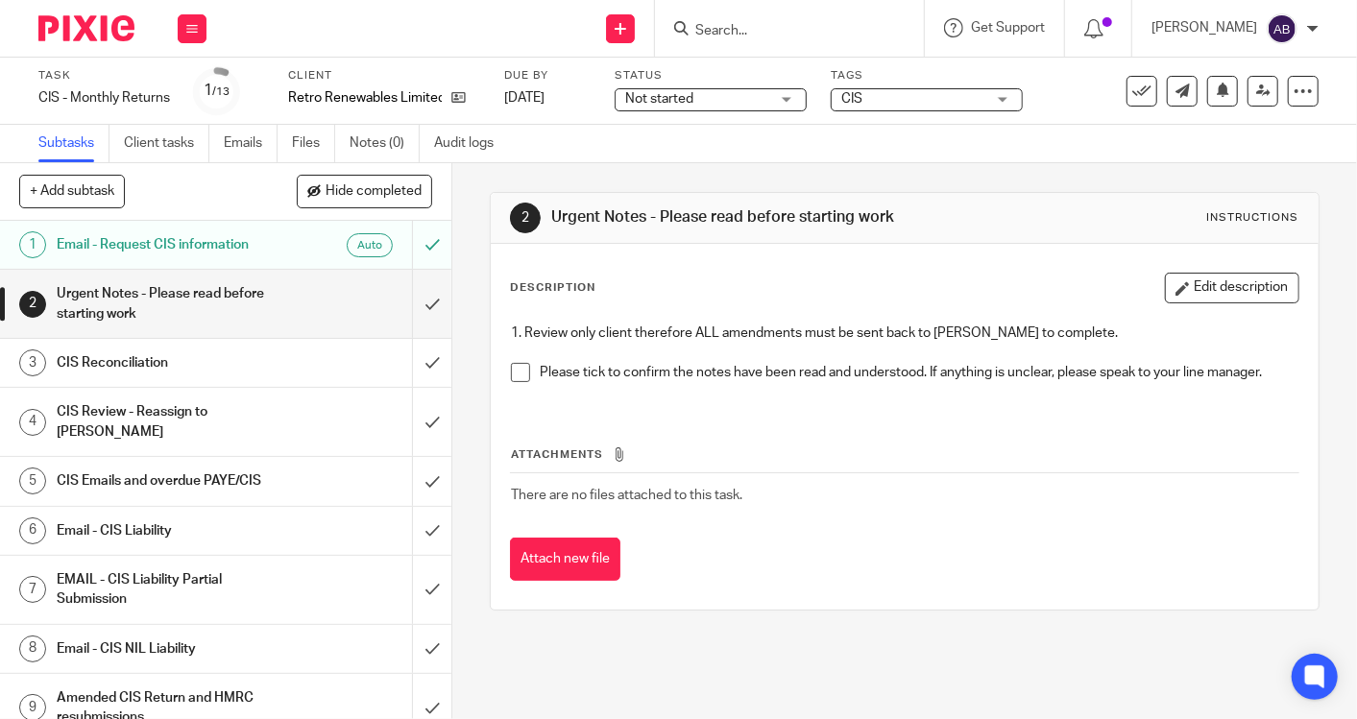
click at [181, 238] on h1 "Email - Request CIS information" at bounding box center [169, 244] width 225 height 29
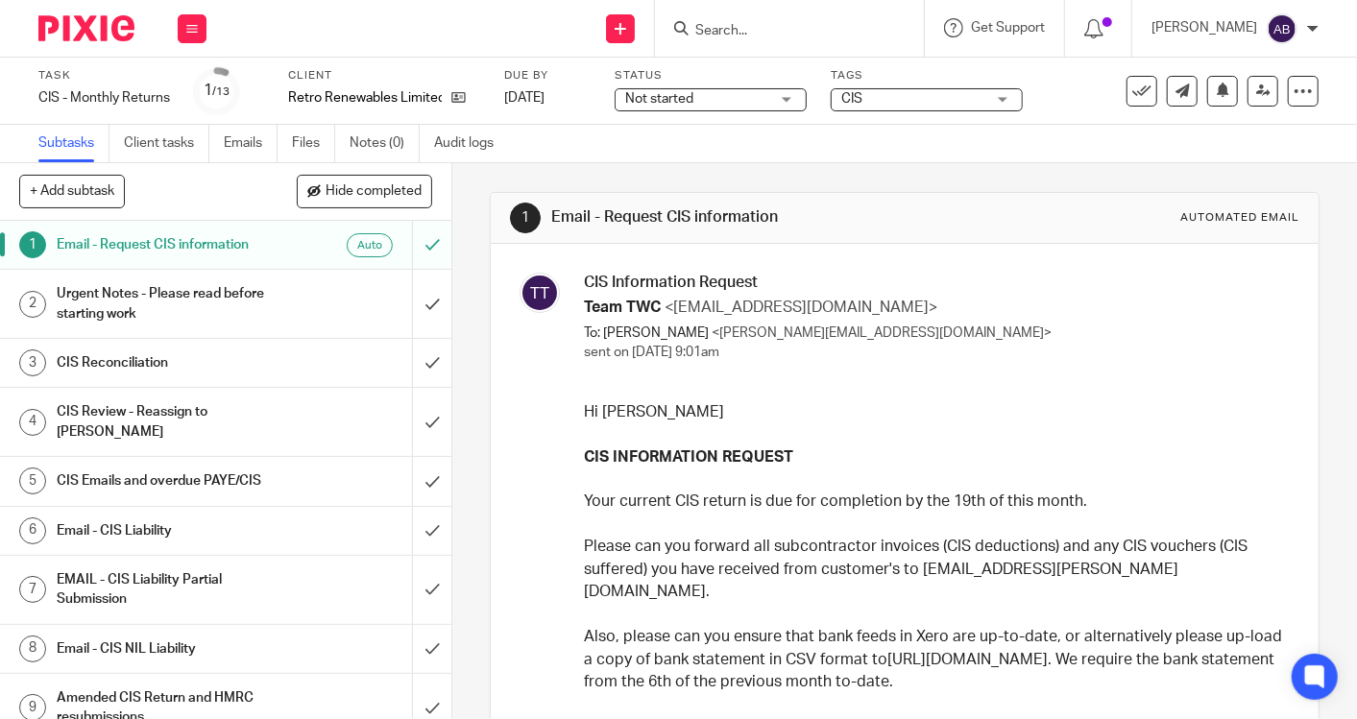
click at [767, 23] on input "Search" at bounding box center [779, 31] width 173 height 17
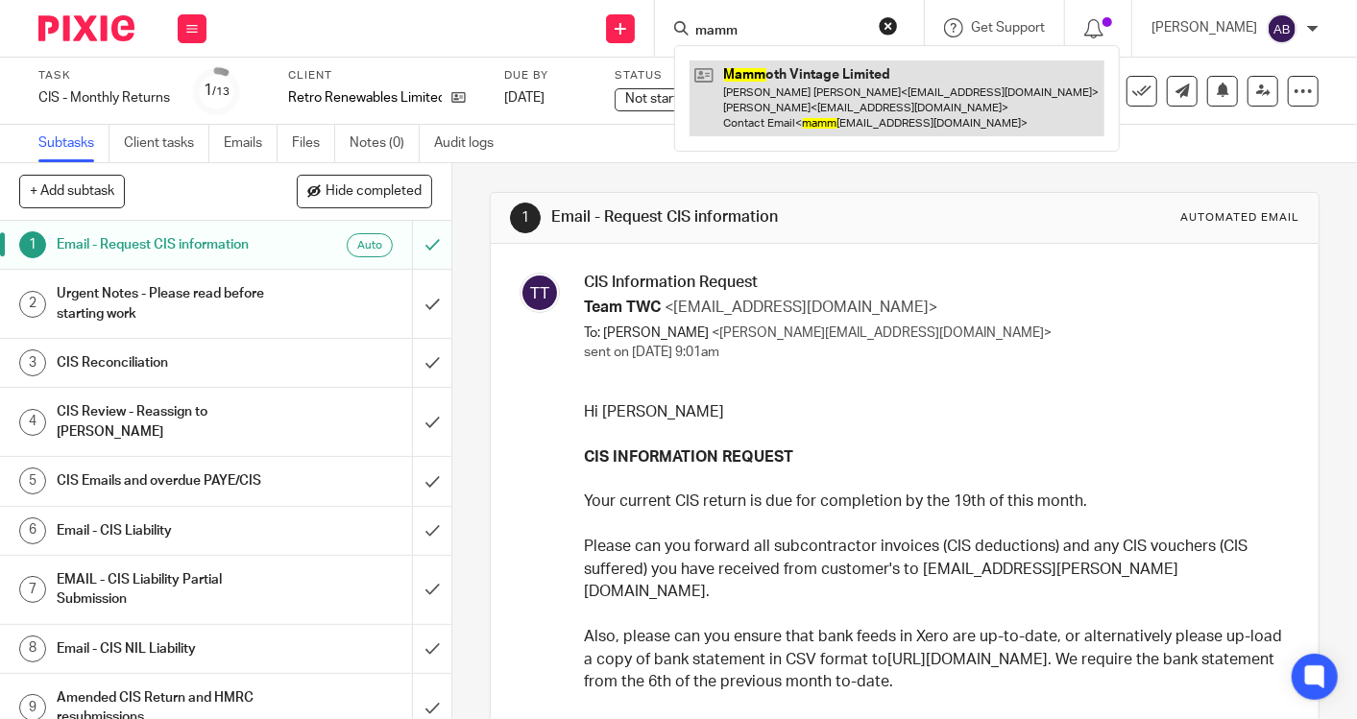
type input "mamm"
click at [831, 112] on link at bounding box center [896, 98] width 415 height 76
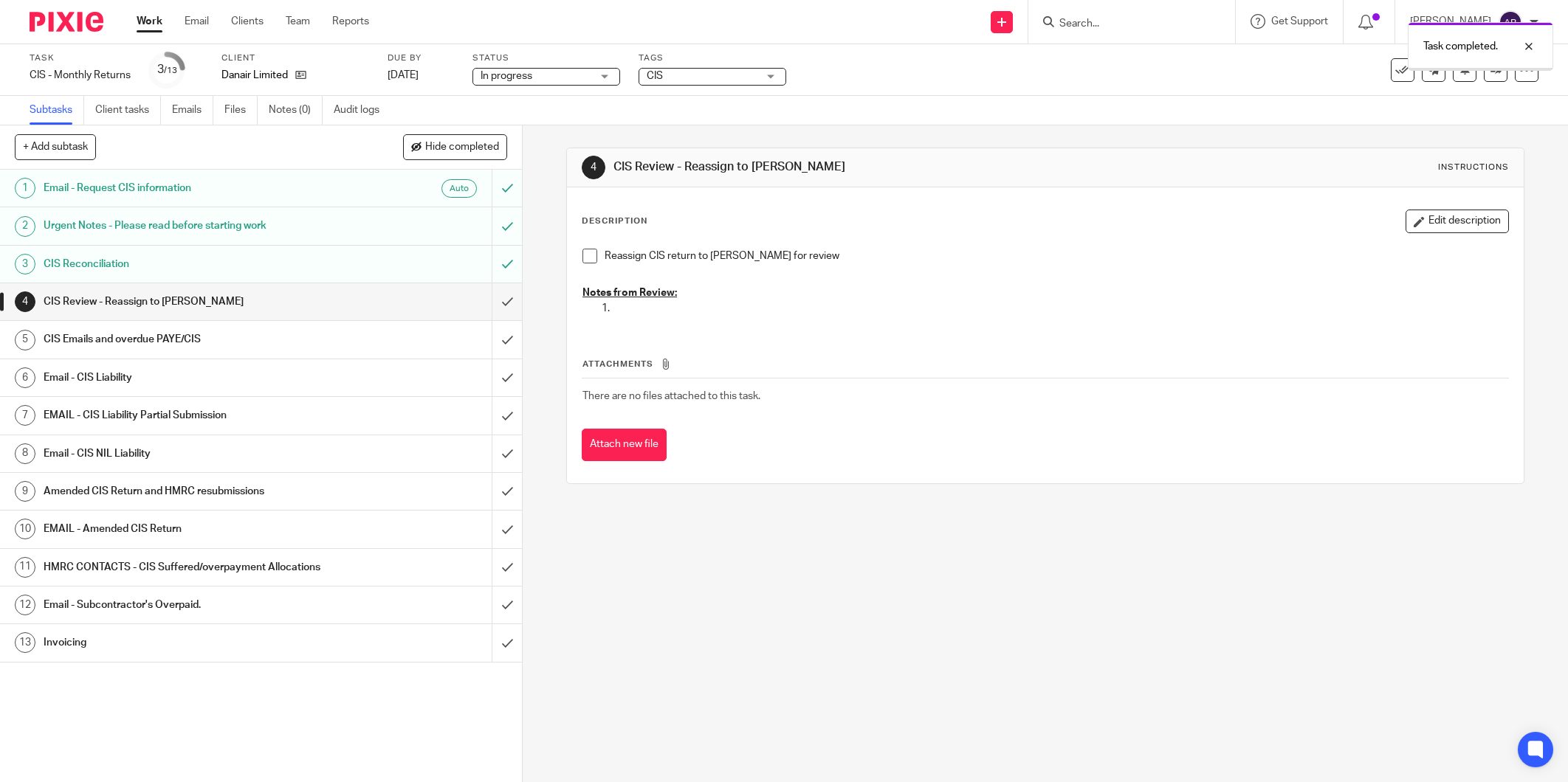
click at [330, 306] on div "CIS Review - Reassign to [PERSON_NAME]" at bounding box center [261, 301] width 434 height 22
click at [584, 250] on span at bounding box center [590, 256] width 15 height 15
click at [489, 298] on input "submit" at bounding box center [261, 302] width 522 height 37
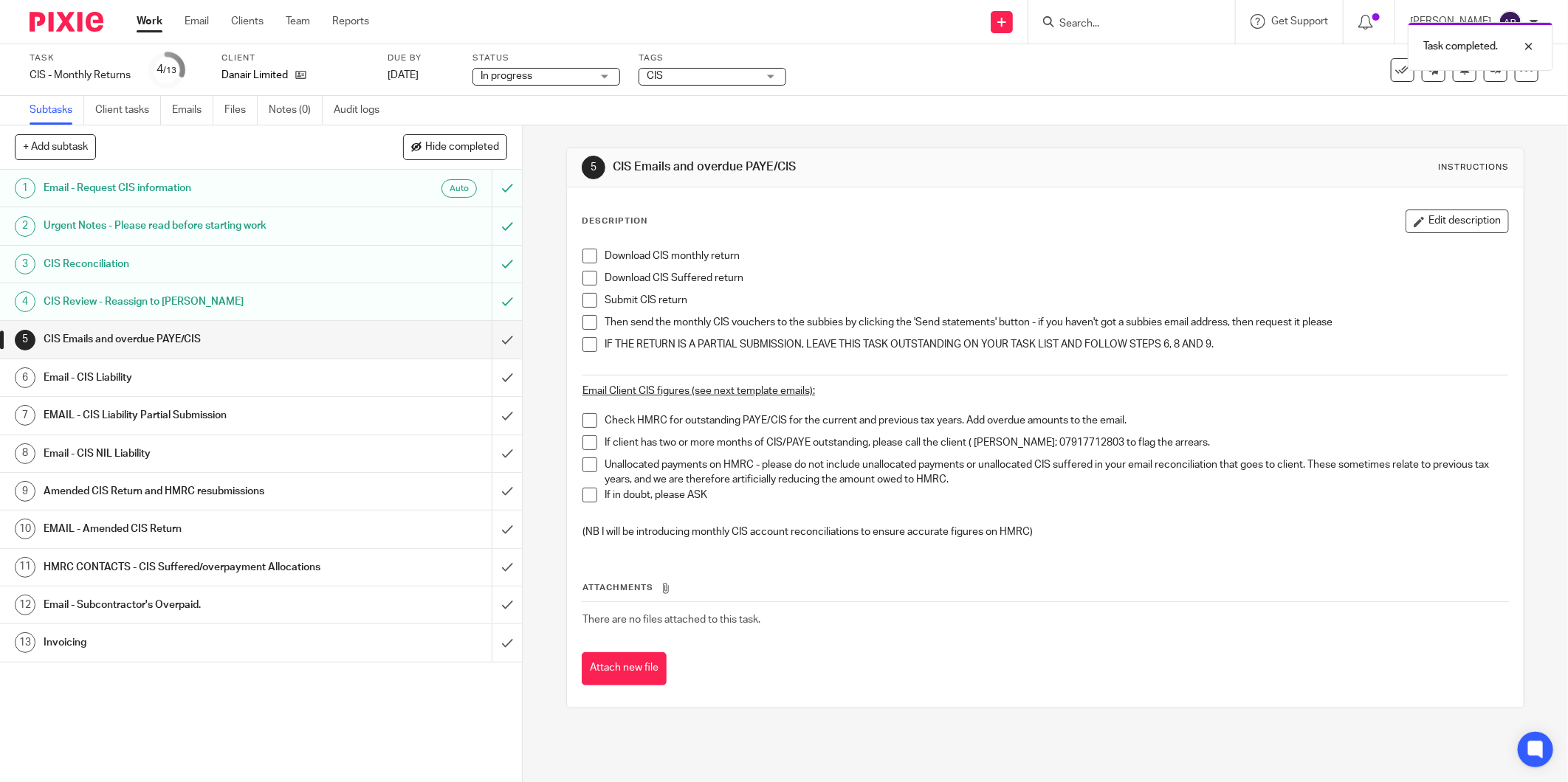
click at [257, 348] on h1 "CIS Emails and overdue PAYE/CIS" at bounding box center [188, 339] width 289 height 22
click at [1490, 65] on icon at bounding box center [1496, 70] width 11 height 11
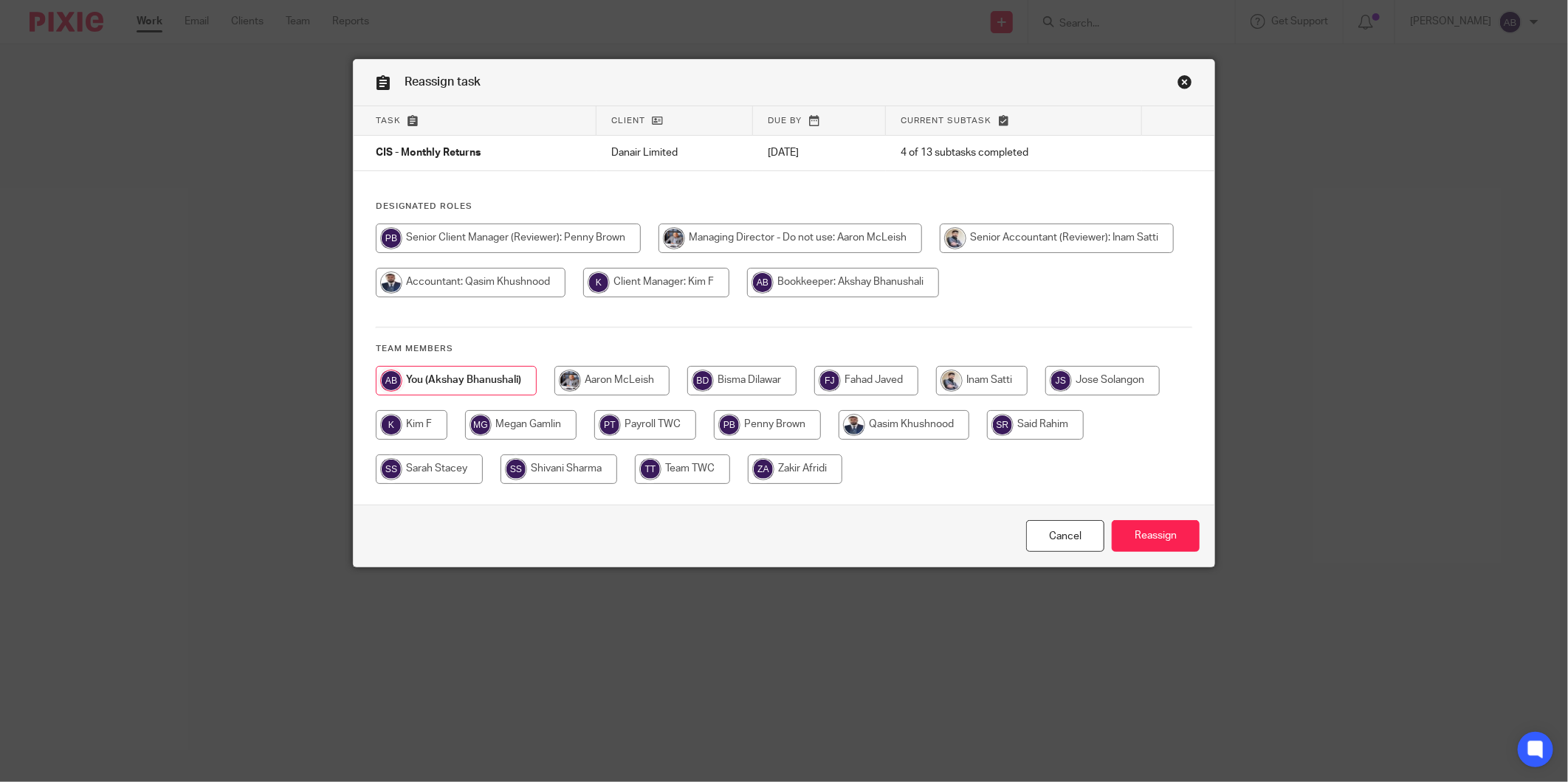
drag, startPoint x: 769, startPoint y: 426, endPoint x: 779, endPoint y: 428, distance: 10.2
click at [770, 426] on input "radio" at bounding box center [767, 425] width 107 height 29
radio input "true"
click at [1159, 535] on input "Reassign" at bounding box center [1155, 535] width 88 height 31
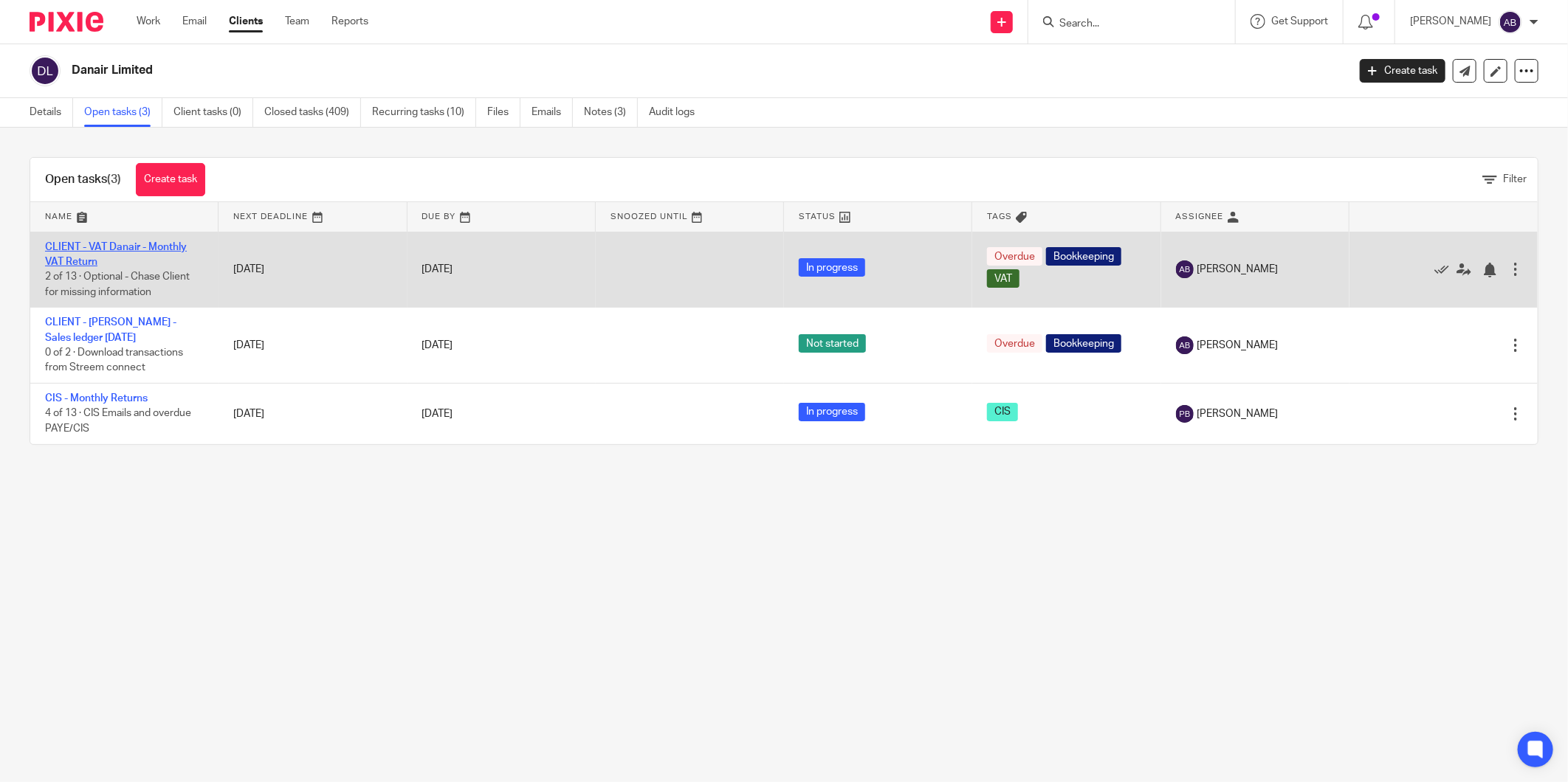
drag, startPoint x: 32, startPoint y: 35, endPoint x: 156, endPoint y: 246, distance: 244.7
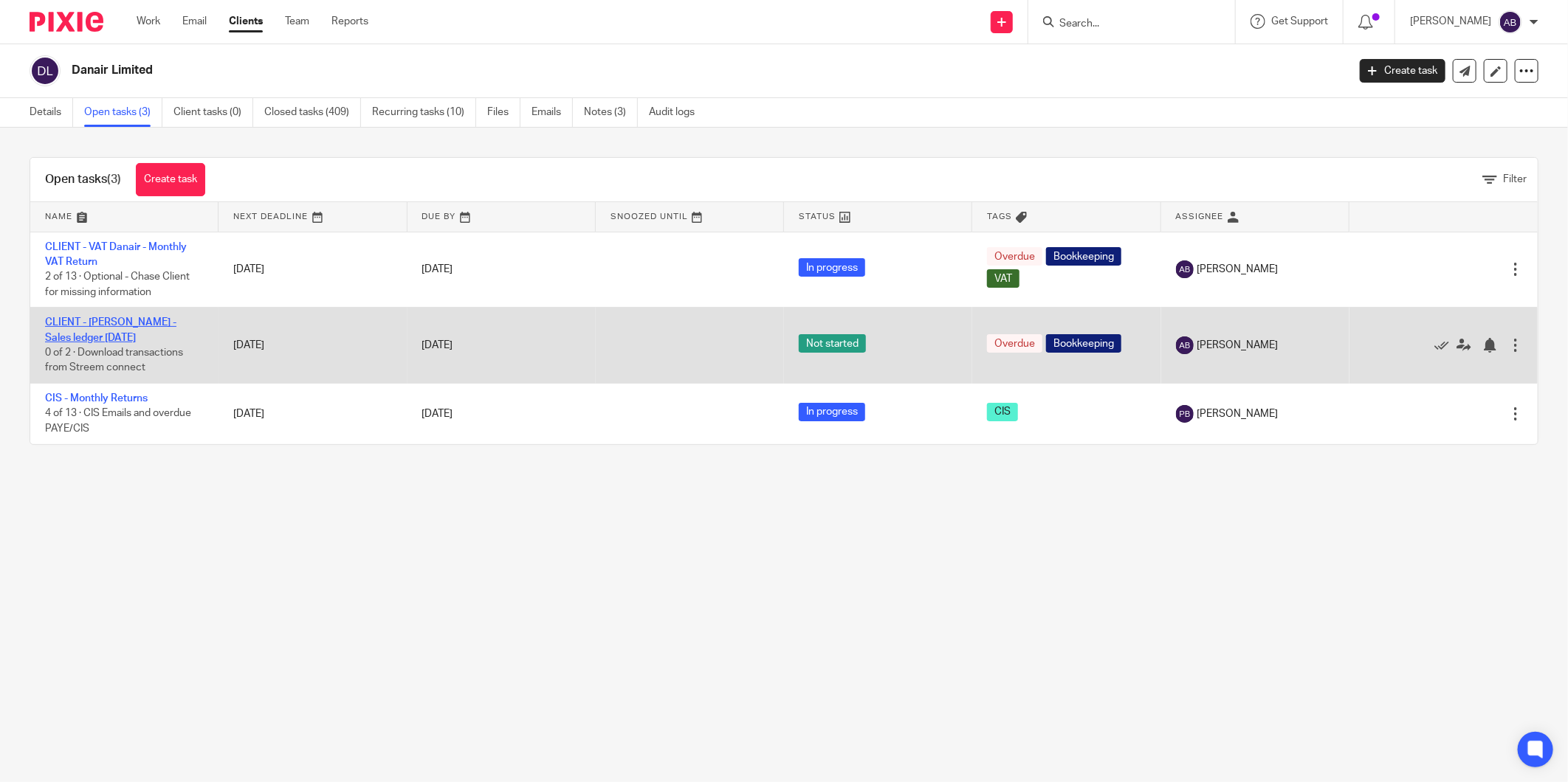
click at [151, 325] on link "CLIENT - [PERSON_NAME] - Sales ledger [DATE]" at bounding box center [111, 330] width 131 height 25
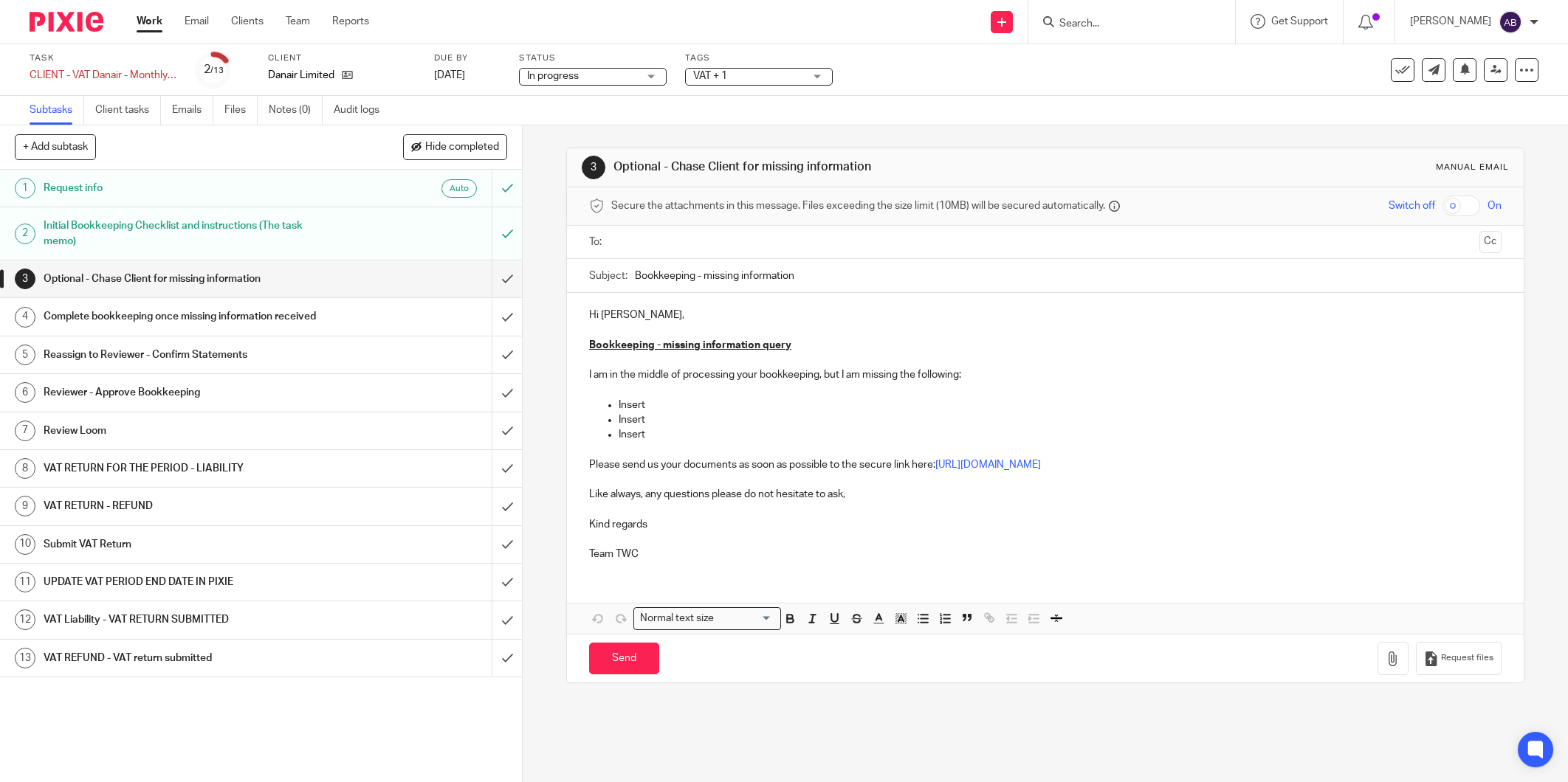
click at [632, 77] on span "In progress" at bounding box center [583, 76] width 111 height 15
click at [586, 158] on span "Waiting for Client" at bounding box center [570, 160] width 80 height 10
click at [1087, 18] on input "Search" at bounding box center [1124, 24] width 133 height 13
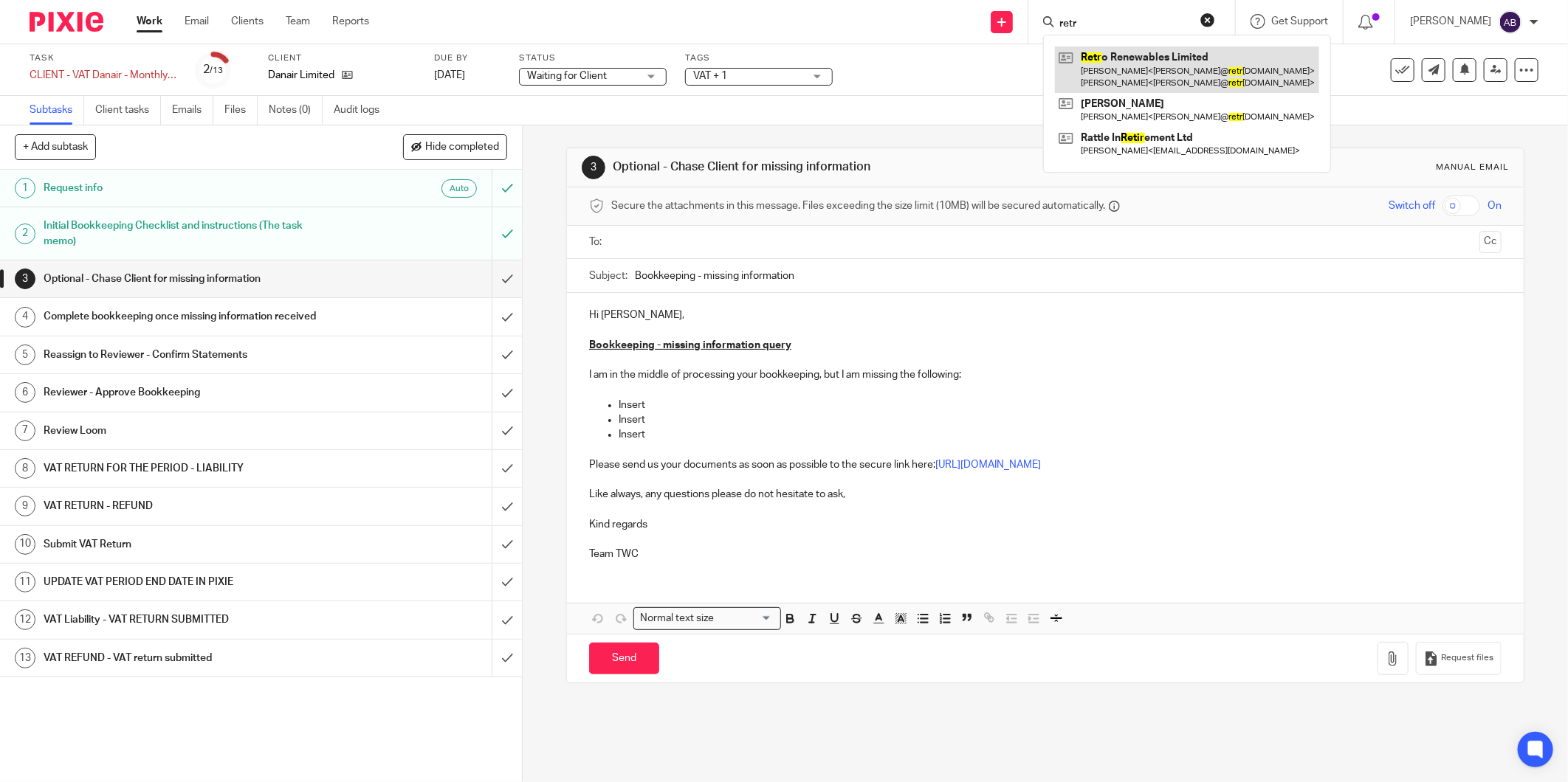
type input "retr"
click at [1103, 60] on link at bounding box center [1187, 69] width 264 height 46
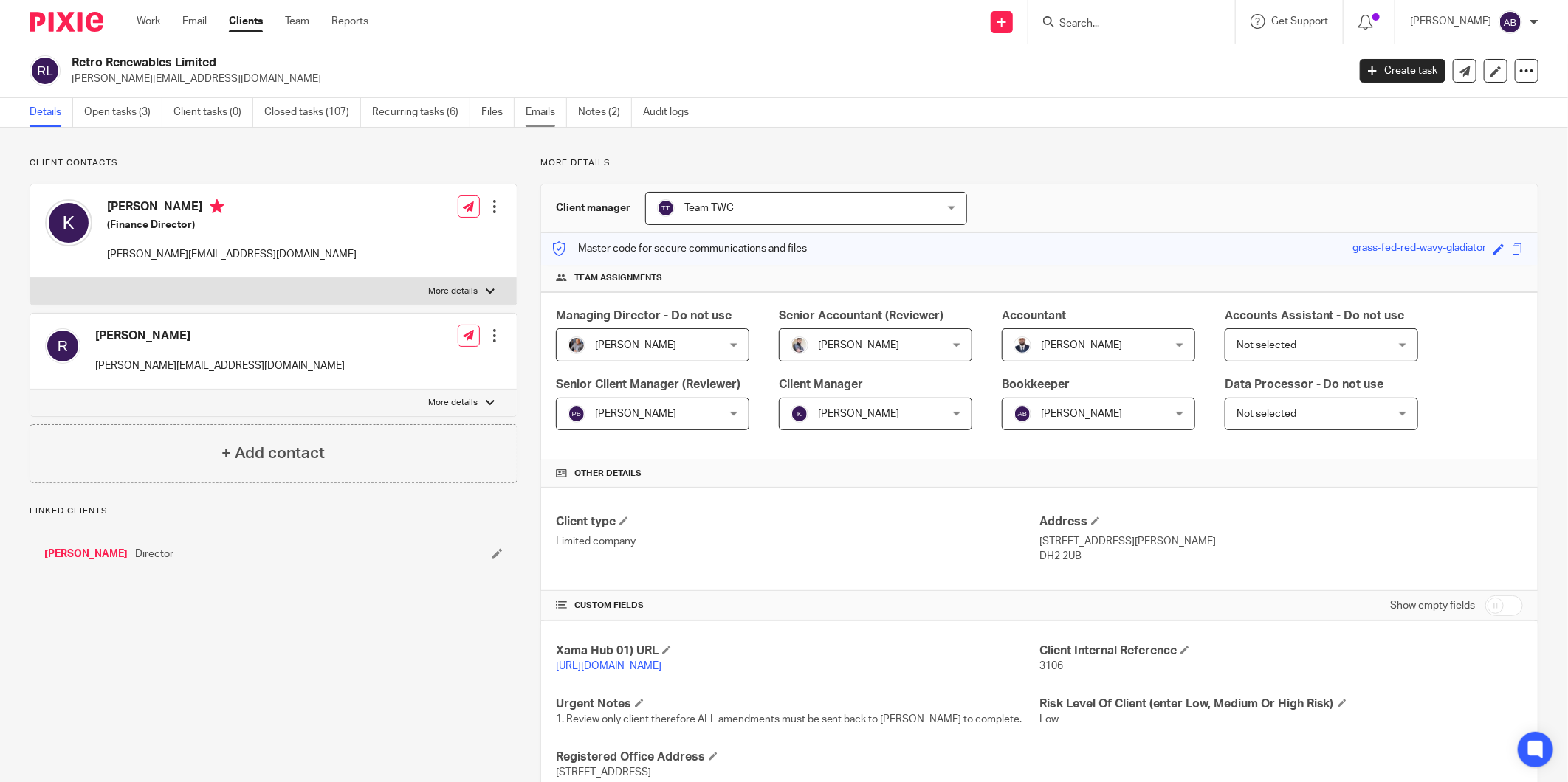
click at [545, 117] on link "Emails" at bounding box center [546, 112] width 42 height 28
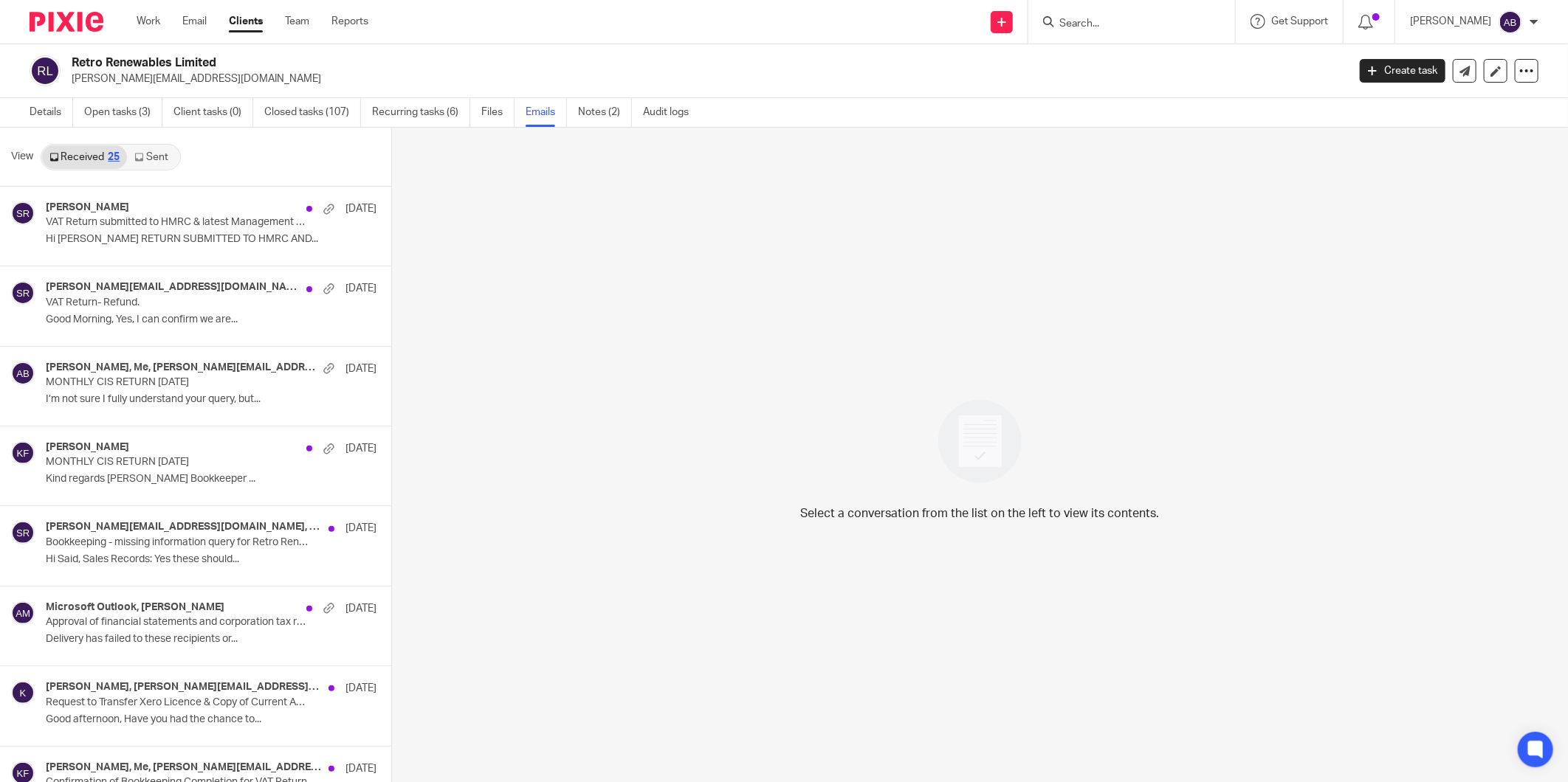
click at [122, 163] on link "Received 25" at bounding box center [85, 157] width 85 height 24
click at [148, 163] on link "Sent 25" at bounding box center [158, 157] width 64 height 24
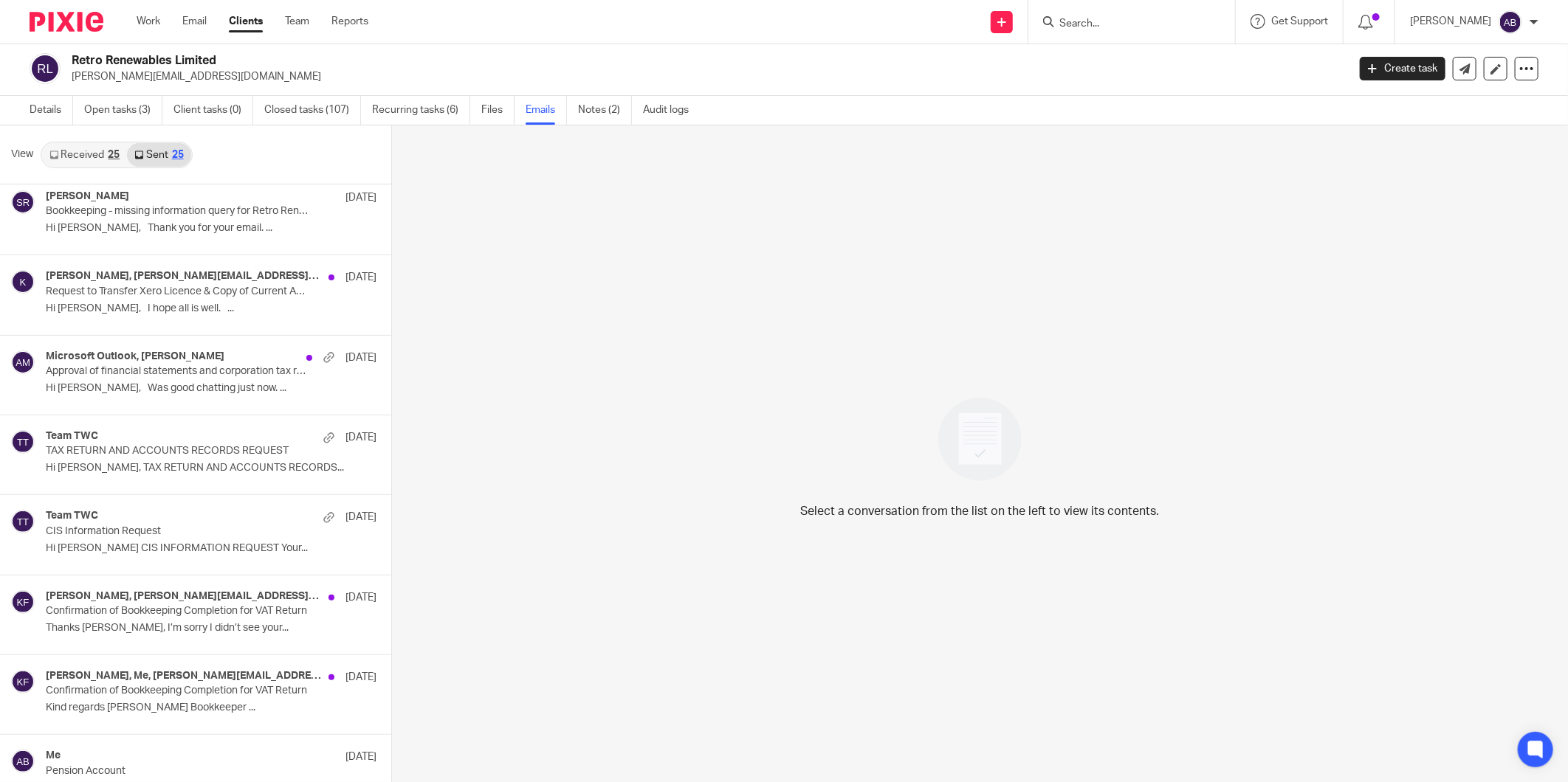
scroll to position [409, 0]
click at [187, 519] on div "Team TWC 5 Oct" at bounding box center [189, 516] width 287 height 15
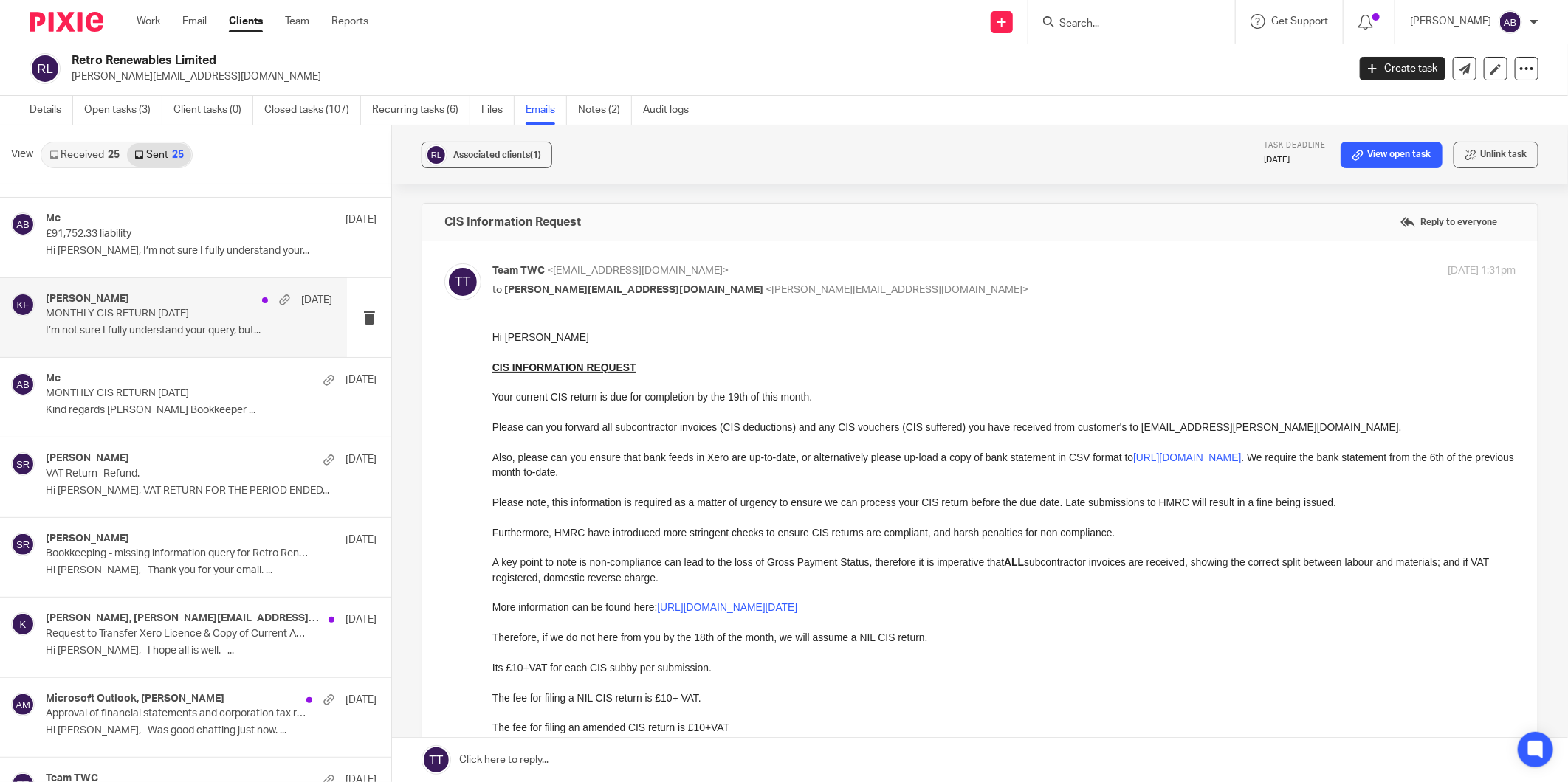
scroll to position [0, 0]
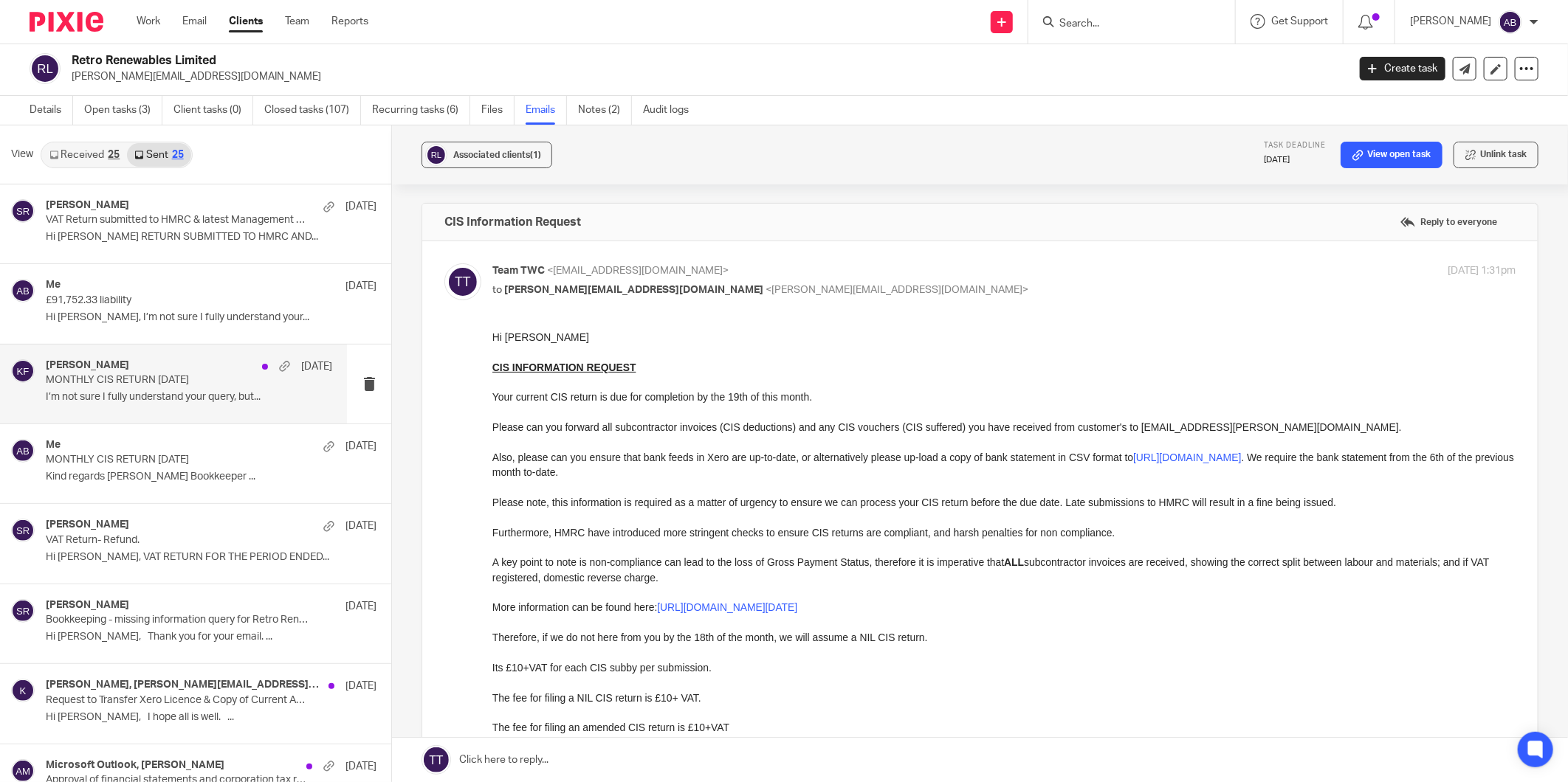
click at [168, 386] on p "MONTHLY CIS RETURN 5th Sep 2025" at bounding box center [161, 380] width 229 height 12
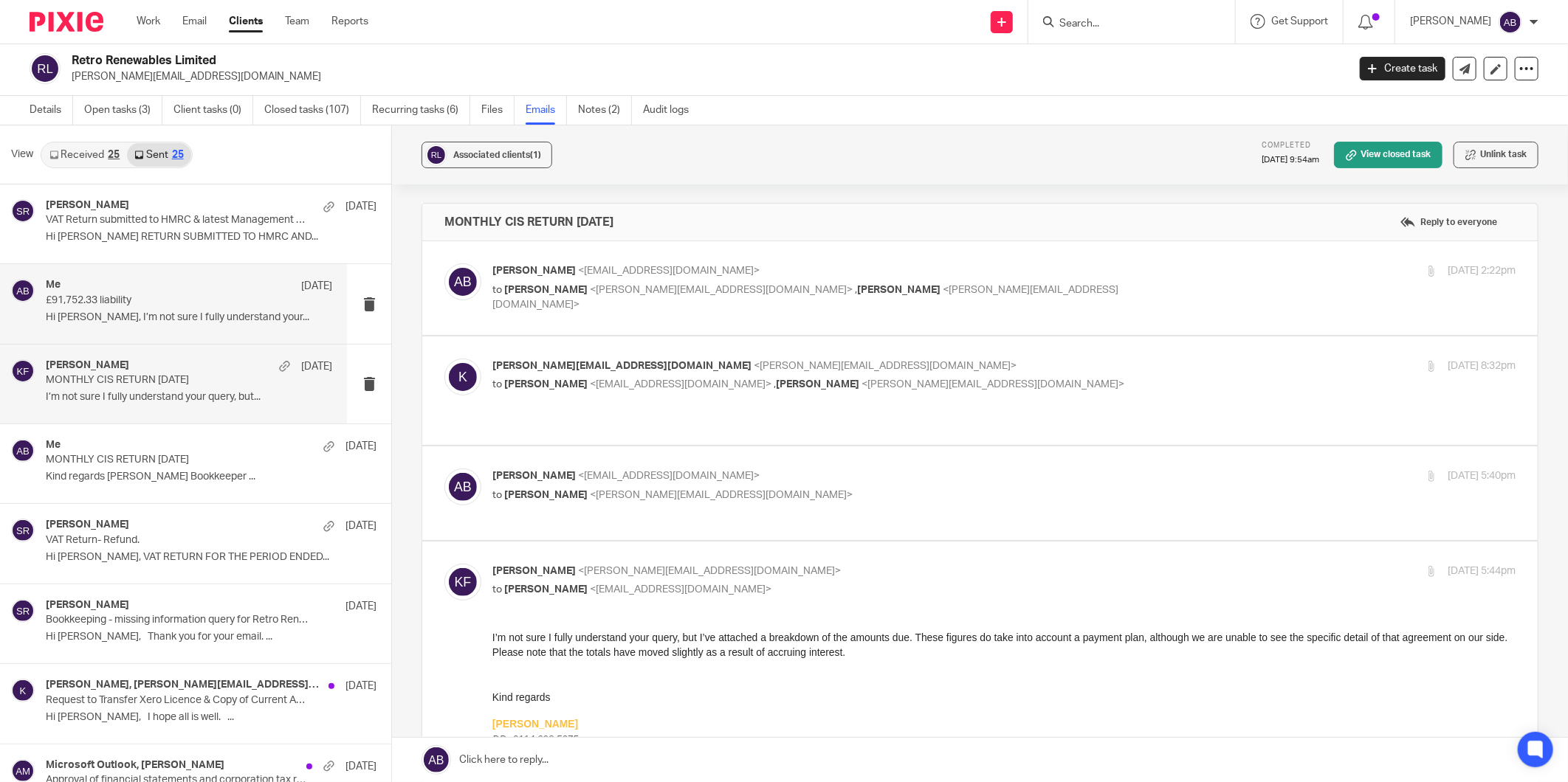
click at [125, 304] on p "£91,752.33 liability" at bounding box center [161, 300] width 229 height 12
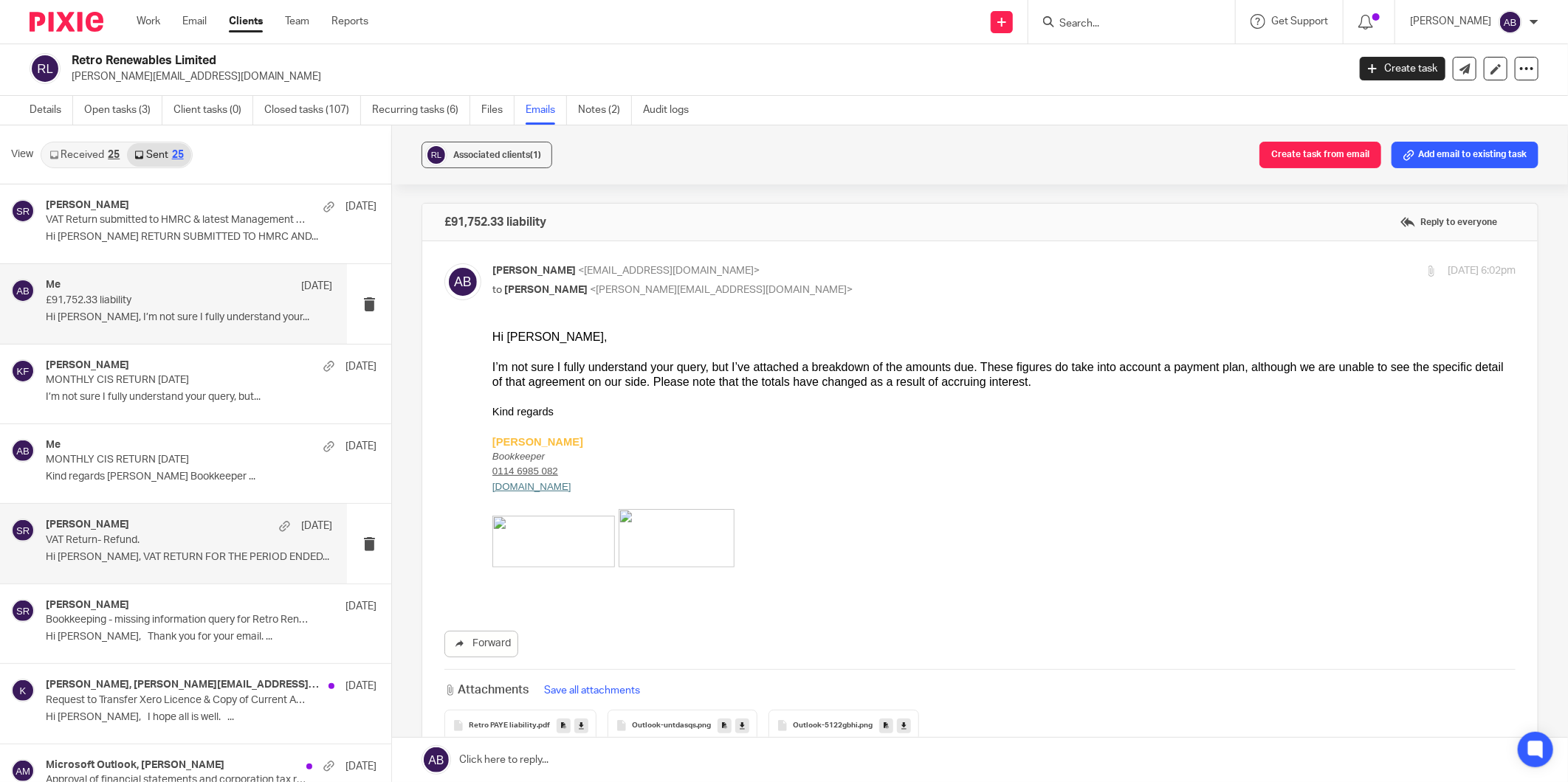
click at [138, 527] on div "Said Rahim 6 Oct" at bounding box center [189, 525] width 287 height 15
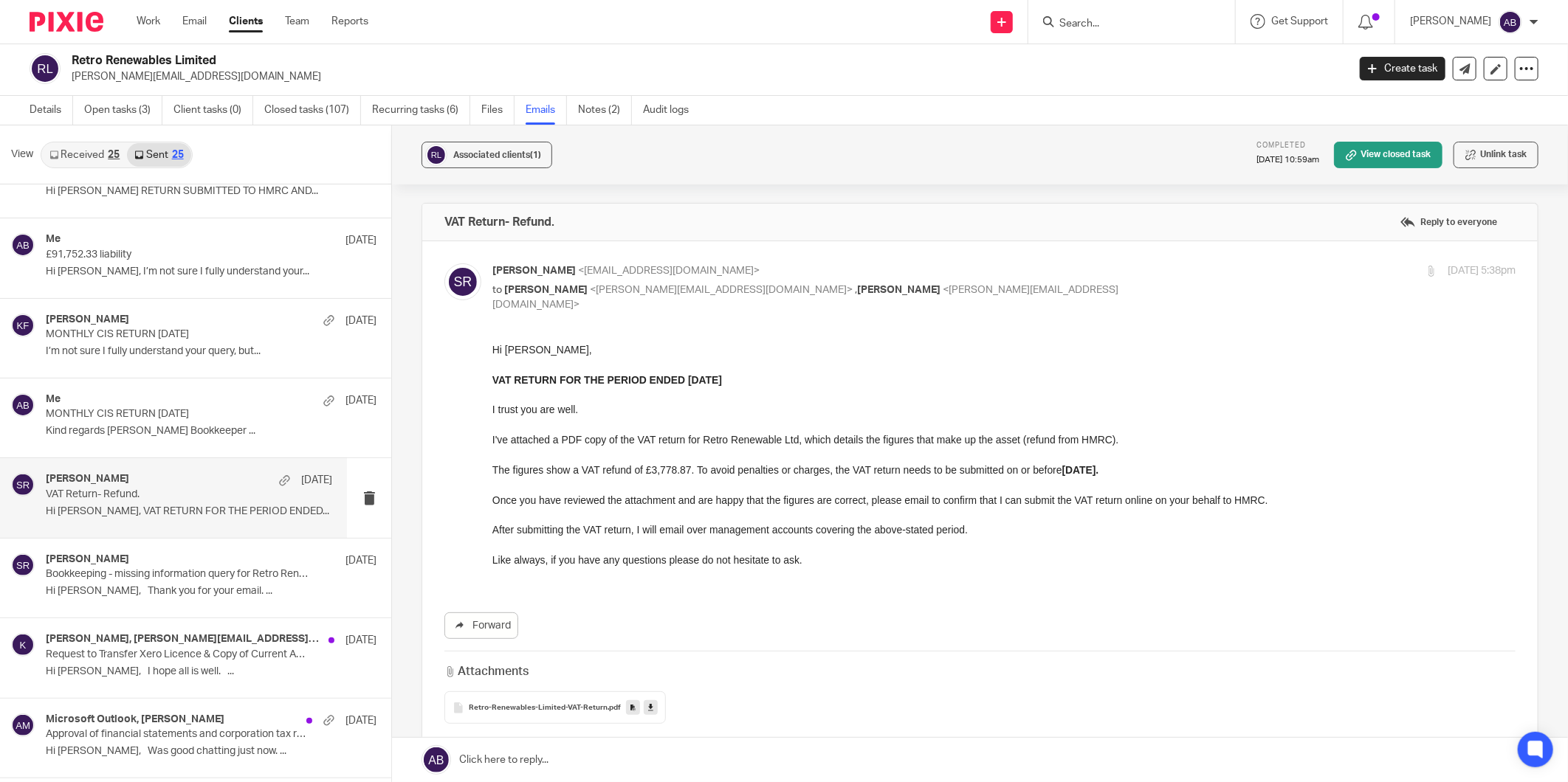
scroll to position [82, 0]
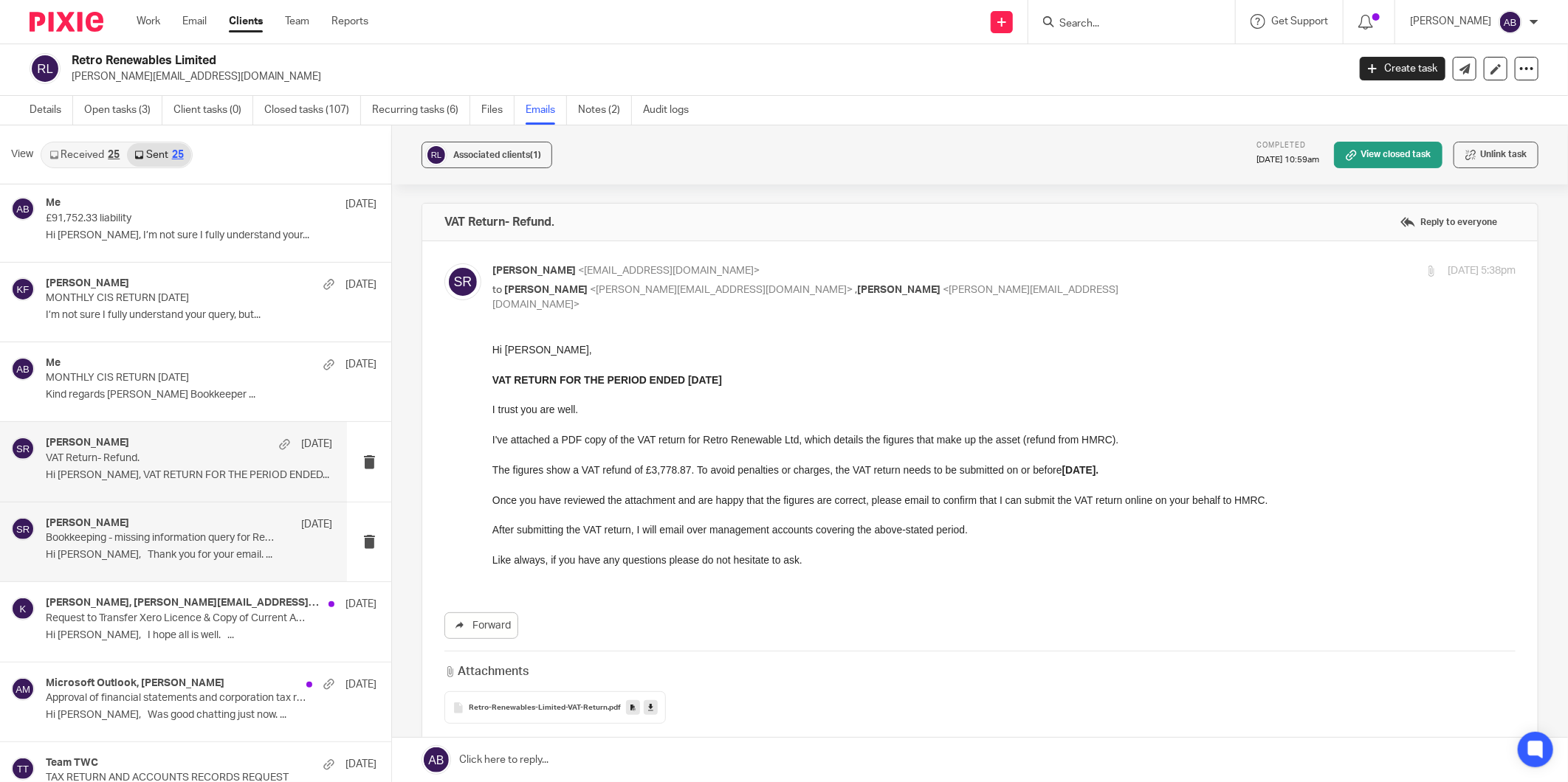
click at [153, 561] on p "Hi Kate, Thank you for your email. ..." at bounding box center [189, 555] width 287 height 12
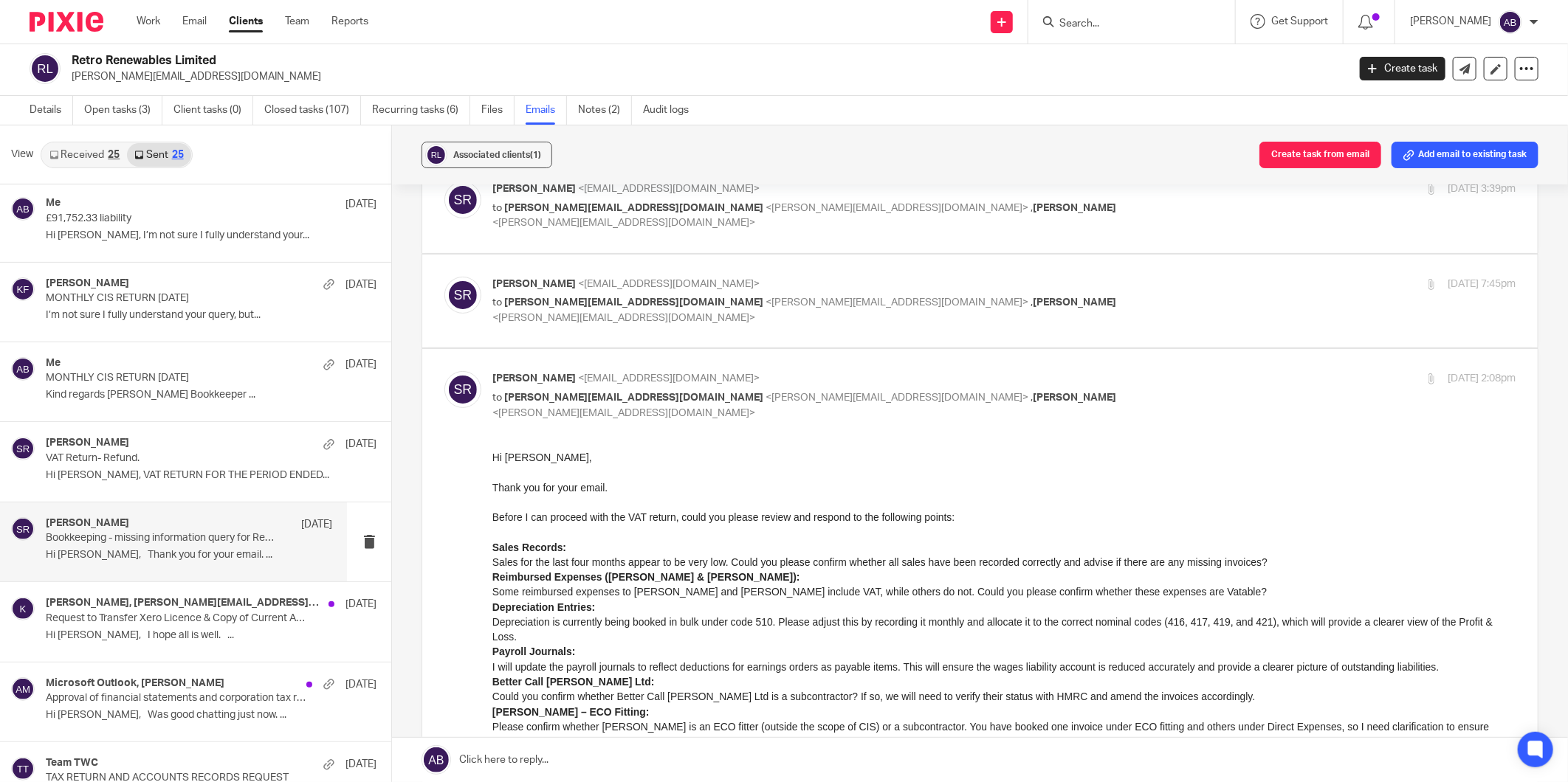
click at [1094, 385] on p "Said Rahim <said@togetherwecount.co.uk>" at bounding box center [833, 379] width 682 height 15
checkbox input "false"
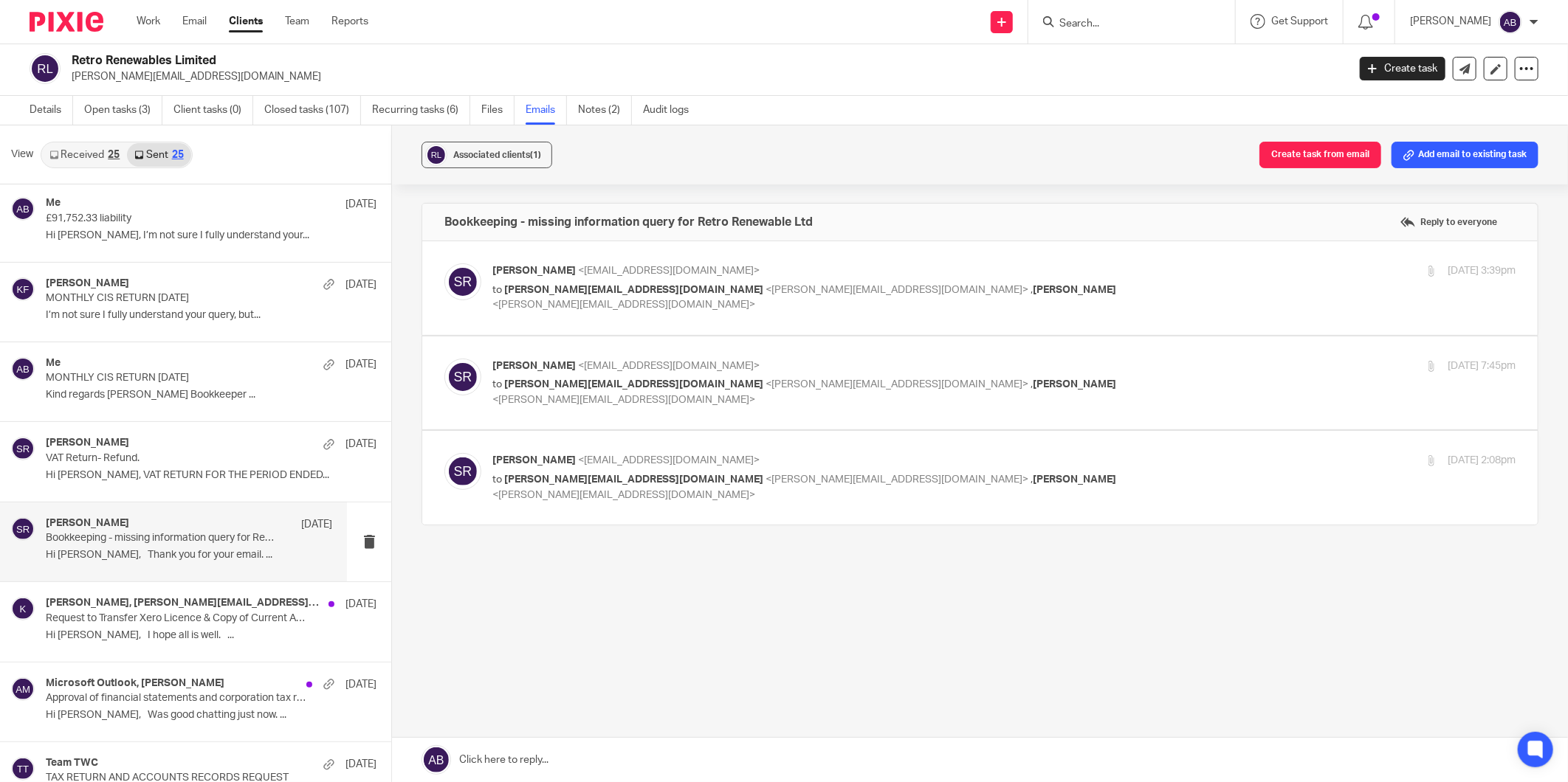
scroll to position [0, 0]
click at [1072, 353] on label at bounding box center [979, 383] width 1115 height 94
click at [444, 358] on input "checkbox" at bounding box center [443, 358] width 1 height 1
checkbox input "true"
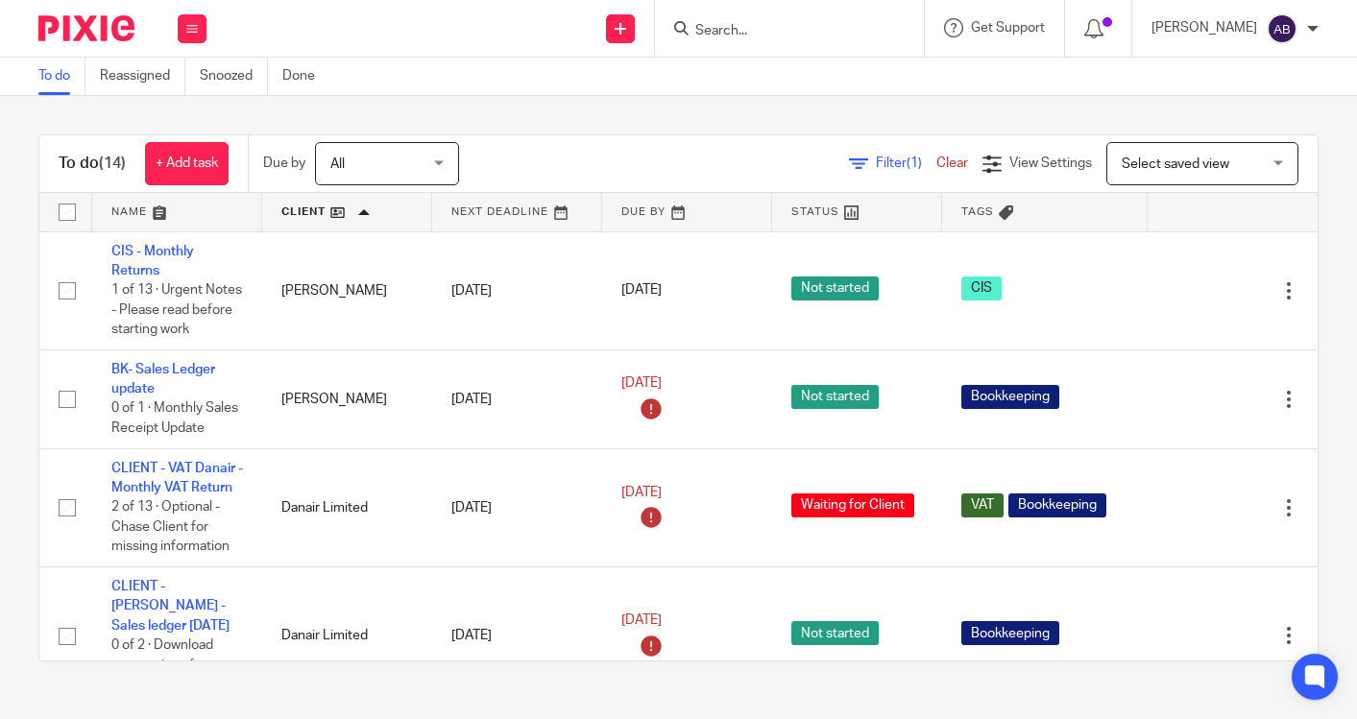
click at [546, 216] on link at bounding box center [517, 212] width 170 height 38
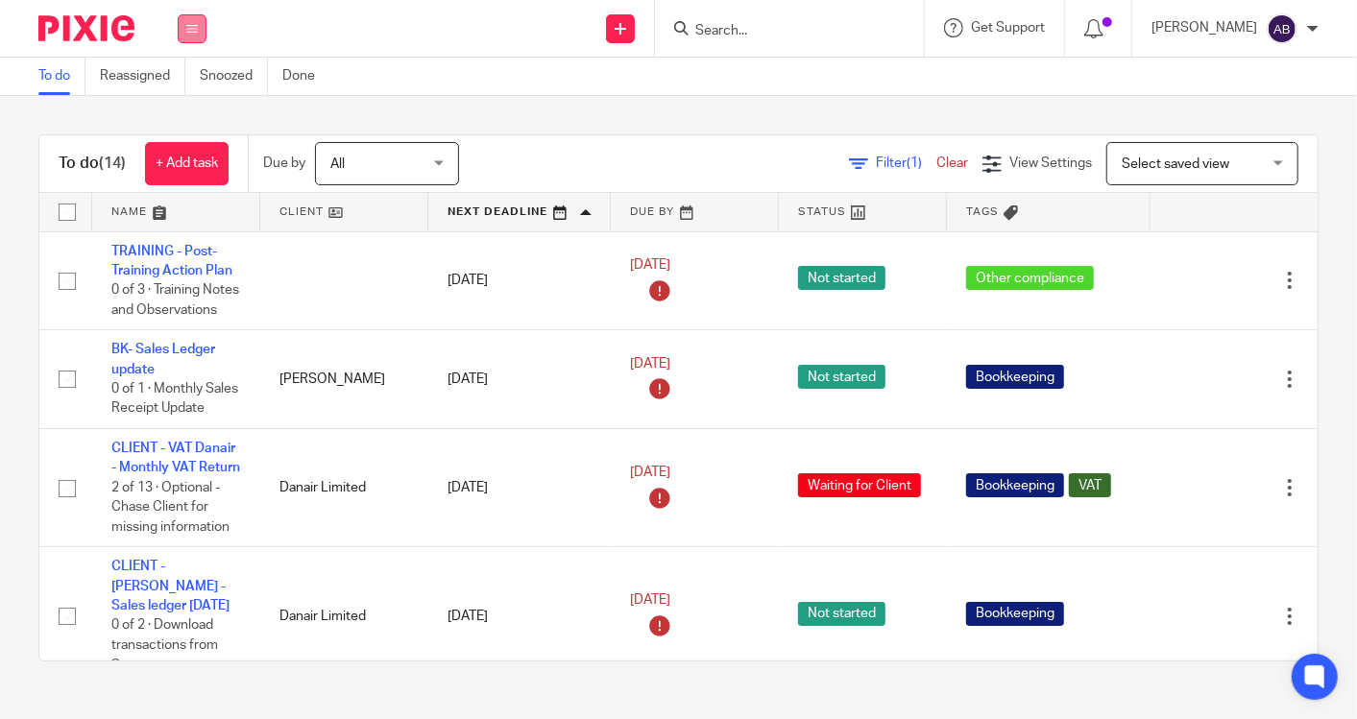
click at [189, 31] on icon at bounding box center [192, 29] width 12 height 12
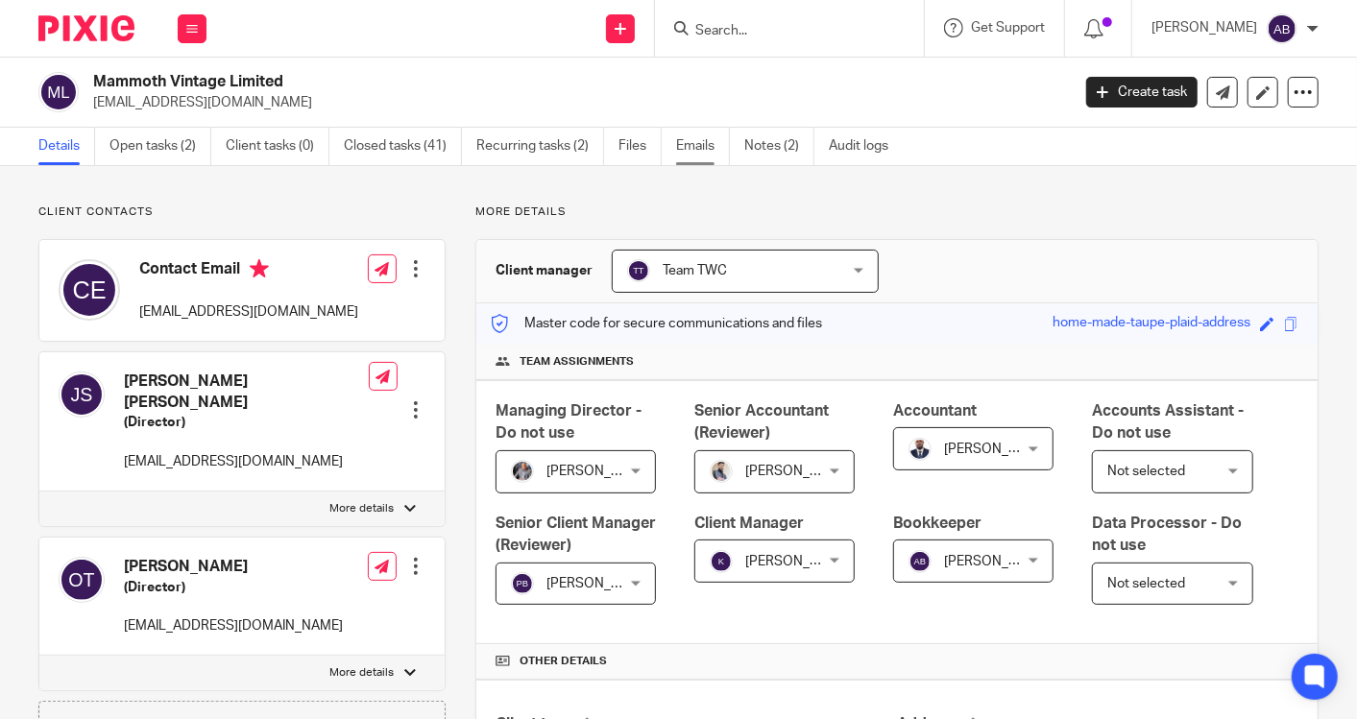
click at [702, 148] on link "Emails" at bounding box center [703, 146] width 54 height 37
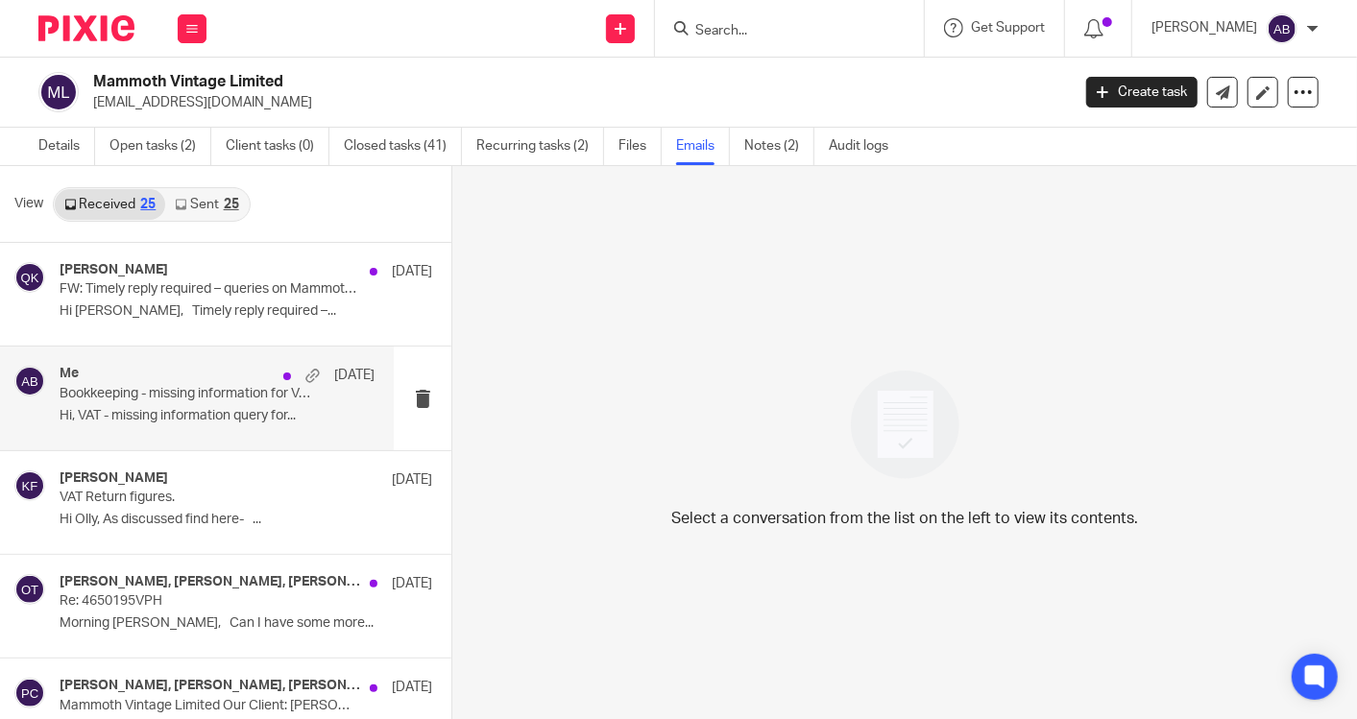
click at [207, 389] on p "Bookkeeping - missing information for VAT Q.E April & July-25" at bounding box center [186, 394] width 252 height 16
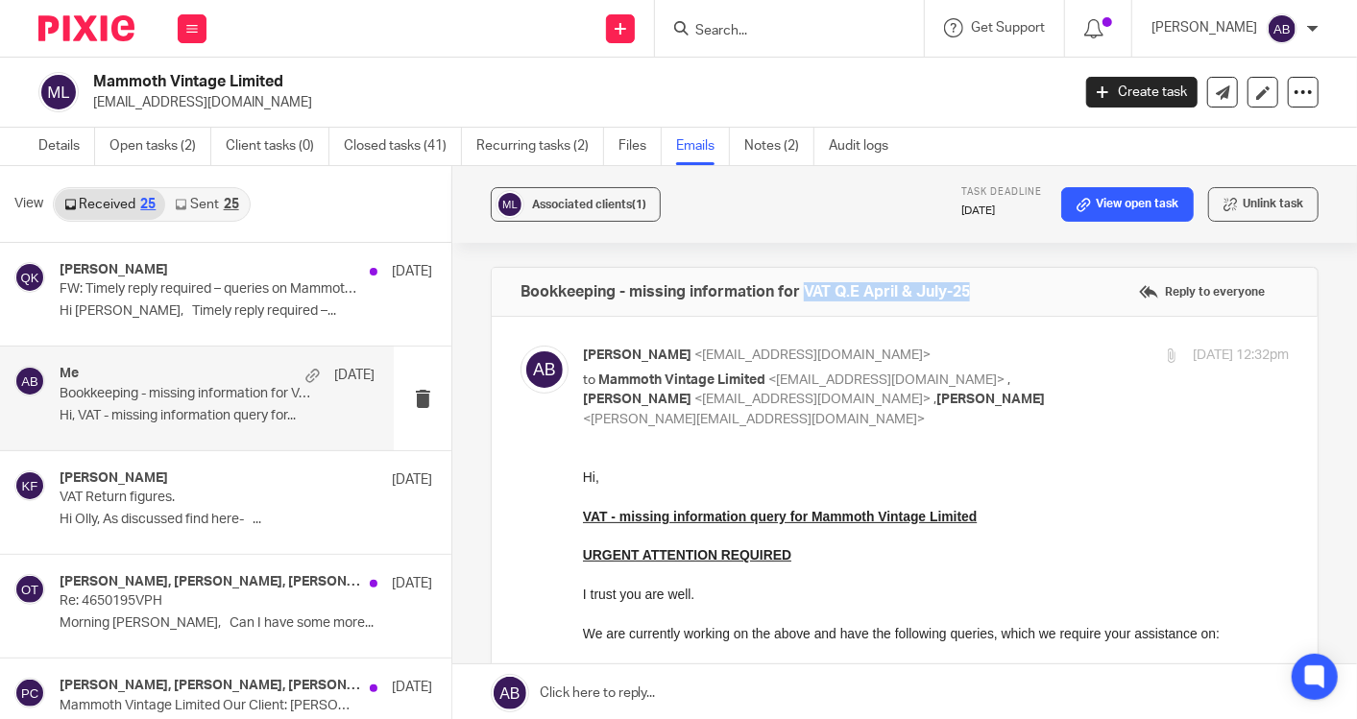
drag, startPoint x: 801, startPoint y: 291, endPoint x: 970, endPoint y: 282, distance: 169.2
click at [970, 282] on div "Bookkeeping - missing information for VAT Q.E April & July-25 Reply to everyone" at bounding box center [905, 292] width 826 height 48
copy h4 "VAT Q.E April & July-25"
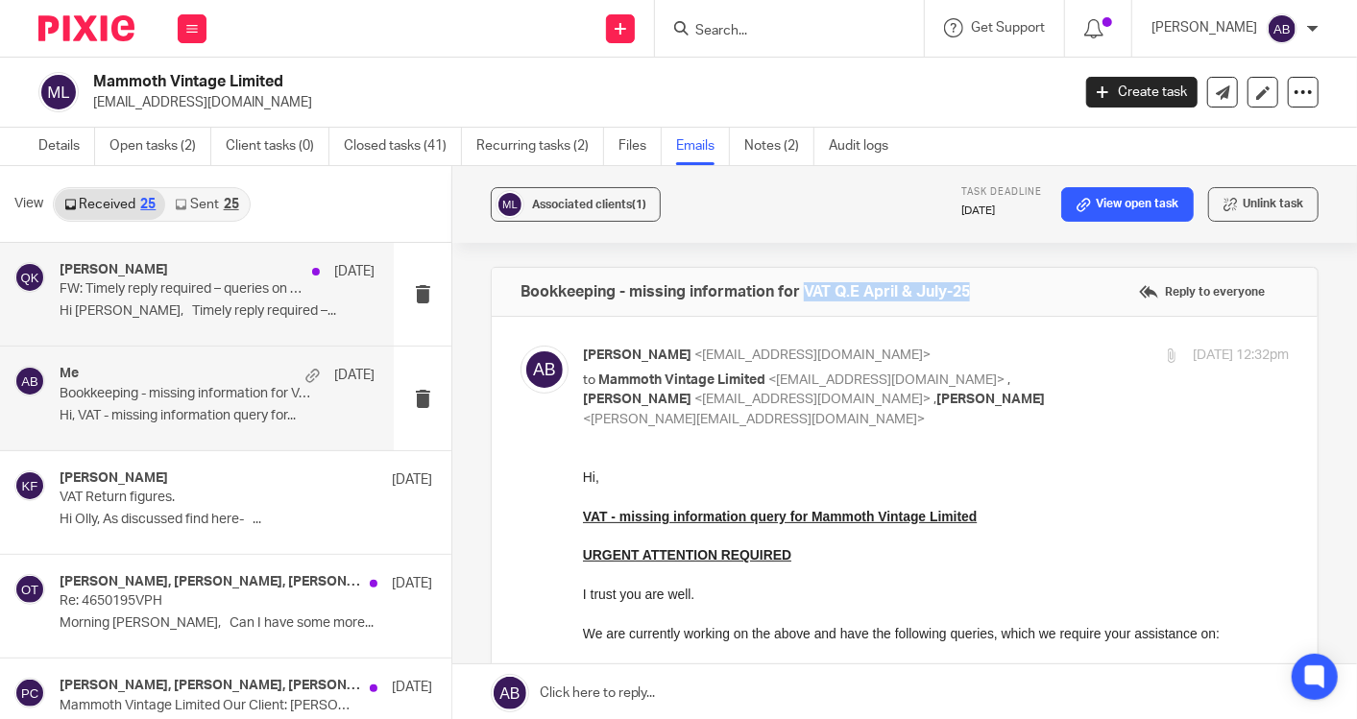
click at [175, 305] on p "Hi [PERSON_NAME], Timely reply required –..." at bounding box center [217, 311] width 315 height 16
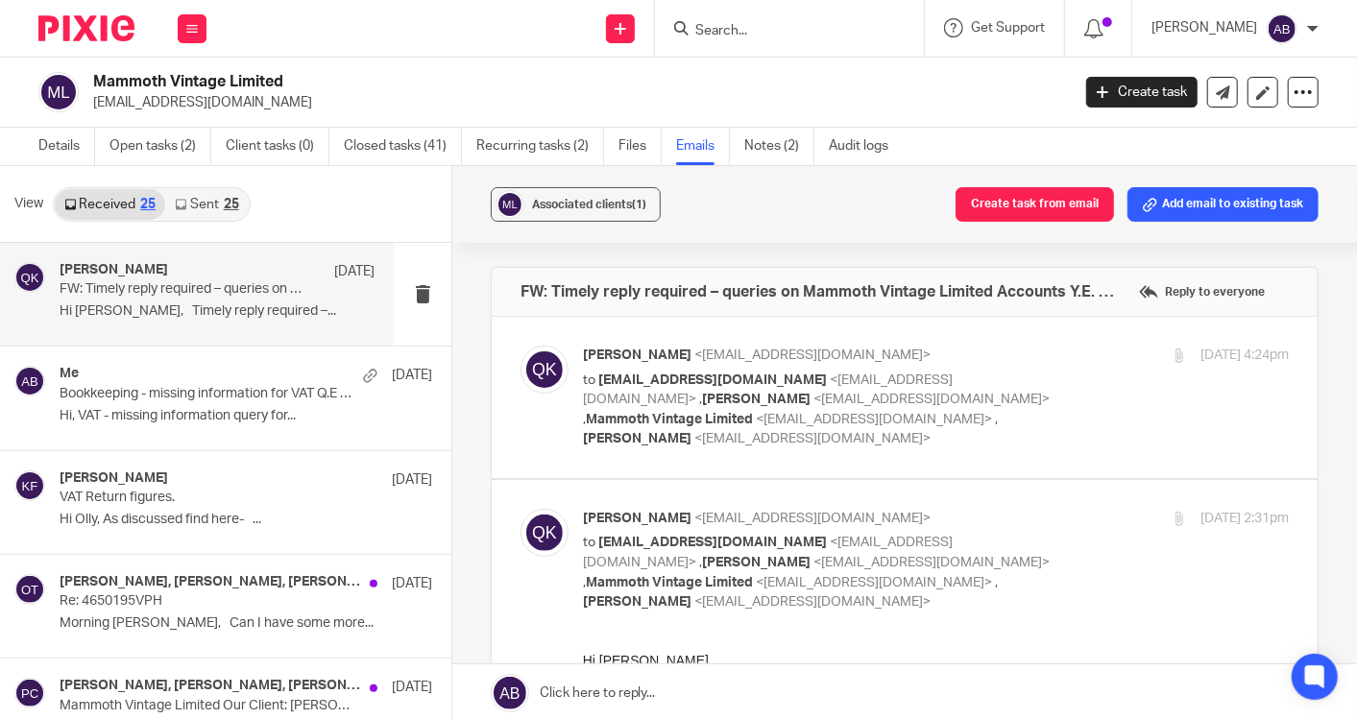
click at [1090, 375] on div "[PERSON_NAME] <[EMAIL_ADDRESS][DOMAIN_NAME]> to [EMAIL_ADDRESS][DOMAIN_NAME] <[…" at bounding box center [936, 398] width 706 height 104
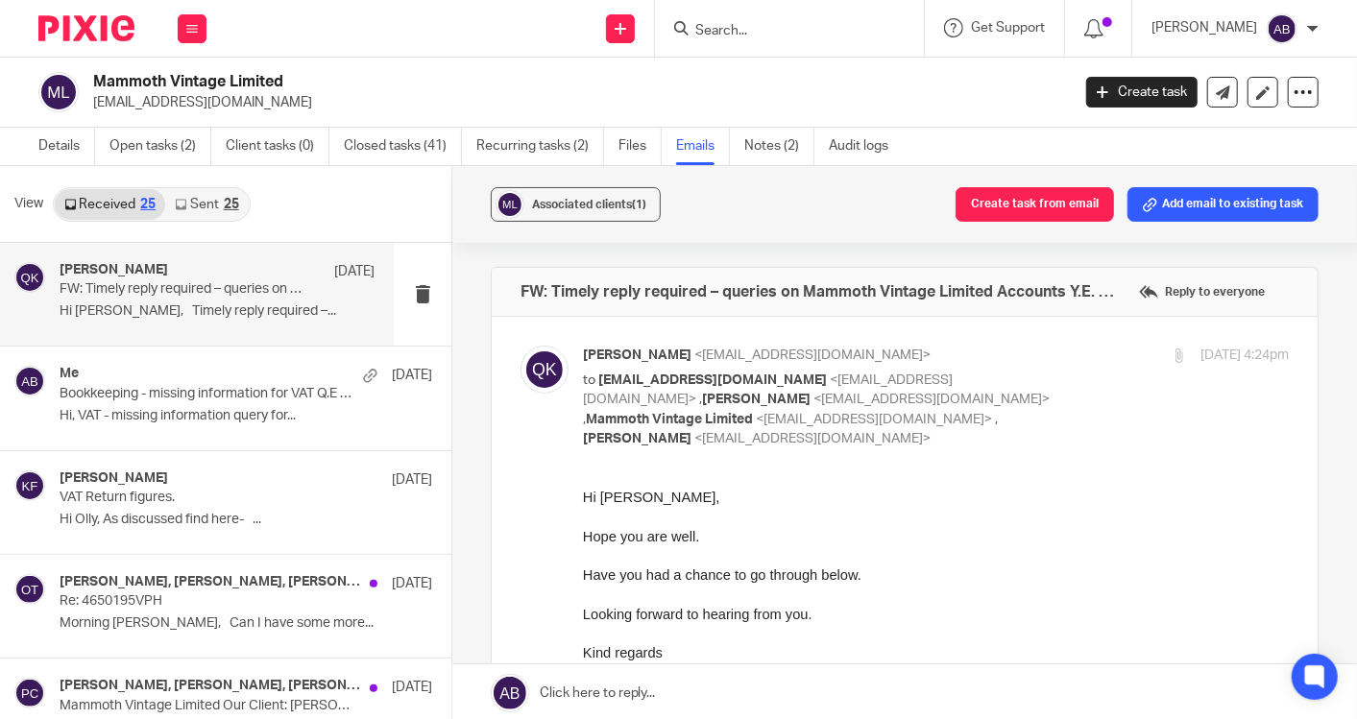
scroll to position [107, 0]
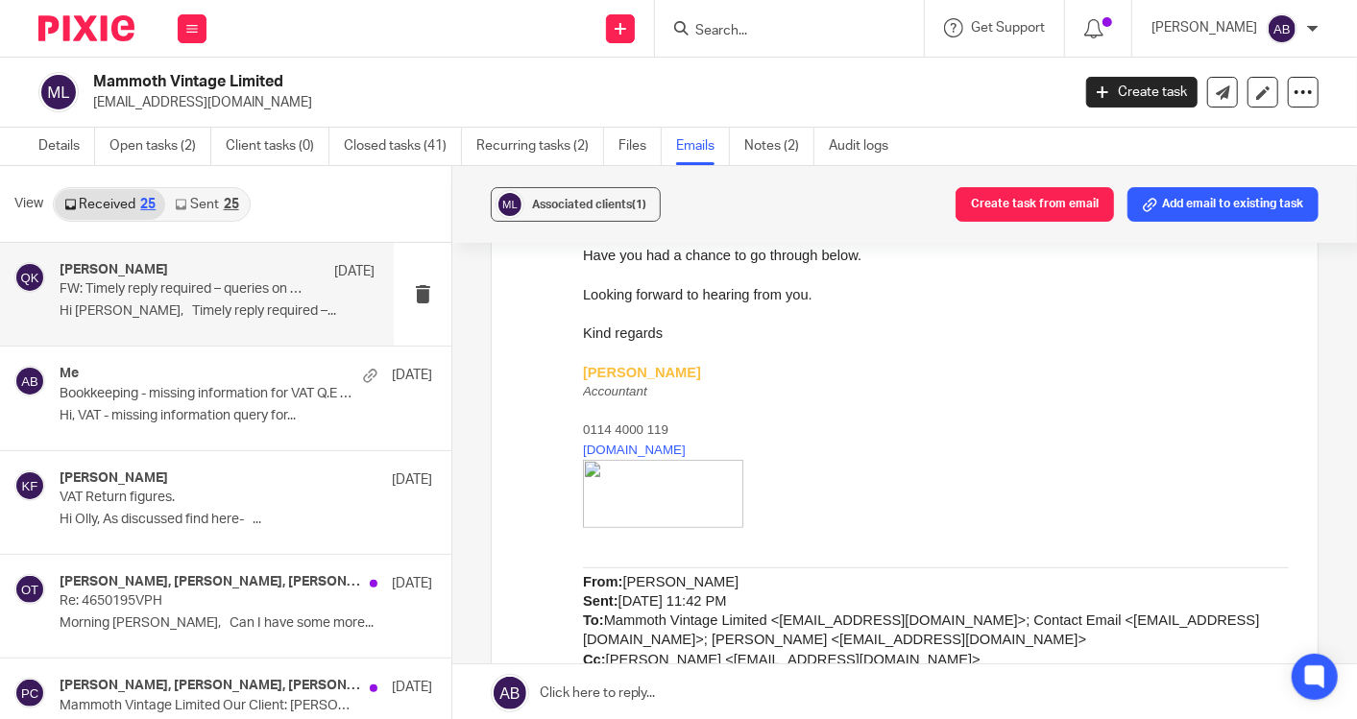
scroll to position [0, 0]
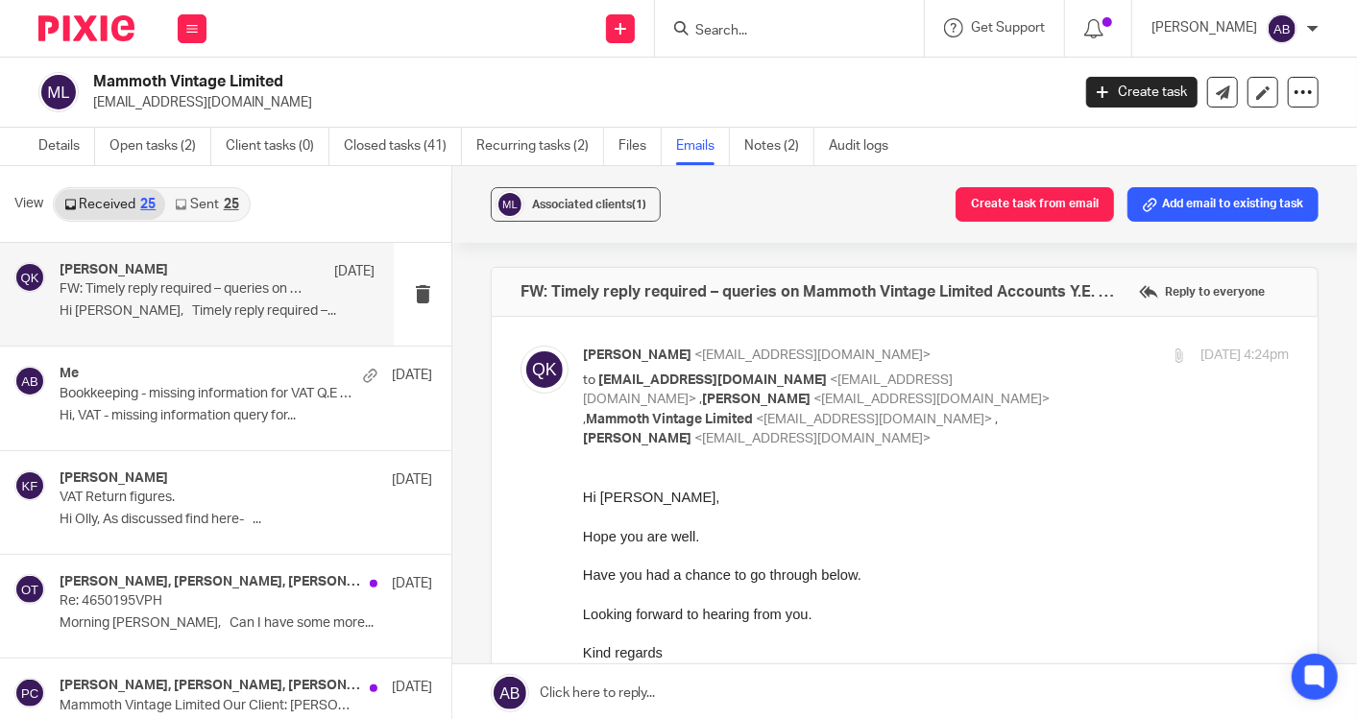
click at [1053, 353] on div "3 Oct 2025 4:24pm" at bounding box center [1170, 356] width 235 height 20
checkbox input "false"
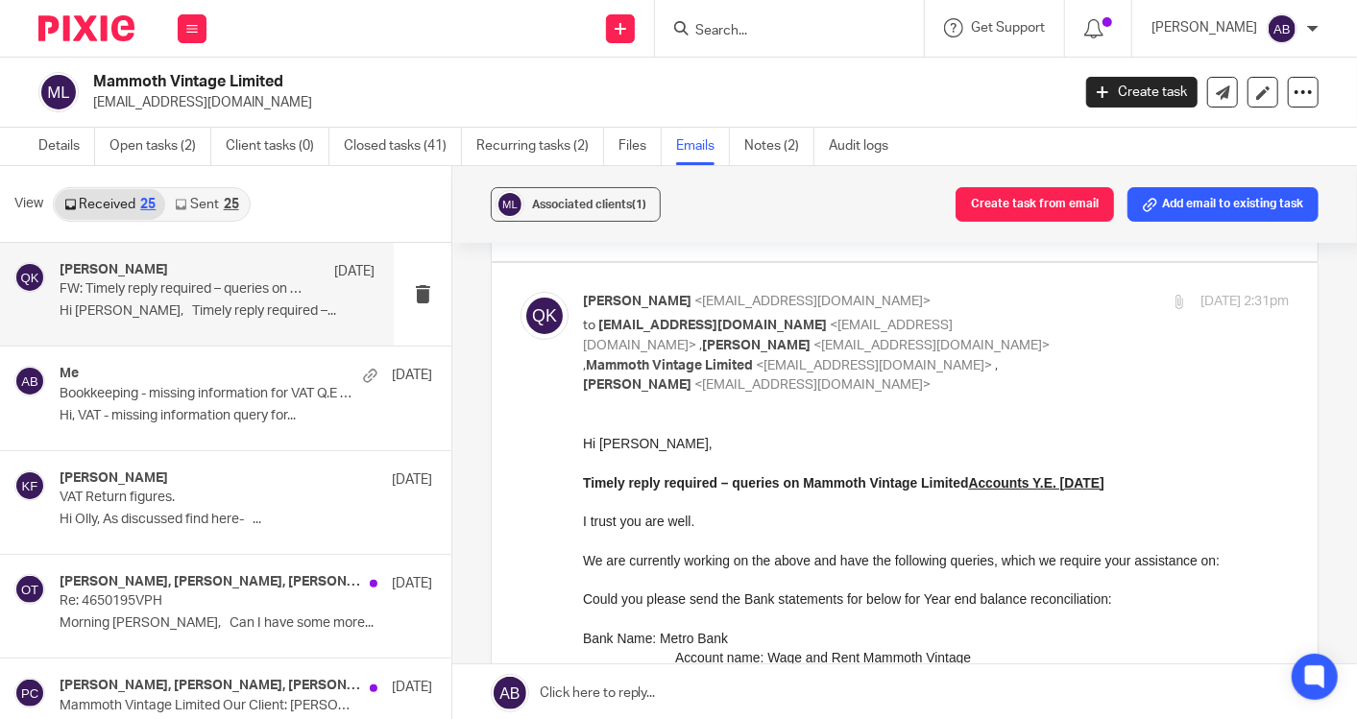
scroll to position [213, 0]
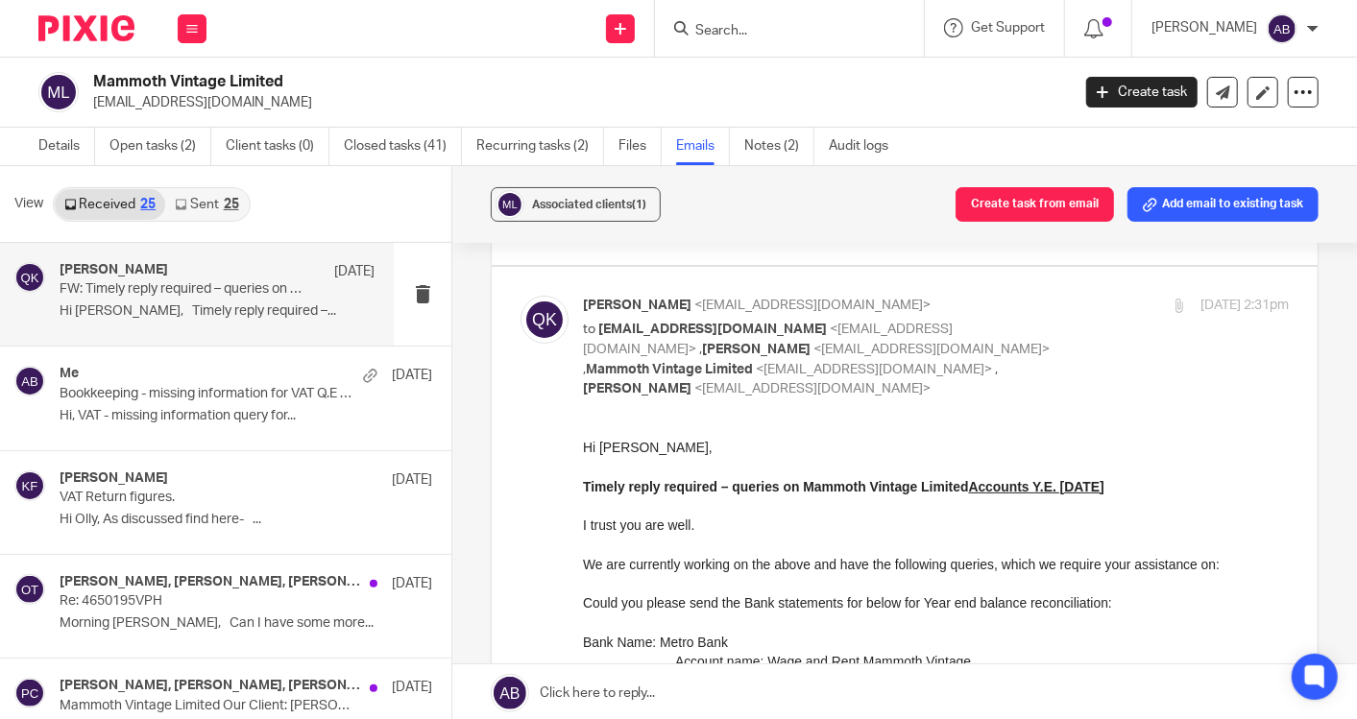
click at [955, 307] on p "Qasim Khushnood <qasim@togetherwecount.co.uk>" at bounding box center [818, 306] width 471 height 20
checkbox input "false"
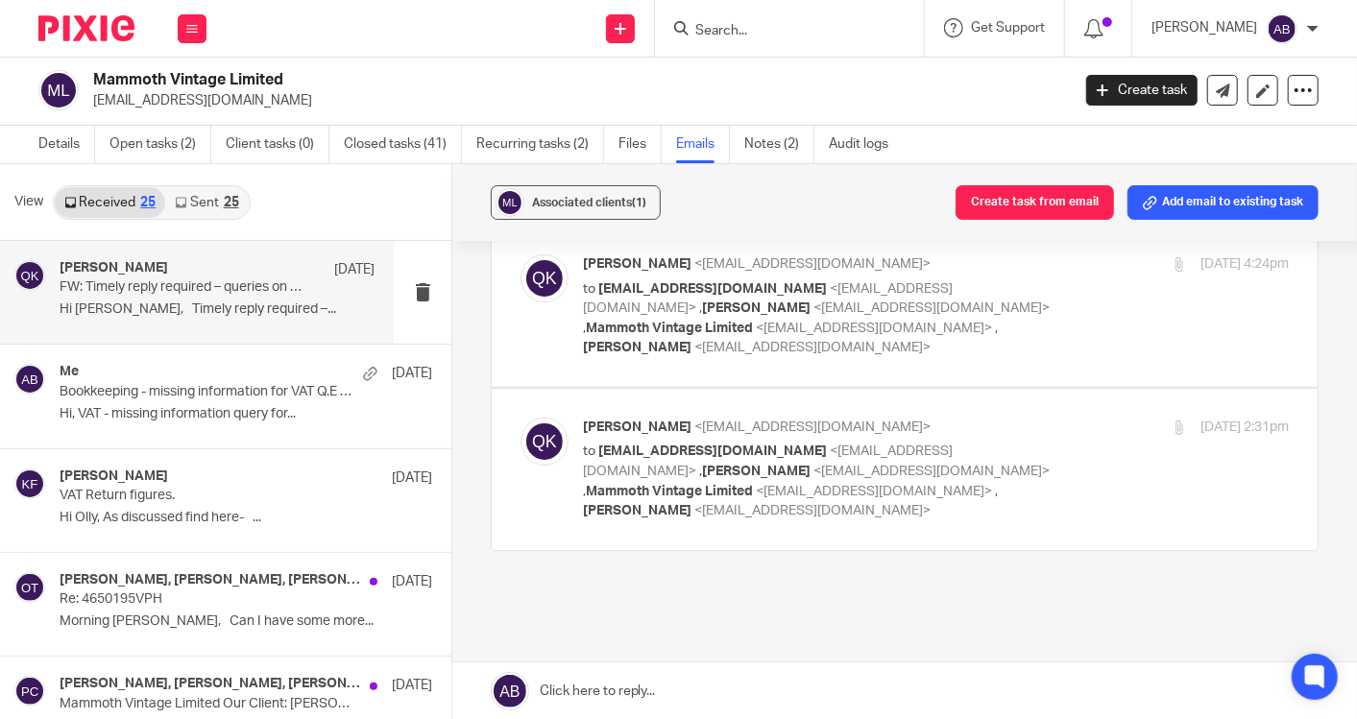
scroll to position [0, 0]
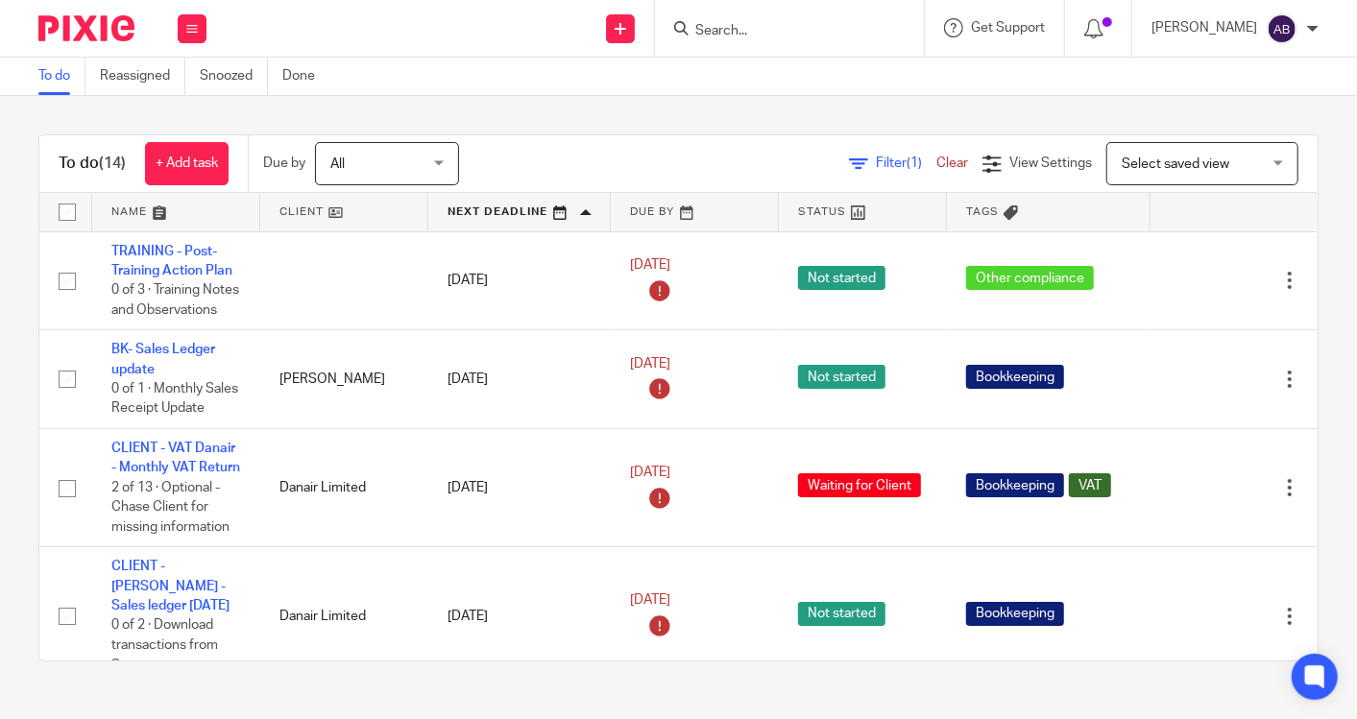
click at [629, 124] on div "To do (14) + Add task Due by All All [DATE] [DATE] This week Next week This mon…" at bounding box center [678, 398] width 1357 height 604
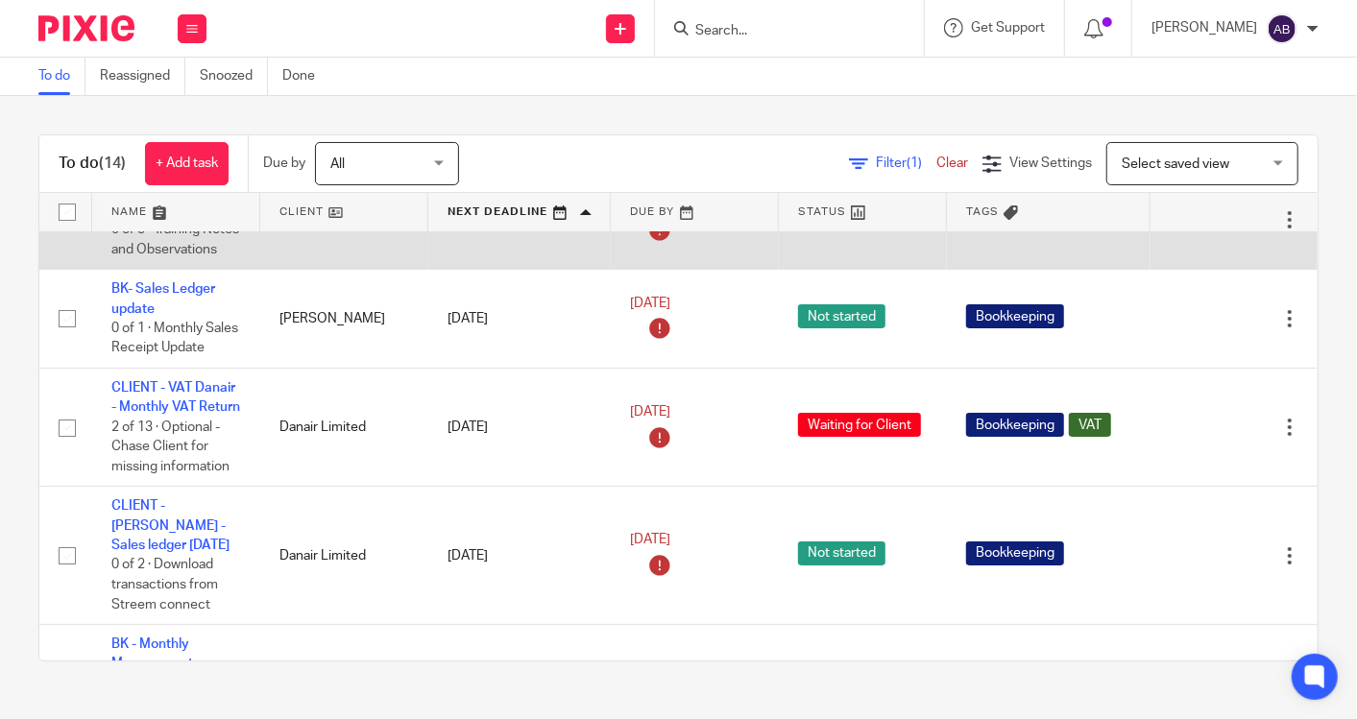
scroll to position [107, 0]
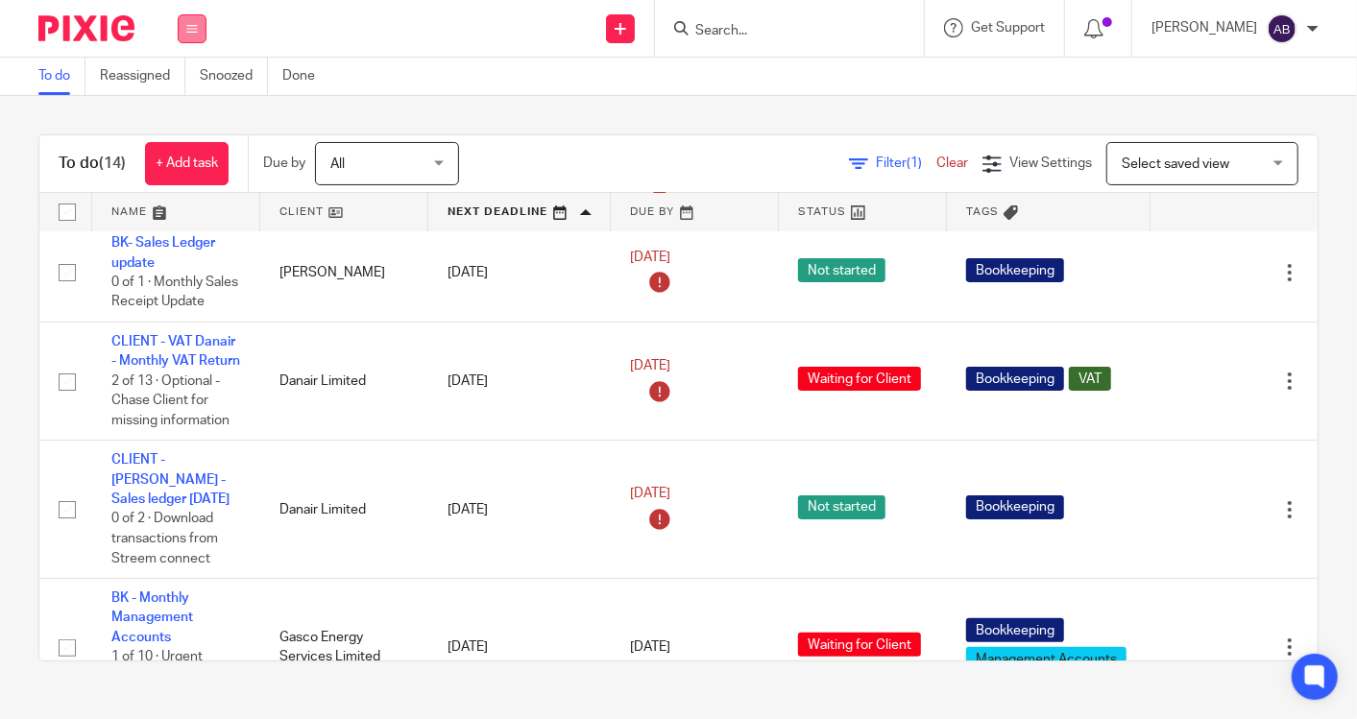
click at [188, 30] on icon at bounding box center [192, 29] width 12 height 12
click at [188, 80] on li "Work" at bounding box center [191, 90] width 51 height 28
click at [186, 94] on link "Work" at bounding box center [183, 89] width 34 height 13
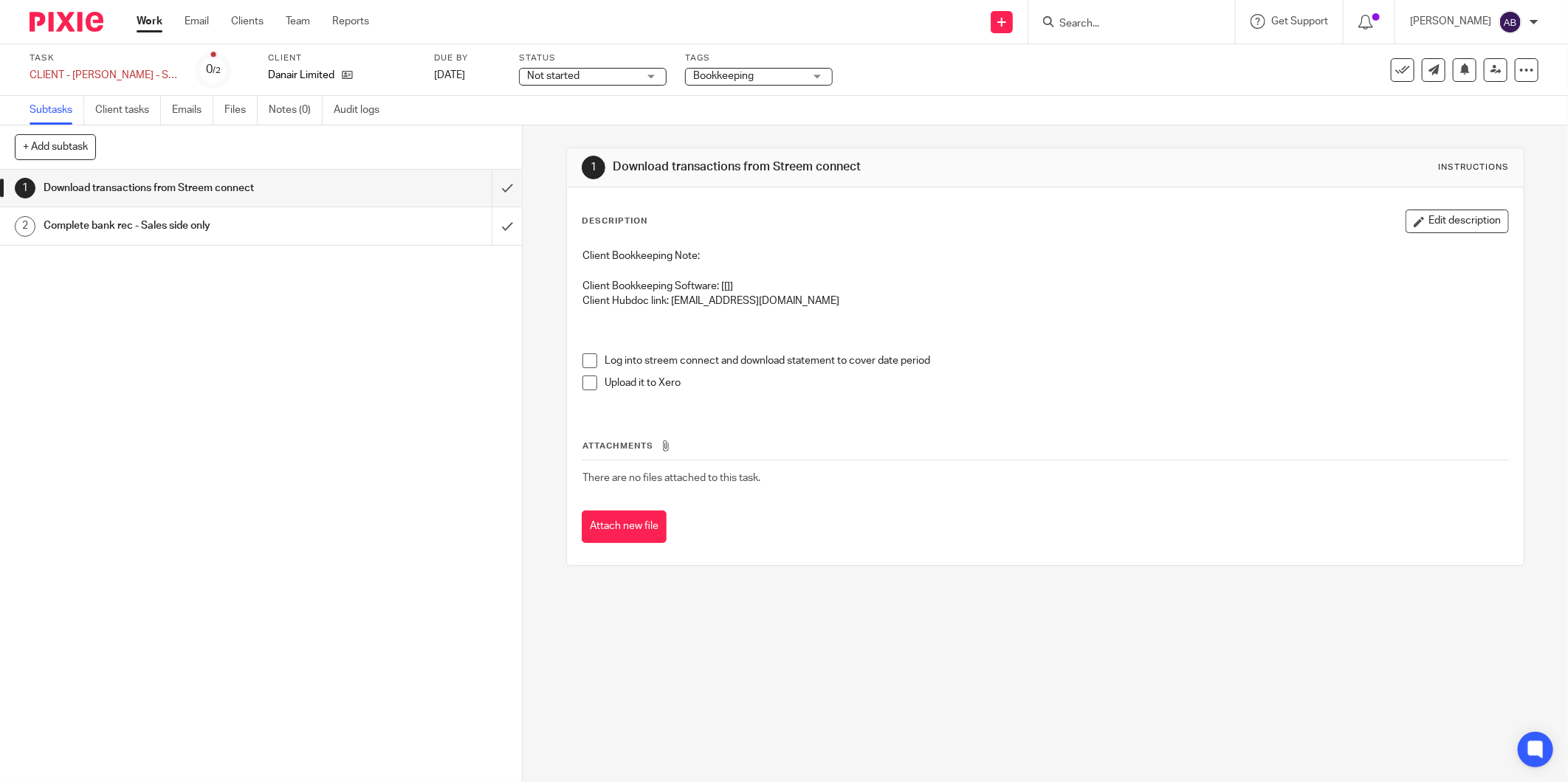
click at [301, 187] on h1 "Download transactions from Streem connect" at bounding box center [188, 187] width 289 height 22
click at [583, 358] on span at bounding box center [590, 360] width 15 height 15
click at [586, 382] on span at bounding box center [590, 383] width 15 height 15
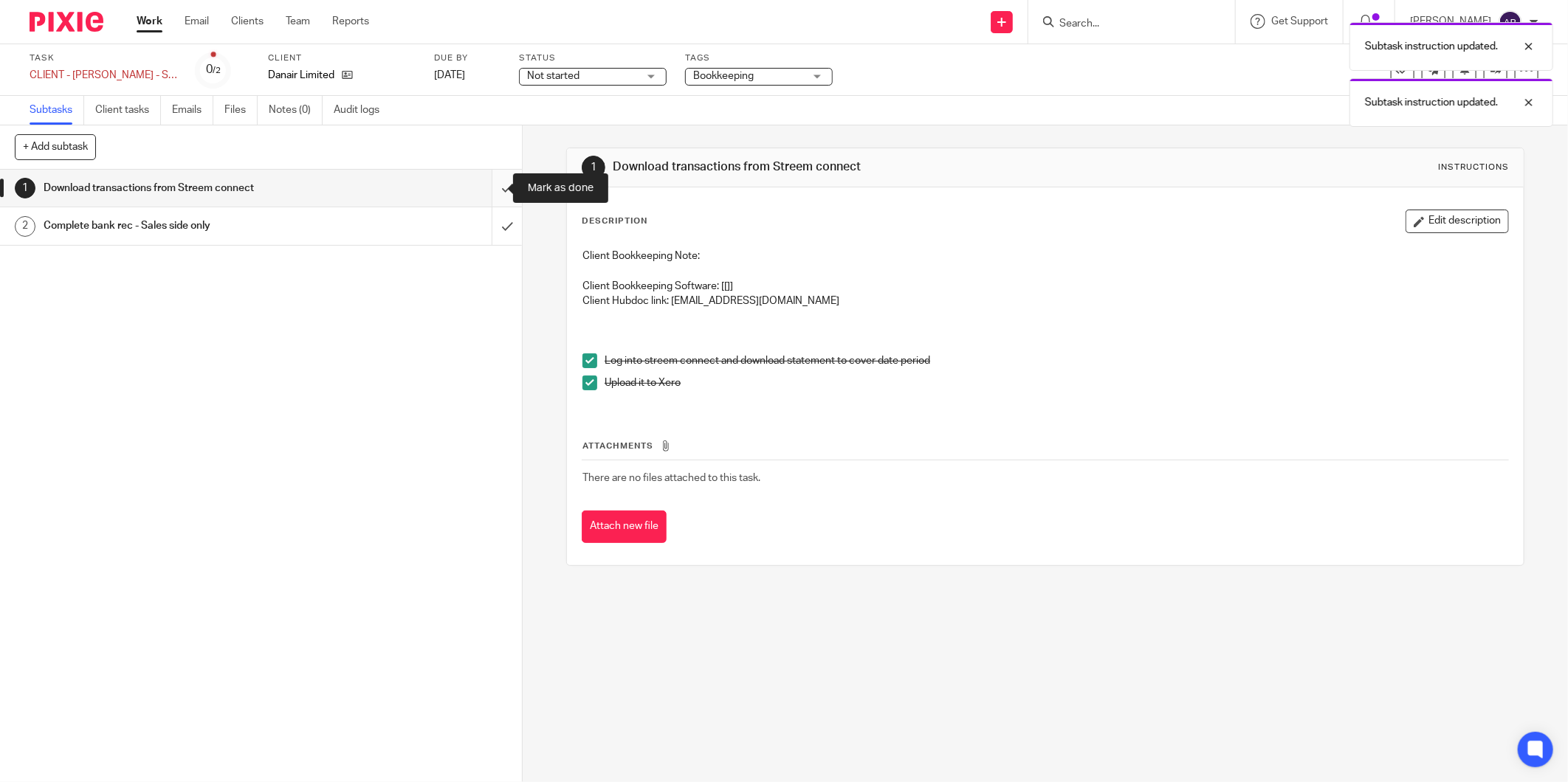
click at [483, 193] on input "submit" at bounding box center [261, 188] width 522 height 37
